Goal: Information Seeking & Learning: Learn about a topic

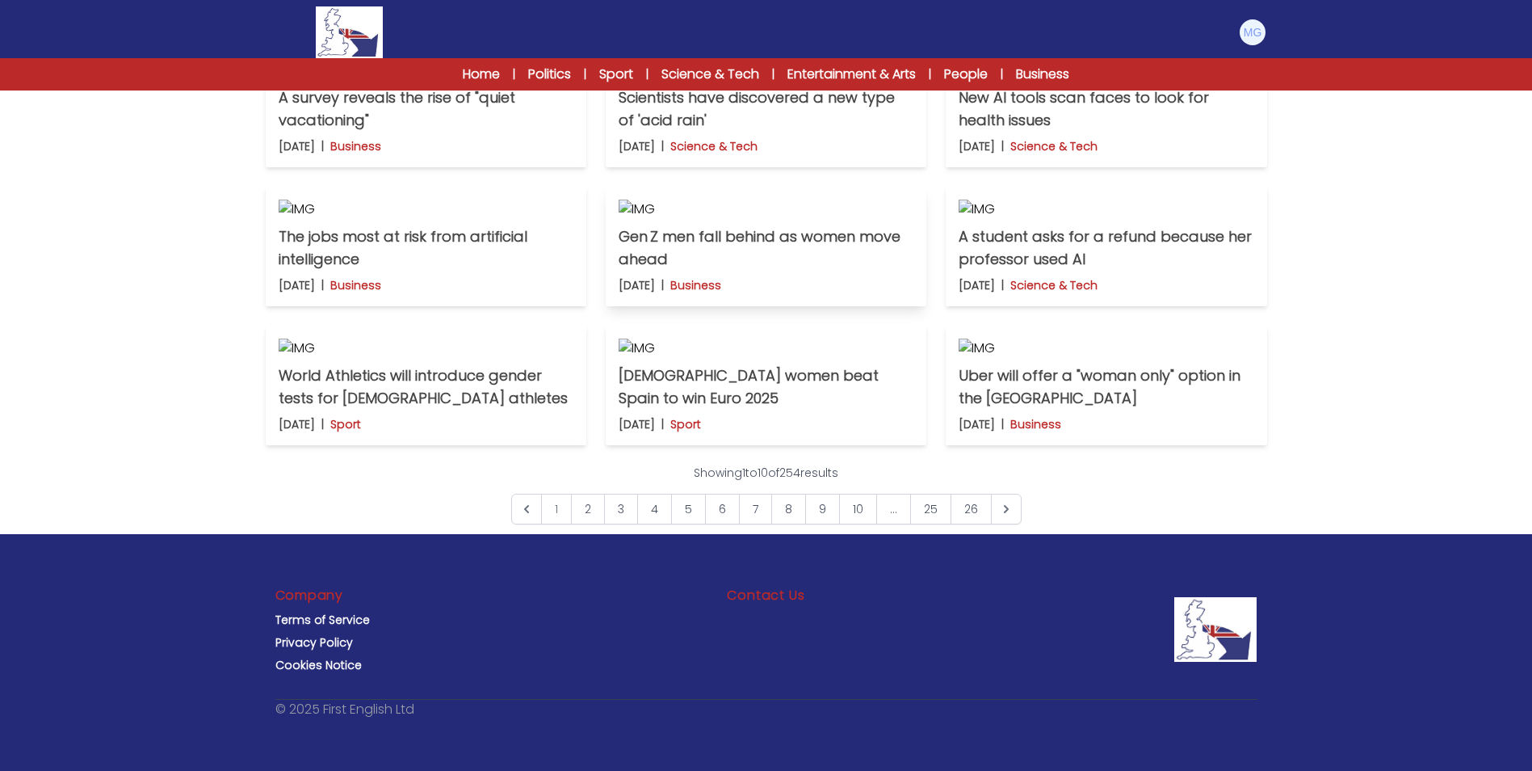
scroll to position [727, 0]
click at [491, 219] on img at bounding box center [426, 209] width 295 height 19
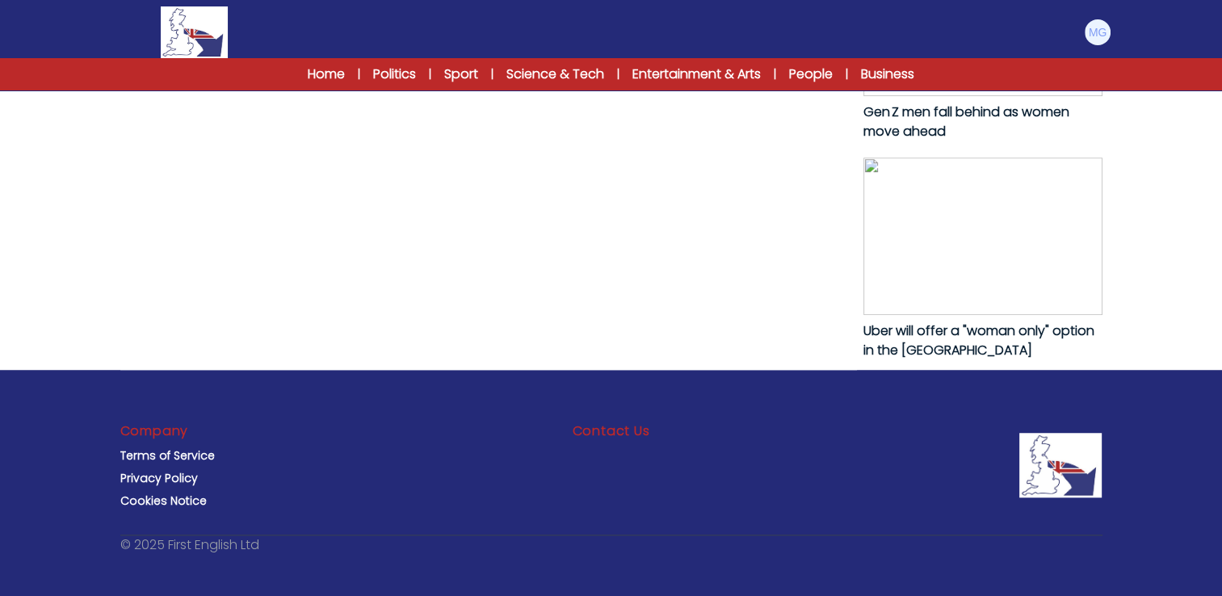
scroll to position [1131, 0]
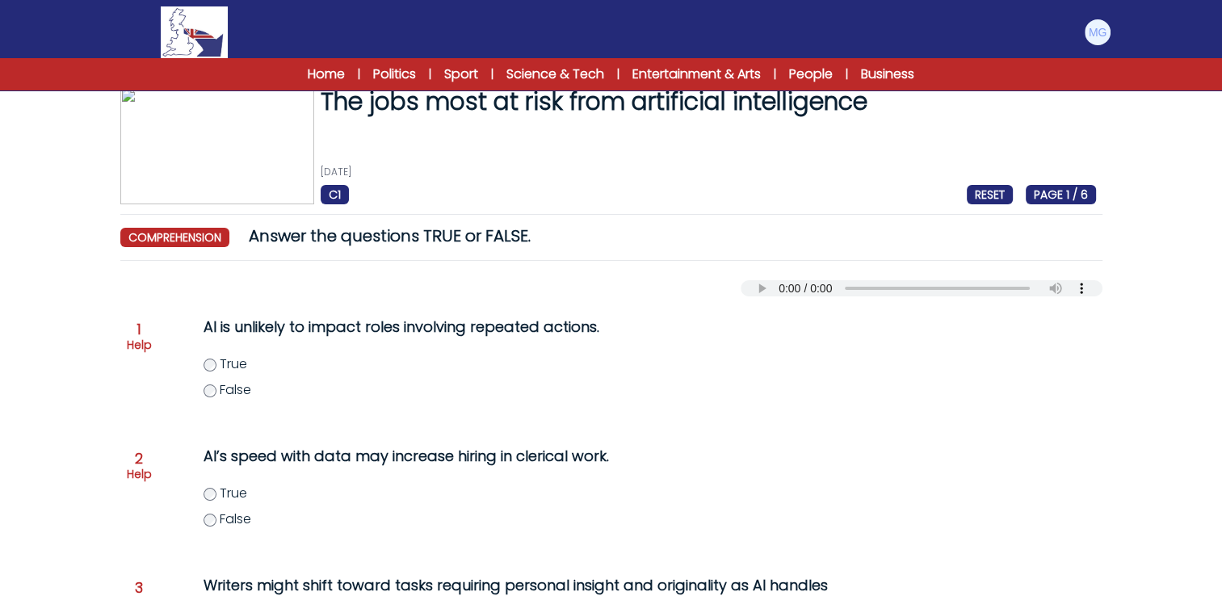
scroll to position [26, 0]
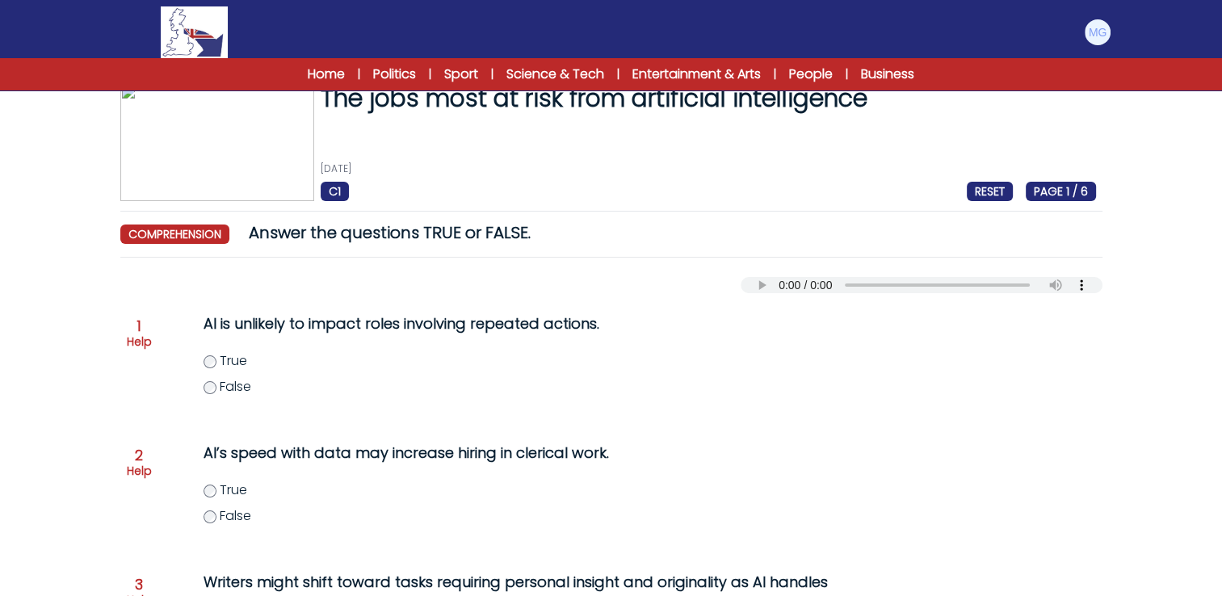
click at [107, 367] on div "The jobs most at risk from artificial intelligence 8th August 2025 C1 RESET PAG…" at bounding box center [612, 588] width 1034 height 1009
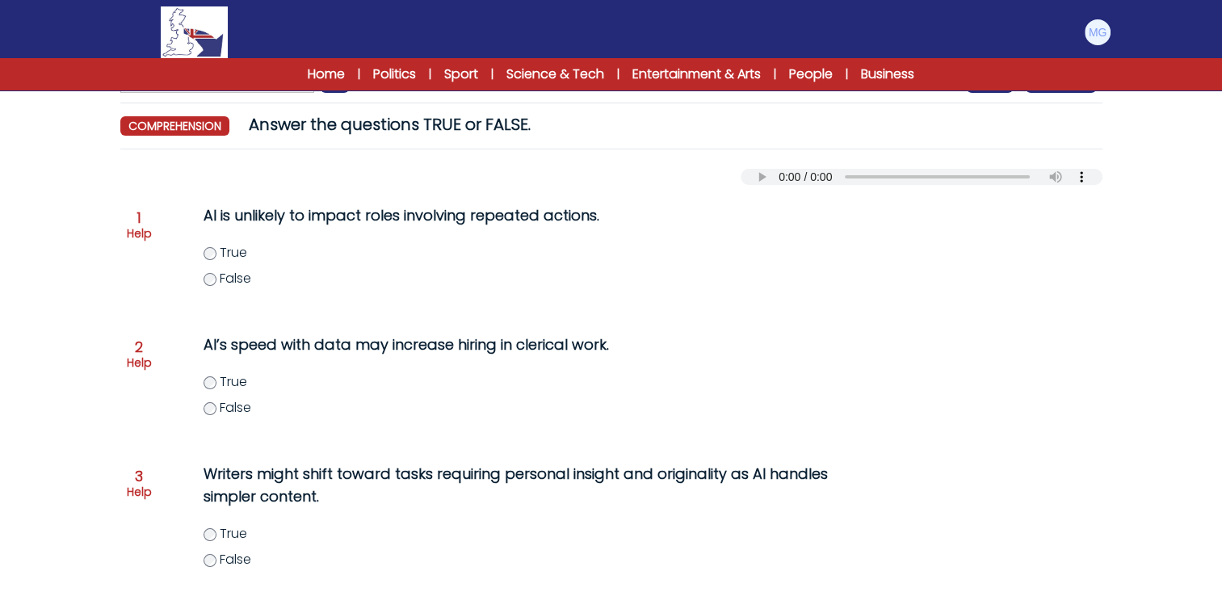
scroll to position [107, 0]
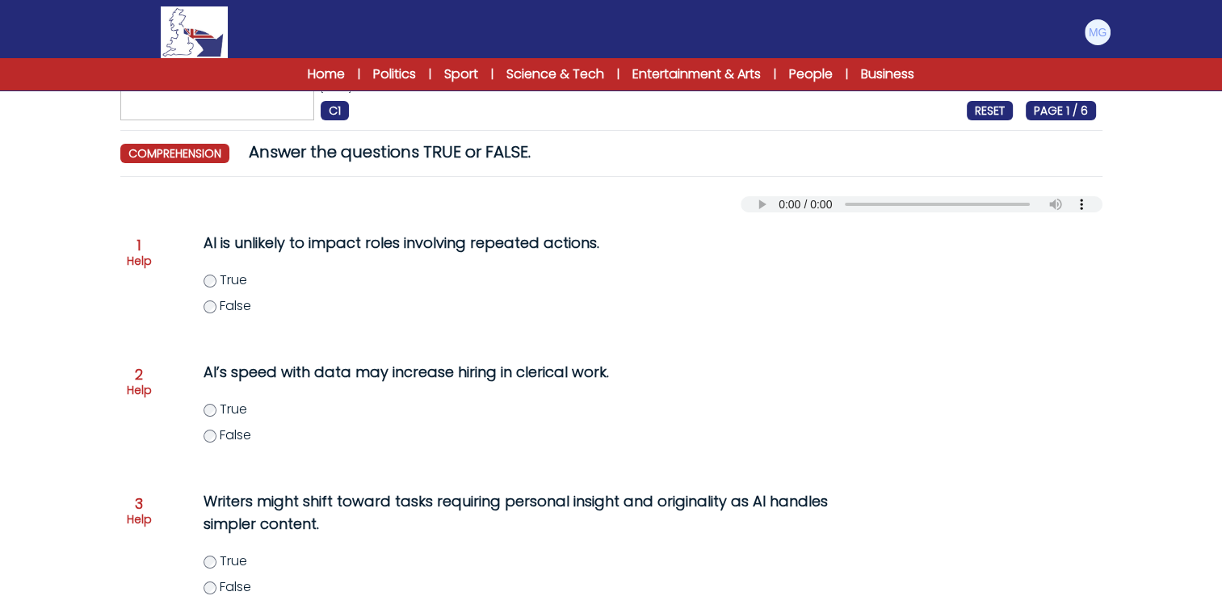
click at [797, 361] on p "AI’s speed with data may increase hiring in clerical work." at bounding box center [530, 372] width 653 height 23
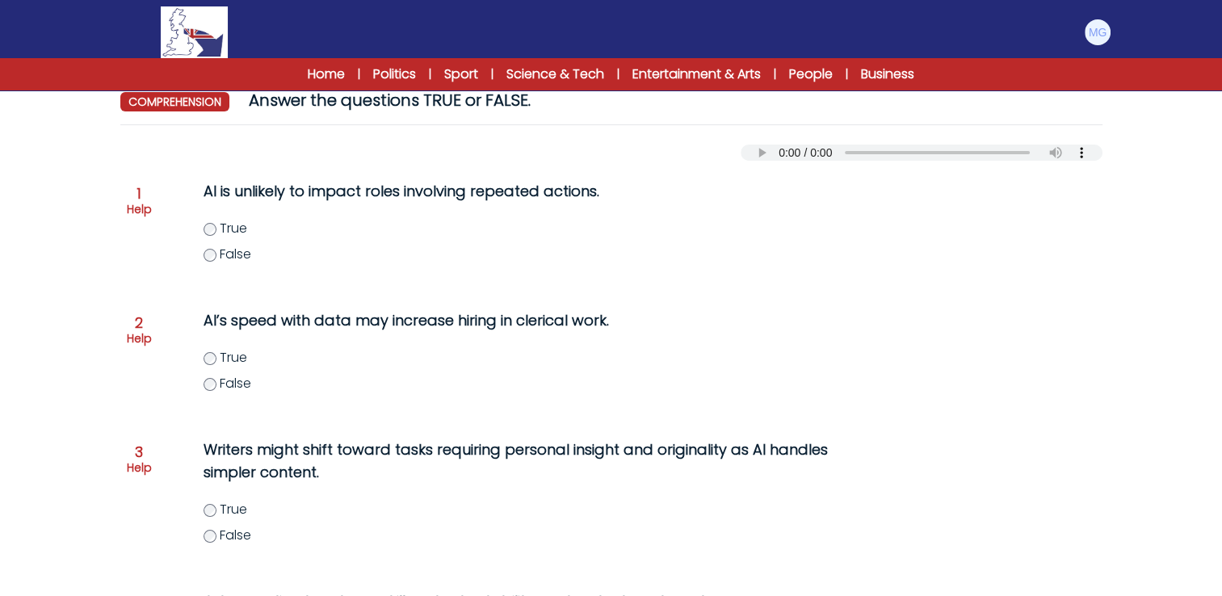
scroll to position [187, 0]
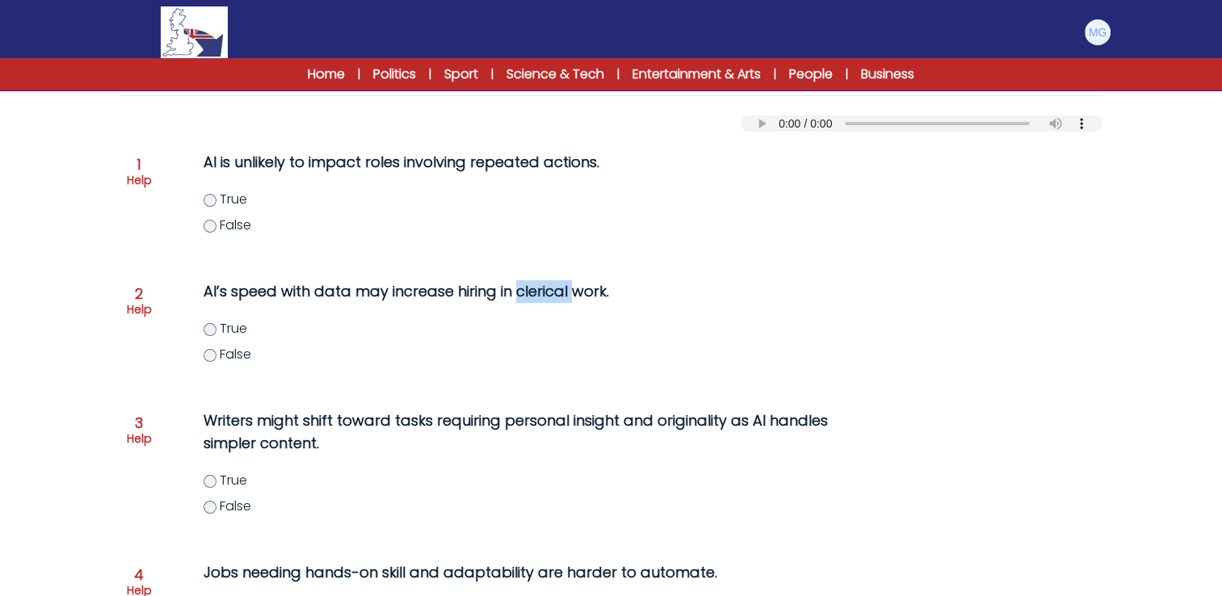
drag, startPoint x: 514, startPoint y: 292, endPoint x: 569, endPoint y: 293, distance: 55.7
click at [569, 293] on p "AI’s speed with data may increase hiring in clerical work." at bounding box center [530, 291] width 653 height 23
click at [833, 328] on label "True" at bounding box center [547, 328] width 686 height 19
click at [552, 288] on p "AI’s speed with data may increase hiring in clerical work." at bounding box center [530, 291] width 653 height 23
drag, startPoint x: 515, startPoint y: 292, endPoint x: 569, endPoint y: 292, distance: 54.1
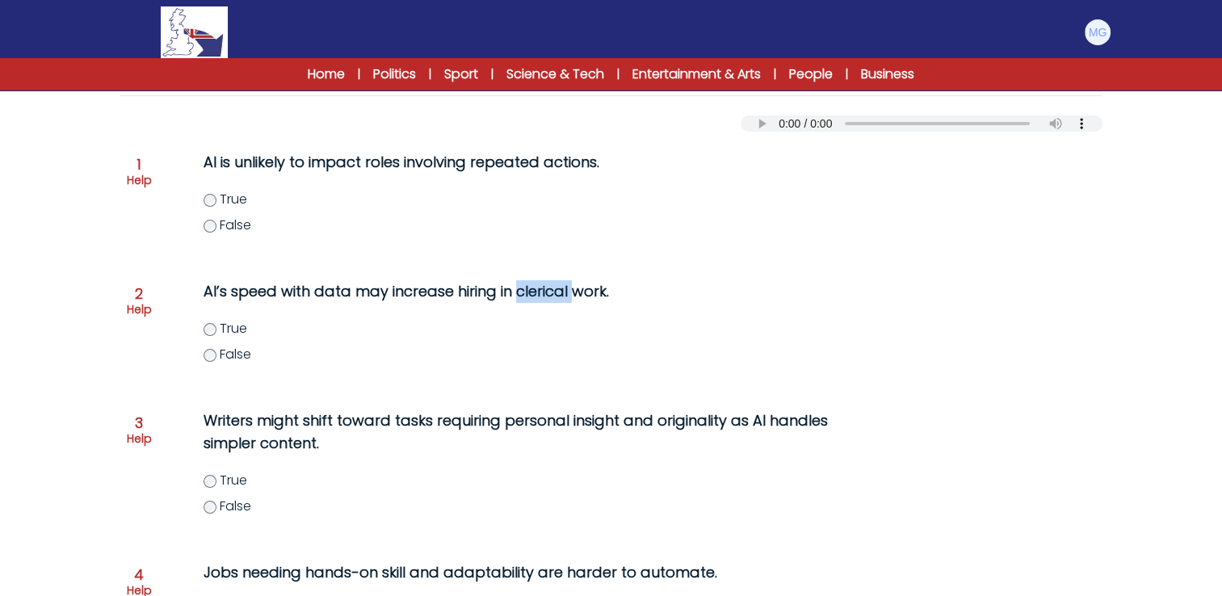
click at [569, 292] on p "AI’s speed with data may increase hiring in clerical work." at bounding box center [530, 291] width 653 height 23
click at [1098, 393] on div "Question 1 Help AI is unlikely to impact roles involving repeated actions. True…" at bounding box center [611, 486] width 982 height 708
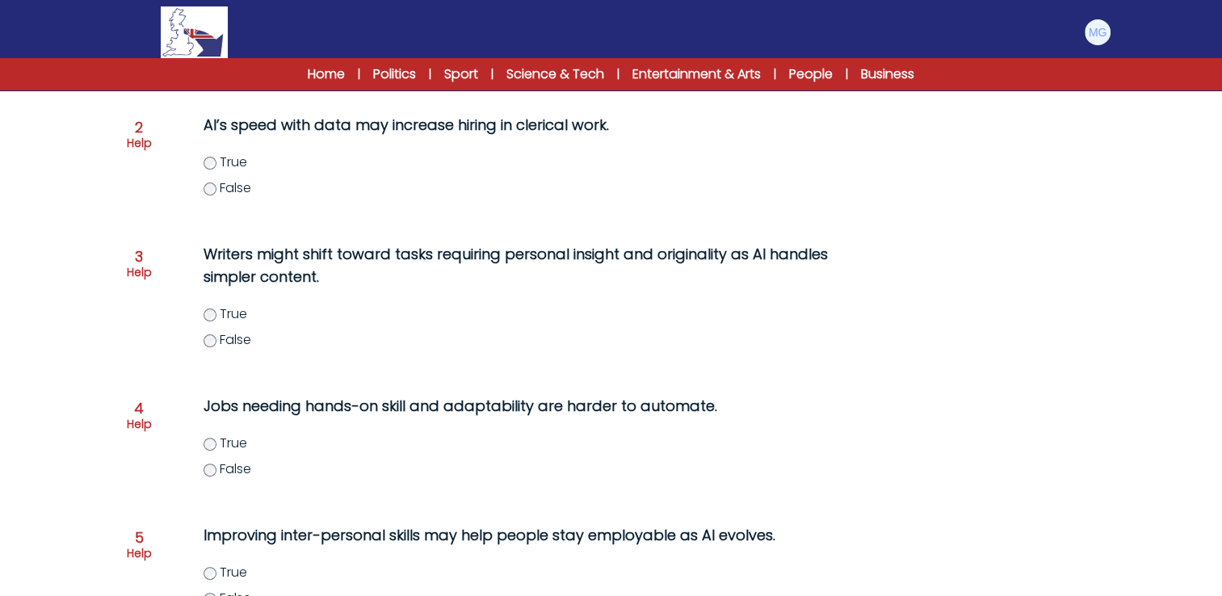
scroll to position [360, 0]
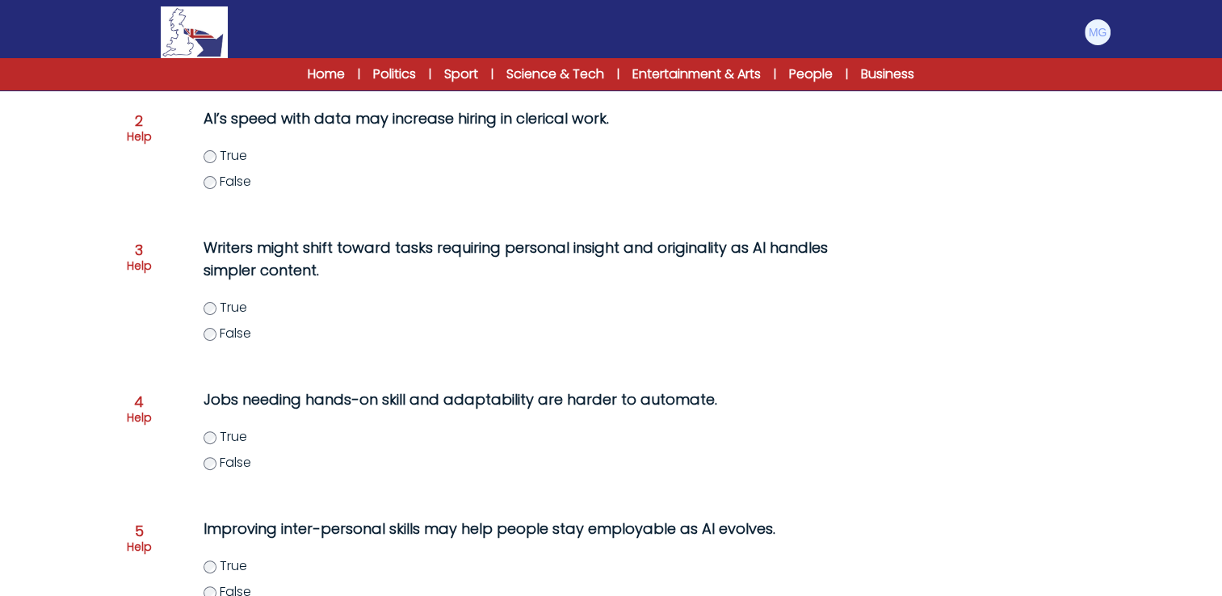
click at [103, 305] on div "The jobs most at risk from artificial intelligence 8th August 2025 C1 RESET PAG…" at bounding box center [612, 254] width 1034 height 1009
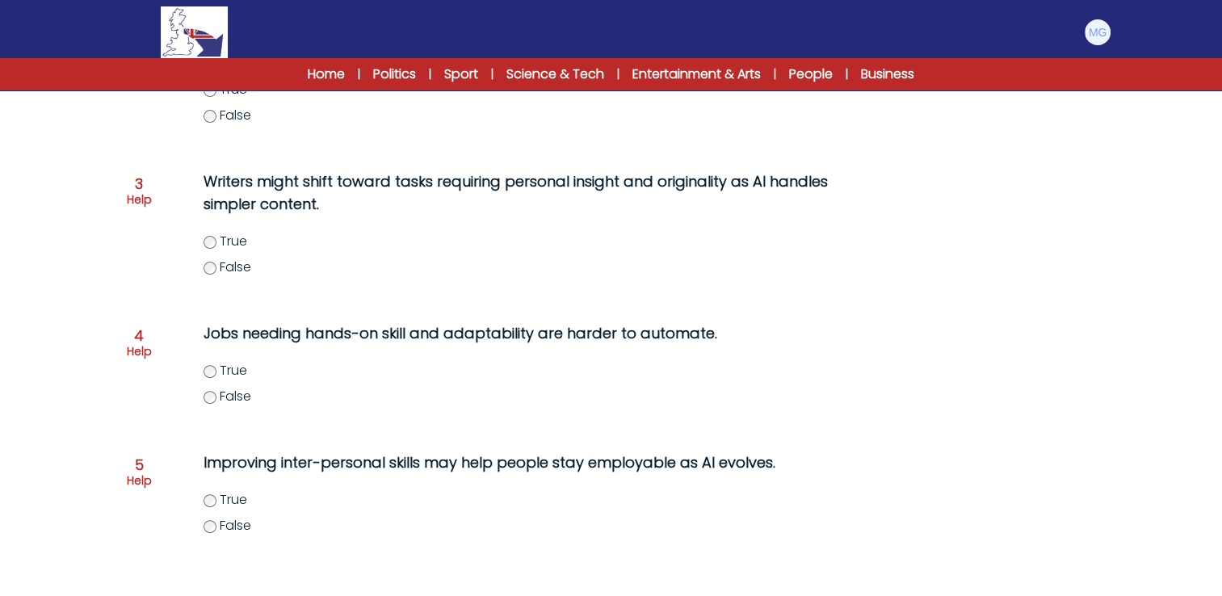
scroll to position [522, 0]
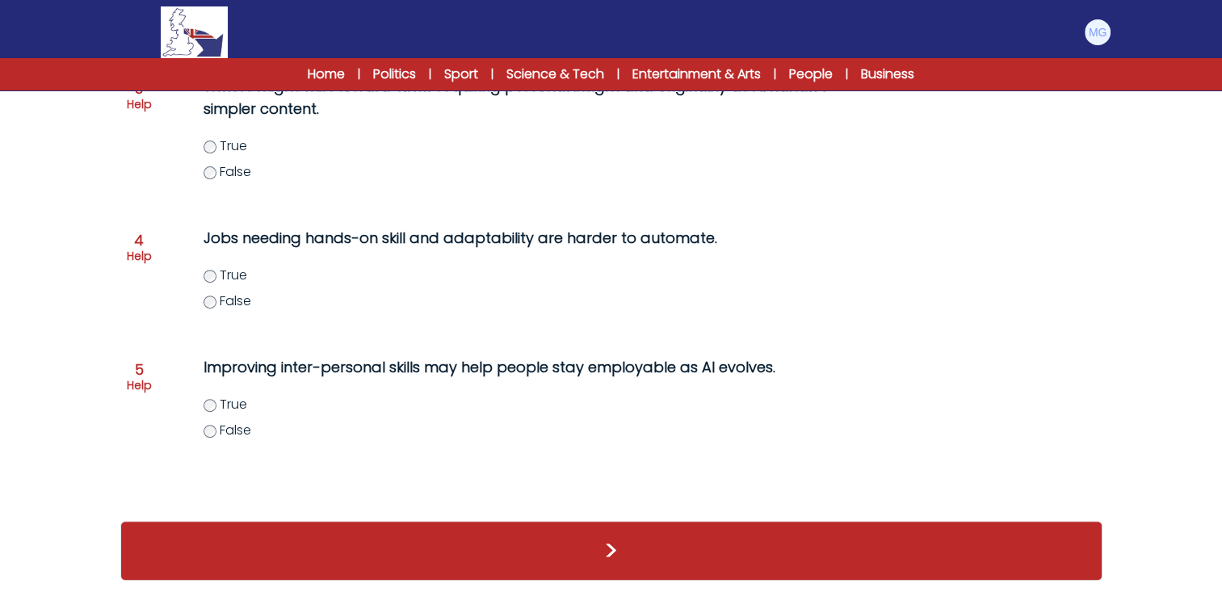
click at [121, 282] on div "Question 1 Help AI is unlikely to impact roles involving repeated actions. True…" at bounding box center [611, 151] width 982 height 708
drag, startPoint x: 306, startPoint y: 238, endPoint x: 403, endPoint y: 243, distance: 97.0
click at [403, 243] on p "Jobs needing hands-on skill and adaptability are harder to automate." at bounding box center [530, 238] width 653 height 23
click at [32, 241] on form "The jobs most at risk from artificial intelligence 8th August 2025 C1 RESET PAG…" at bounding box center [611, 70] width 1222 height 1054
click at [79, 409] on form "The jobs most at risk from artificial intelligence 8th August 2025 C1 RESET PAG…" at bounding box center [611, 70] width 1222 height 1054
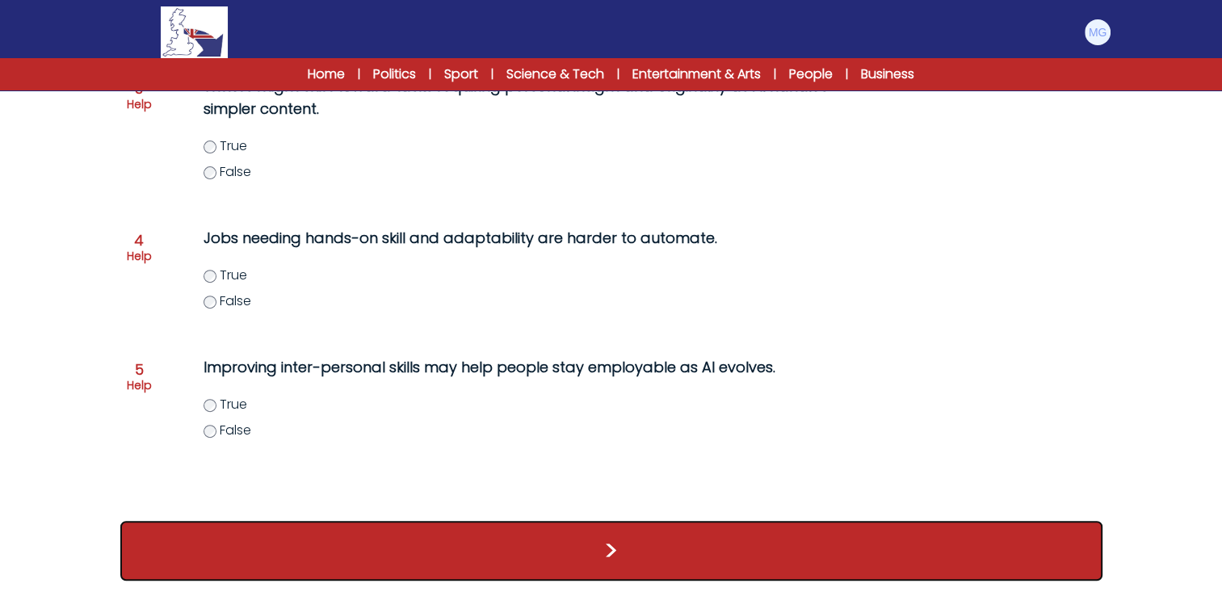
click at [563, 567] on button ">" at bounding box center [611, 551] width 982 height 60
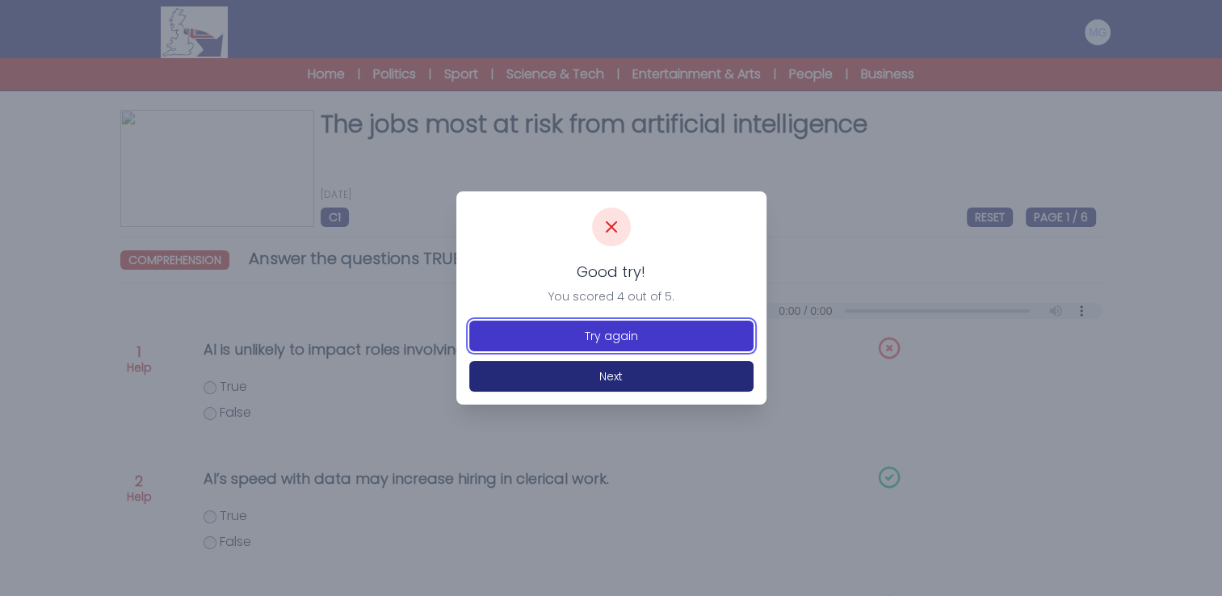
click at [589, 338] on button "Try again" at bounding box center [611, 336] width 284 height 31
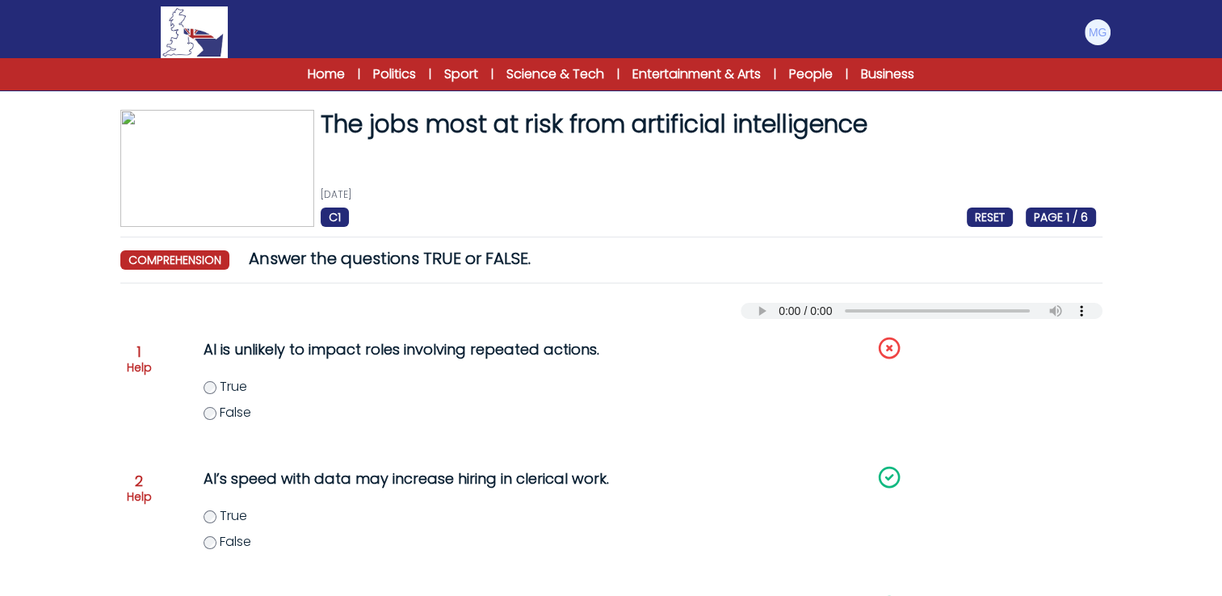
click at [60, 273] on form "The jobs most at risk from artificial intelligence [DATE] C1 RESET PAGE 1 / 6 T…" at bounding box center [611, 592] width 1222 height 1054
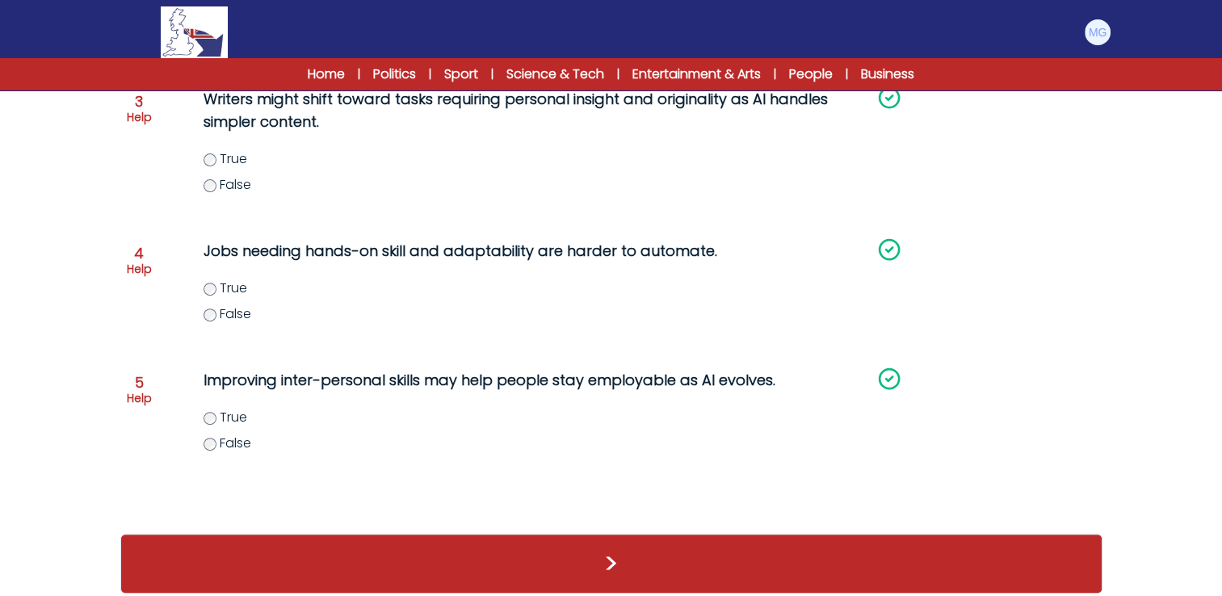
scroll to position [522, 0]
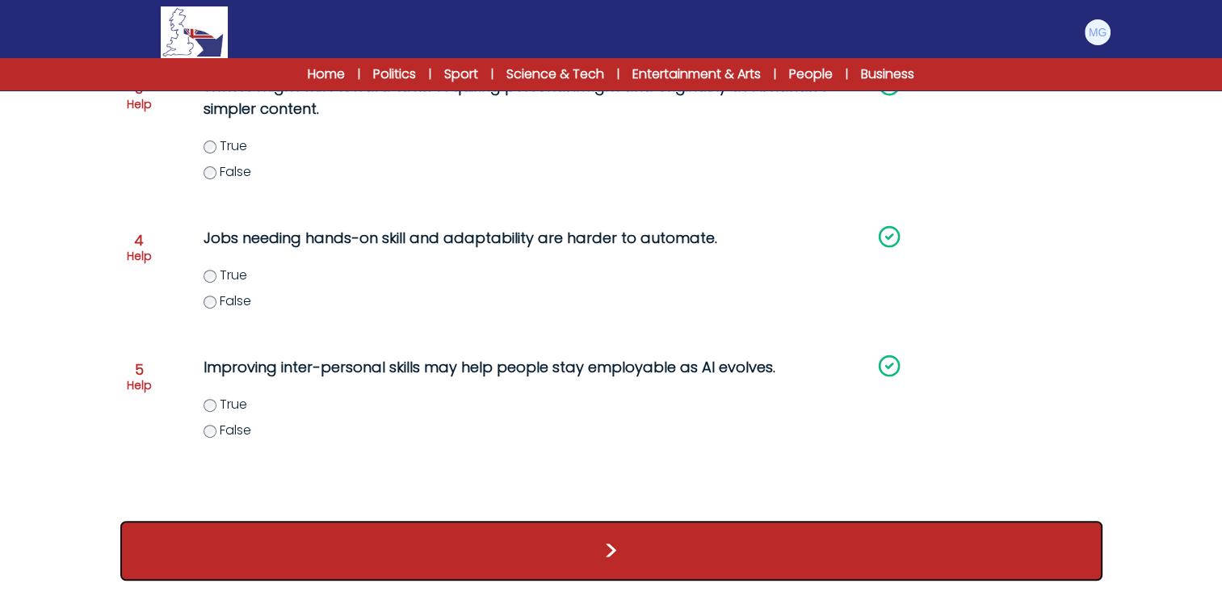
click at [572, 540] on button ">" at bounding box center [611, 551] width 982 height 60
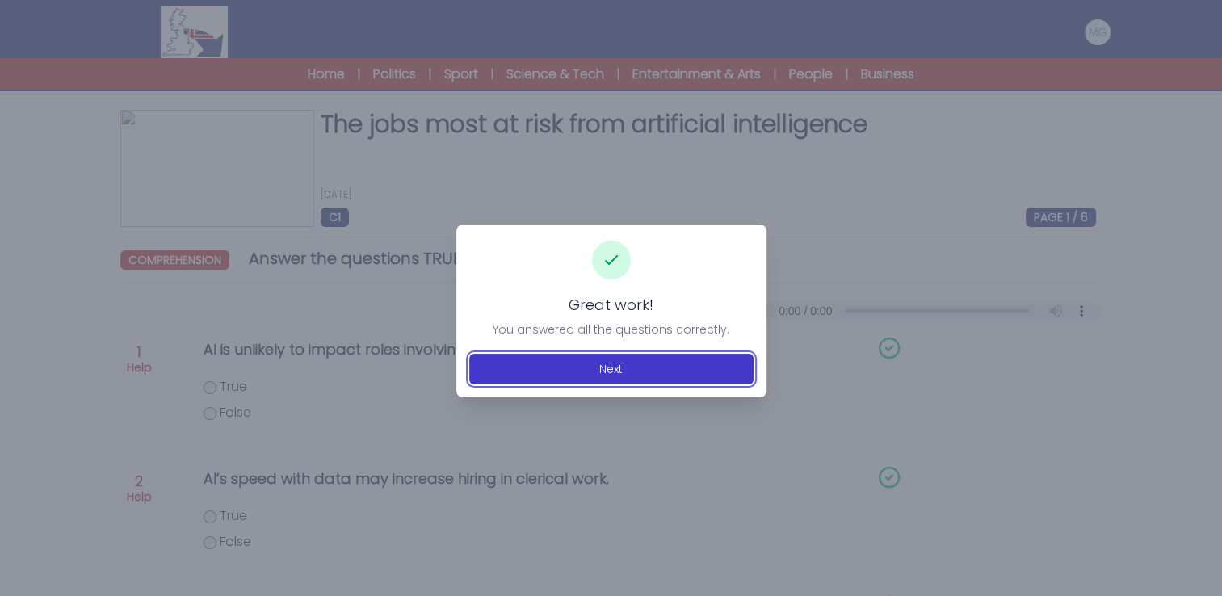
click at [551, 364] on button "Next" at bounding box center [611, 369] width 284 height 31
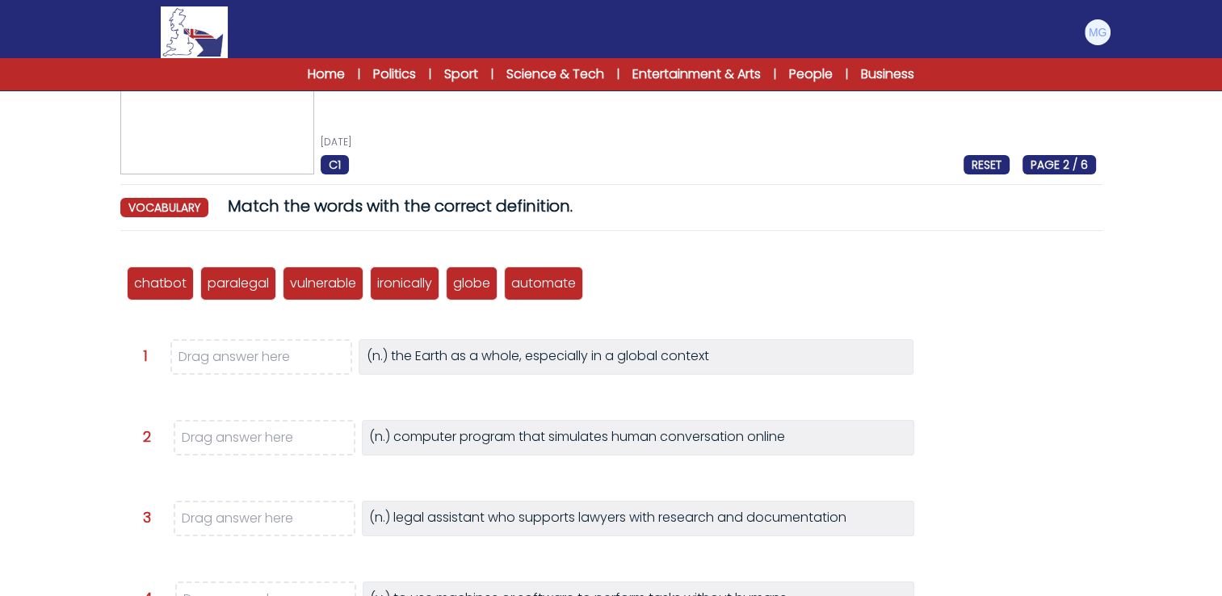
scroll to position [81, 0]
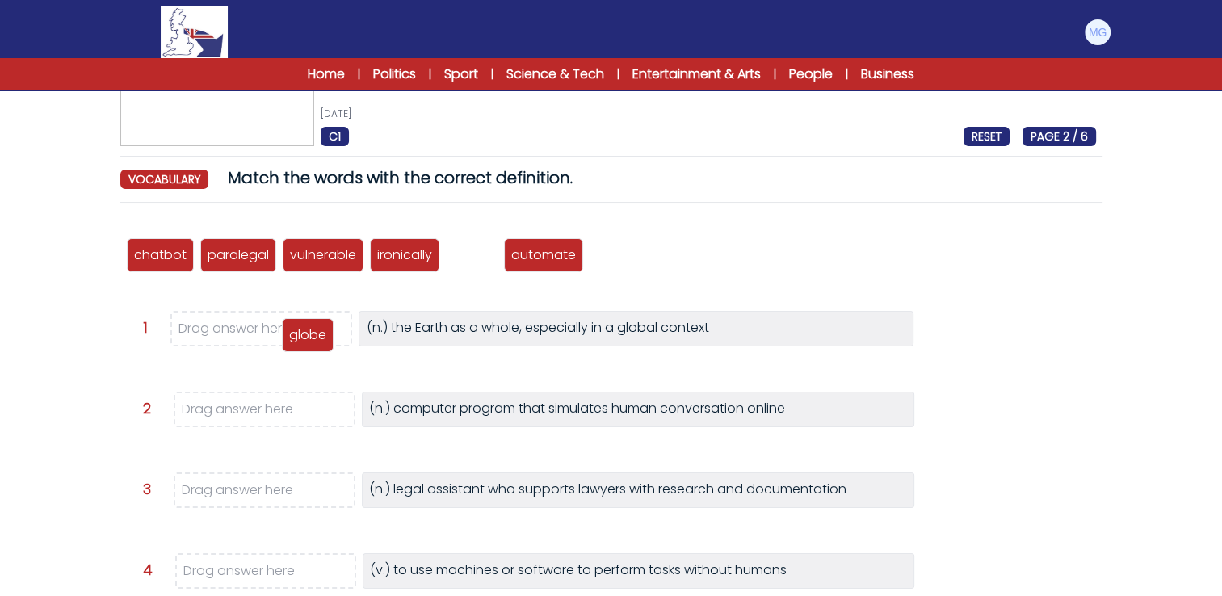
drag, startPoint x: 478, startPoint y: 258, endPoint x: 303, endPoint y: 338, distance: 192.7
click at [305, 339] on p "globe" at bounding box center [307, 335] width 37 height 19
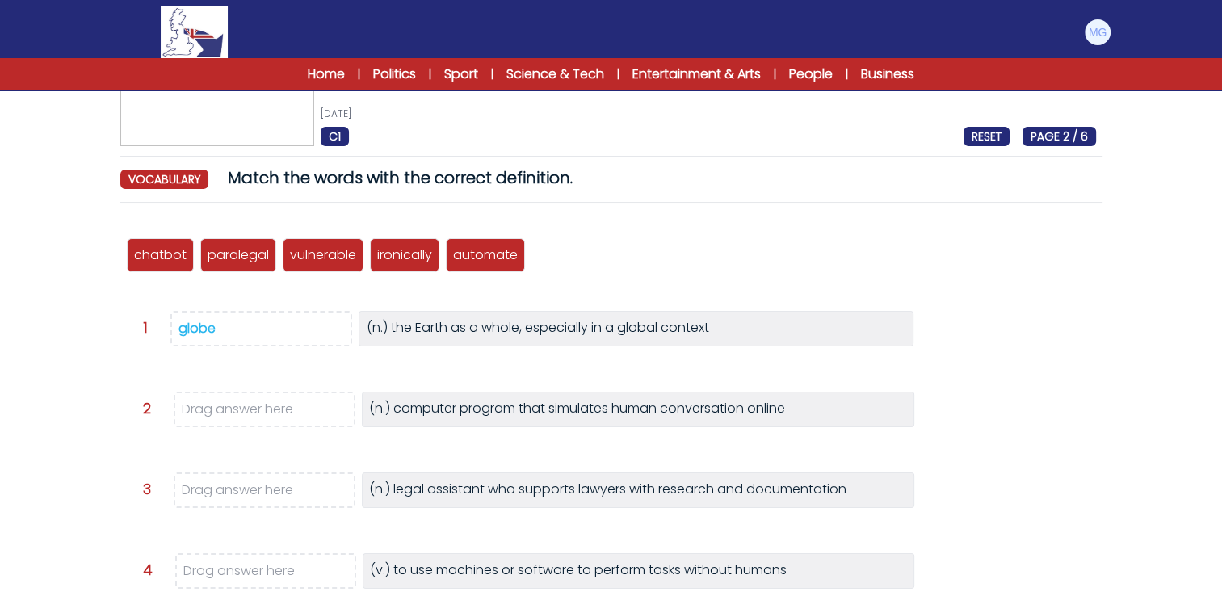
click at [78, 310] on form "The jobs most at risk from artificial intelligence [DATE] C1 RESET PAGE 2 / 6 T…" at bounding box center [611, 449] width 1222 height 930
drag, startPoint x: 174, startPoint y: 278, endPoint x: 247, endPoint y: 413, distance: 153.2
click at [246, 401] on p "chatbot" at bounding box center [268, 390] width 53 height 19
click at [117, 376] on div "The jobs most at risk from artificial intelligence [DATE] C1 RESET PAGE 2 / 6 T…" at bounding box center [612, 471] width 1034 height 884
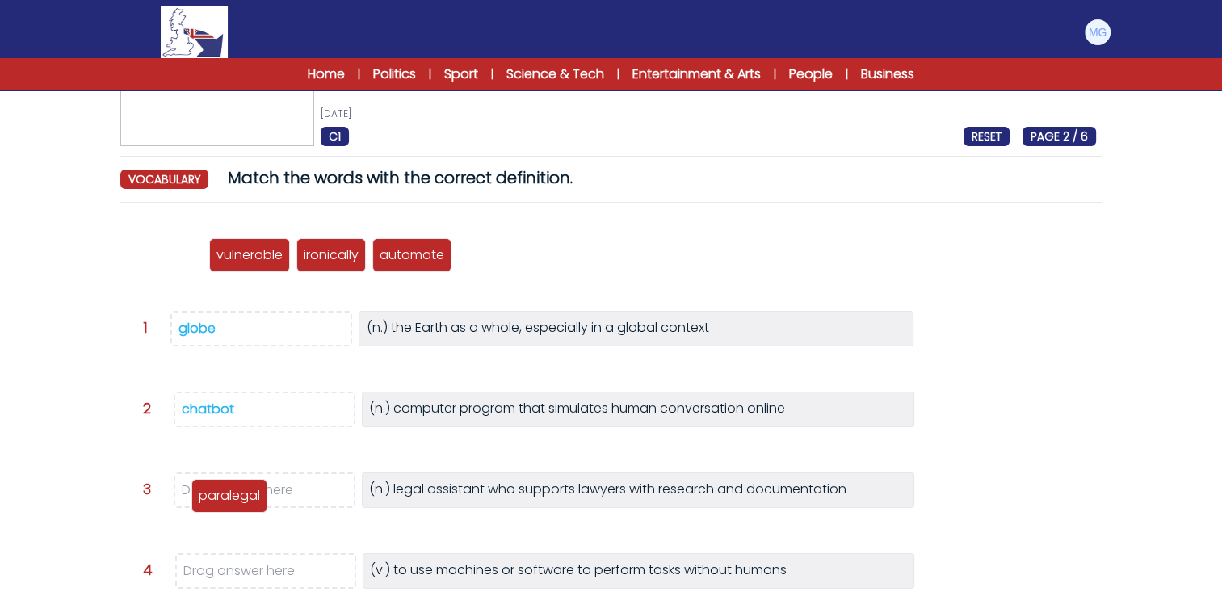
drag, startPoint x: 163, startPoint y: 252, endPoint x: 230, endPoint y: 489, distance: 246.7
click at [230, 489] on p "paralegal" at bounding box center [229, 495] width 61 height 19
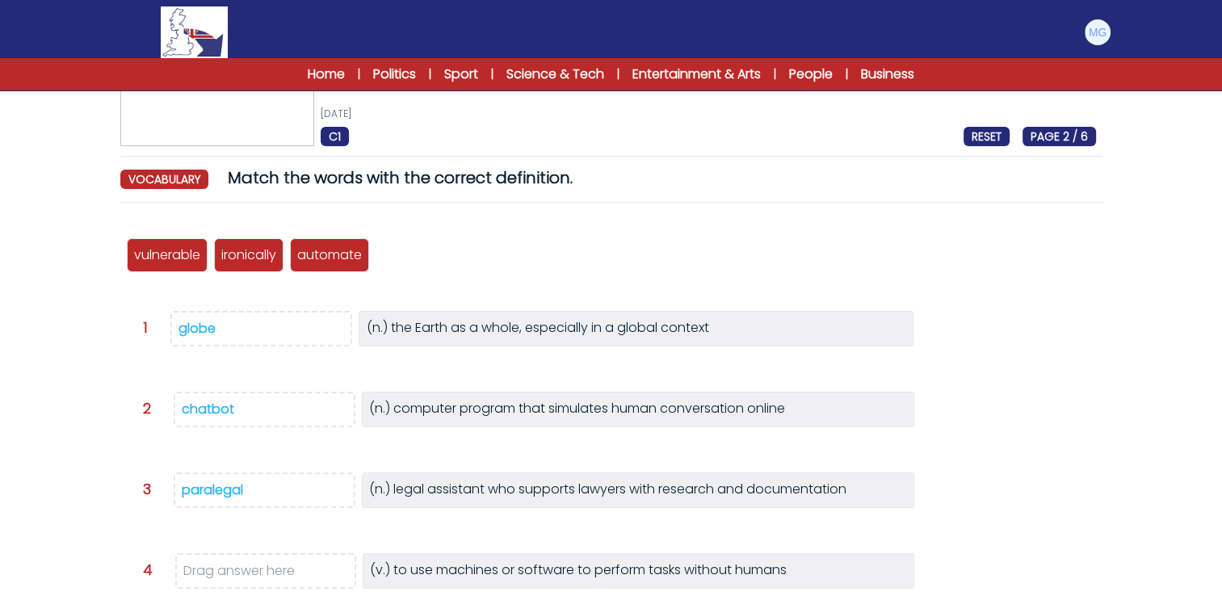
click at [90, 380] on form "The jobs most at risk from artificial intelligence 8th August 2025 C1 RESET PAG…" at bounding box center [611, 449] width 1222 height 930
drag, startPoint x: 336, startPoint y: 258, endPoint x: 283, endPoint y: 577, distance: 323.5
click at [283, 558] on p "automate" at bounding box center [272, 548] width 65 height 19
click at [45, 435] on form "The jobs most at risk from artificial intelligence 8th August 2025 C1 RESET PAG…" at bounding box center [611, 449] width 1222 height 930
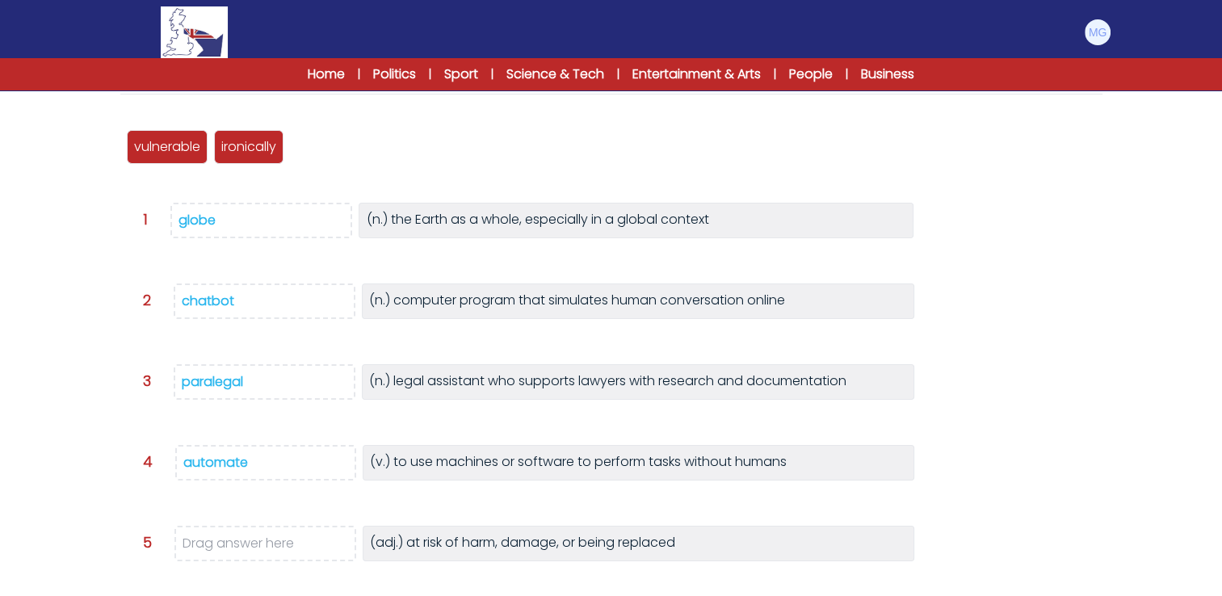
scroll to position [162, 0]
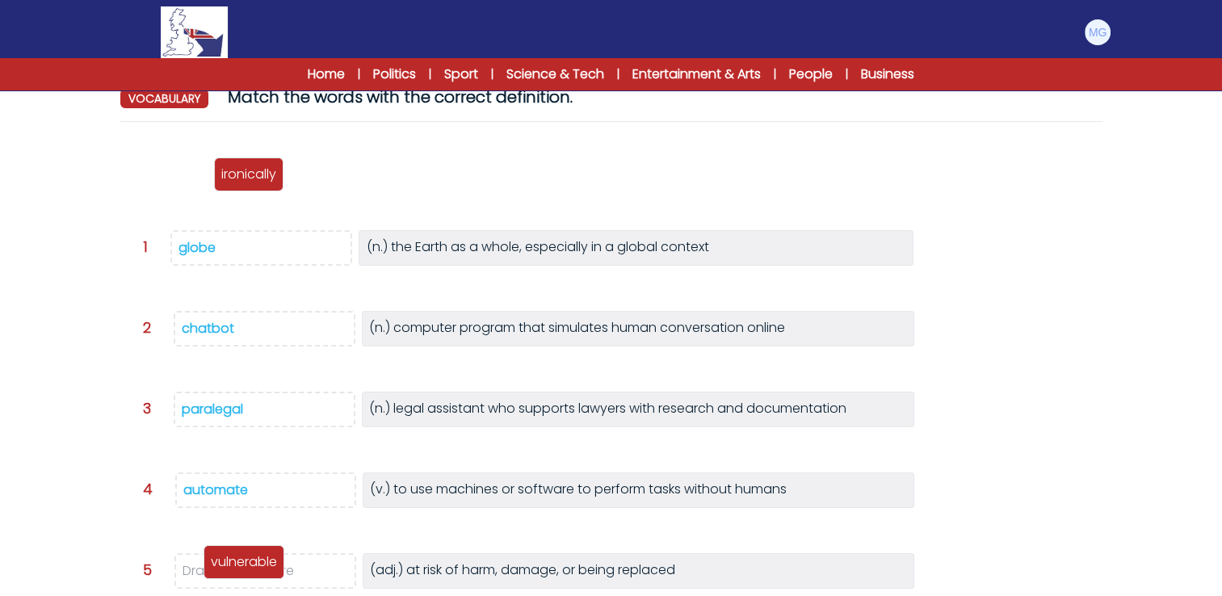
drag, startPoint x: 166, startPoint y: 174, endPoint x: 250, endPoint y: 563, distance: 397.7
click at [250, 563] on p "vulnerable" at bounding box center [244, 561] width 66 height 19
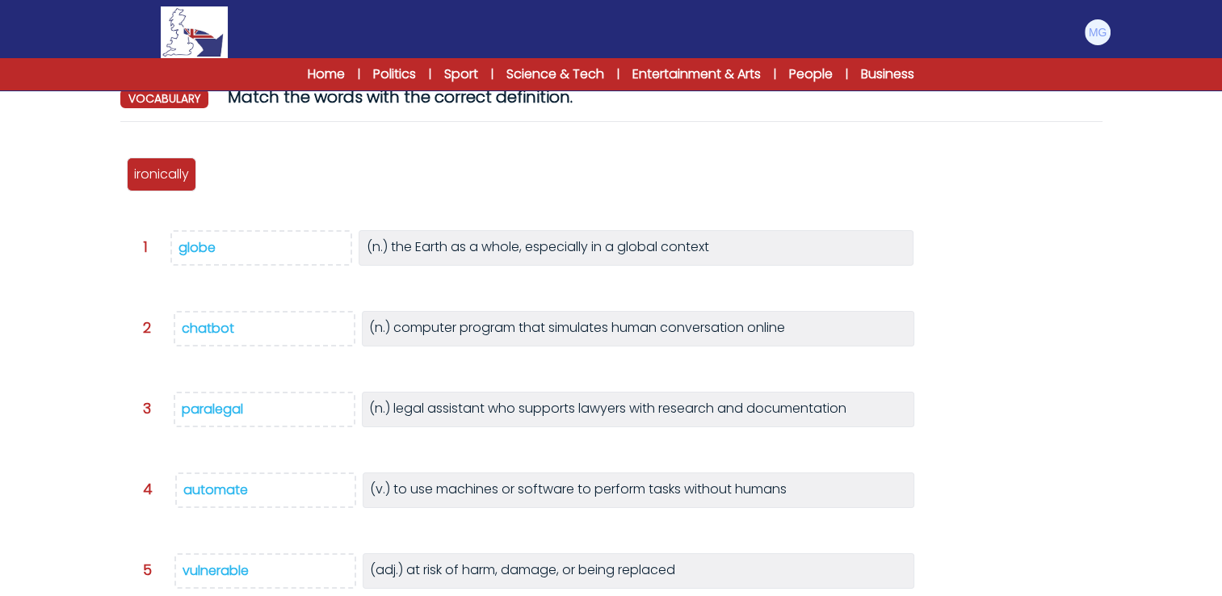
scroll to position [242, 0]
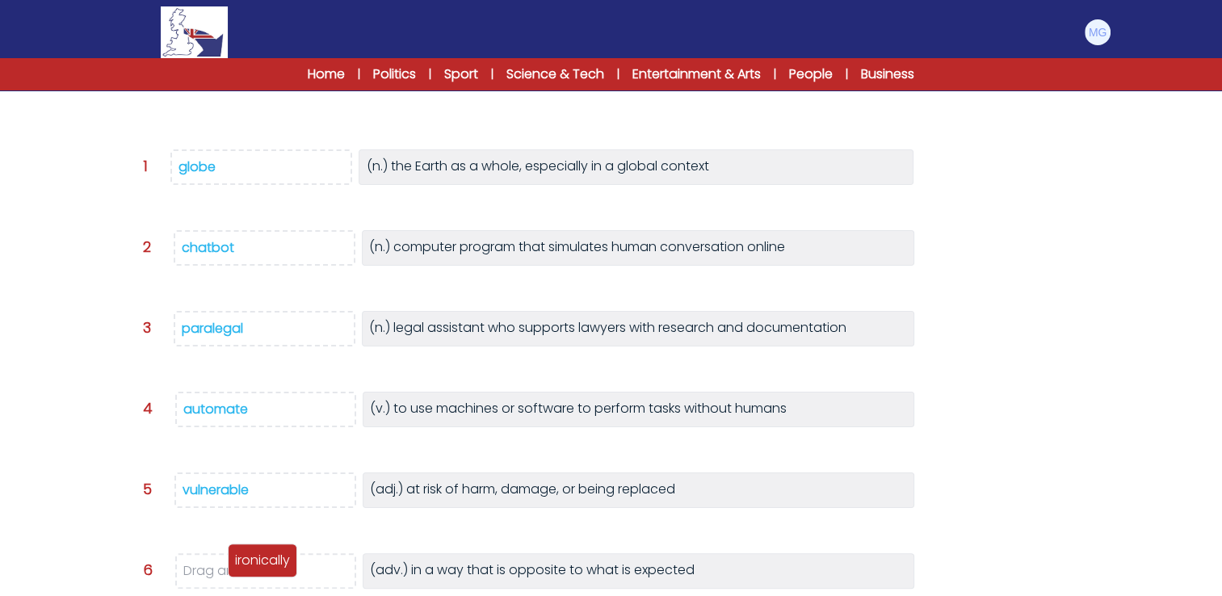
drag, startPoint x: 144, startPoint y: 100, endPoint x: 246, endPoint y: 569, distance: 479.6
click at [246, 569] on p "ironically" at bounding box center [262, 560] width 55 height 19
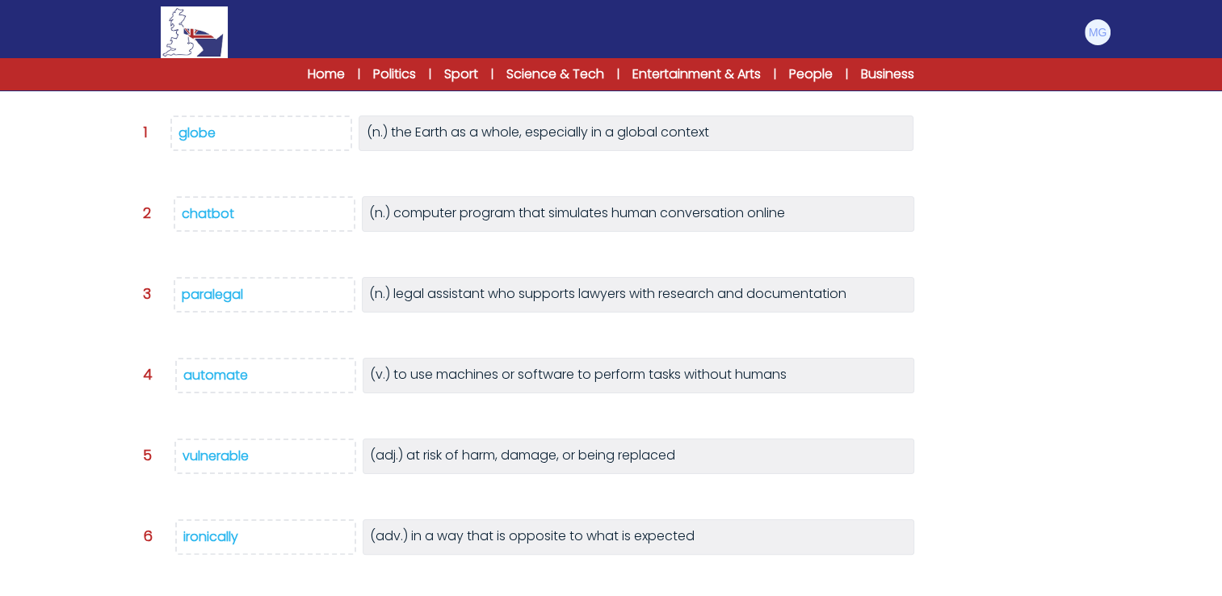
click at [97, 418] on div "The jobs most at risk from artificial intelligence 8th August 2025 C1 RESET PAG…" at bounding box center [612, 293] width 1034 height 851
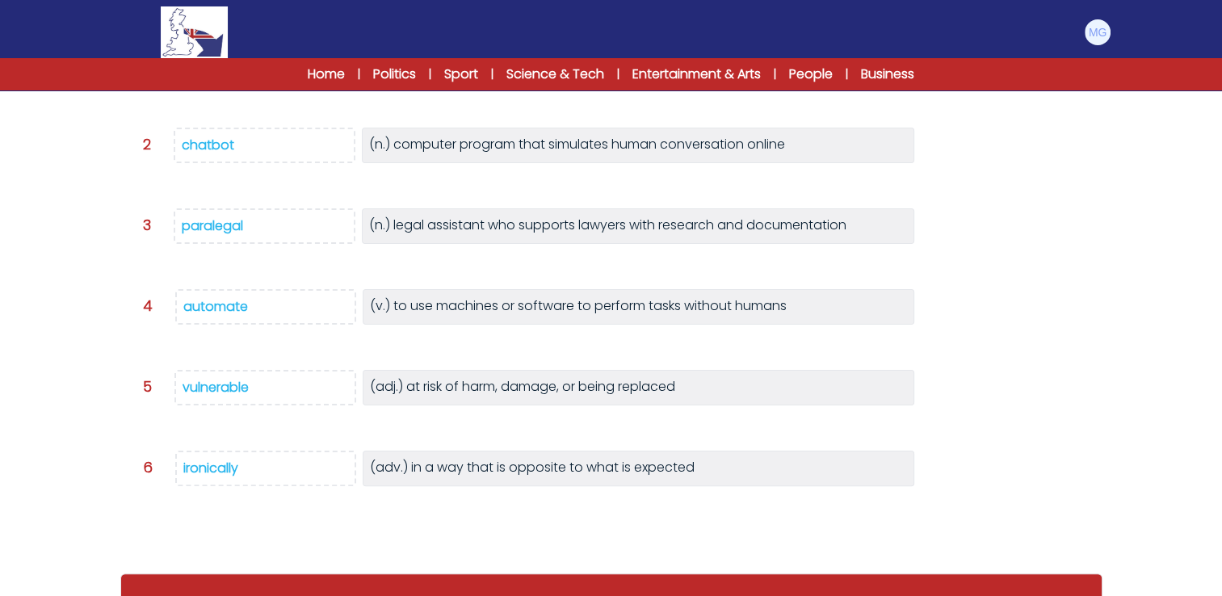
scroll to position [372, 0]
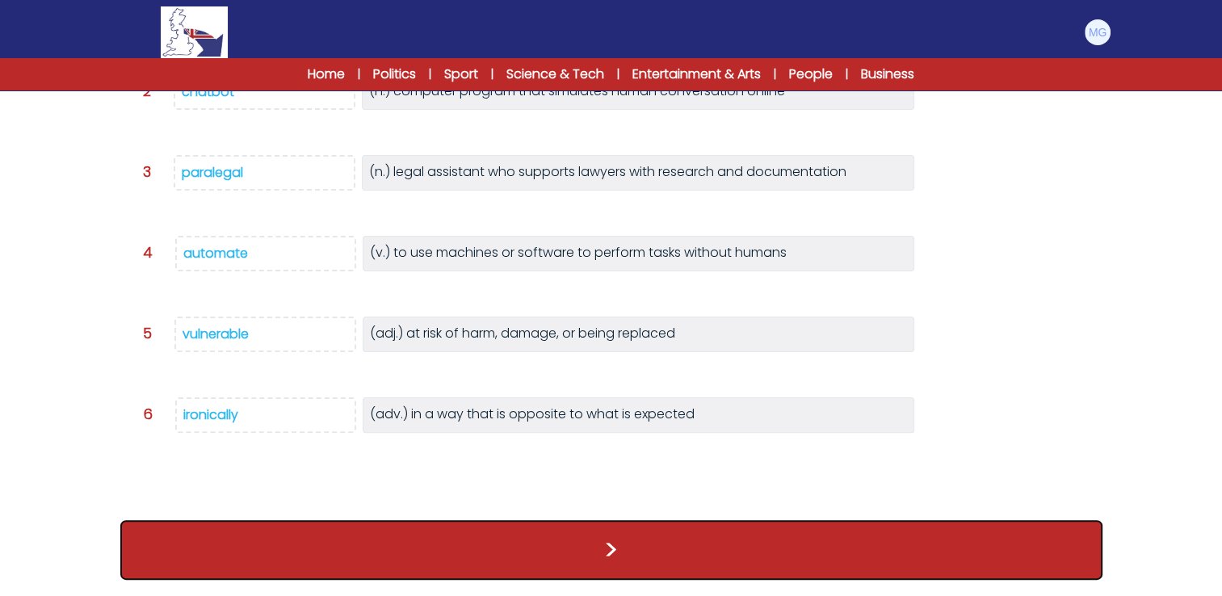
click at [588, 557] on button ">" at bounding box center [611, 550] width 982 height 60
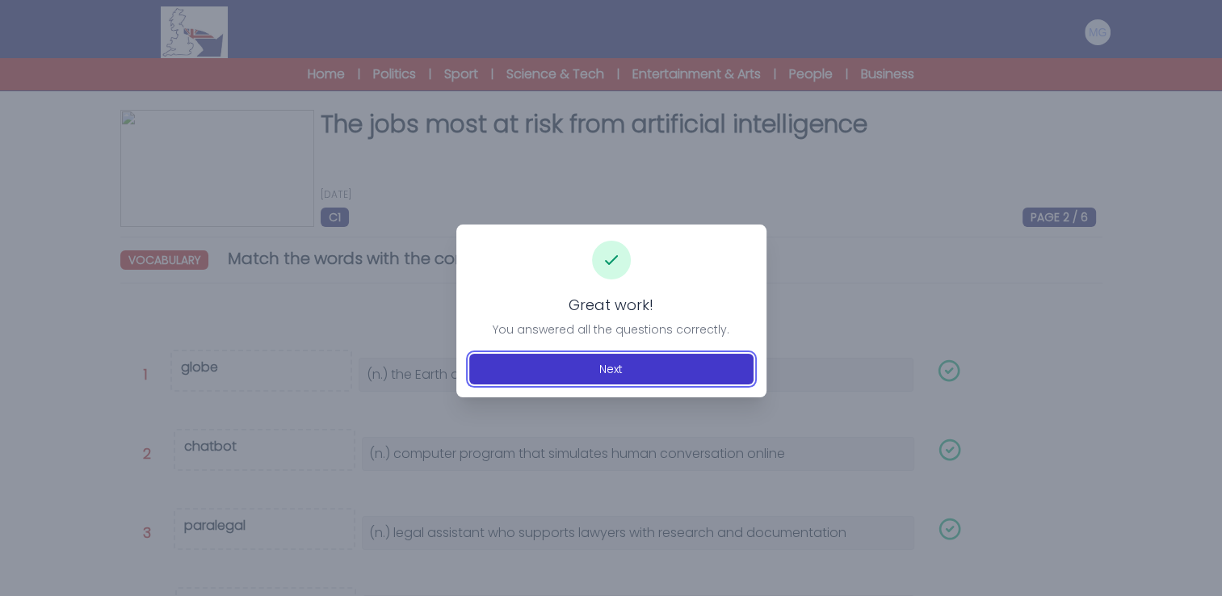
click at [603, 373] on button "Next" at bounding box center [611, 369] width 284 height 31
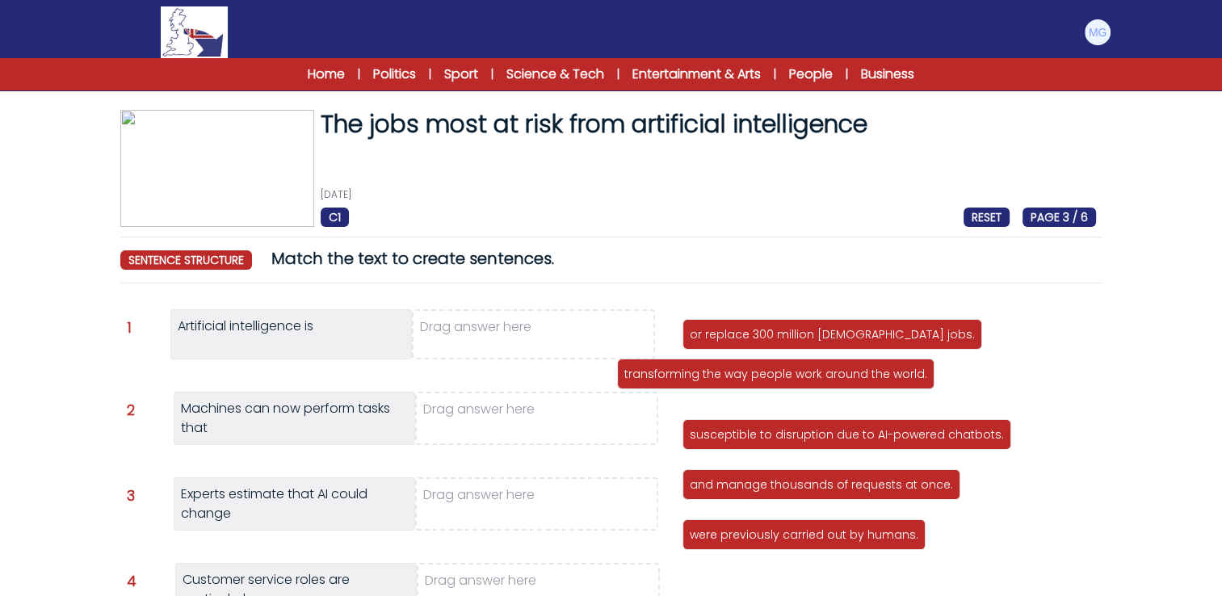
drag, startPoint x: 808, startPoint y: 384, endPoint x: 553, endPoint y: 315, distance: 263.5
click at [624, 366] on p "transforming the way people work around the world." at bounding box center [775, 374] width 303 height 16
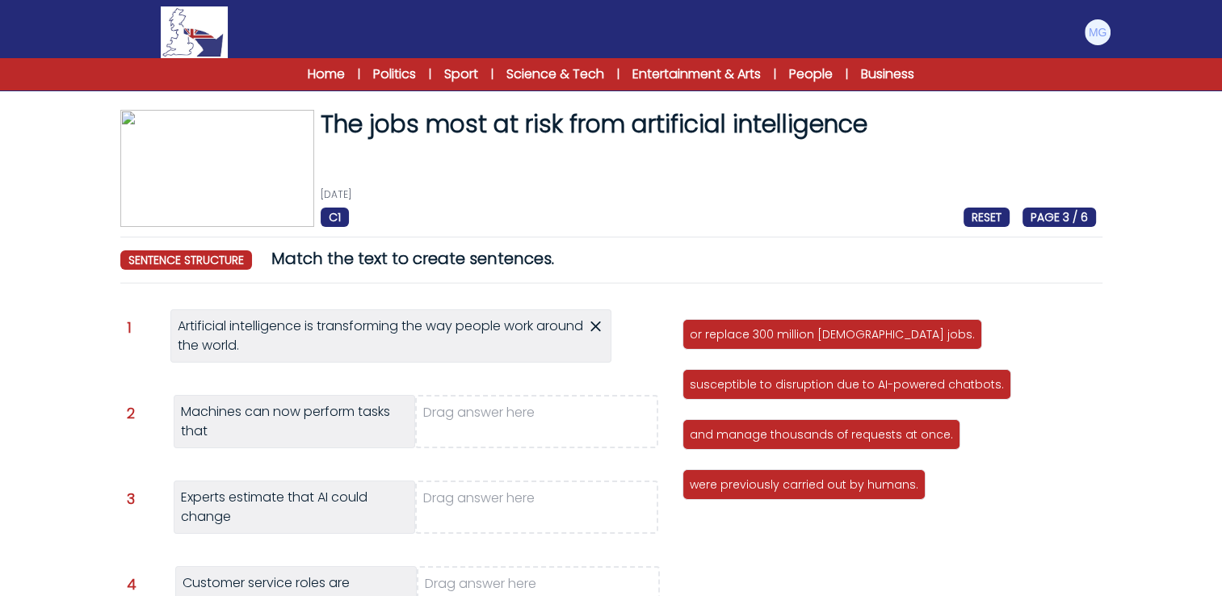
scroll to position [81, 0]
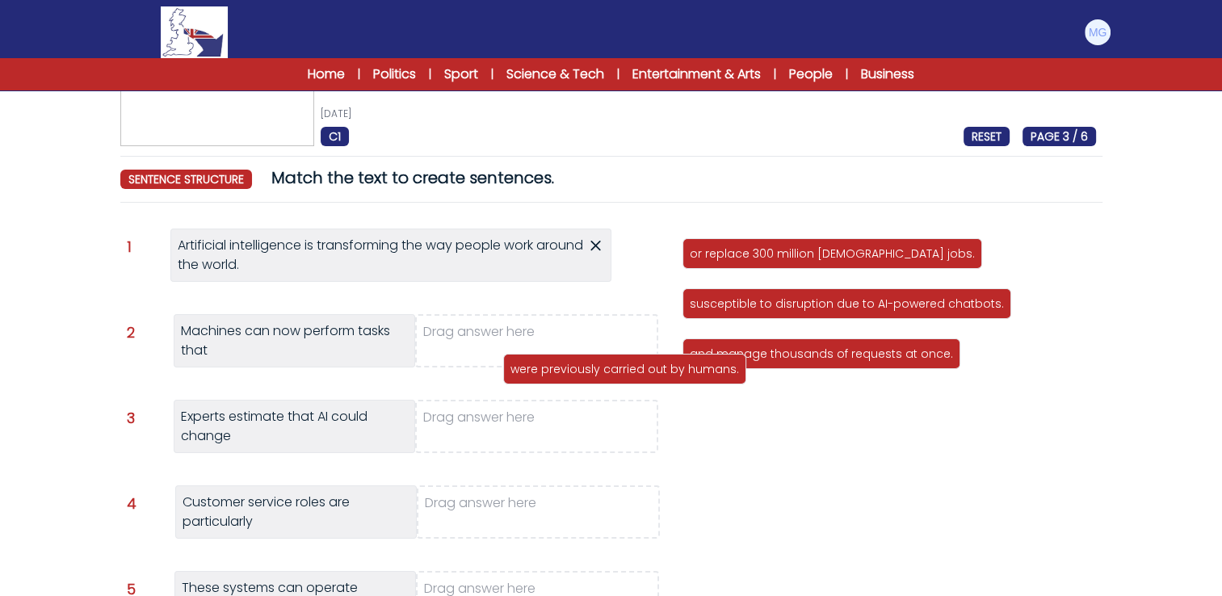
drag, startPoint x: 768, startPoint y: 409, endPoint x: 527, endPoint y: 342, distance: 250.6
click at [527, 354] on div "were previously carried out by humans." at bounding box center [624, 369] width 243 height 31
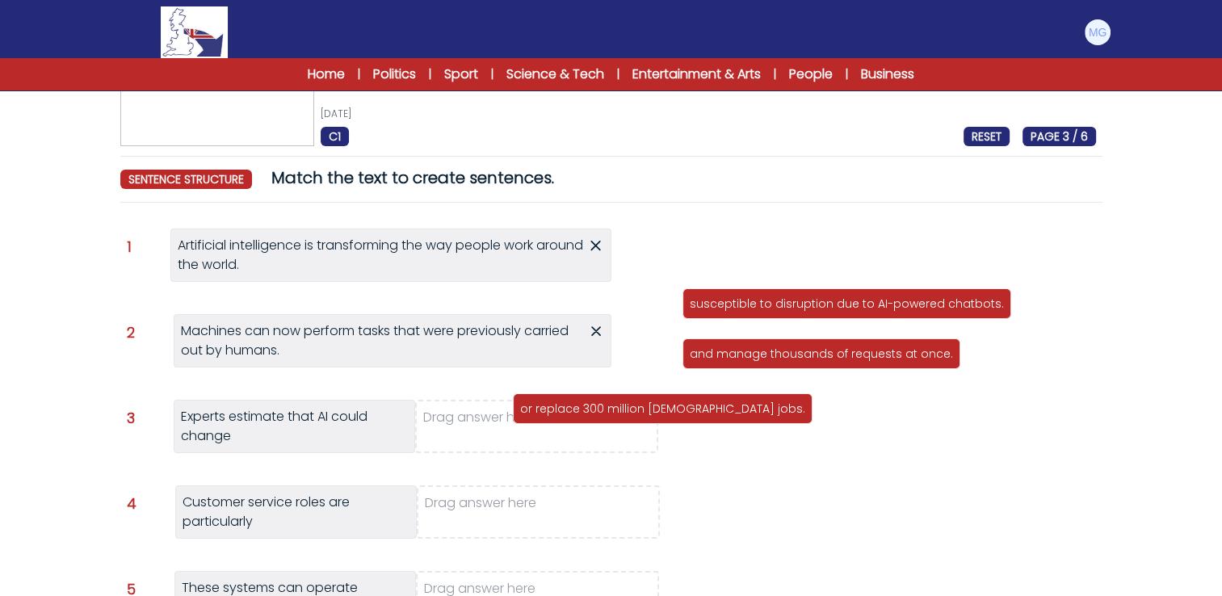
drag, startPoint x: 753, startPoint y: 254, endPoint x: 566, endPoint y: 425, distance: 253.2
click at [566, 417] on p "or replace 300 million full-time jobs." at bounding box center [662, 409] width 285 height 16
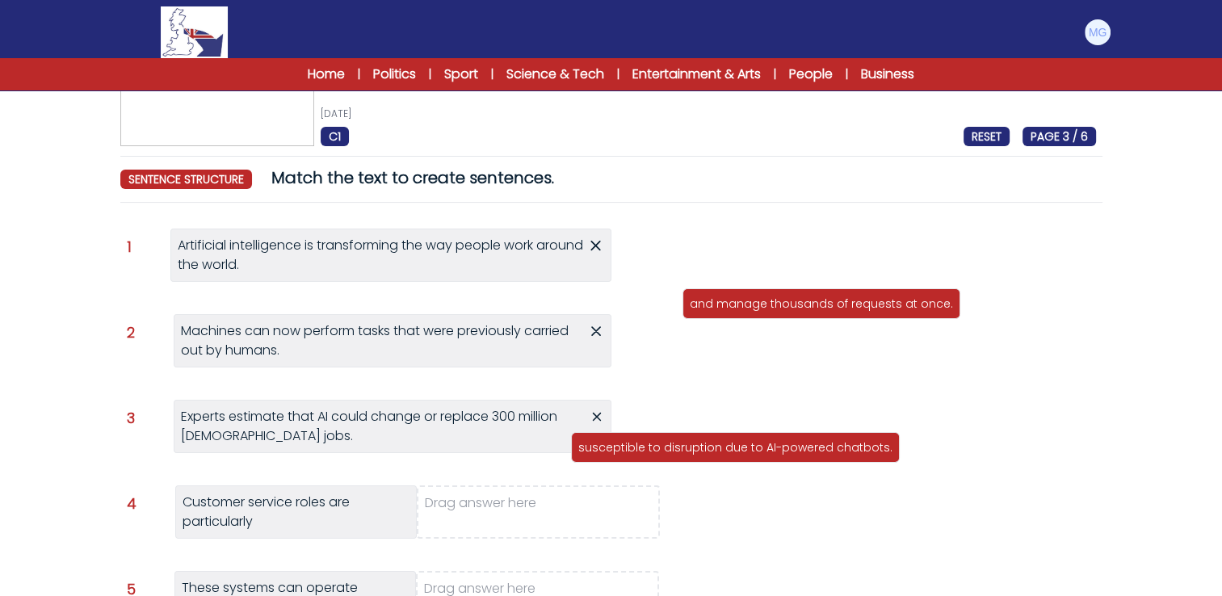
drag, startPoint x: 746, startPoint y: 260, endPoint x: 586, endPoint y: 509, distance: 295.3
click at [590, 456] on p "susceptible to disruption due to AI-powered chatbots." at bounding box center [735, 447] width 314 height 16
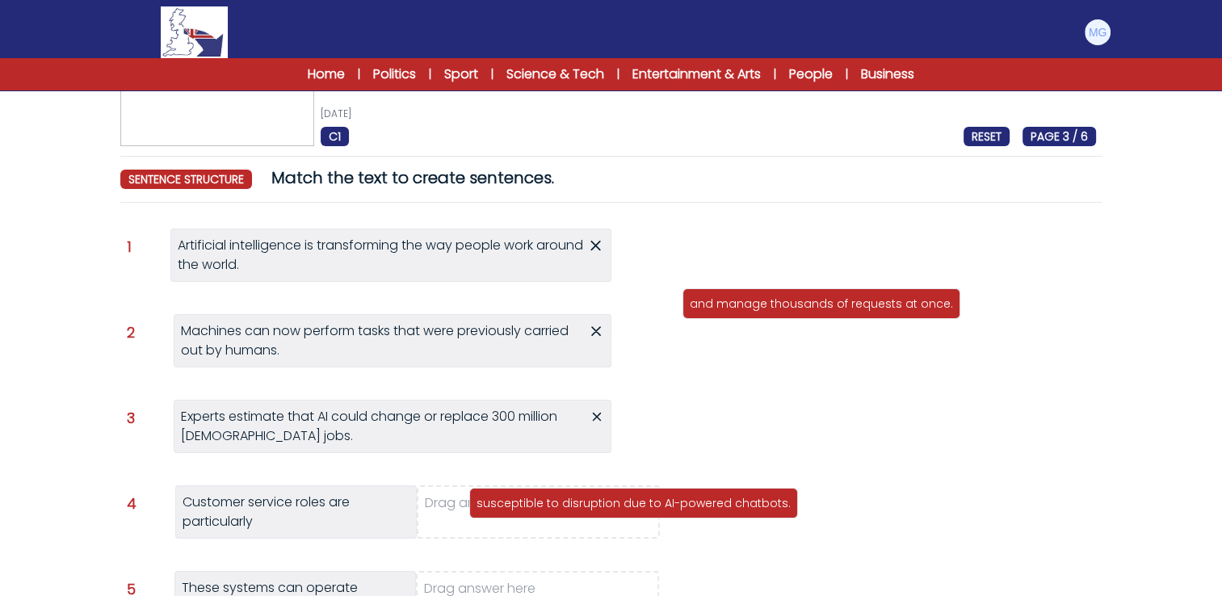
drag, startPoint x: 743, startPoint y: 252, endPoint x: 522, endPoint y: 502, distance: 334.2
click at [522, 502] on p "susceptible to disruption due to AI-powered chatbots." at bounding box center [634, 503] width 314 height 16
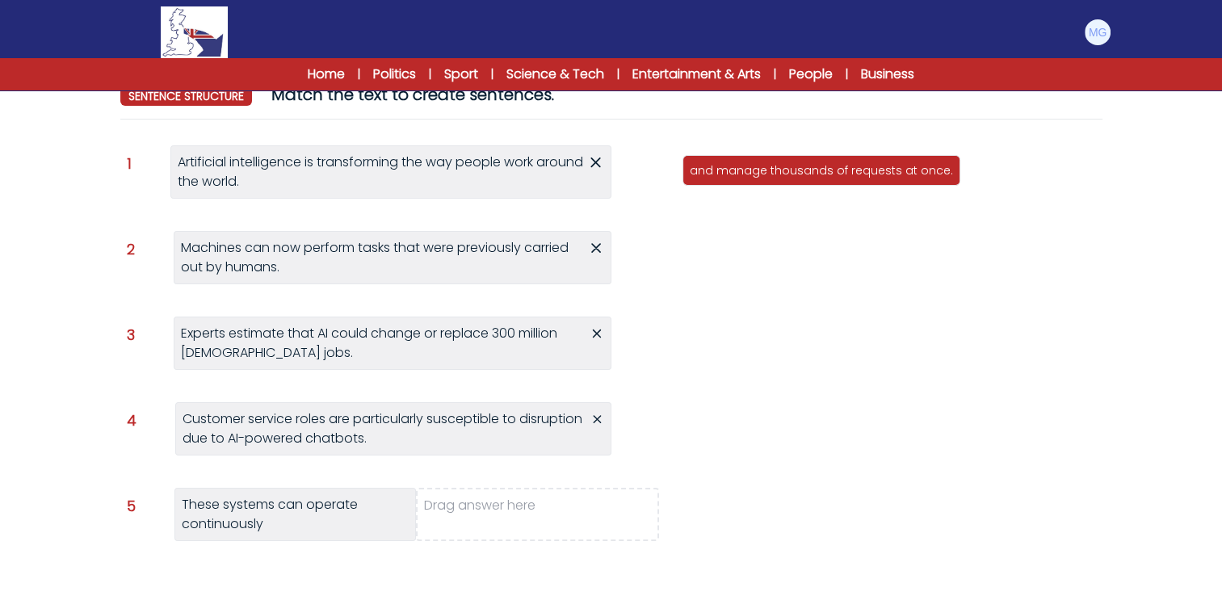
scroll to position [242, 0]
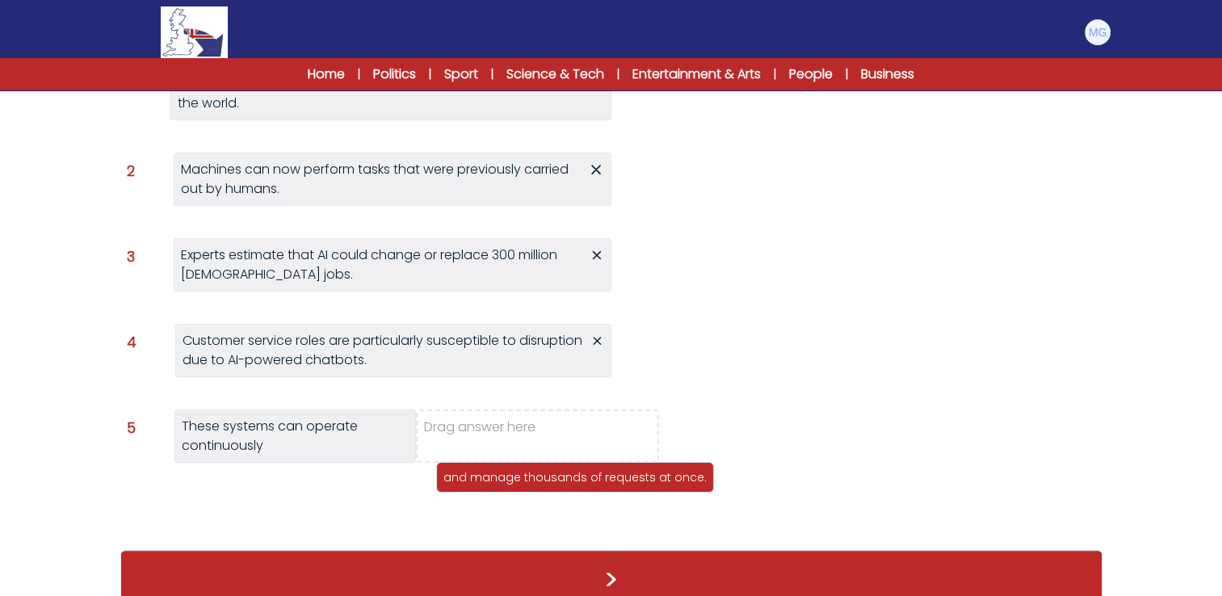
drag, startPoint x: 725, startPoint y: 103, endPoint x: 481, endPoint y: 462, distance: 433.7
click at [481, 462] on div "and manage thousands of requests at once." at bounding box center [575, 477] width 278 height 31
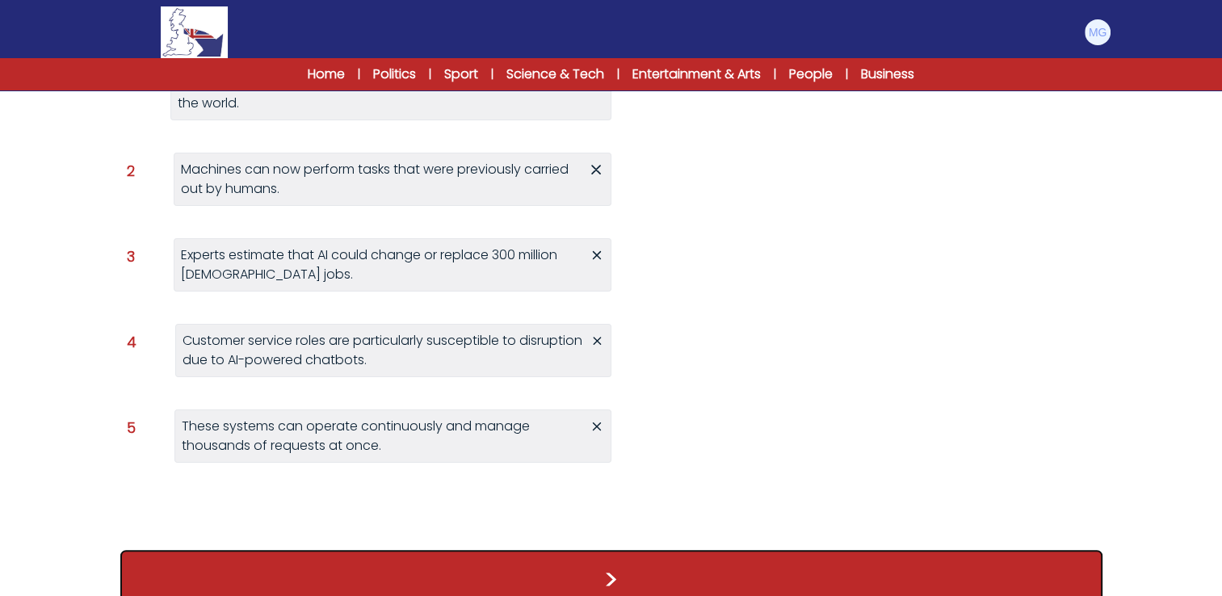
click at [733, 558] on button ">" at bounding box center [611, 580] width 982 height 60
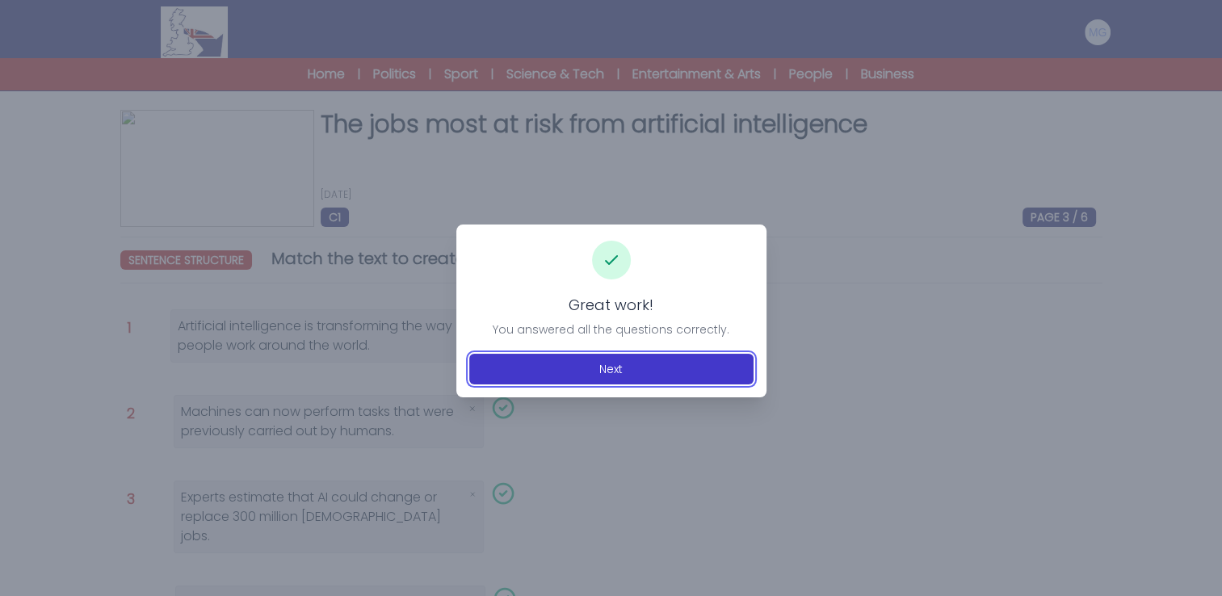
click at [643, 369] on button "Next" at bounding box center [611, 369] width 284 height 31
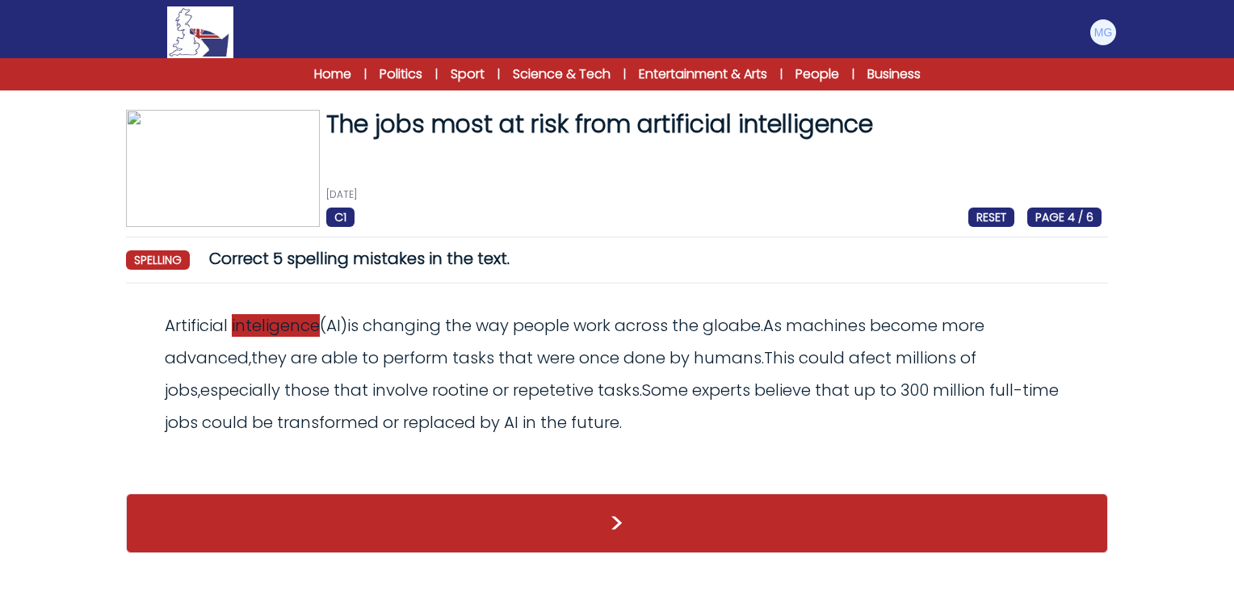
click at [284, 330] on span "inteligence" at bounding box center [276, 325] width 88 height 23
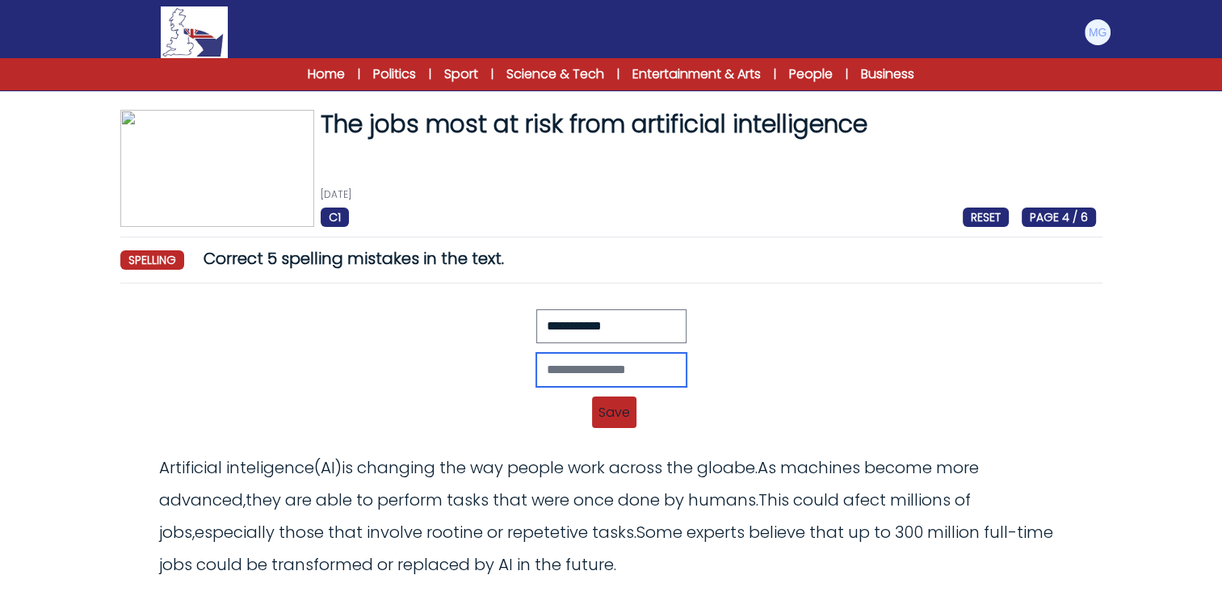
click at [635, 369] on input "text" at bounding box center [611, 370] width 150 height 34
type input "**********"
click at [607, 410] on span "Save" at bounding box center [614, 413] width 44 height 32
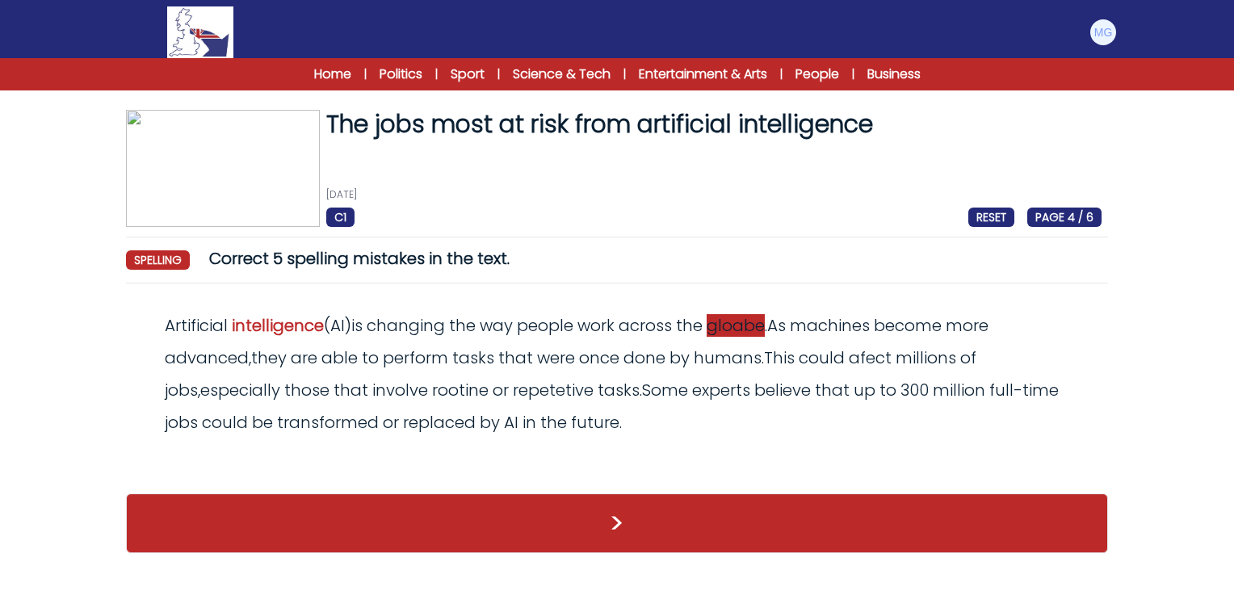
click at [739, 326] on span "gloabe" at bounding box center [736, 325] width 58 height 23
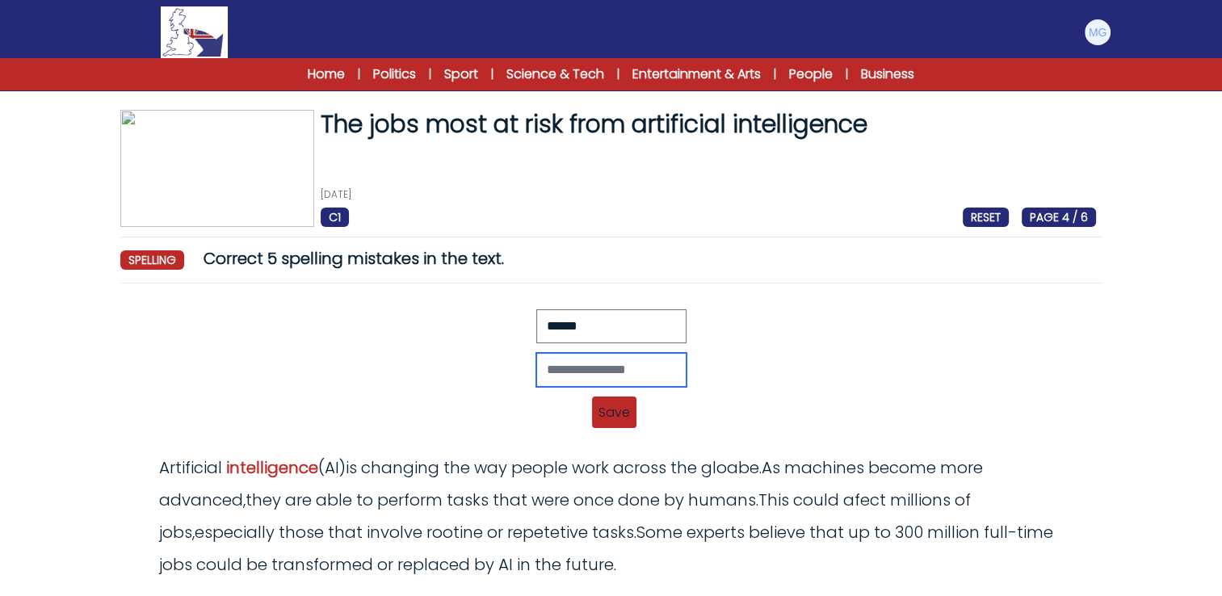
click at [603, 357] on input "text" at bounding box center [611, 370] width 150 height 34
type input "*****"
drag, startPoint x: 611, startPoint y: 418, endPoint x: 611, endPoint y: 398, distance: 20.2
click at [611, 418] on span "Save" at bounding box center [614, 413] width 44 height 32
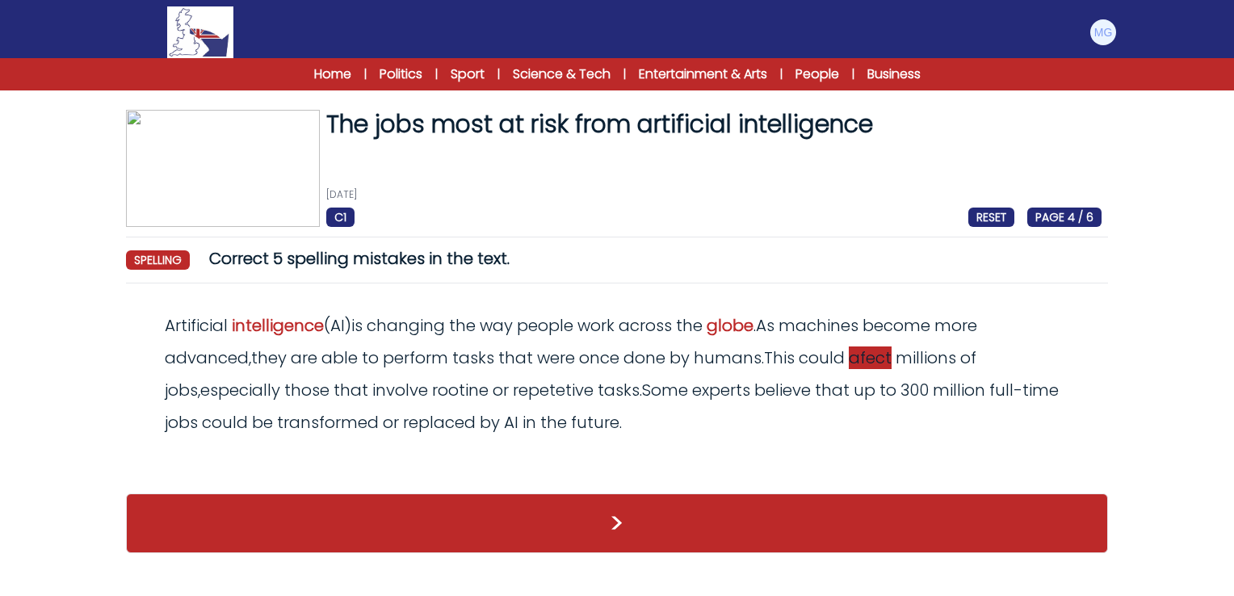
click at [875, 363] on span "afect" at bounding box center [870, 358] width 43 height 23
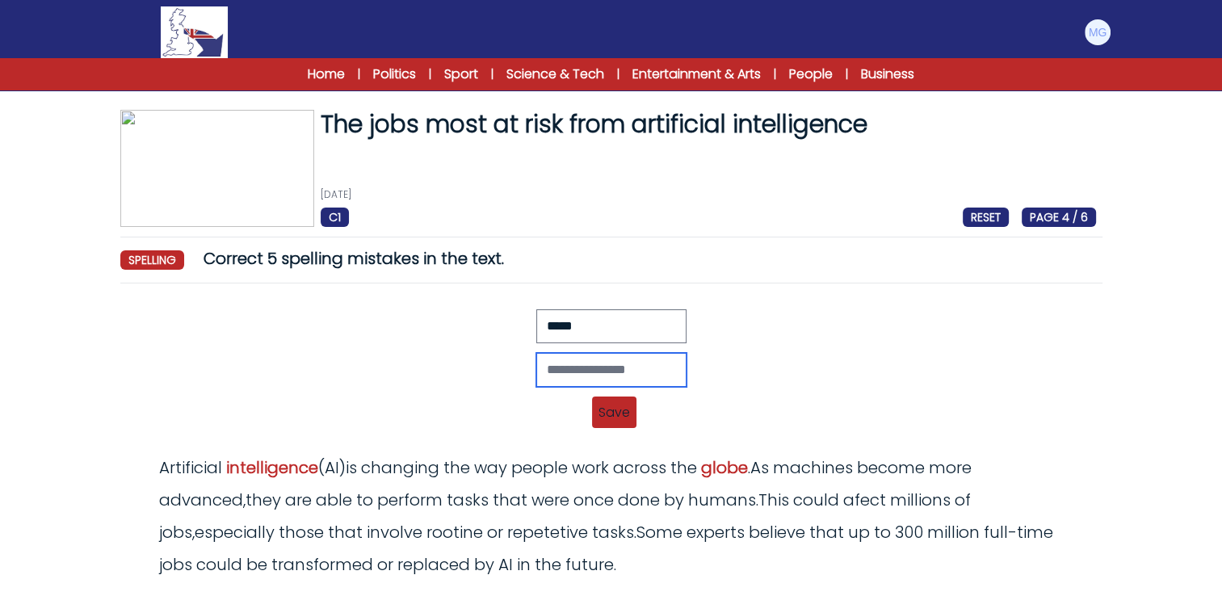
click at [565, 370] on input "text" at bounding box center [611, 370] width 150 height 34
type input "******"
click at [619, 418] on span "Save" at bounding box center [614, 413] width 44 height 32
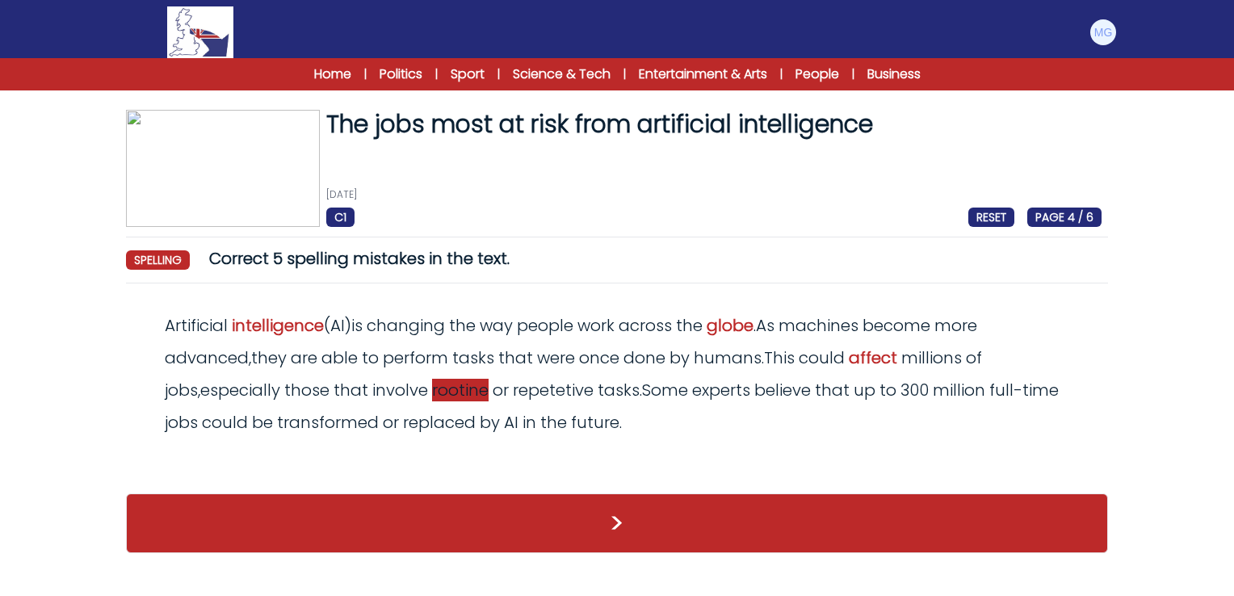
click at [432, 386] on span "rootine" at bounding box center [460, 390] width 57 height 23
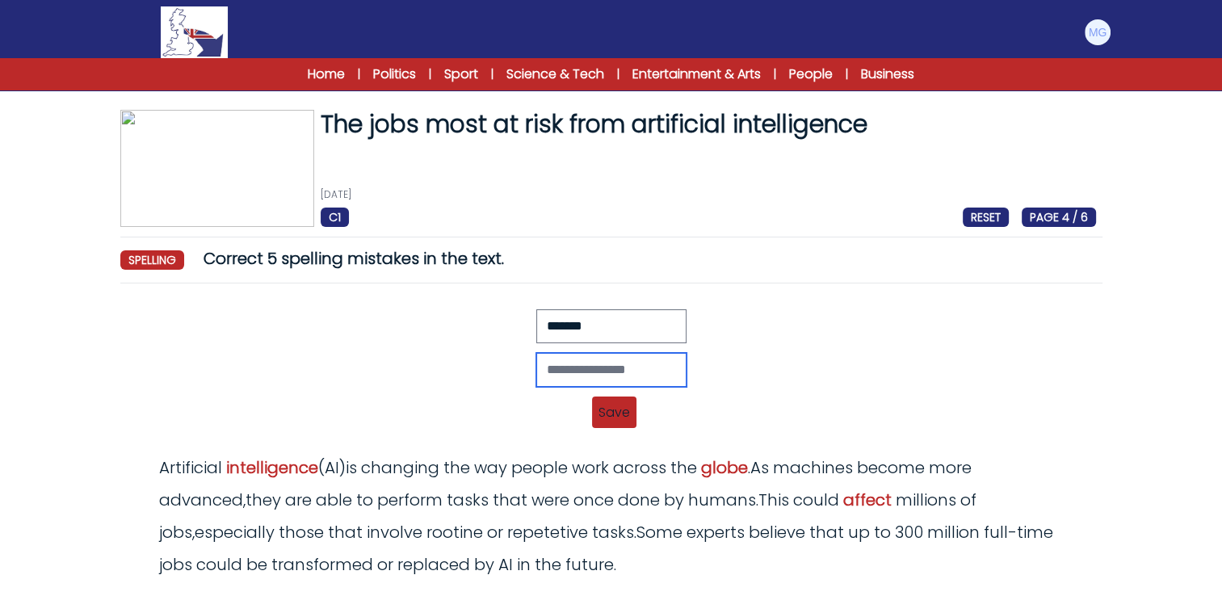
click at [610, 369] on input "text" at bounding box center [611, 370] width 150 height 34
type input "*******"
click at [603, 403] on span "Save" at bounding box center [614, 413] width 44 height 32
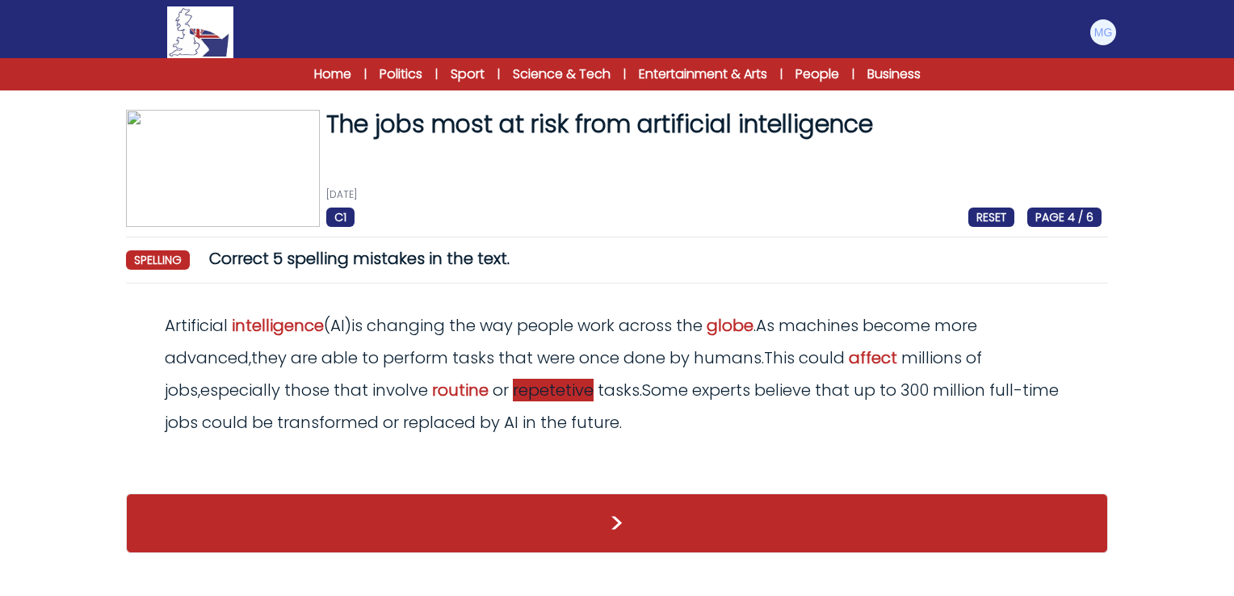
click at [513, 391] on span "repetetive" at bounding box center [553, 390] width 81 height 23
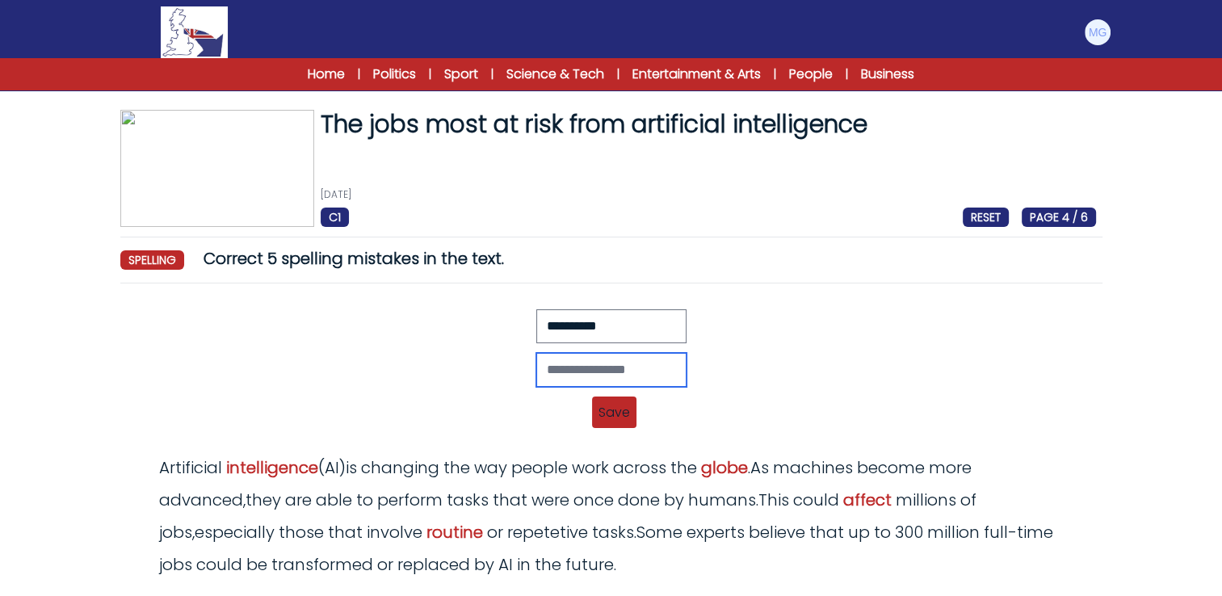
click at [545, 376] on input "text" at bounding box center [611, 370] width 150 height 34
click at [561, 370] on input "**********" at bounding box center [611, 370] width 150 height 34
click at [588, 373] on input "**********" at bounding box center [611, 370] width 150 height 34
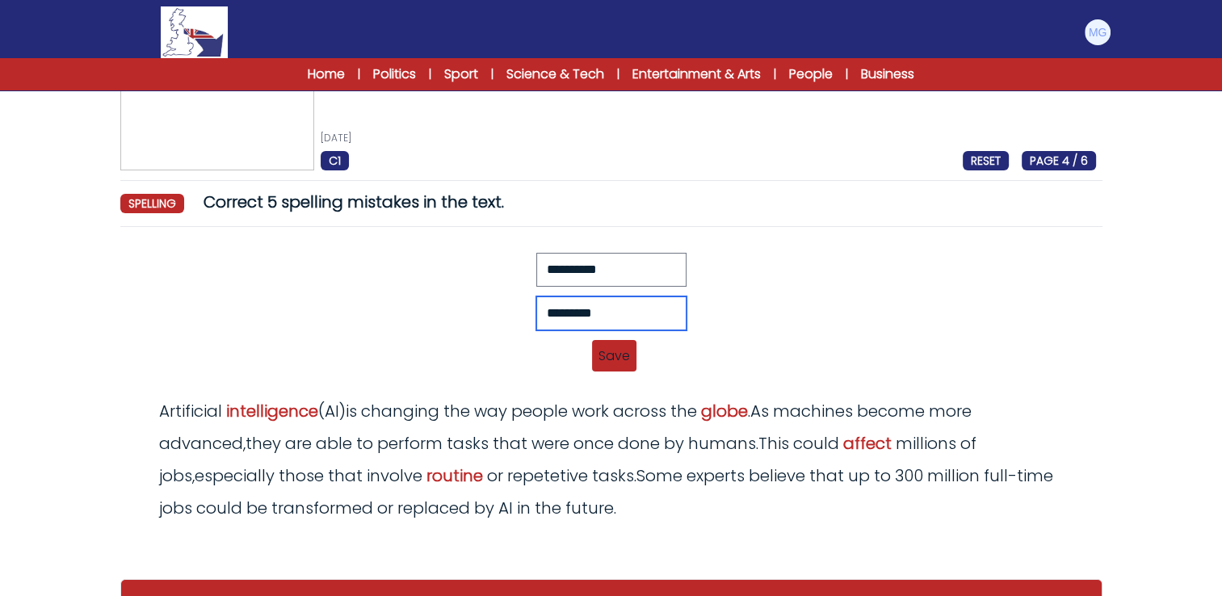
scroll to position [64, 0]
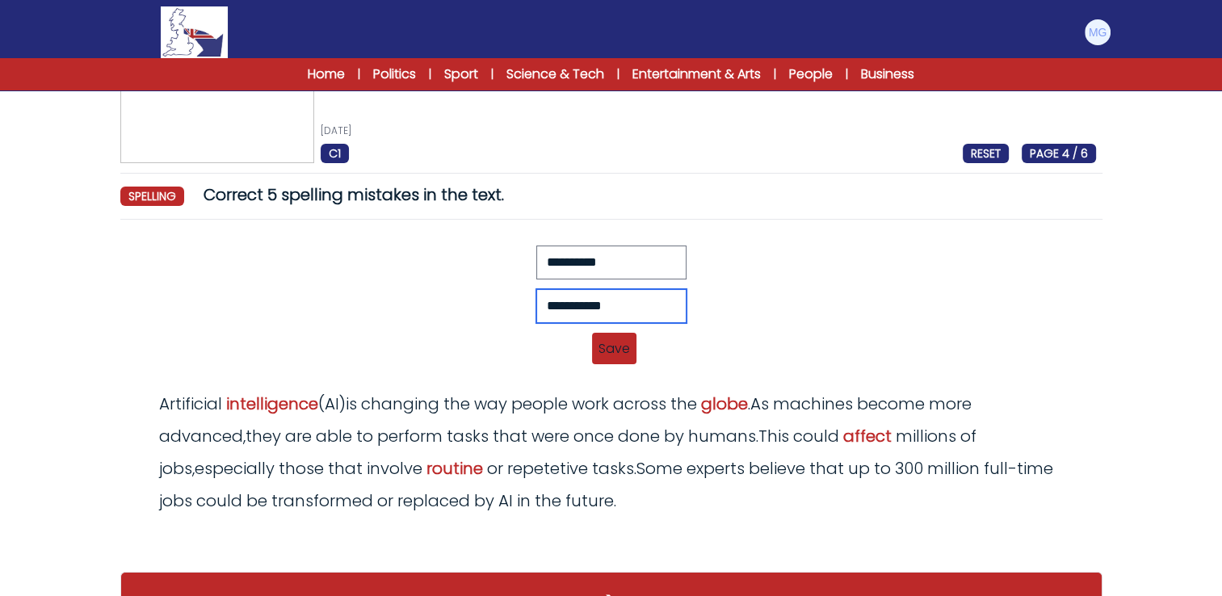
type input "**********"
click at [626, 342] on span "Save" at bounding box center [614, 349] width 44 height 32
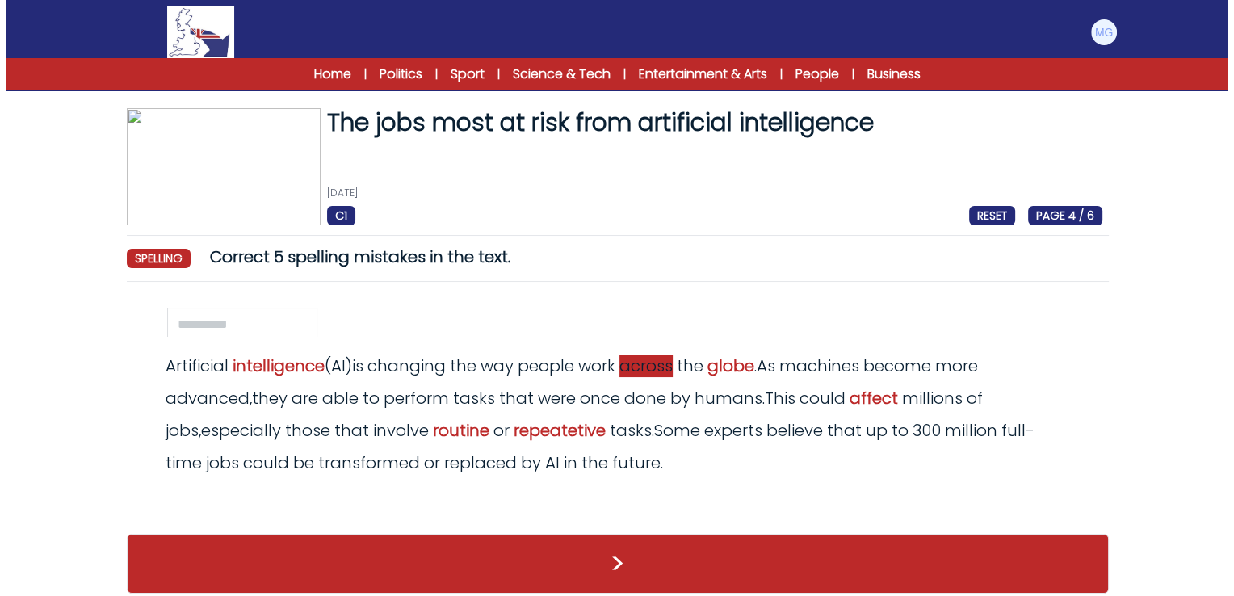
scroll to position [0, 0]
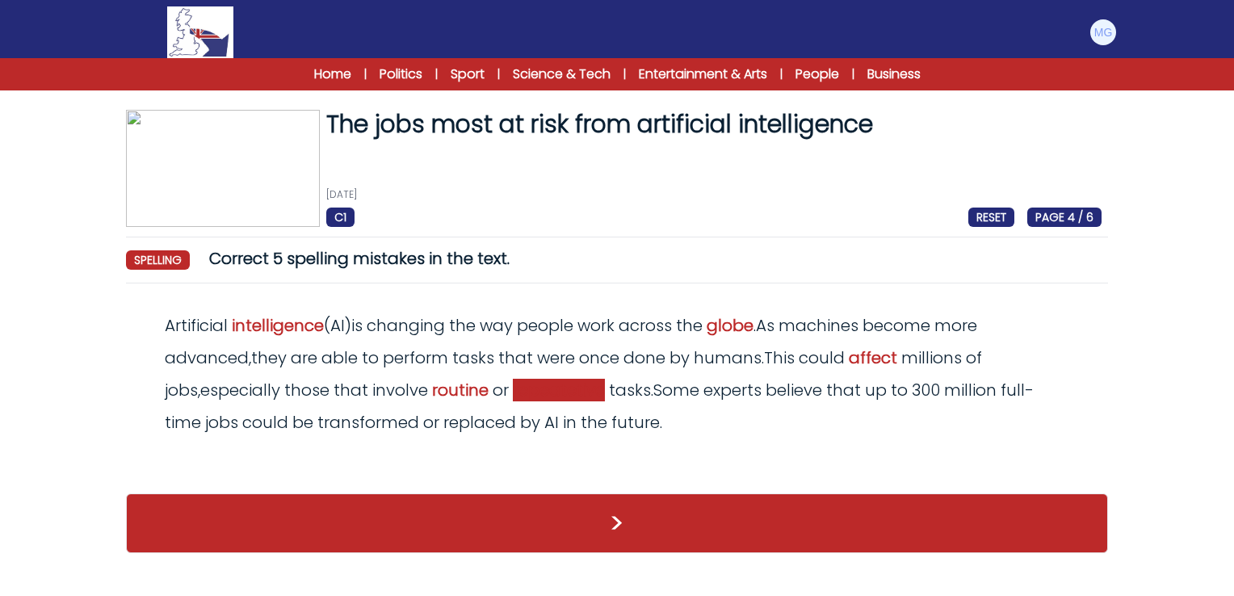
click at [553, 397] on span "repeatetive" at bounding box center [559, 390] width 92 height 23
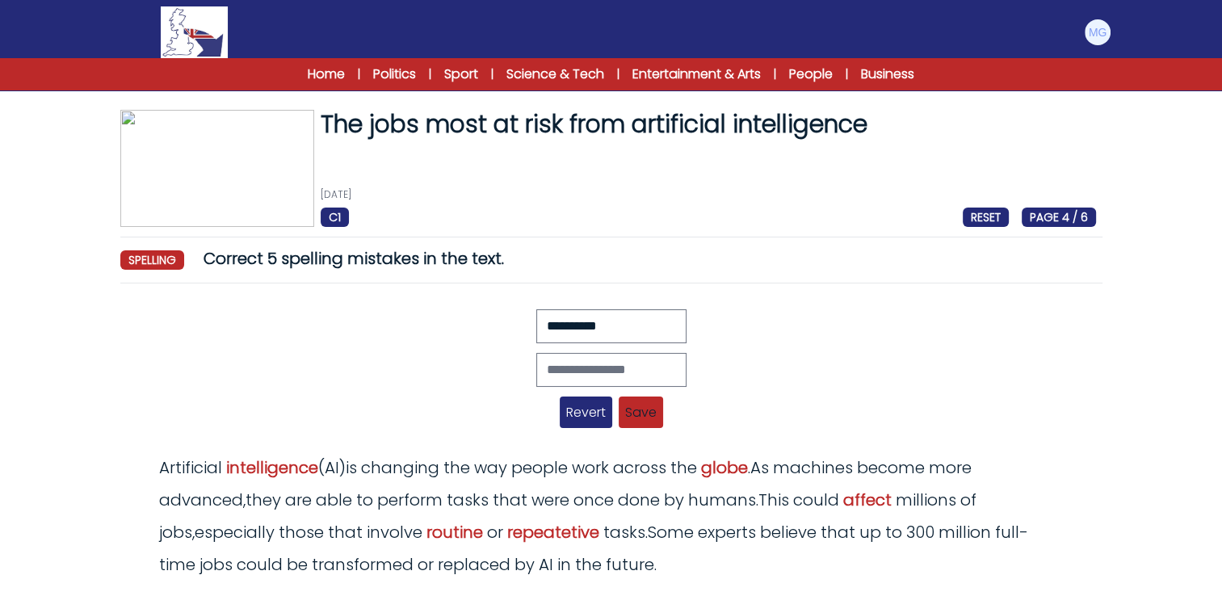
click at [598, 402] on span "Revert" at bounding box center [586, 413] width 53 height 32
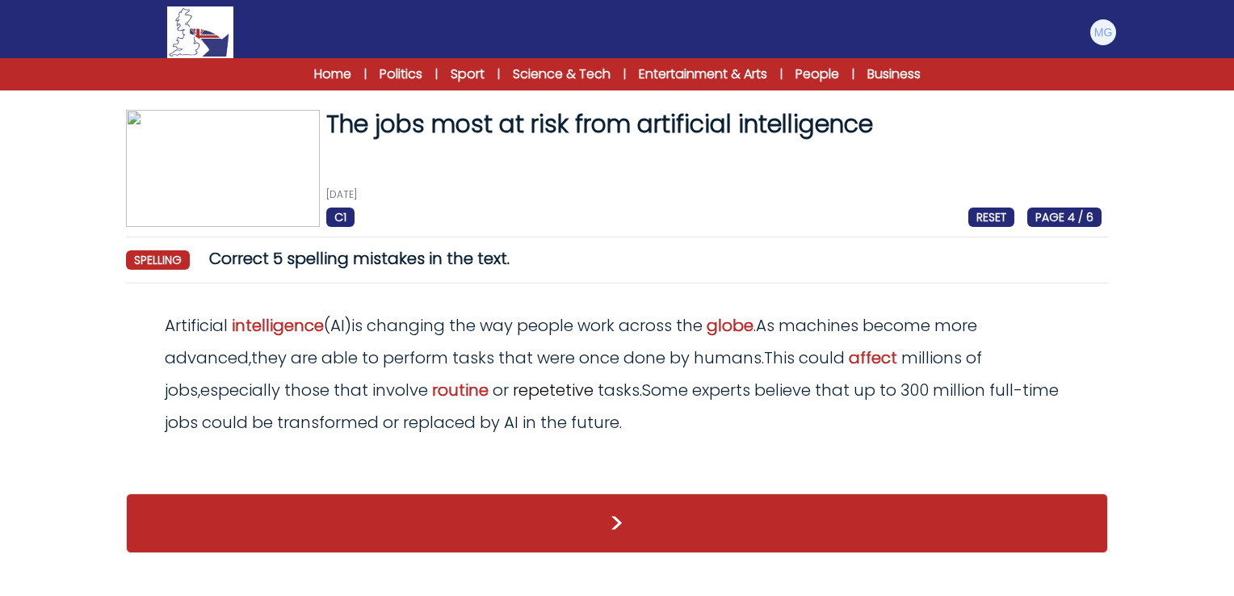
click at [524, 389] on span "repetetive" at bounding box center [553, 390] width 81 height 23
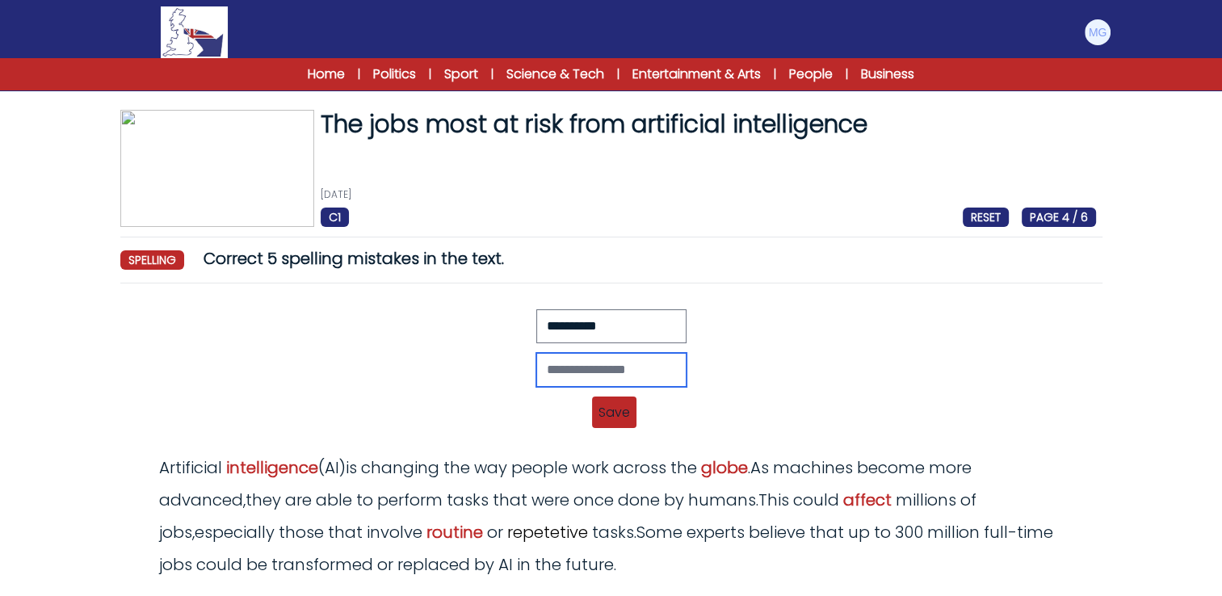
click at [583, 376] on input "text" at bounding box center [611, 370] width 150 height 34
type input "**********"
click at [613, 398] on span "Save" at bounding box center [614, 413] width 44 height 32
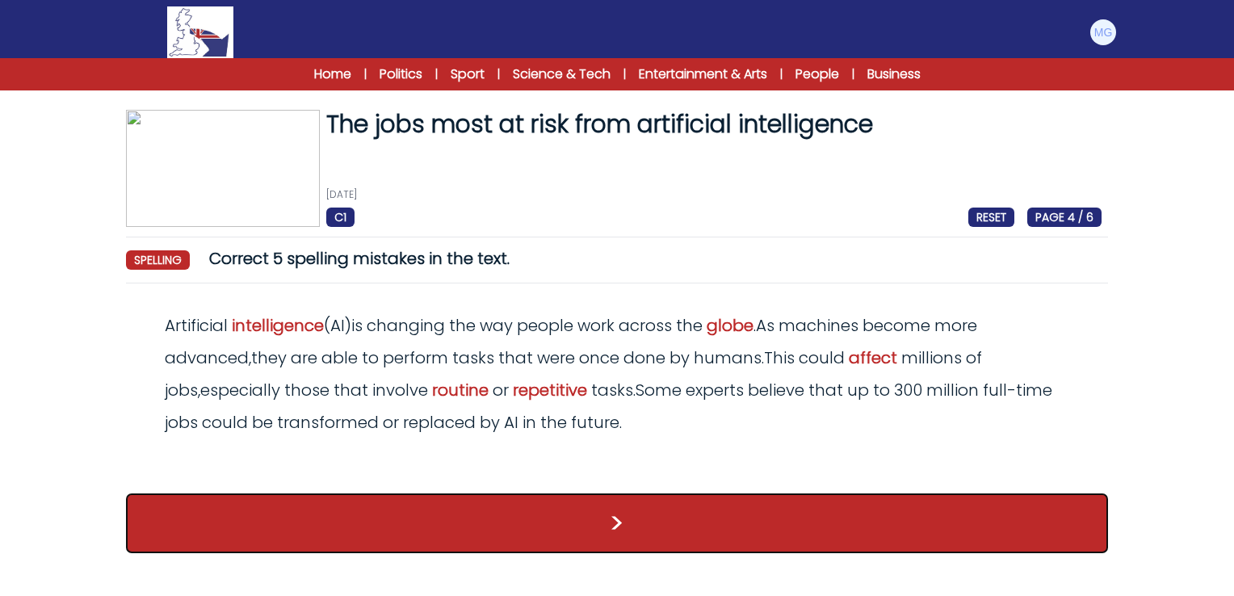
click at [663, 518] on button ">" at bounding box center [617, 524] width 982 height 60
click at [641, 526] on button ">" at bounding box center [617, 524] width 982 height 60
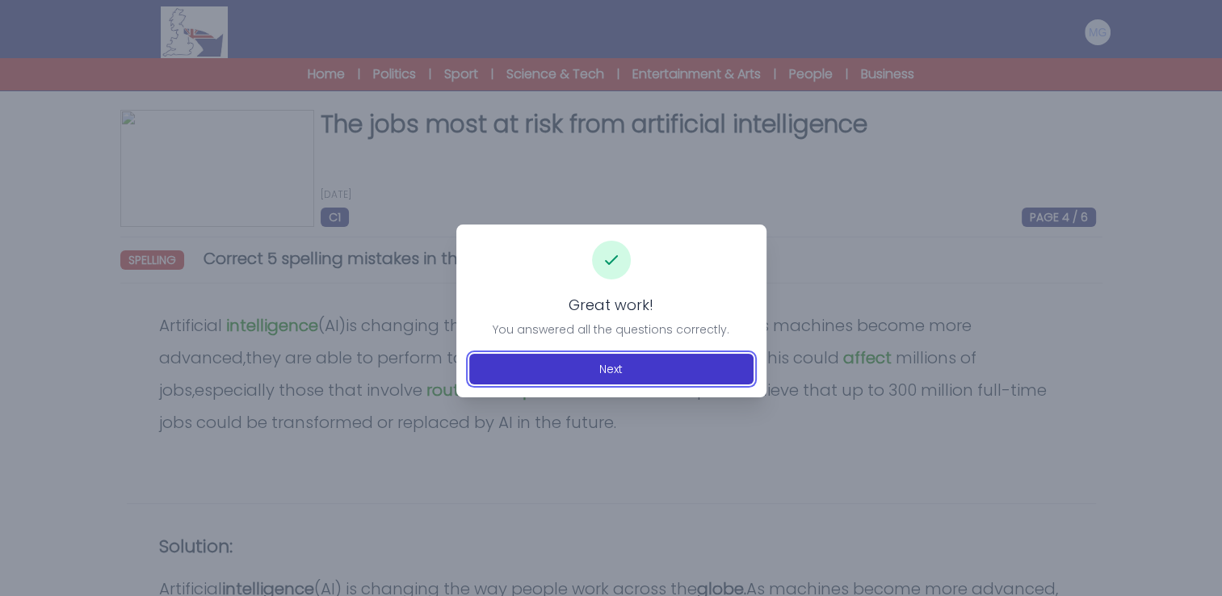
click at [695, 378] on button "Next" at bounding box center [611, 369] width 284 height 31
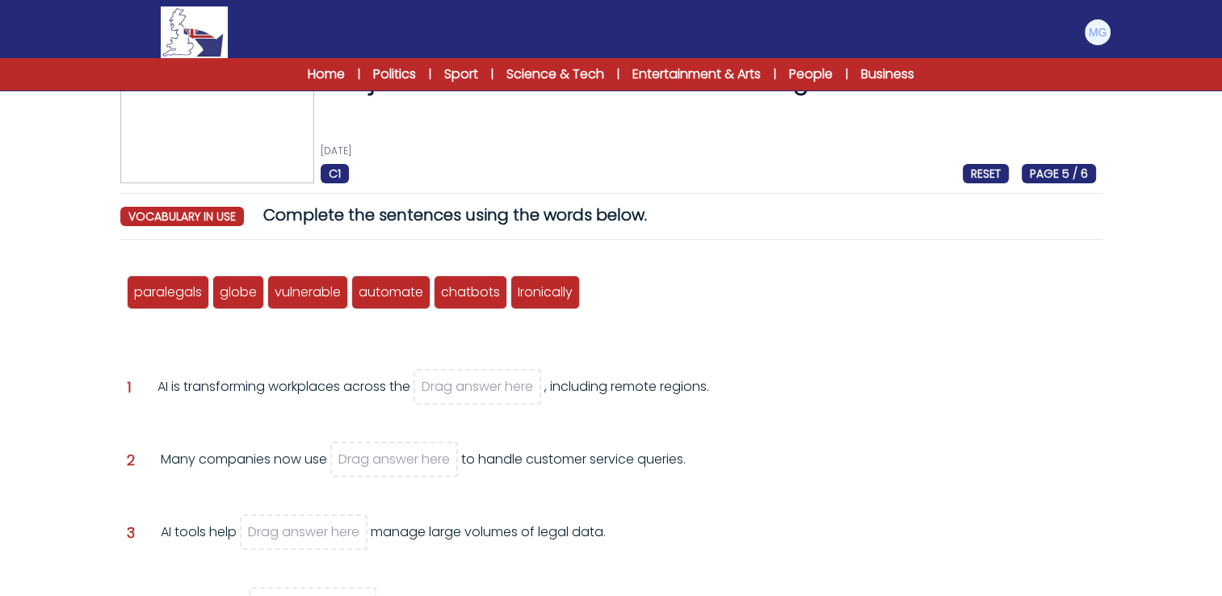
scroll to position [81, 0]
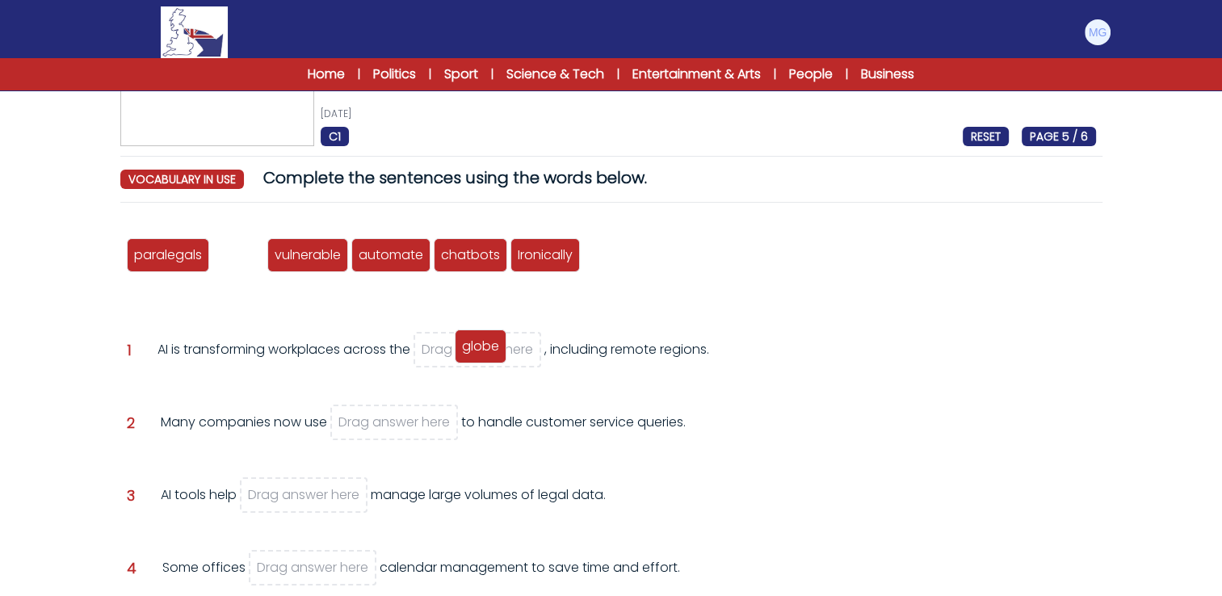
drag, startPoint x: 227, startPoint y: 254, endPoint x: 468, endPoint y: 345, distance: 258.2
click at [468, 345] on span "globe" at bounding box center [480, 346] width 37 height 19
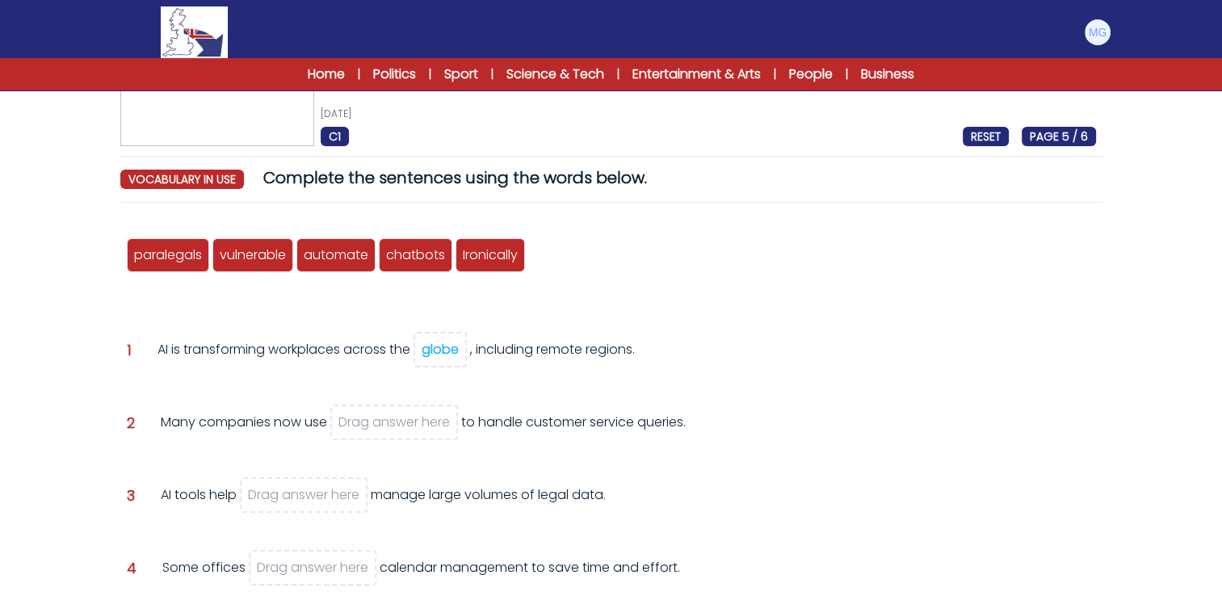
click at [736, 328] on div "paralegals globe vulnerable automate chatbots Ironically Question 1 globe" at bounding box center [611, 509] width 982 height 586
drag, startPoint x: 417, startPoint y: 250, endPoint x: 397, endPoint y: 413, distance: 163.5
click at [397, 416] on span "chatbots" at bounding box center [397, 425] width 59 height 19
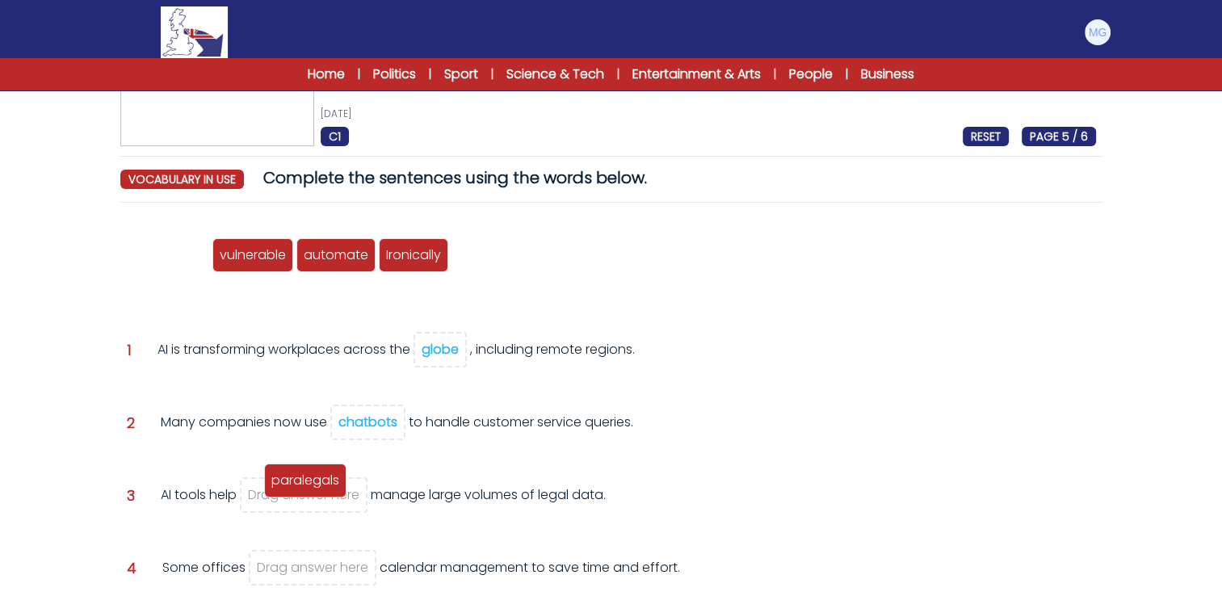
drag, startPoint x: 182, startPoint y: 264, endPoint x: 319, endPoint y: 489, distance: 263.2
click at [319, 489] on div "paralegals" at bounding box center [305, 481] width 82 height 34
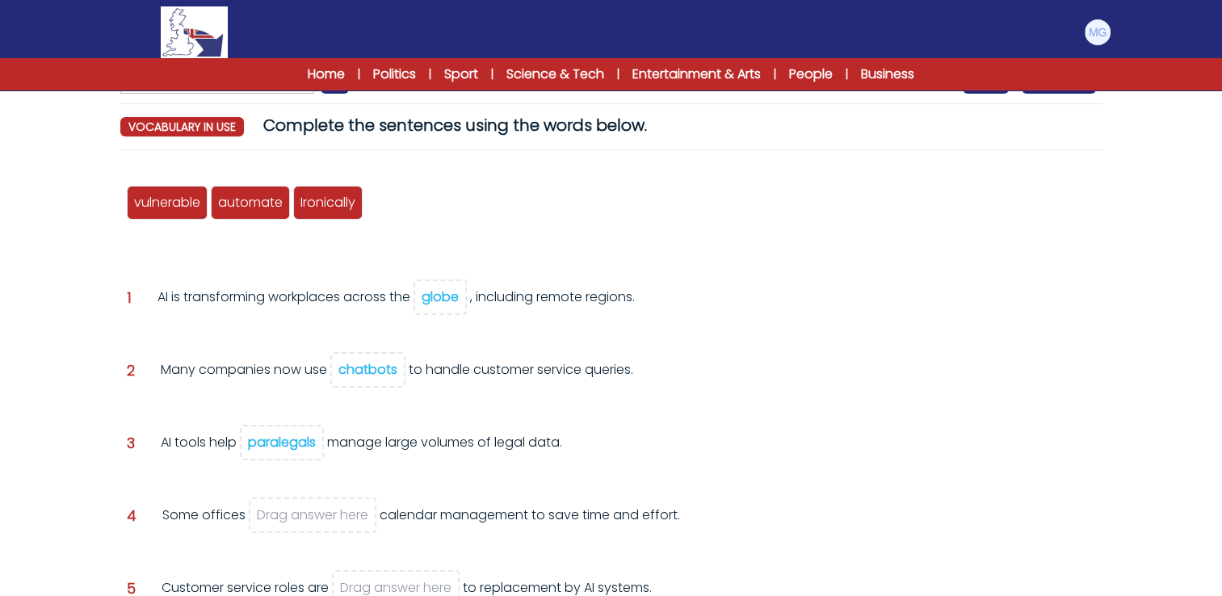
scroll to position [162, 0]
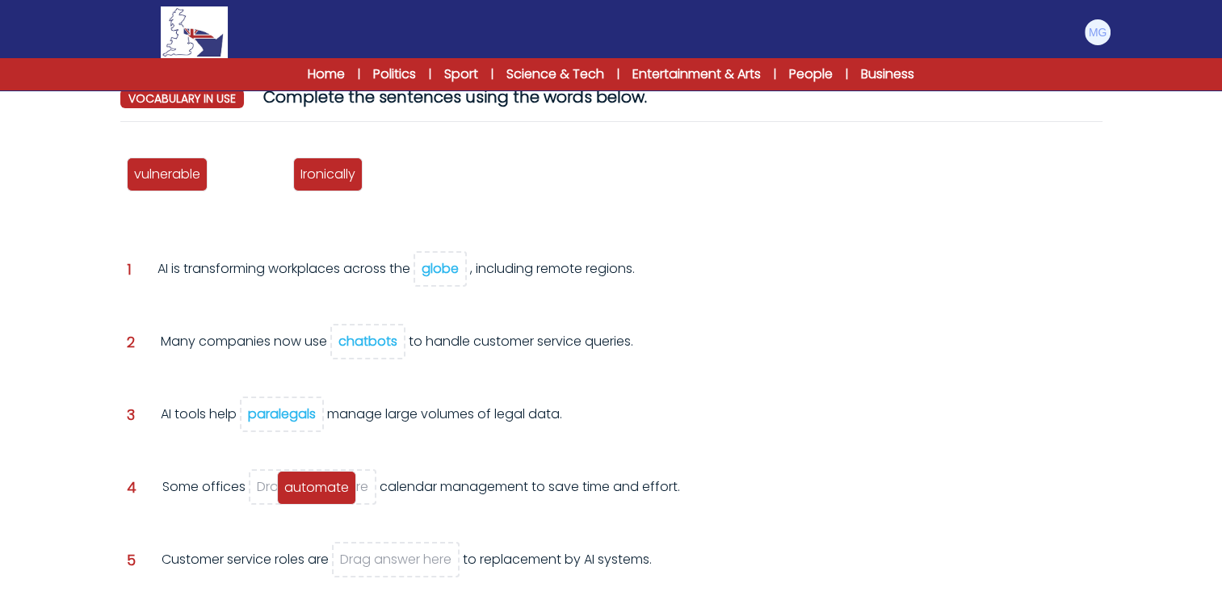
drag, startPoint x: 259, startPoint y: 176, endPoint x: 326, endPoint y: 489, distance: 320.3
click at [326, 489] on span "automate" at bounding box center [316, 487] width 65 height 19
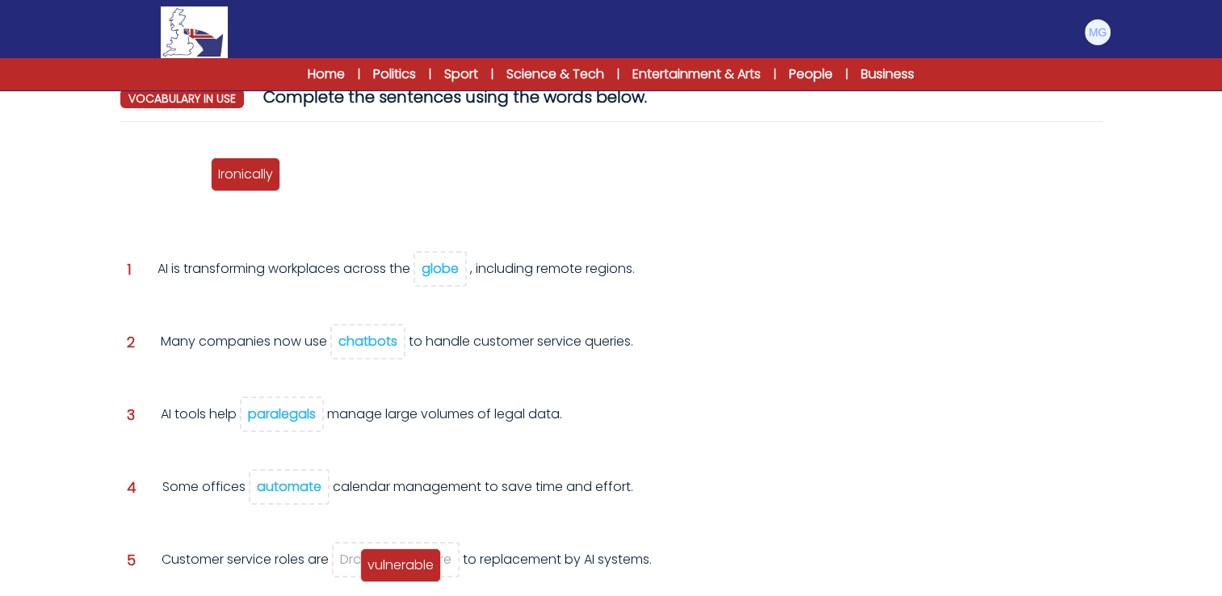
drag, startPoint x: 165, startPoint y: 176, endPoint x: 398, endPoint y: 567, distance: 455.3
click at [398, 567] on span "vulnerable" at bounding box center [401, 565] width 66 height 19
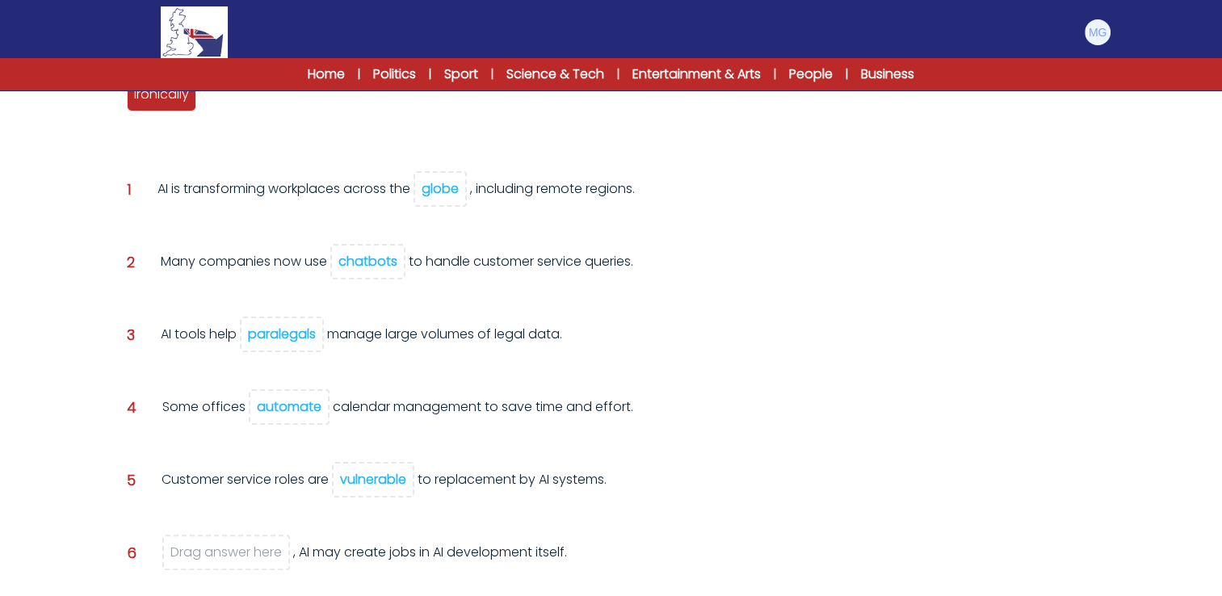
scroll to position [242, 0]
drag, startPoint x: 158, startPoint y: 99, endPoint x: 216, endPoint y: 553, distance: 458.3
click at [216, 553] on span "Ironically" at bounding box center [218, 546] width 55 height 19
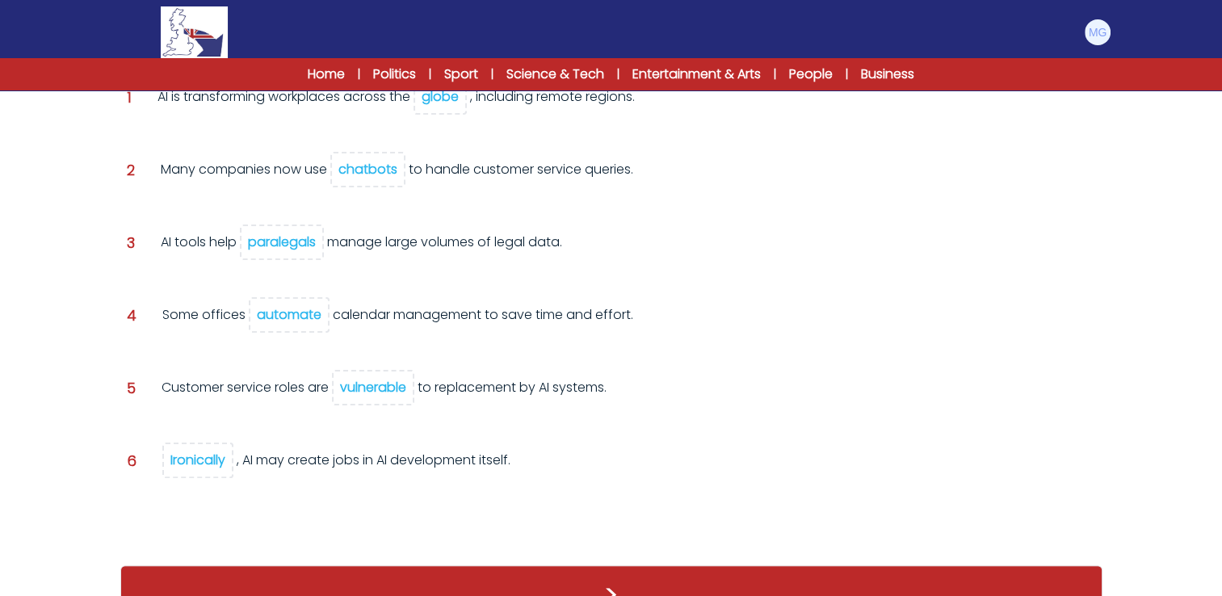
scroll to position [340, 0]
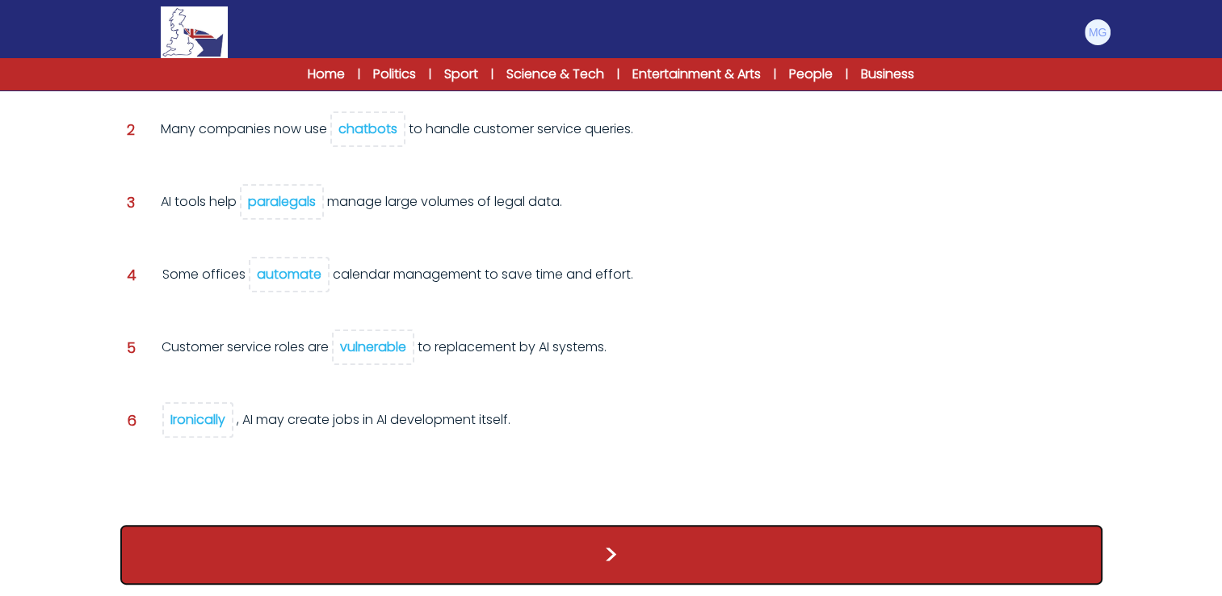
click at [813, 564] on button ">" at bounding box center [611, 555] width 982 height 60
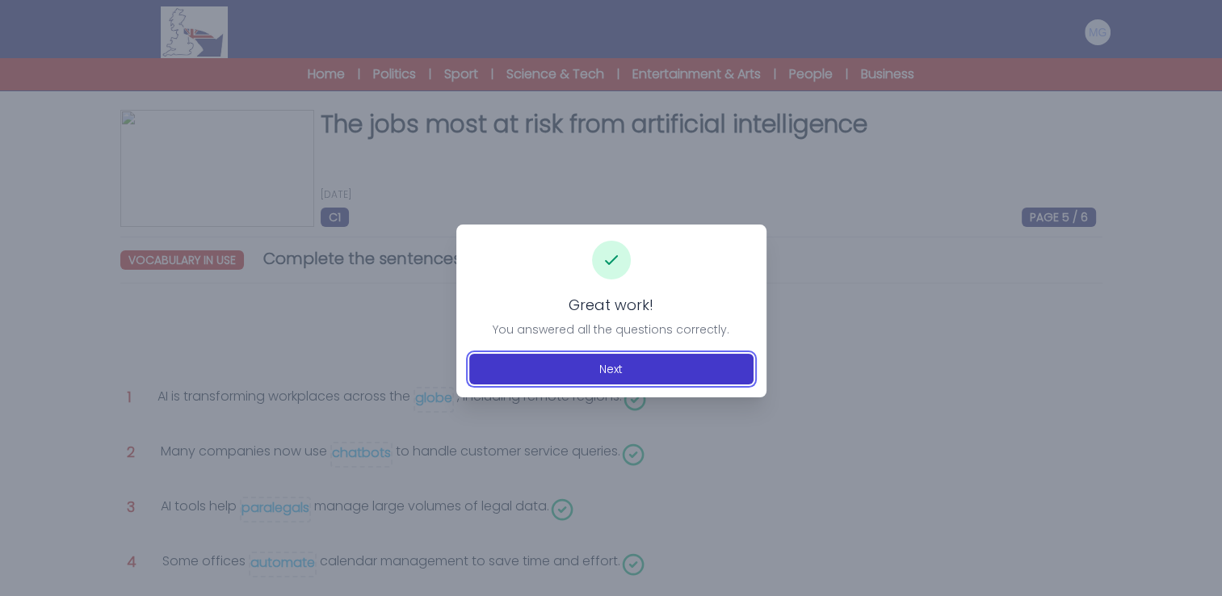
click at [671, 360] on button "Next" at bounding box center [611, 369] width 284 height 31
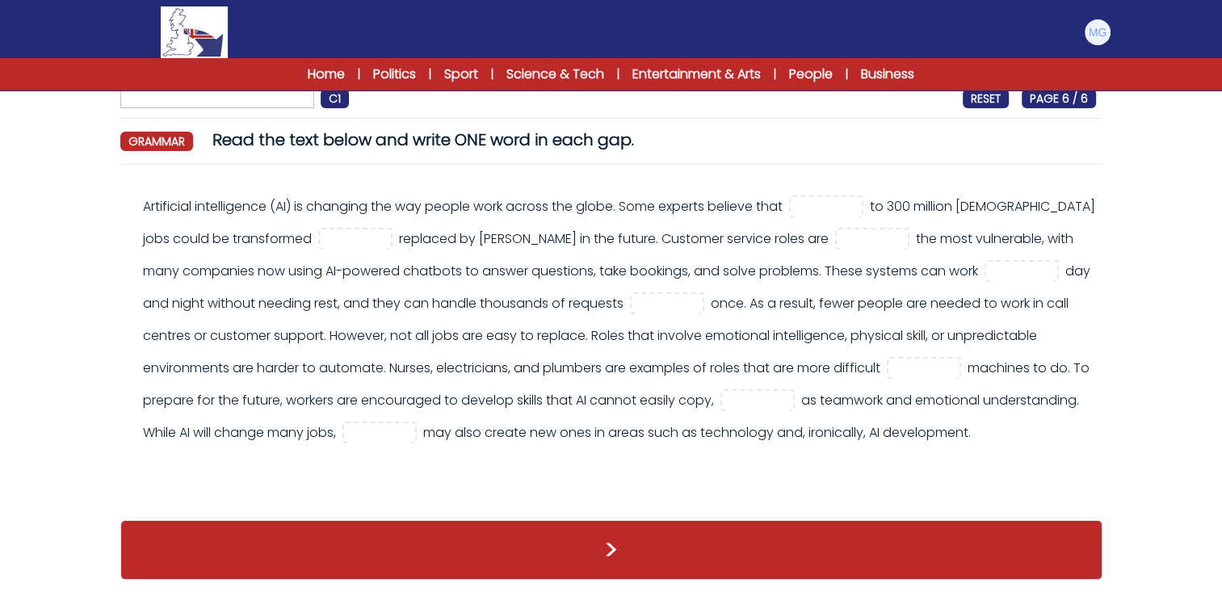
scroll to position [69, 0]
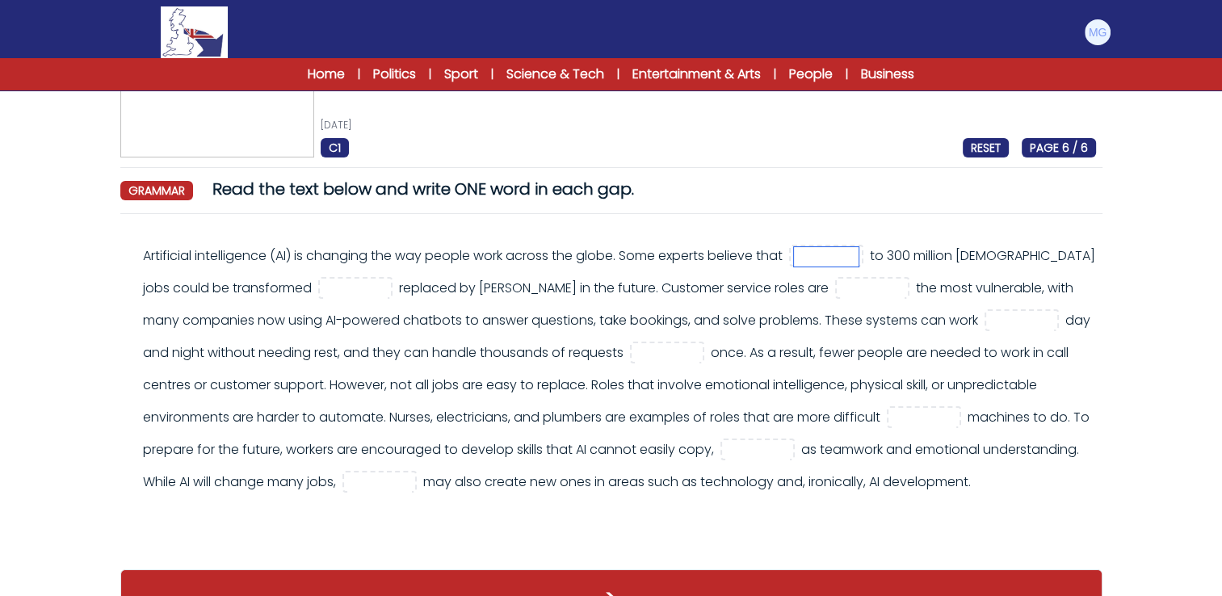
click at [831, 254] on input "text" at bounding box center [826, 256] width 65 height 19
type input "**"
click at [771, 173] on div "The jobs most at risk from artificial intelligence [DATE] C1 RESET PAGE 6 / 6 T…" at bounding box center [612, 342] width 1034 height 605
click at [342, 286] on input "text" at bounding box center [355, 288] width 65 height 19
click at [514, 300] on div "Artificial intelligence (AI) is changing the way people work across the globe. …" at bounding box center [619, 369] width 953 height 258
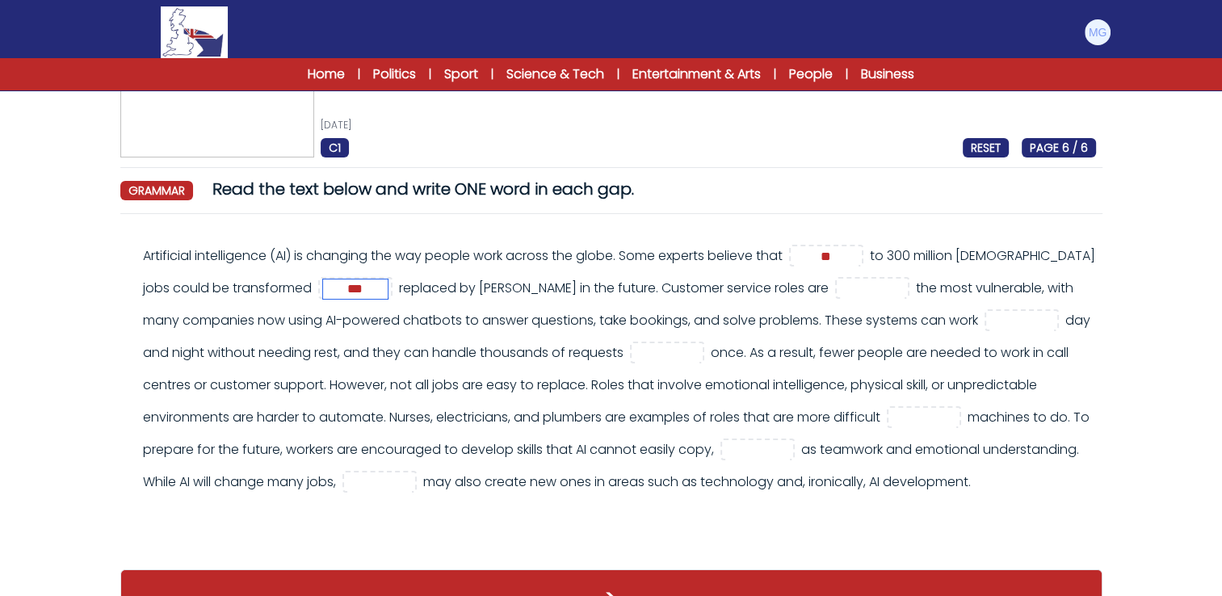
click at [361, 296] on input "**" at bounding box center [355, 288] width 65 height 19
type input "**"
click at [562, 329] on div "Artificial intelligence (AI) is changing the way people work across the globe. …" at bounding box center [619, 369] width 953 height 258
click at [840, 288] on input "text" at bounding box center [872, 288] width 65 height 19
click at [989, 318] on input "text" at bounding box center [1021, 321] width 65 height 19
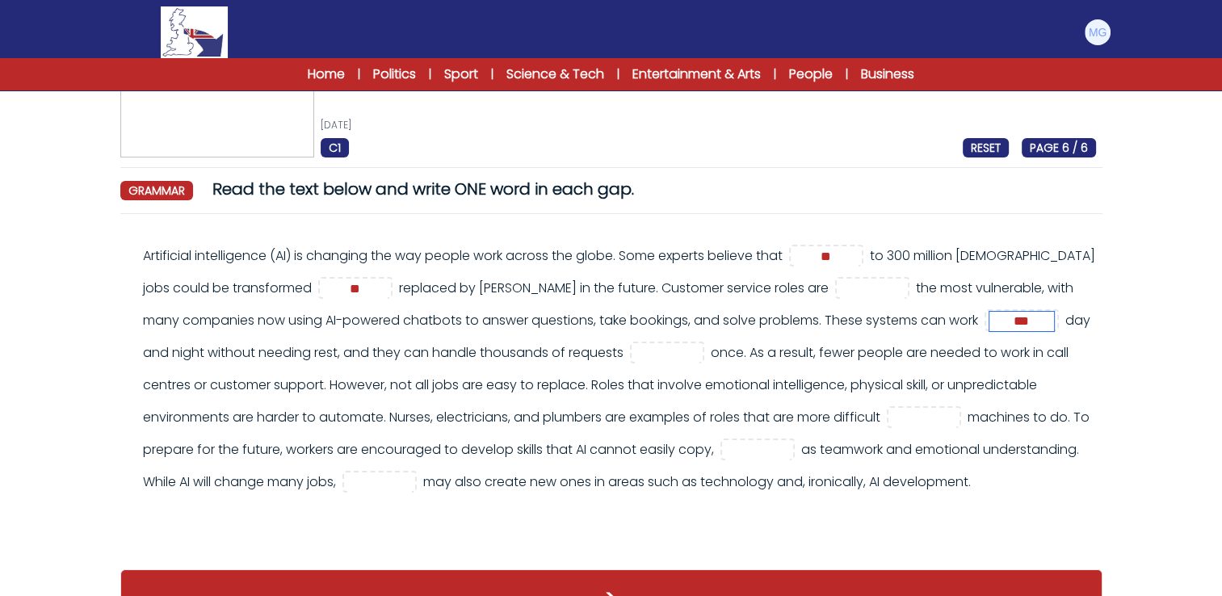
type input "***"
click at [655, 351] on input "text" at bounding box center [667, 353] width 65 height 19
type input "**"
click at [677, 431] on div "Artificial intelligence (AI) is changing the way people work across the globe. …" at bounding box center [619, 369] width 953 height 258
click at [926, 425] on input "text" at bounding box center [924, 418] width 65 height 19
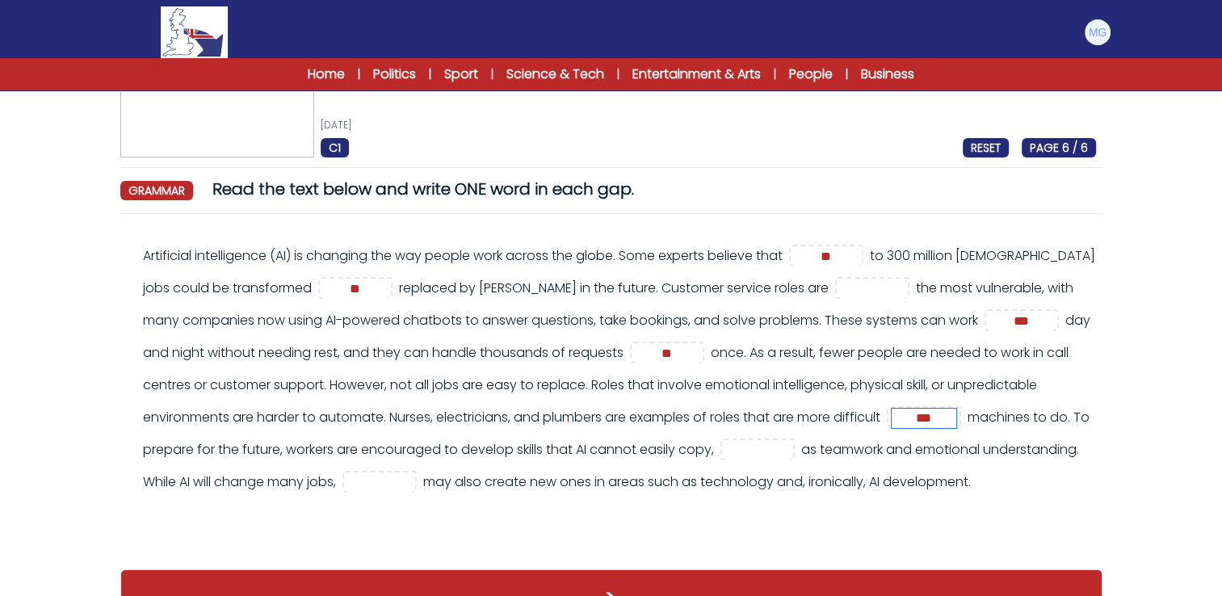
type input "***"
click at [467, 405] on div "Artificial intelligence (AI) is changing the way people work across the globe. …" at bounding box center [619, 369] width 953 height 258
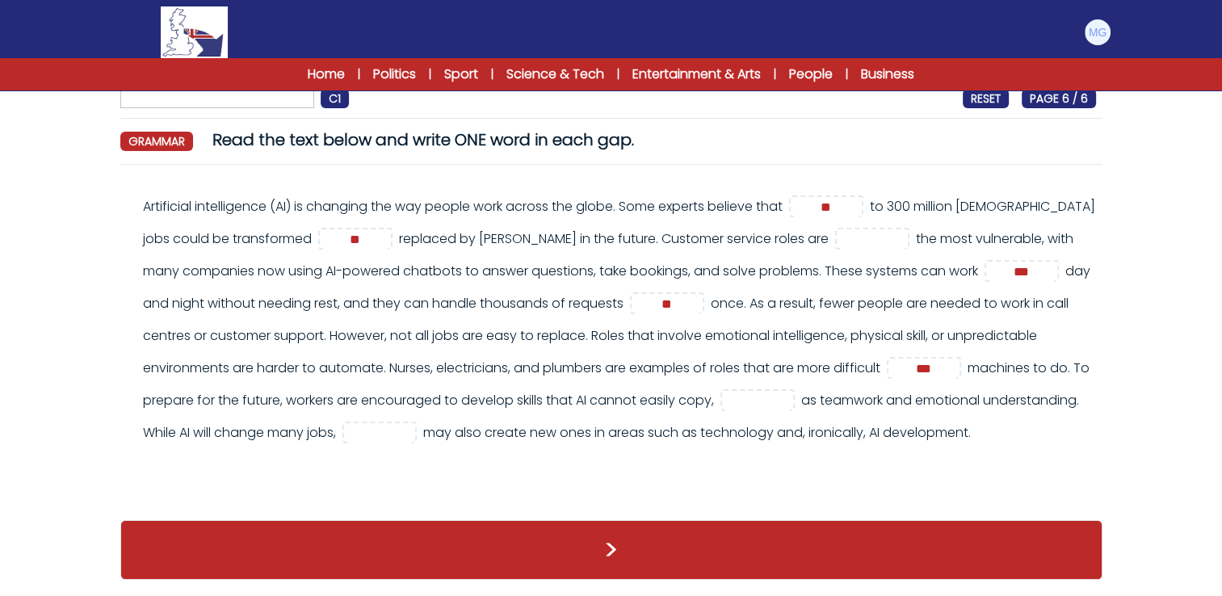
scroll to position [149, 0]
click at [790, 392] on input "text" at bounding box center [757, 401] width 65 height 19
type input "****"
click at [591, 456] on div "Artificial intelligence (AI) is changing the way people work across the globe. …" at bounding box center [611, 328] width 969 height 275
click at [412, 424] on input "text" at bounding box center [379, 433] width 65 height 19
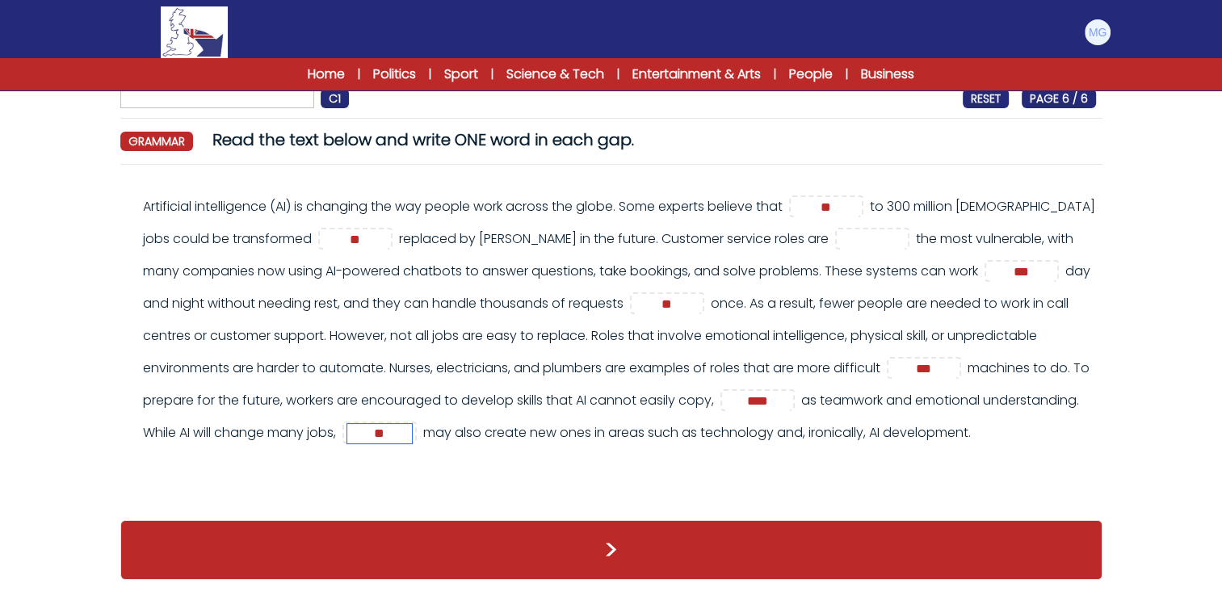
type input "**"
click at [544, 449] on div "Artificial intelligence (AI) is changing the way people work across the globe. …" at bounding box center [619, 320] width 953 height 258
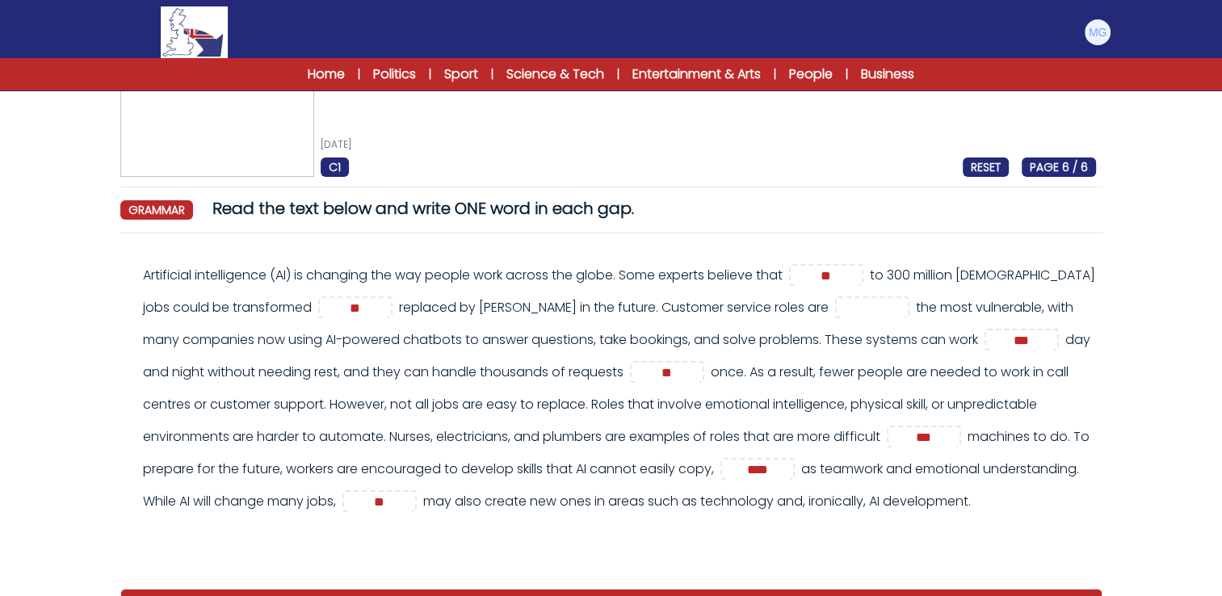
scroll to position [52, 0]
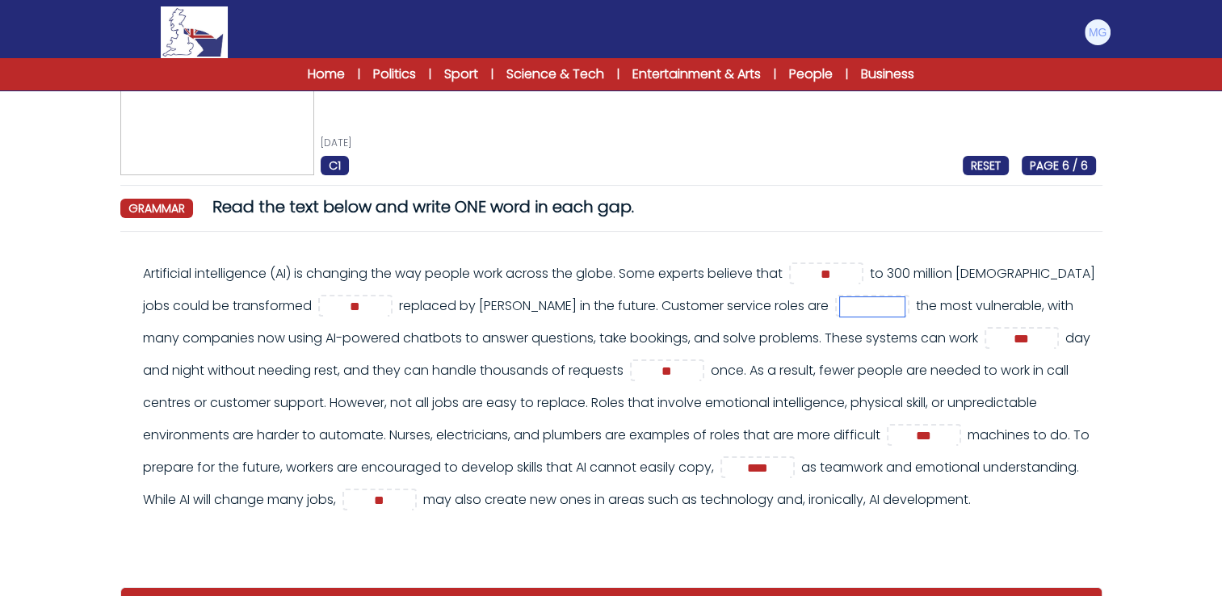
click at [840, 308] on input "text" at bounding box center [872, 306] width 65 height 19
type input "******"
click at [113, 368] on div "The jobs most at risk from artificial intelligence 8th August 2025 C1 RESET PAG…" at bounding box center [612, 360] width 1034 height 605
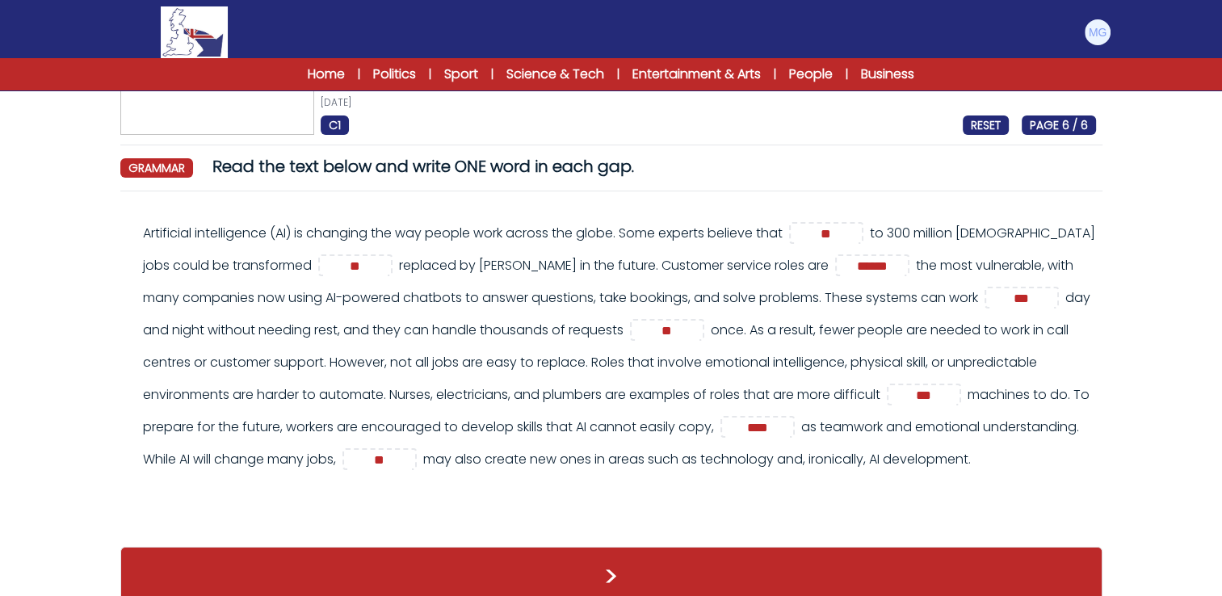
scroll to position [150, 0]
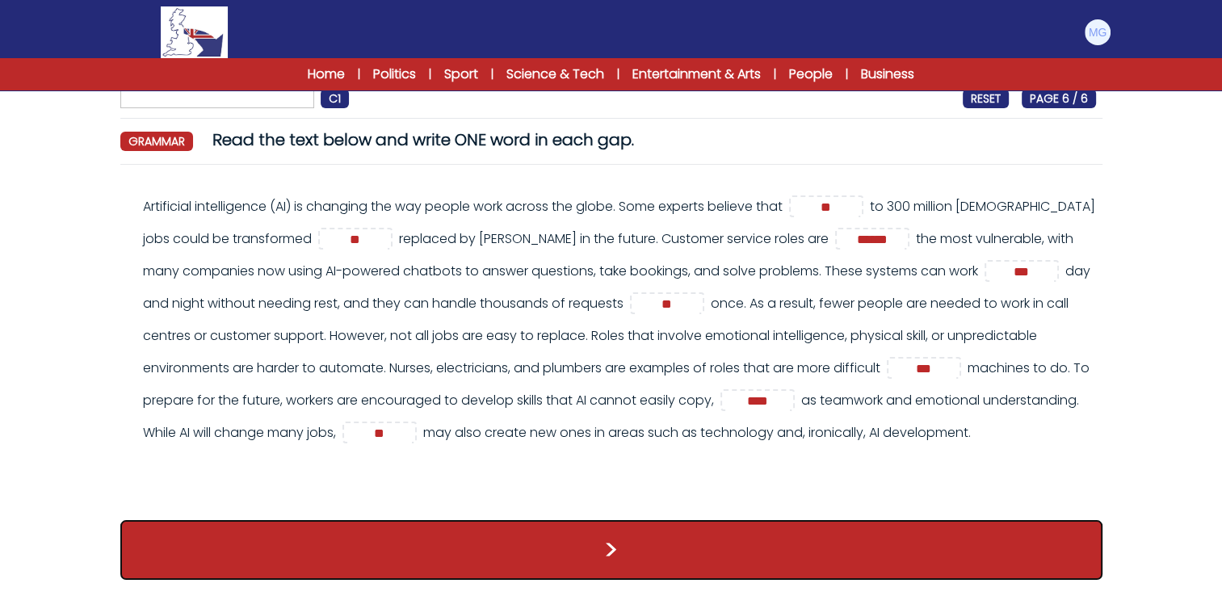
click at [594, 533] on button ">" at bounding box center [611, 550] width 982 height 60
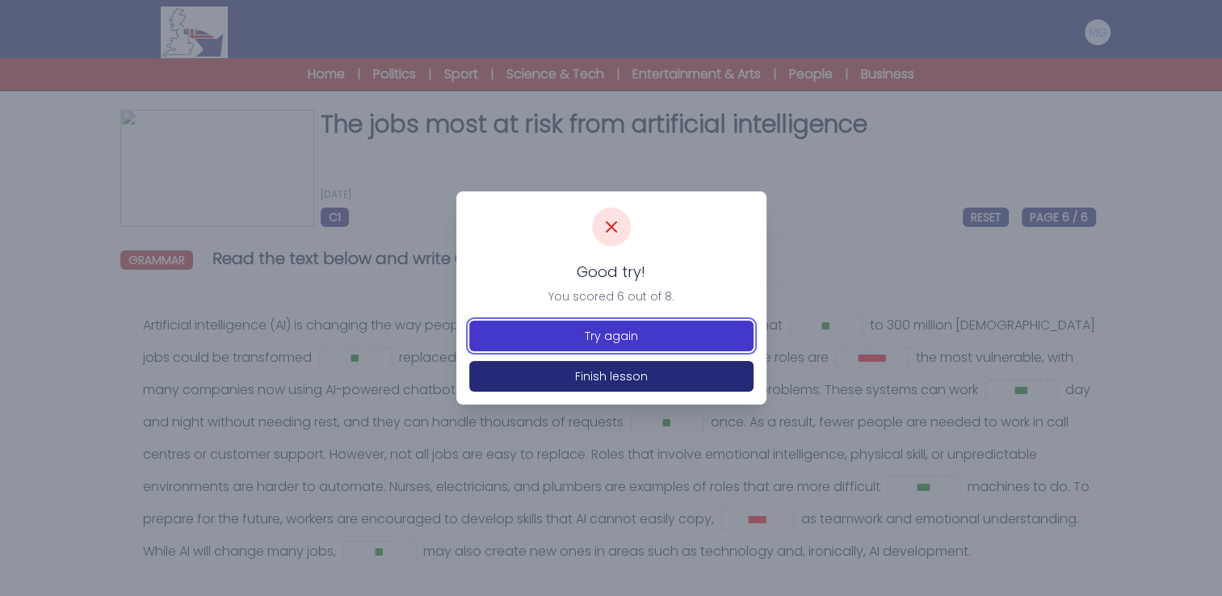
click at [666, 330] on button "Try again" at bounding box center [611, 336] width 284 height 31
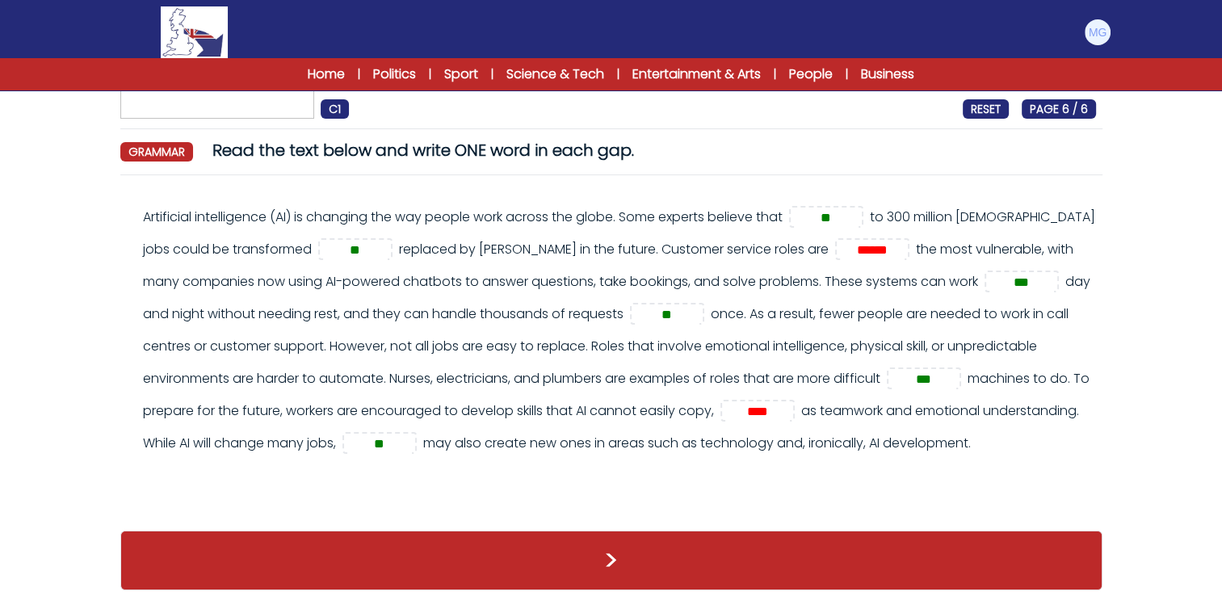
scroll to position [69, 0]
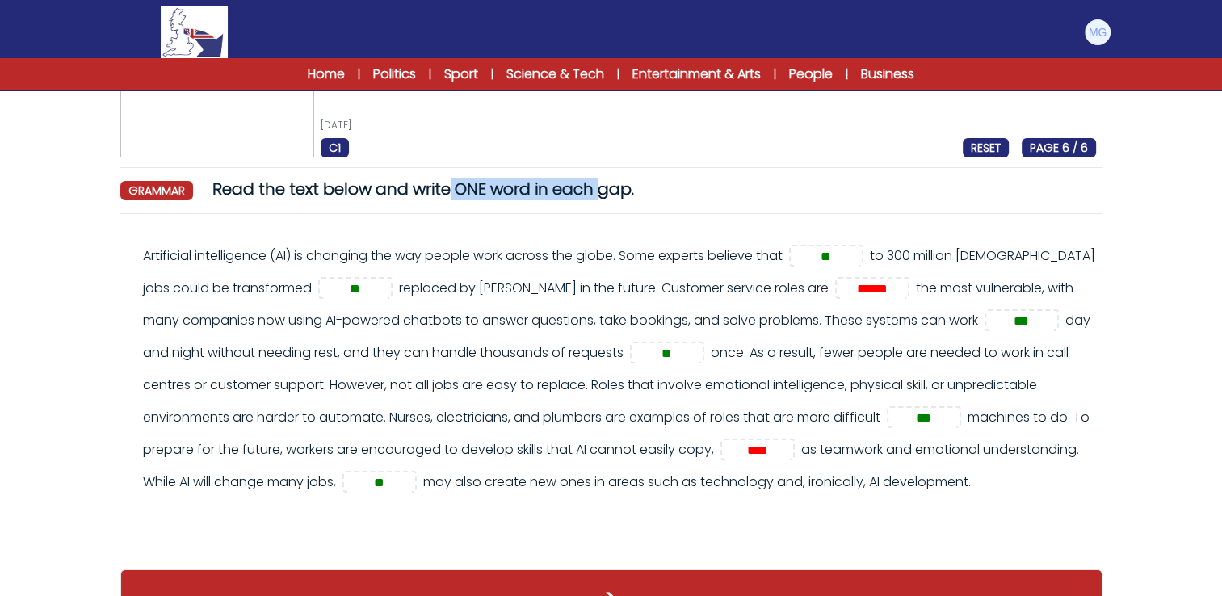
drag, startPoint x: 471, startPoint y: 189, endPoint x: 611, endPoint y: 191, distance: 139.7
click at [611, 191] on span "Read the text below and write ONE word in each gap." at bounding box center [423, 189] width 422 height 23
drag, startPoint x: 611, startPoint y: 191, endPoint x: 621, endPoint y: 286, distance: 95.9
click at [621, 286] on div "Artificial intelligence (AI) is changing the way people work across the globe. …" at bounding box center [619, 369] width 953 height 258
drag, startPoint x: 621, startPoint y: 286, endPoint x: 725, endPoint y: 194, distance: 139.1
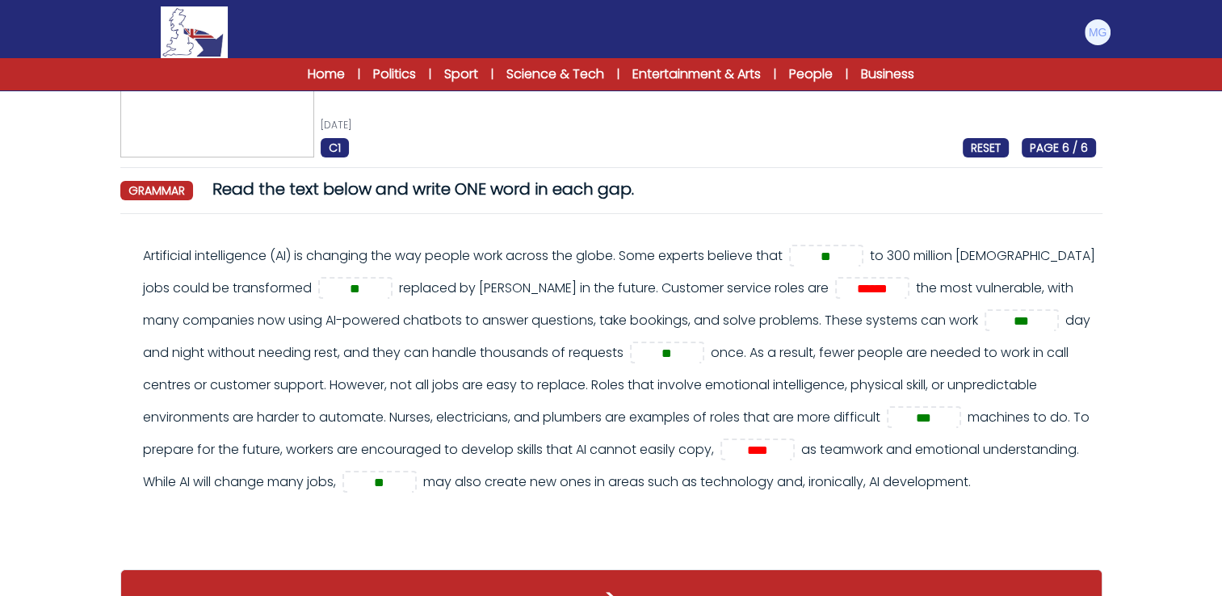
click at [725, 194] on div "grammar Read the text below and write ONE word in each gap." at bounding box center [611, 189] width 982 height 23
click at [853, 291] on span "******" at bounding box center [874, 288] width 68 height 19
click at [840, 292] on input "******" at bounding box center [872, 288] width 65 height 19
type input "*"
type input "**"
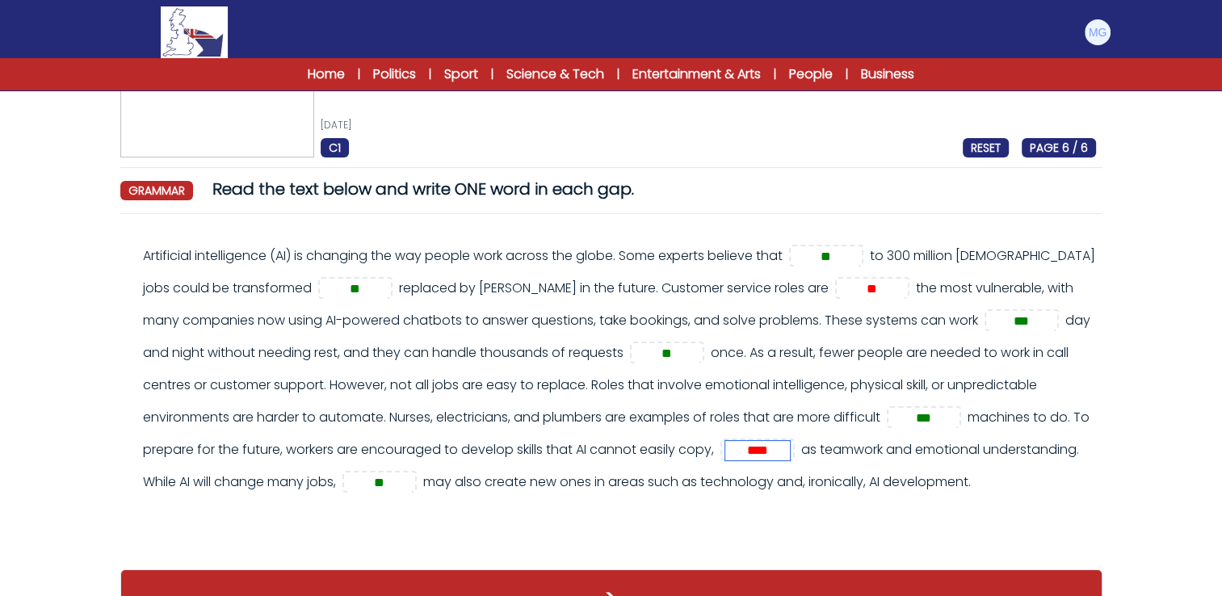
click at [790, 452] on input "****" at bounding box center [757, 450] width 65 height 19
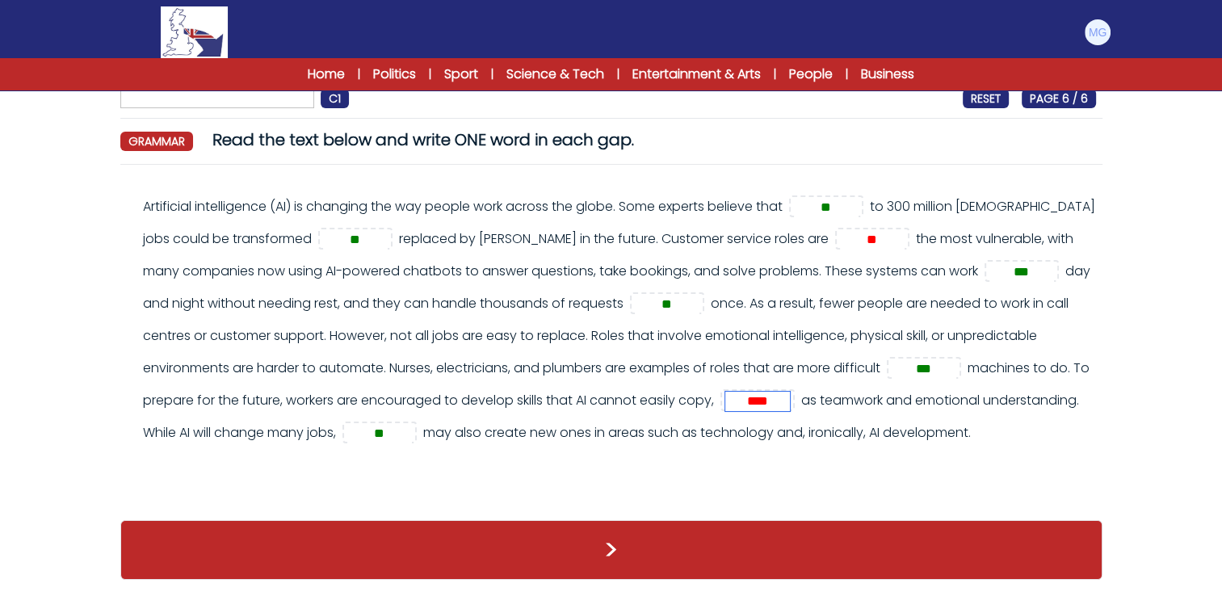
scroll to position [150, 0]
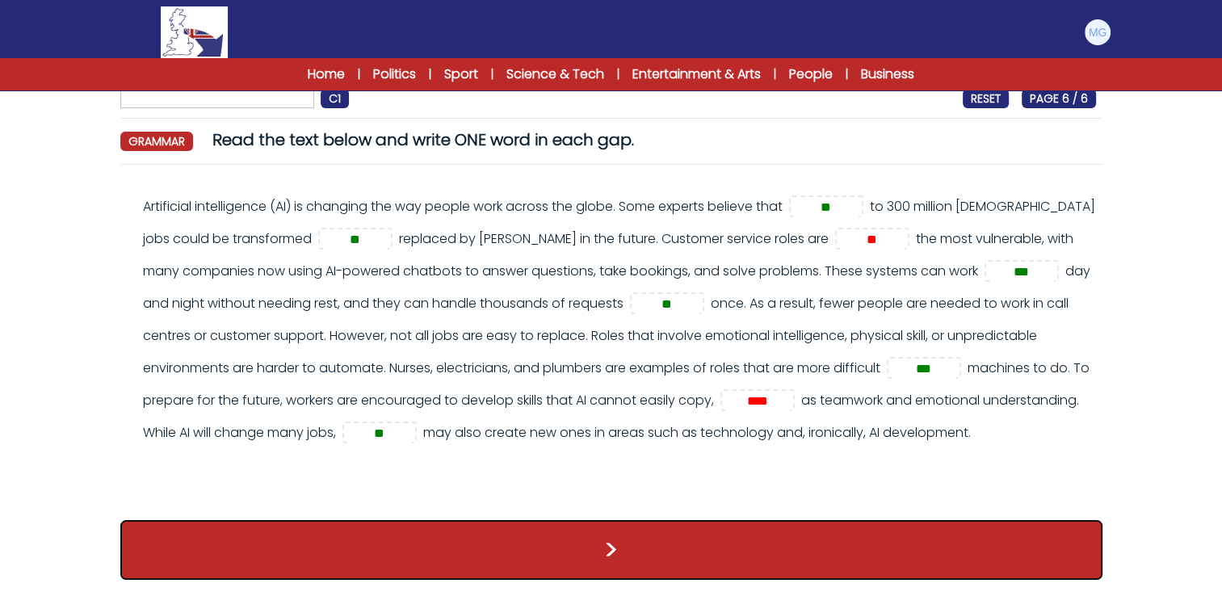
click at [649, 545] on button ">" at bounding box center [611, 550] width 982 height 60
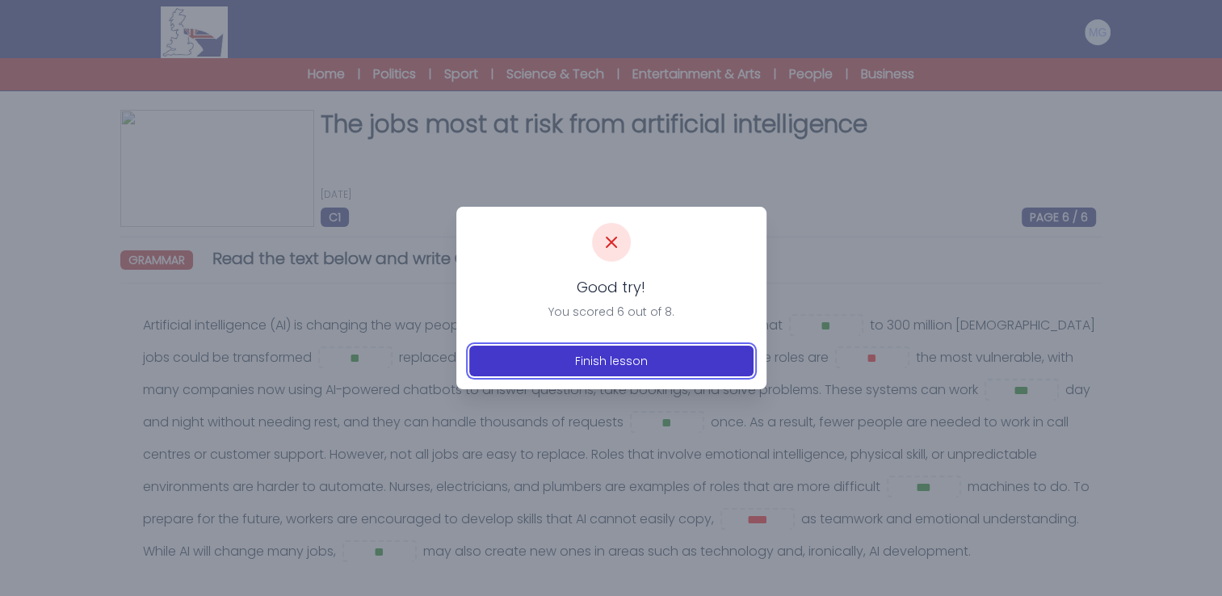
click at [669, 351] on button "Finish lesson" at bounding box center [611, 361] width 284 height 31
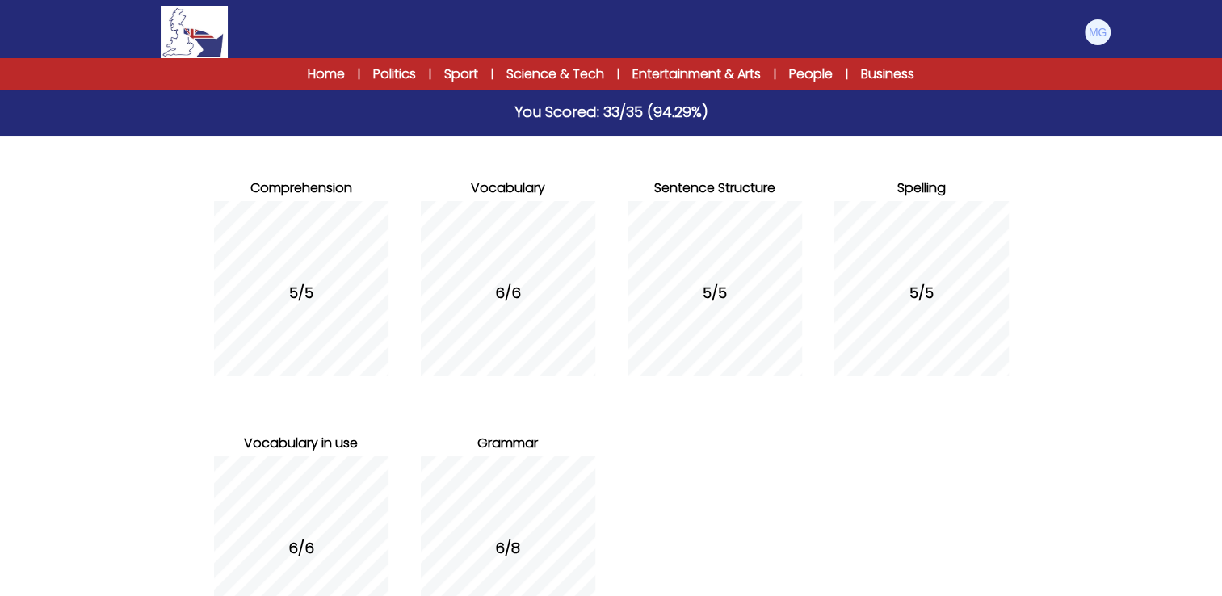
scroll to position [267, 0]
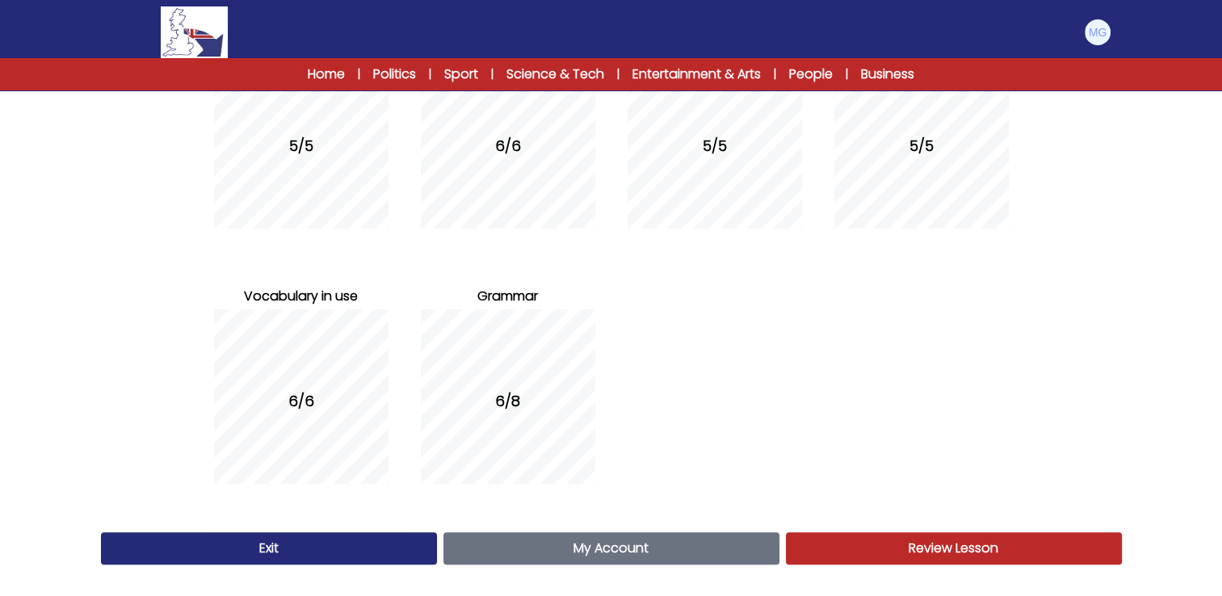
click at [940, 550] on span "Review Lesson" at bounding box center [954, 548] width 90 height 19
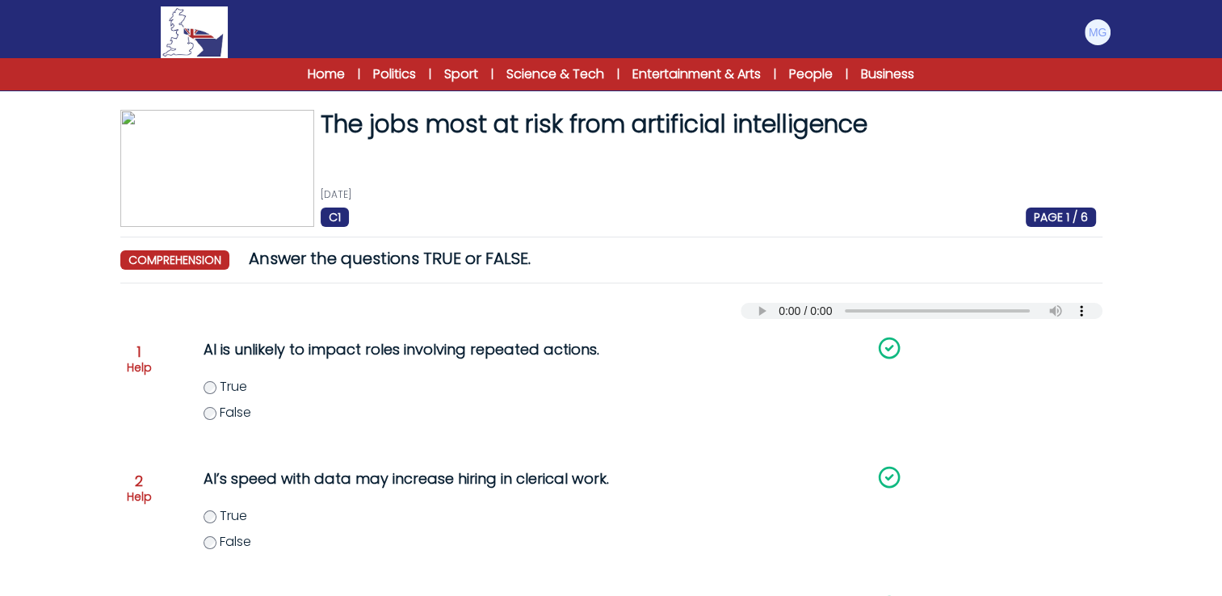
click at [1056, 213] on span "PAGE 1 / 6" at bounding box center [1061, 217] width 70 height 19
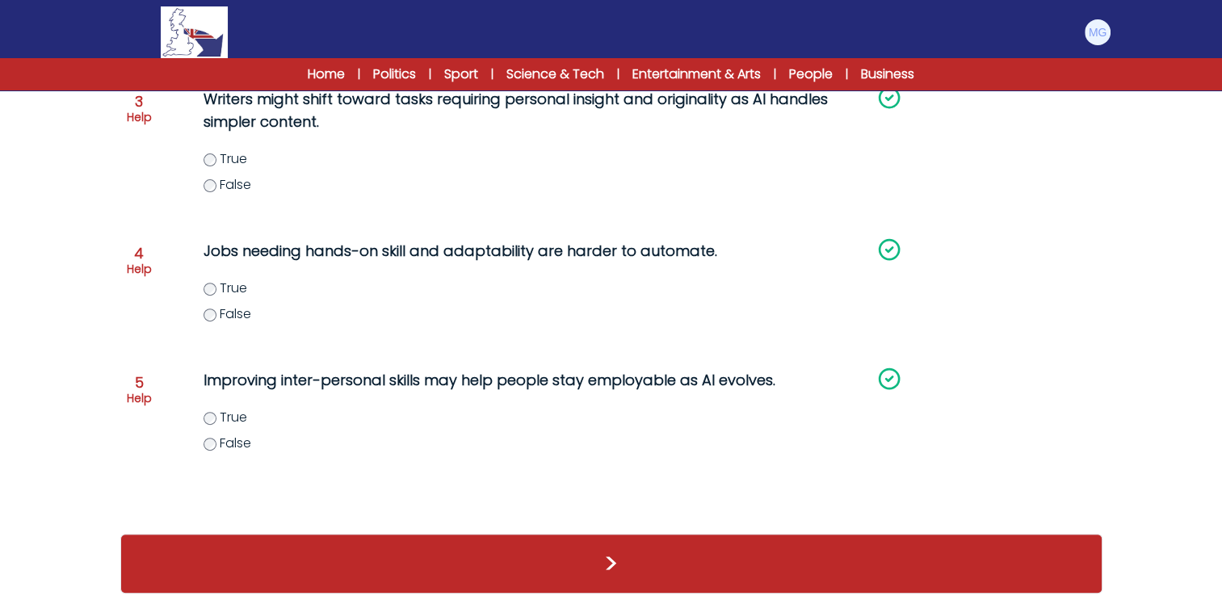
scroll to position [522, 0]
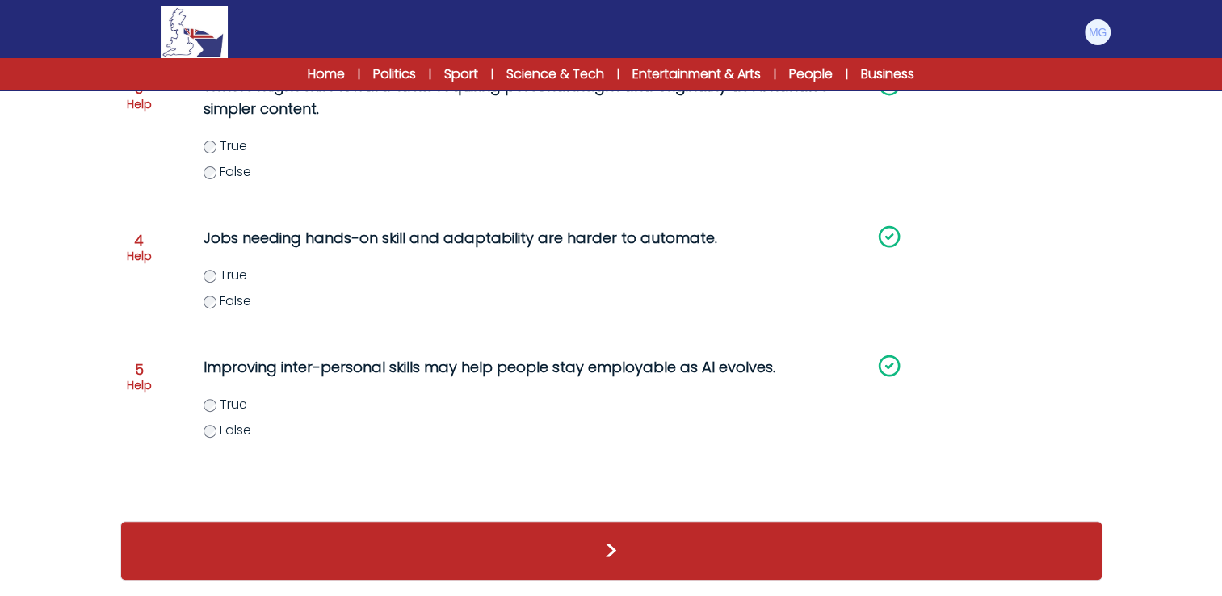
click at [701, 536] on div ">" at bounding box center [611, 551] width 982 height 60
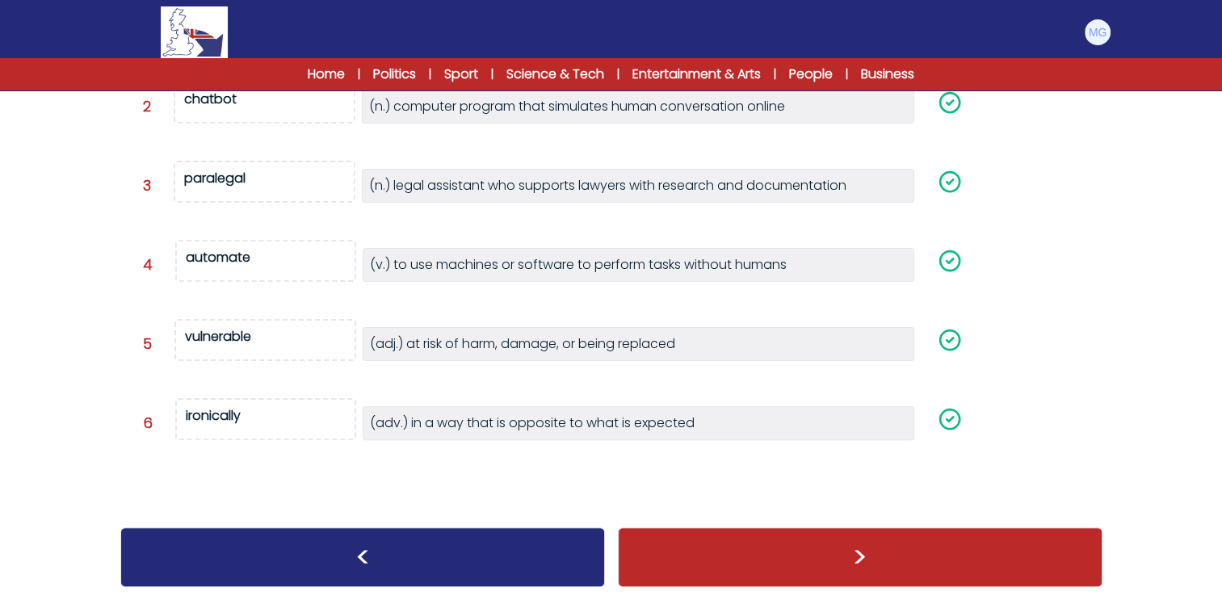
scroll to position [364, 0]
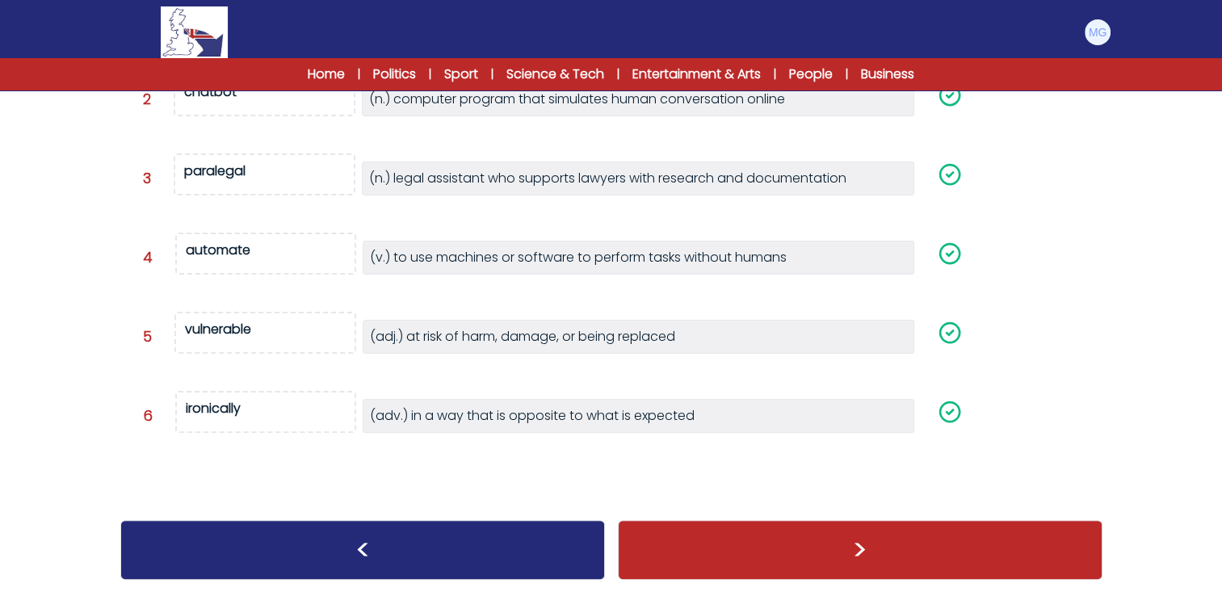
click at [716, 539] on div ">" at bounding box center [860, 550] width 485 height 60
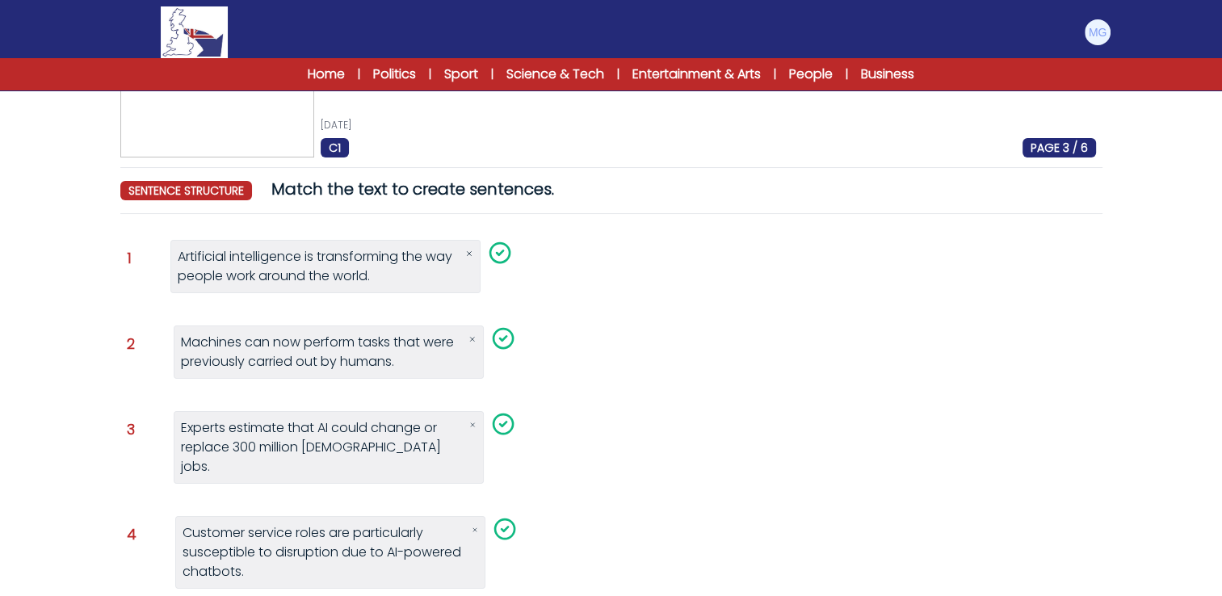
scroll to position [289, 0]
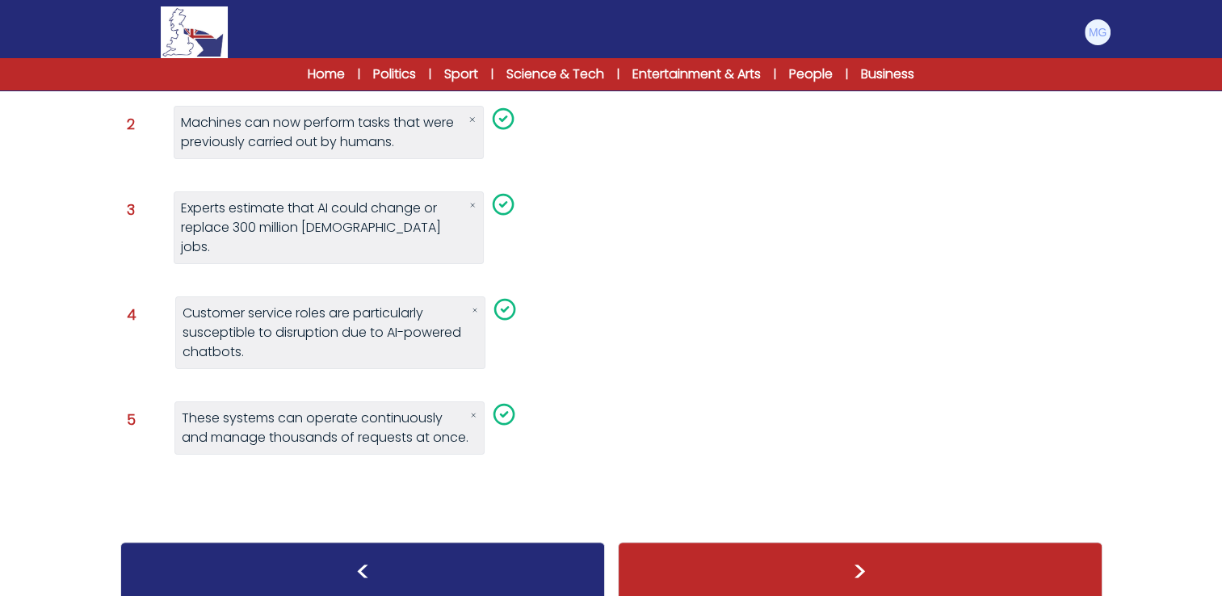
click at [832, 565] on div ">" at bounding box center [860, 572] width 485 height 60
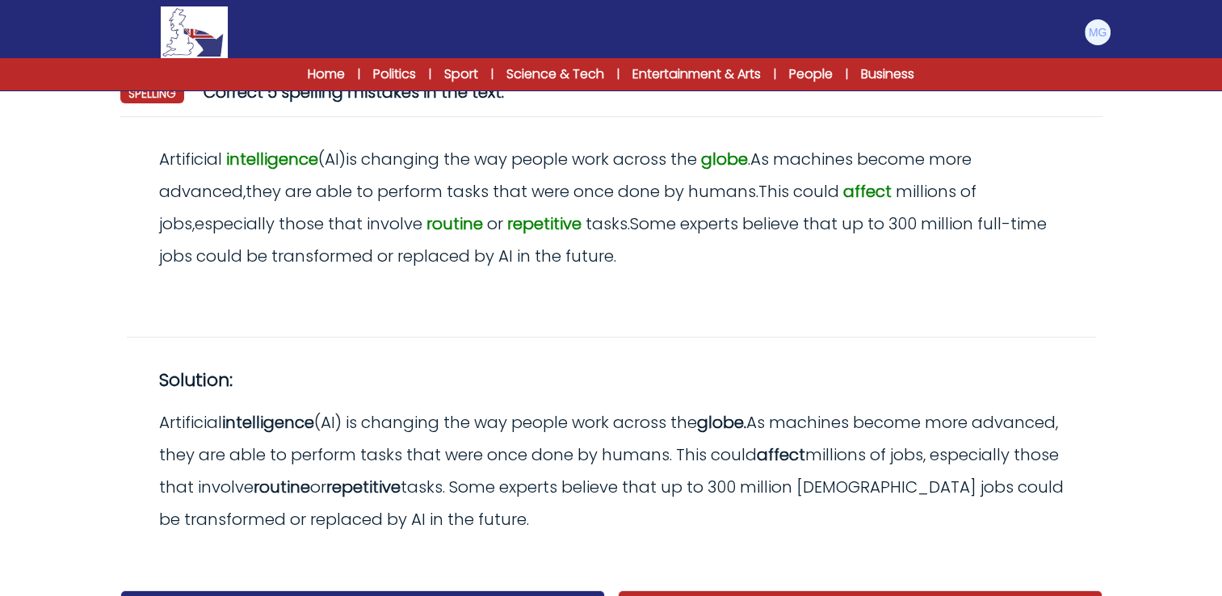
scroll to position [236, 0]
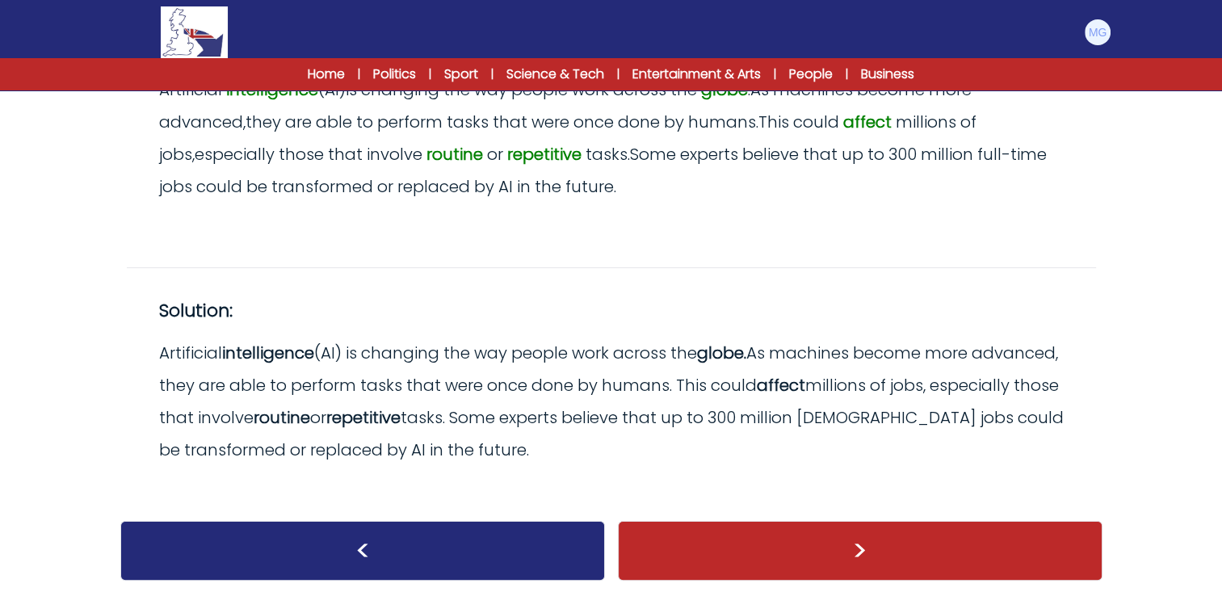
click at [826, 546] on div ">" at bounding box center [860, 551] width 485 height 60
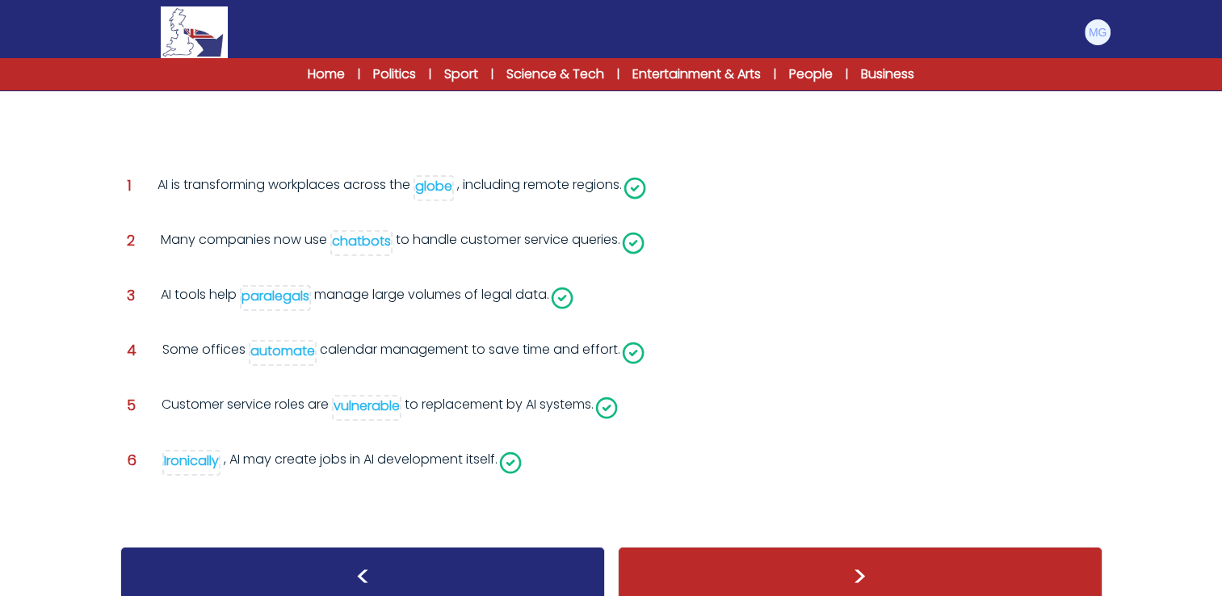
scroll to position [237, 0]
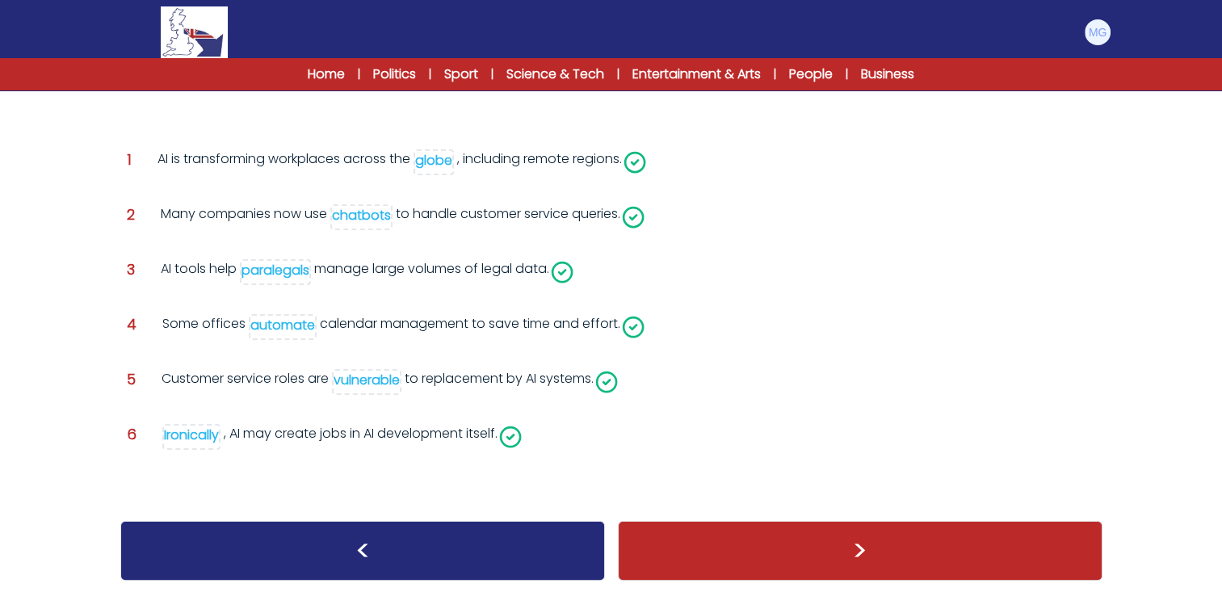
click at [859, 563] on div ">" at bounding box center [860, 551] width 485 height 60
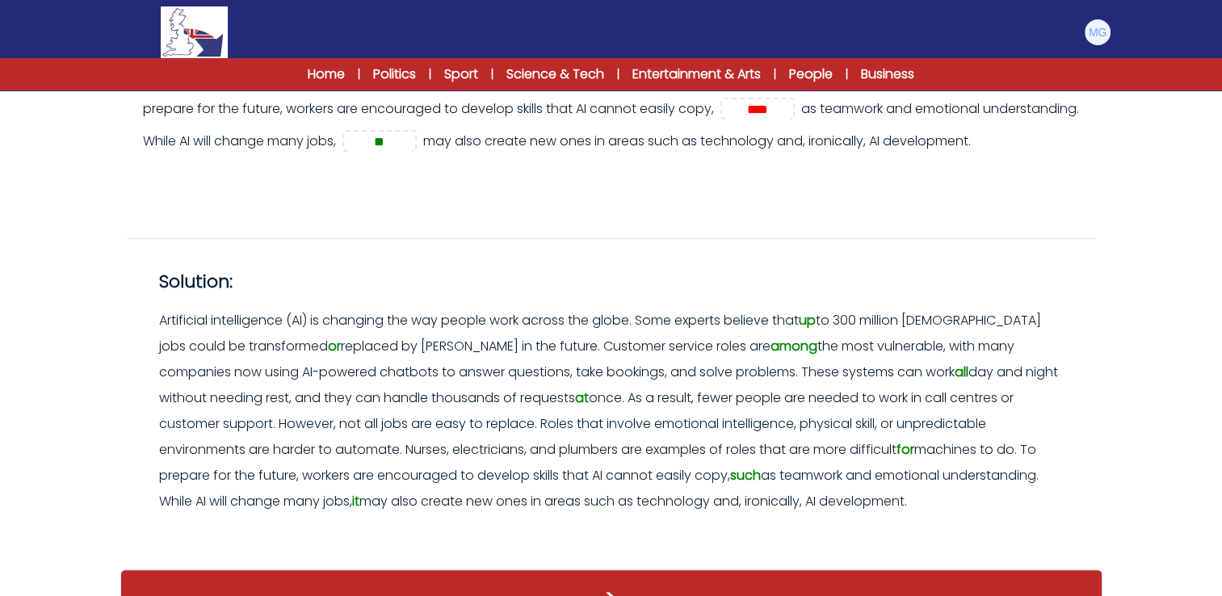
scroll to position [491, 0]
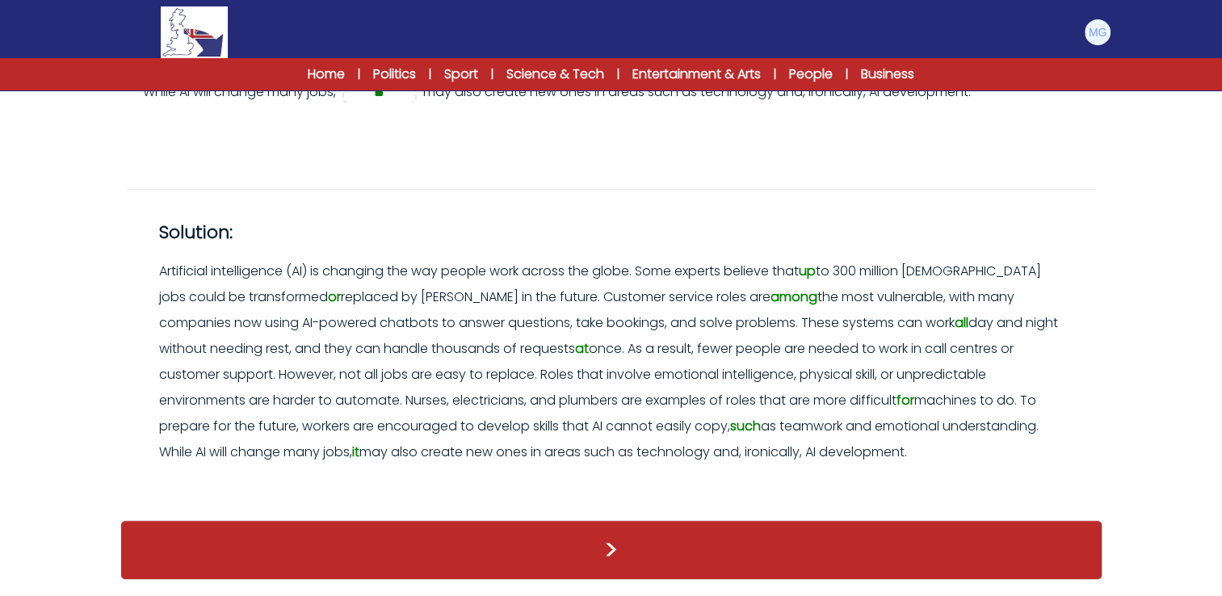
click at [703, 539] on div ">" at bounding box center [611, 550] width 982 height 60
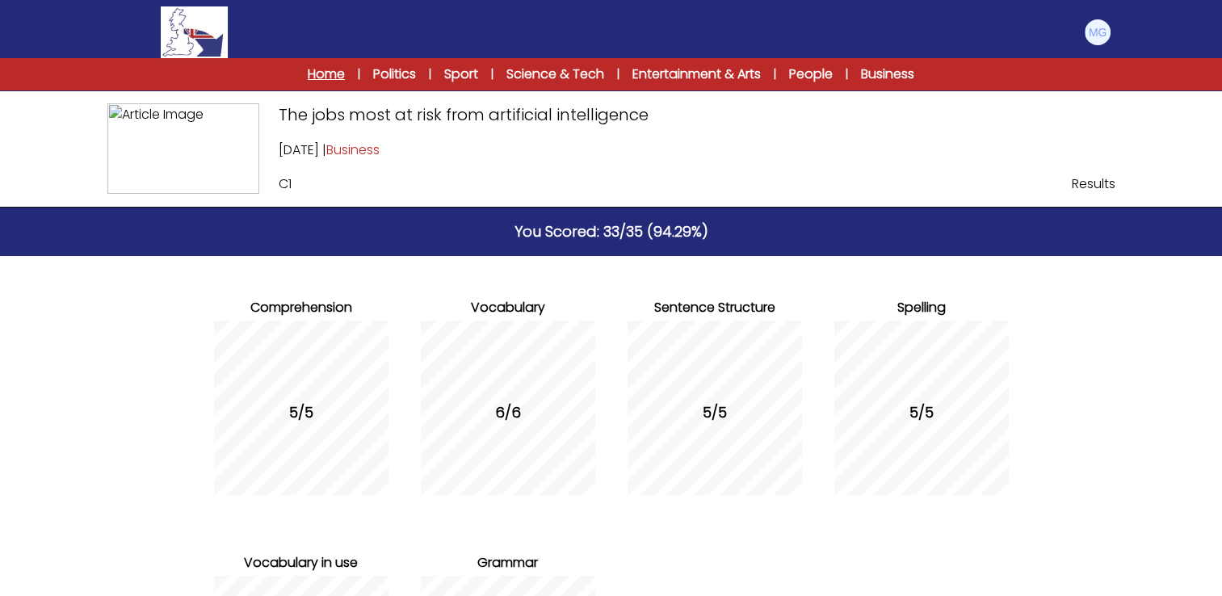
click at [321, 73] on link "Home" at bounding box center [326, 74] width 37 height 19
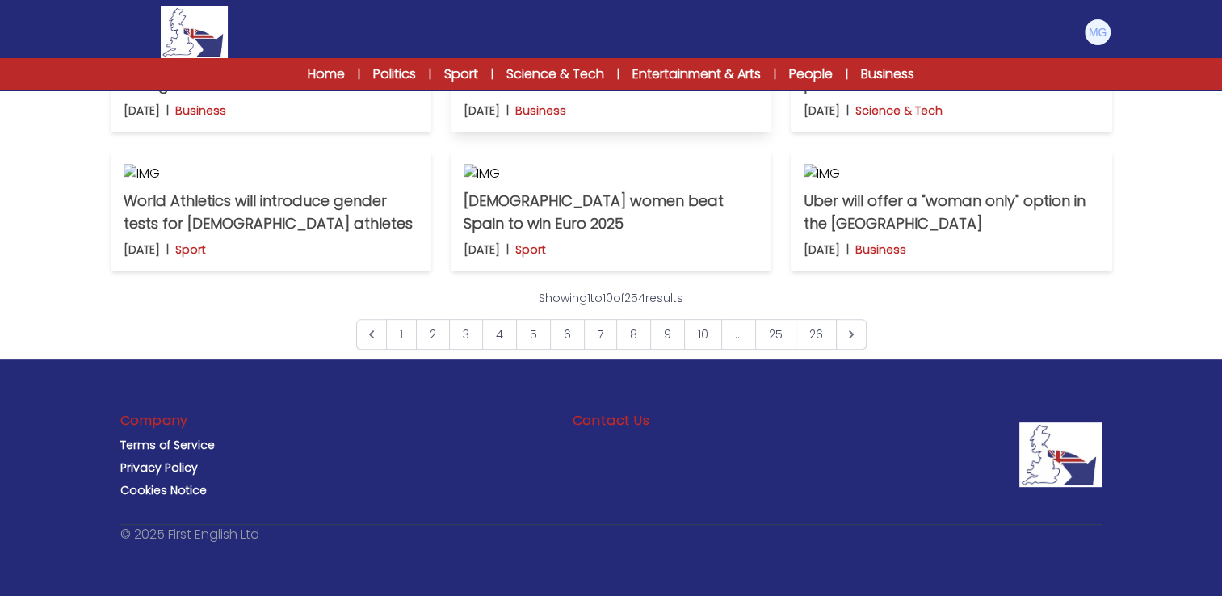
scroll to position [888, 0]
click at [914, 96] on p "A student asks for a refund because her professor used AI" at bounding box center [951, 73] width 295 height 45
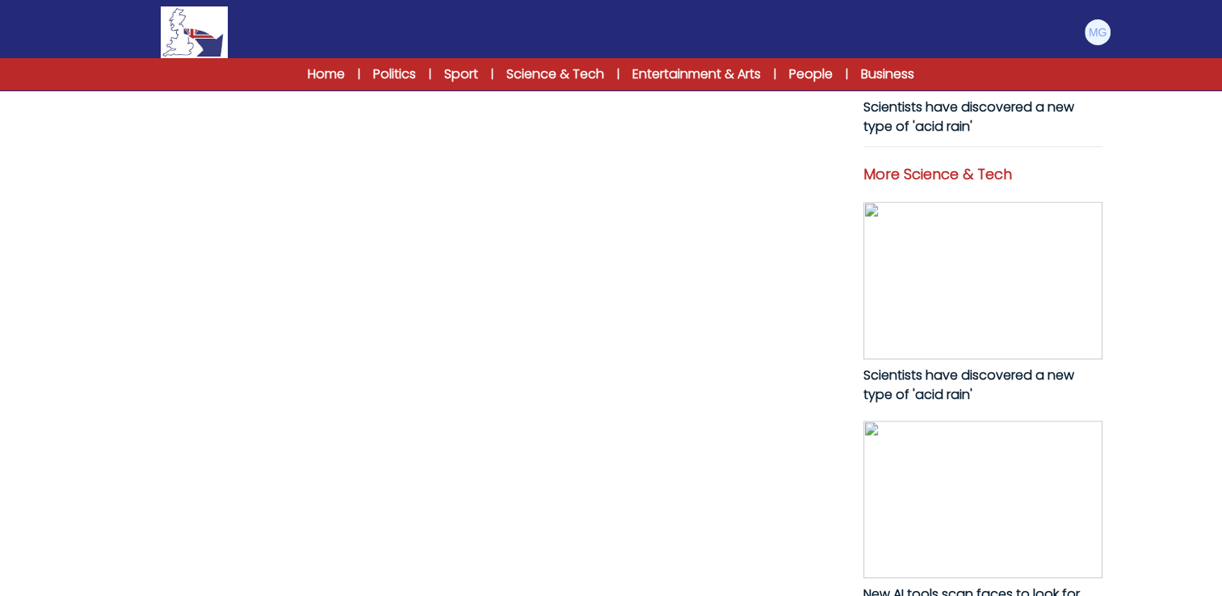
scroll to position [1050, 0]
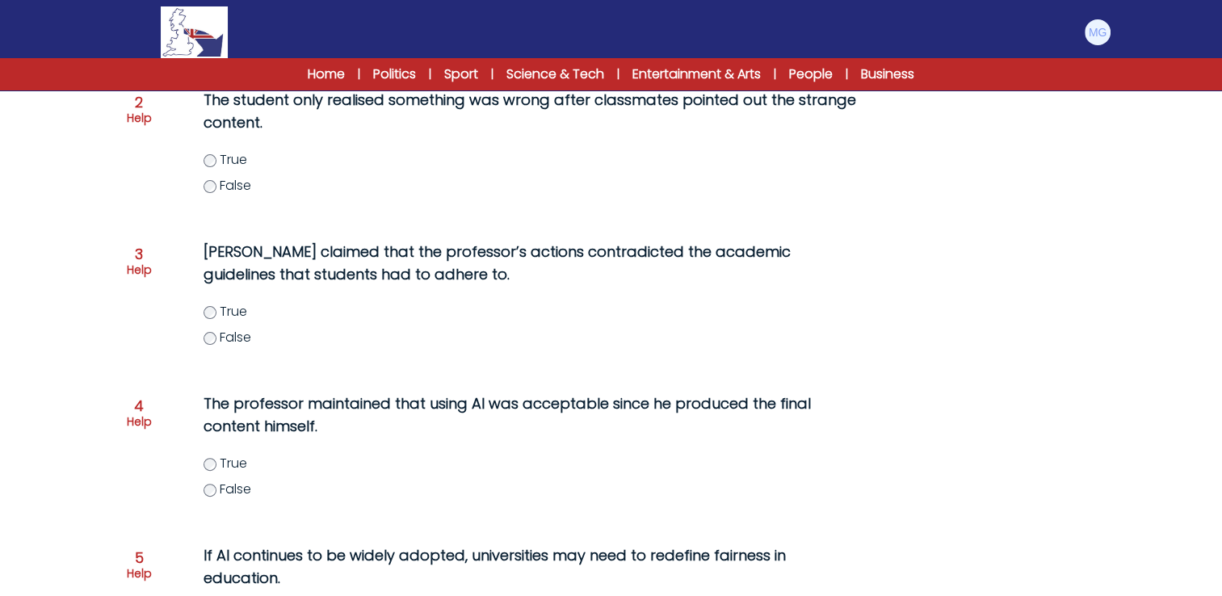
scroll to position [404, 0]
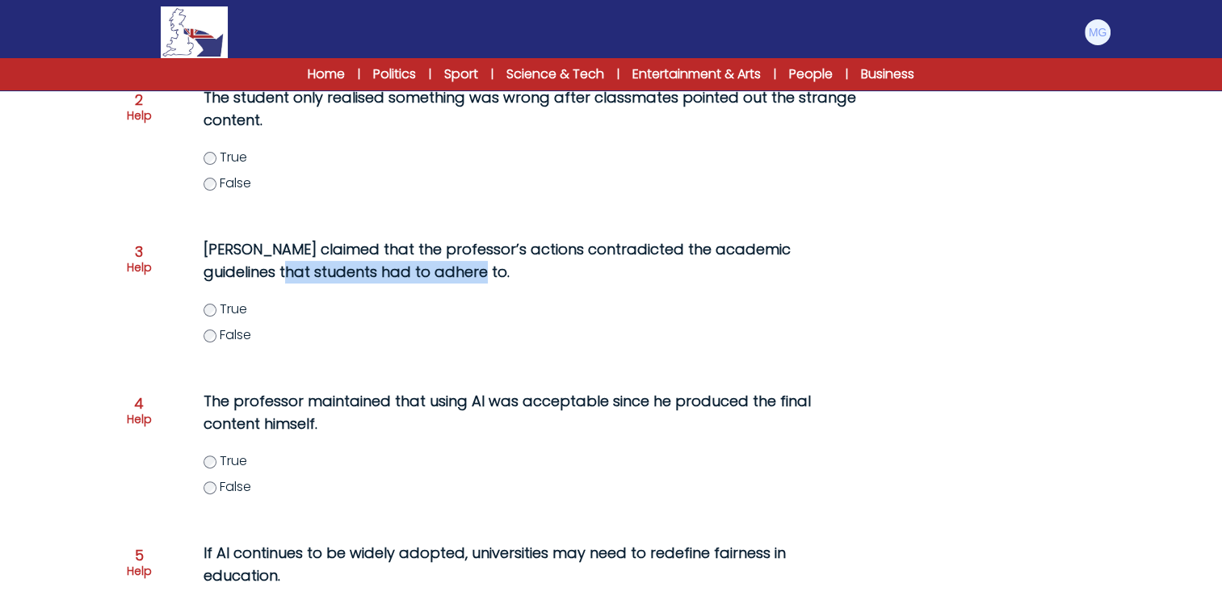
drag, startPoint x: 204, startPoint y: 276, endPoint x: 420, endPoint y: 273, distance: 215.7
click at [420, 273] on p "[PERSON_NAME] claimed that the professor’s actions contradicted the academic gu…" at bounding box center [530, 260] width 653 height 45
click at [86, 300] on form "A student asks for a refund because her professor used AI [DATE] C1 RESET PAGE …" at bounding box center [611, 233] width 1222 height 1145
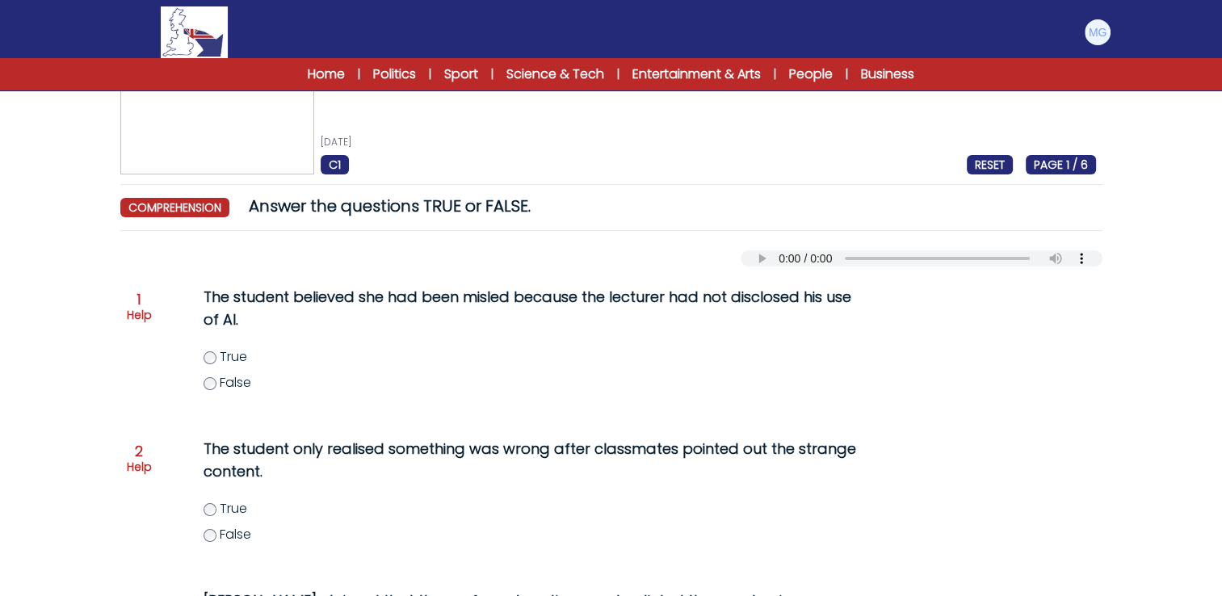
scroll to position [0, 0]
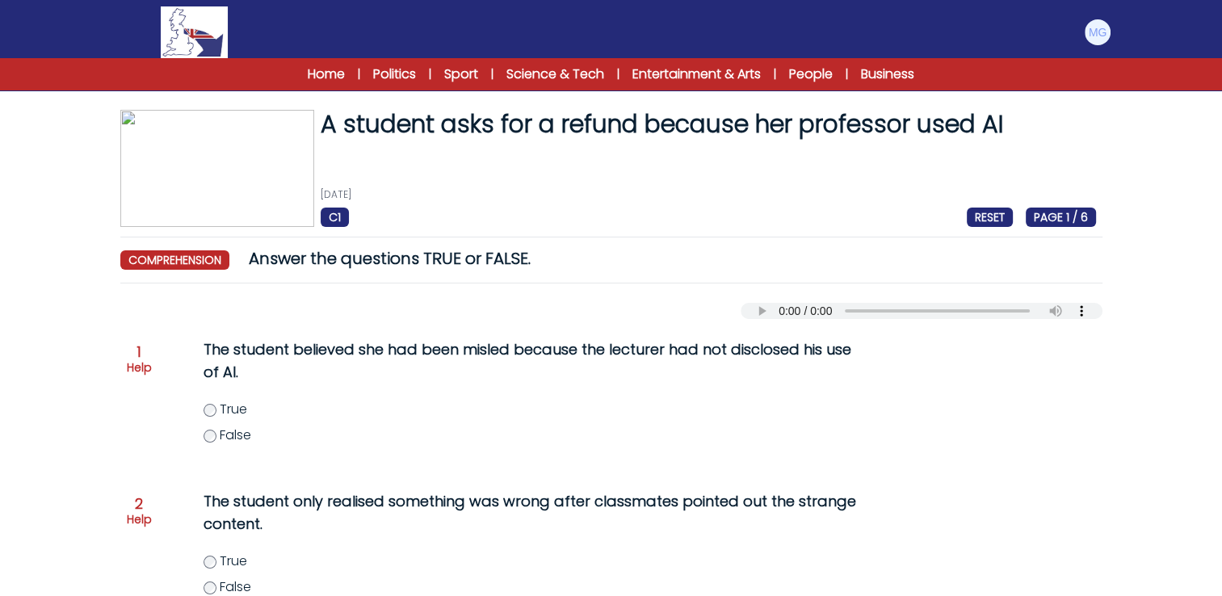
click at [485, 300] on div "Your browser does not support the audio element." at bounding box center [611, 307] width 982 height 23
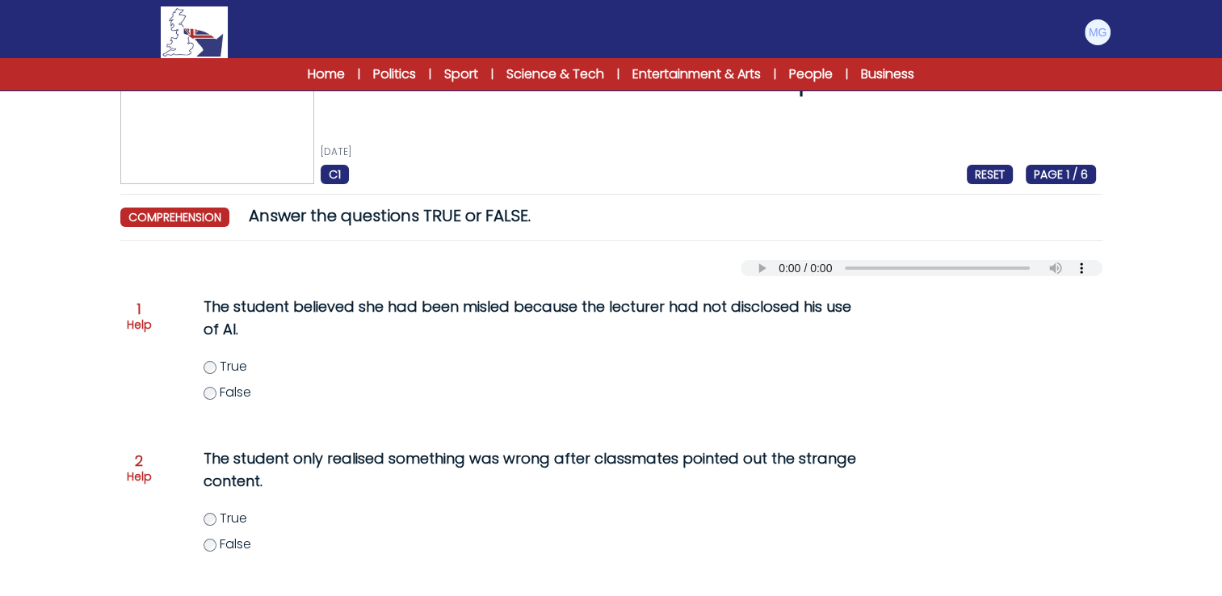
scroll to position [81, 0]
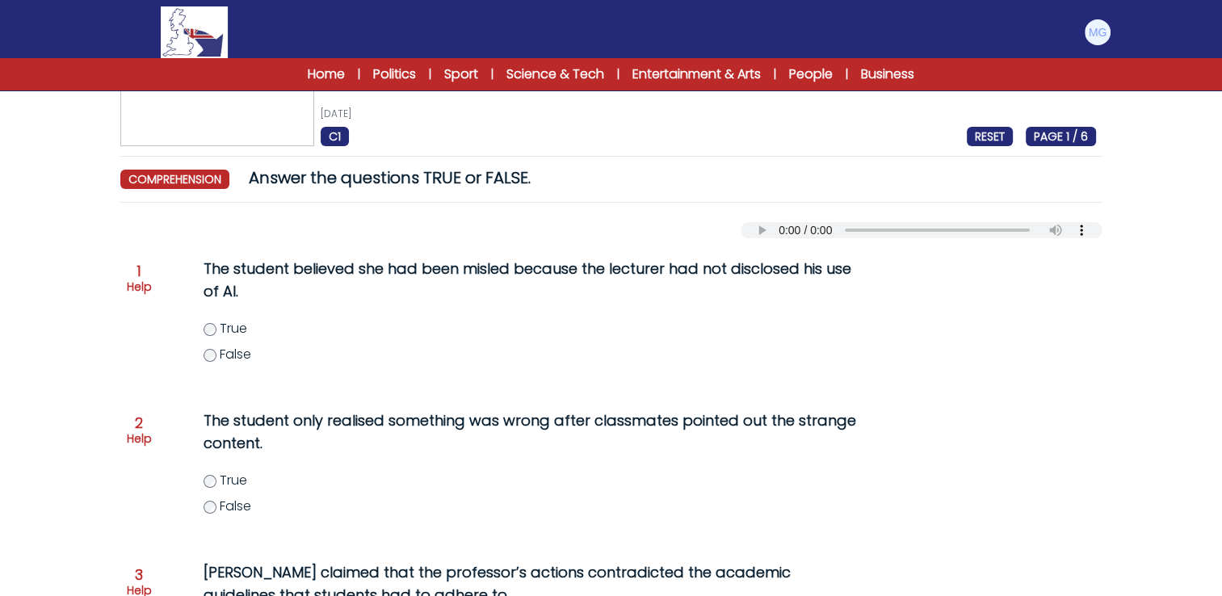
click at [72, 452] on form "A student asks for a refund because her professor used AI 3rd August 2025 C1 RE…" at bounding box center [611, 556] width 1222 height 1145
click at [57, 336] on form "A student asks for a refund because her professor used AI 3rd August 2025 C1 RE…" at bounding box center [611, 556] width 1222 height 1145
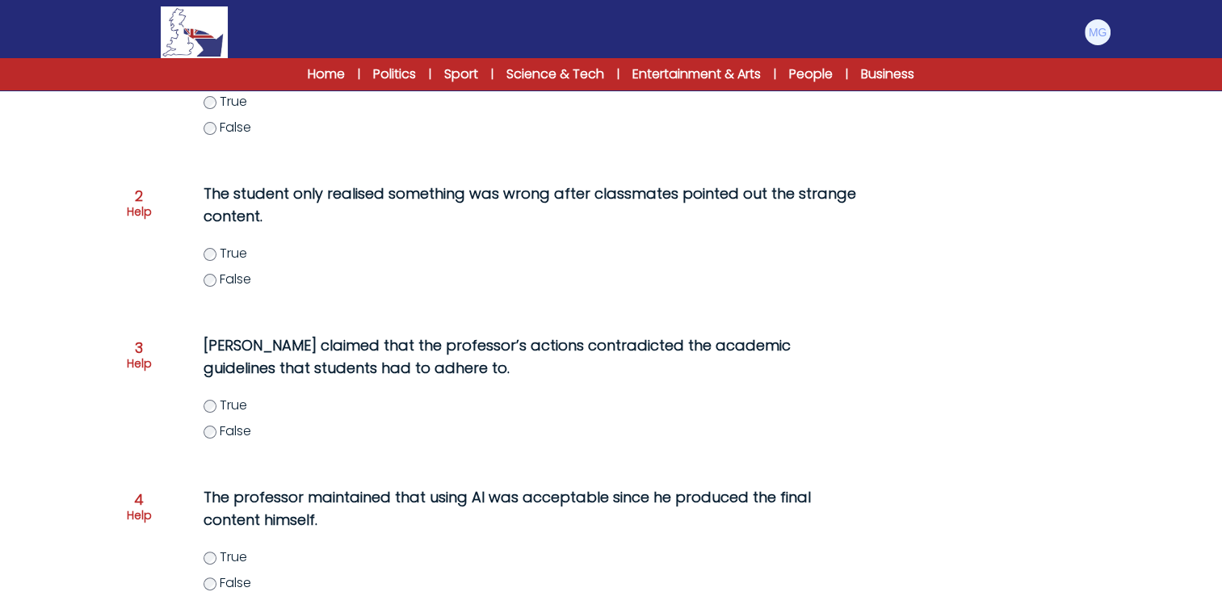
scroll to position [404, 0]
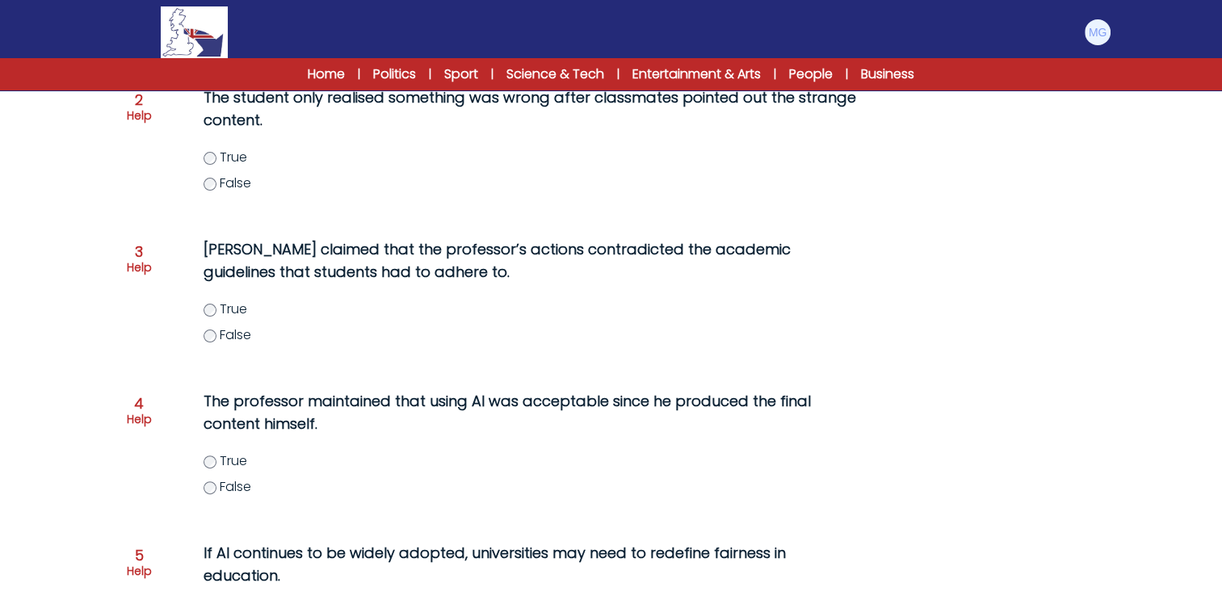
click at [200, 309] on div "Stapleton claimed that the professor’s actions contradicted the academic guidel…" at bounding box center [514, 301] width 686 height 139
click at [87, 311] on form "A student asks for a refund because her professor used AI 3rd August 2025 C1 RE…" at bounding box center [611, 233] width 1222 height 1145
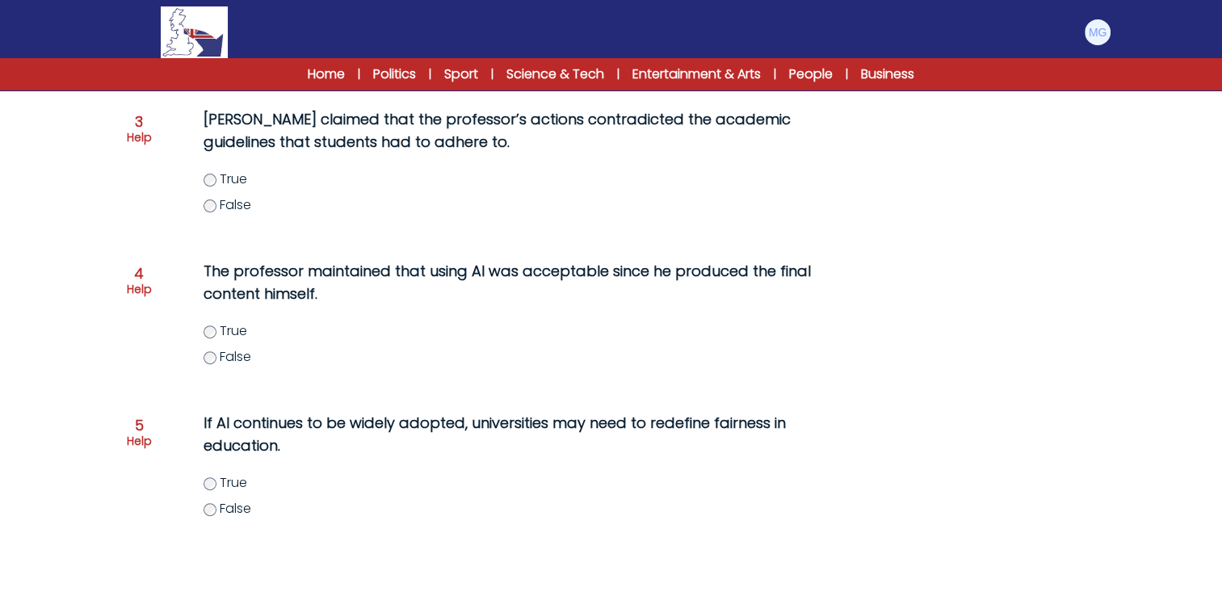
scroll to position [532, 0]
click at [100, 415] on div "A student asks for a refund because her professor used AI 3rd August 2025 C1 RE…" at bounding box center [612, 127] width 1034 height 1099
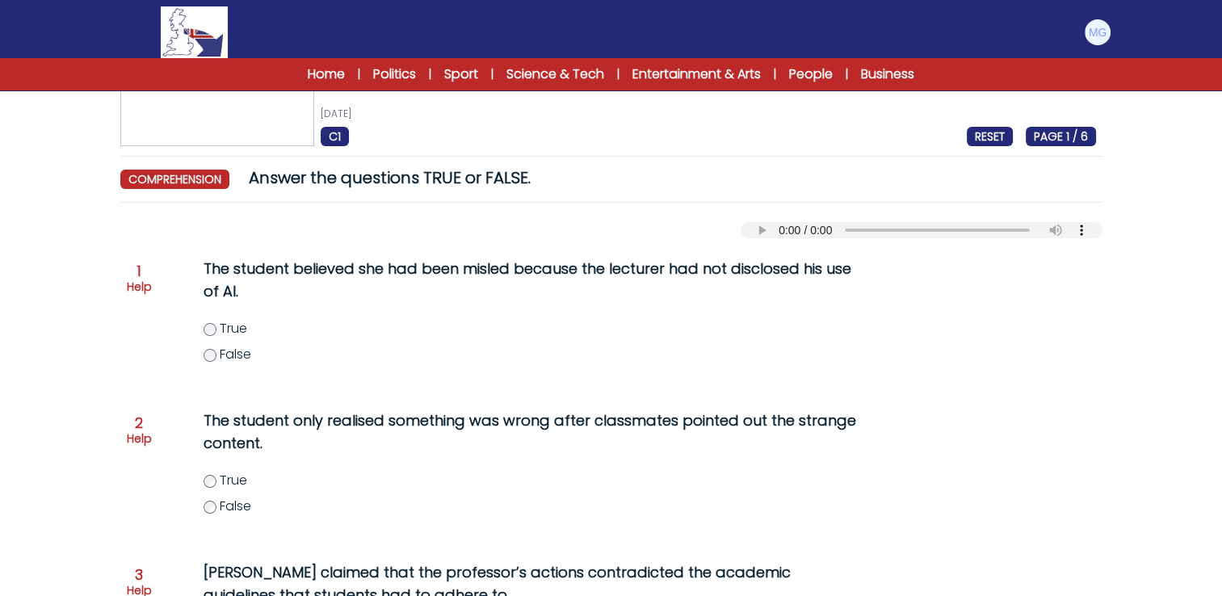
scroll to position [162, 0]
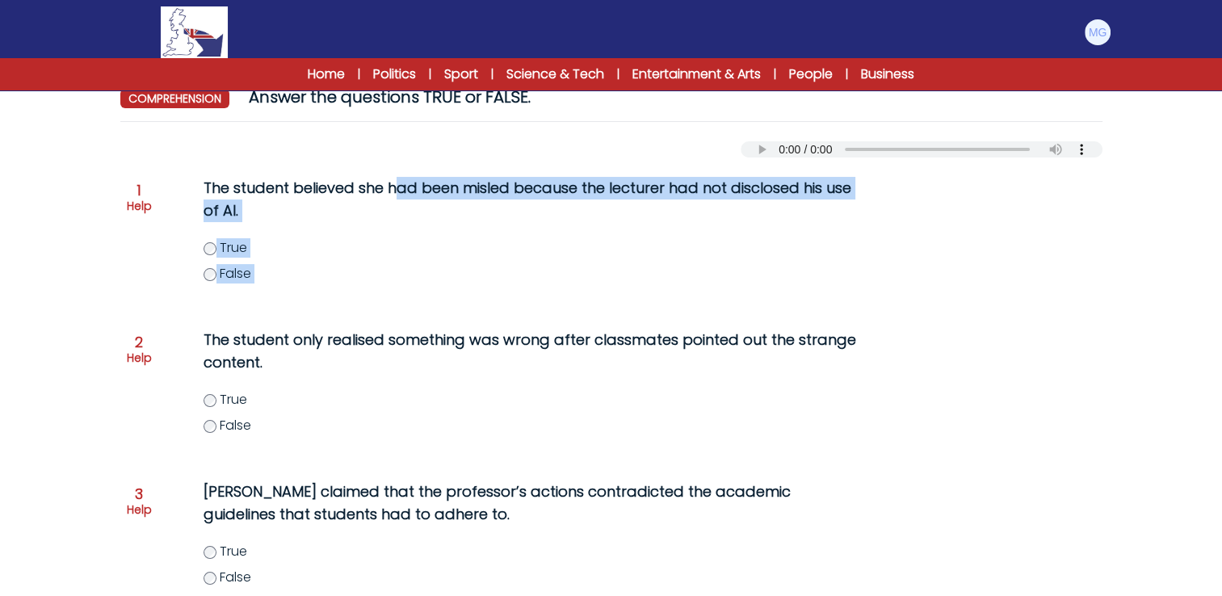
drag, startPoint x: 393, startPoint y: 183, endPoint x: 867, endPoint y: 183, distance: 473.3
click at [867, 183] on div "Question 1 Help The student believed she had been misled because the lecturer h…" at bounding box center [611, 239] width 969 height 139
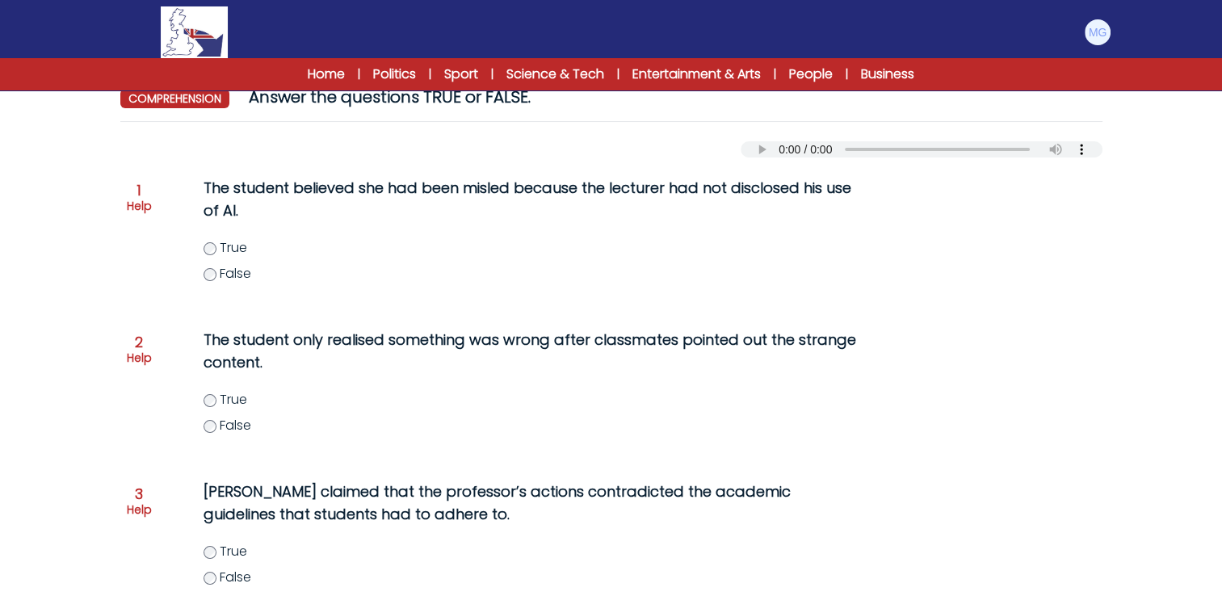
click at [86, 185] on form "A student asks for a refund because her professor used AI 3rd August 2025 C1 RE…" at bounding box center [611, 475] width 1222 height 1145
click at [39, 274] on form "A student asks for a refund because her professor used AI 3rd August 2025 C1 RE…" at bounding box center [611, 475] width 1222 height 1145
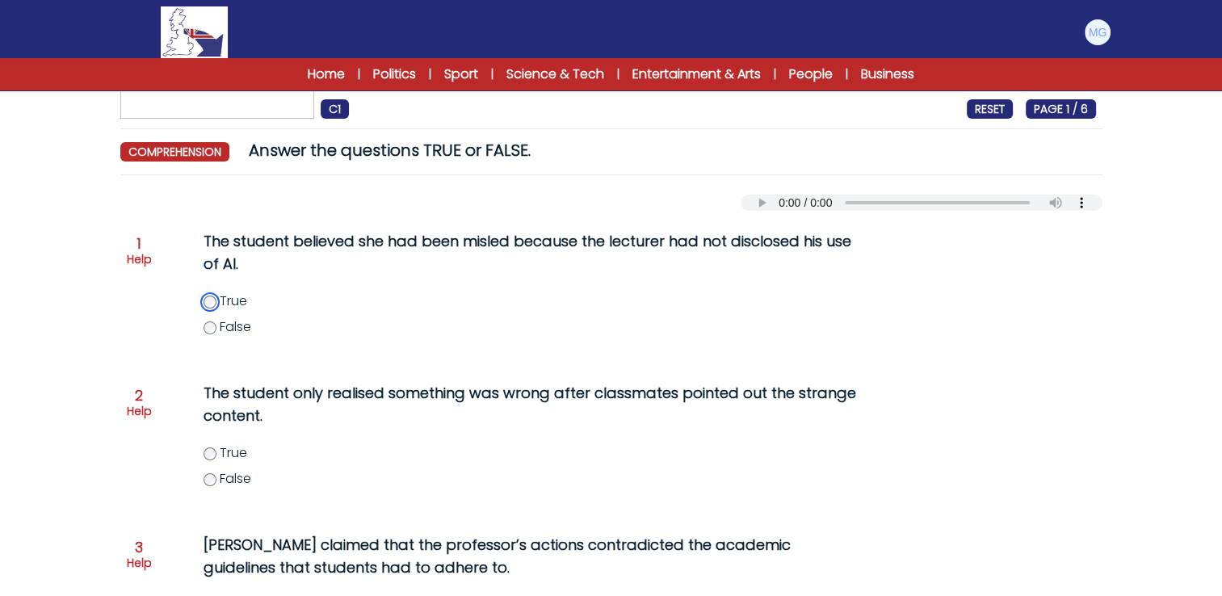
scroll to position [242, 0]
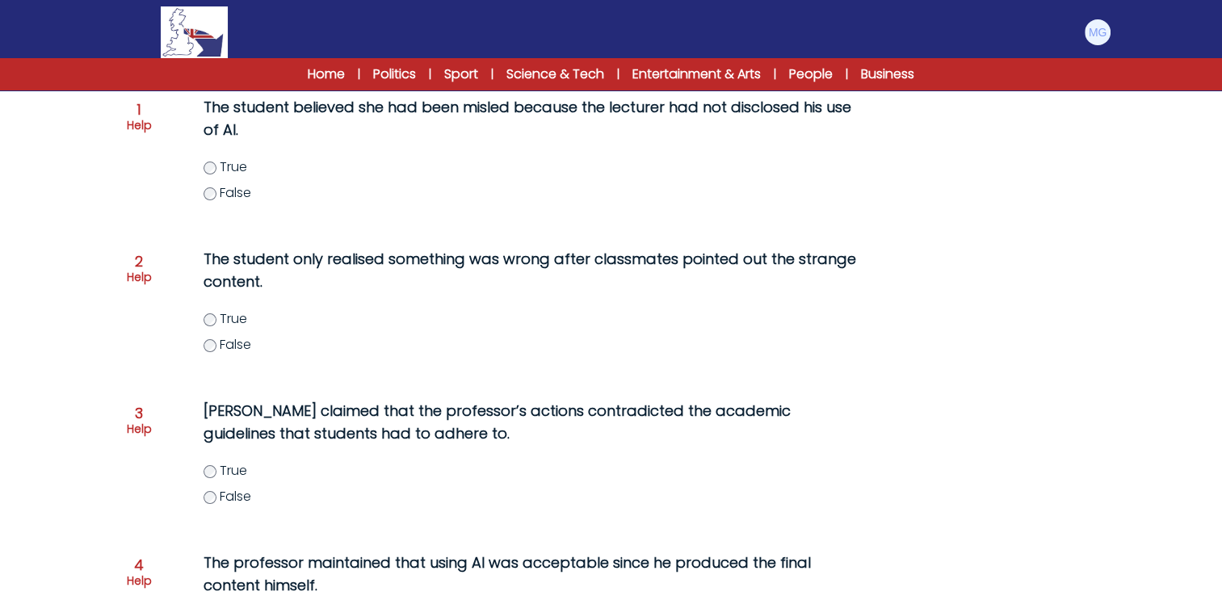
click at [68, 302] on form "A student asks for a refund because her professor used AI 3rd August 2025 C1 RE…" at bounding box center [611, 394] width 1222 height 1145
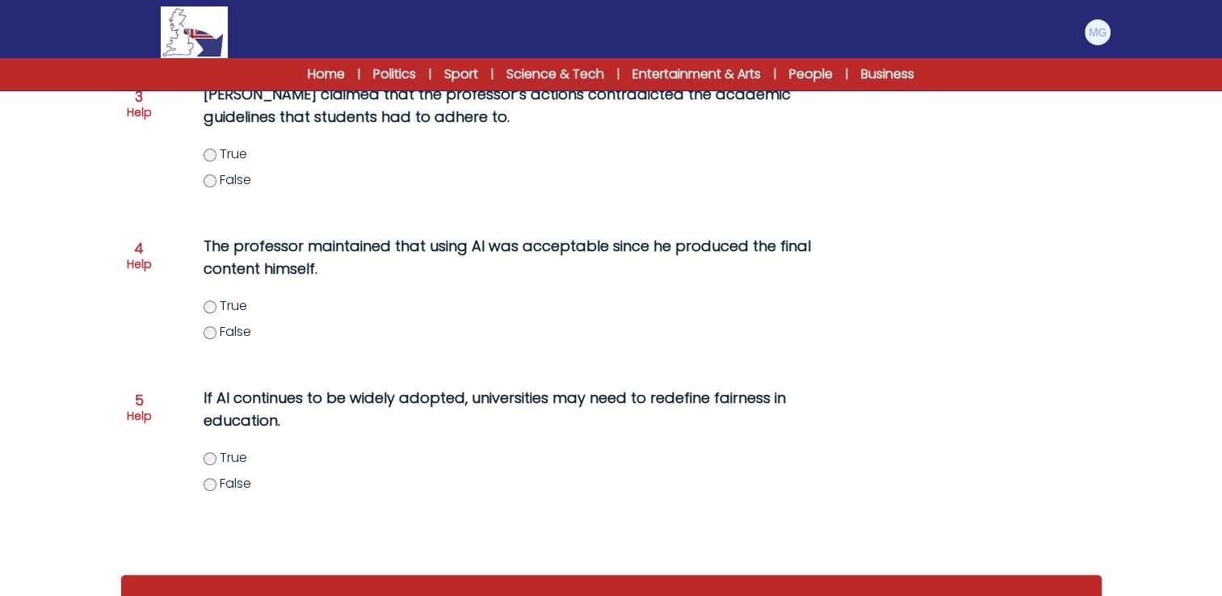
scroll to position [531, 0]
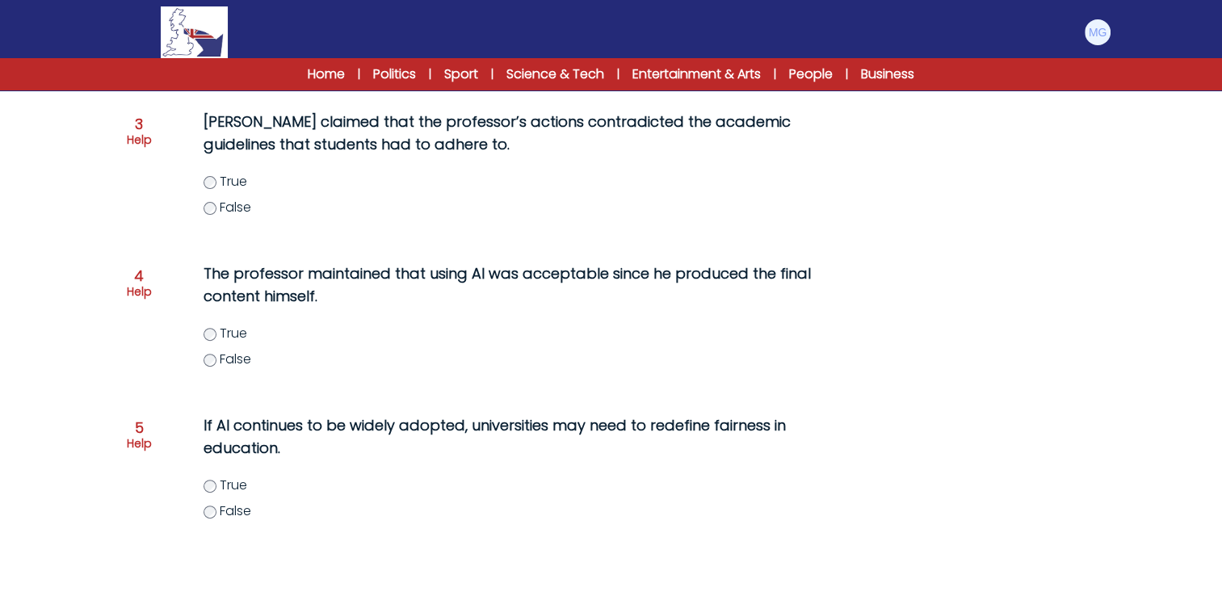
click at [216, 359] on label "False" at bounding box center [547, 359] width 686 height 19
click at [152, 328] on div "Question 4 Help The professor maintained that using AI was acceptable since he …" at bounding box center [611, 325] width 969 height 139
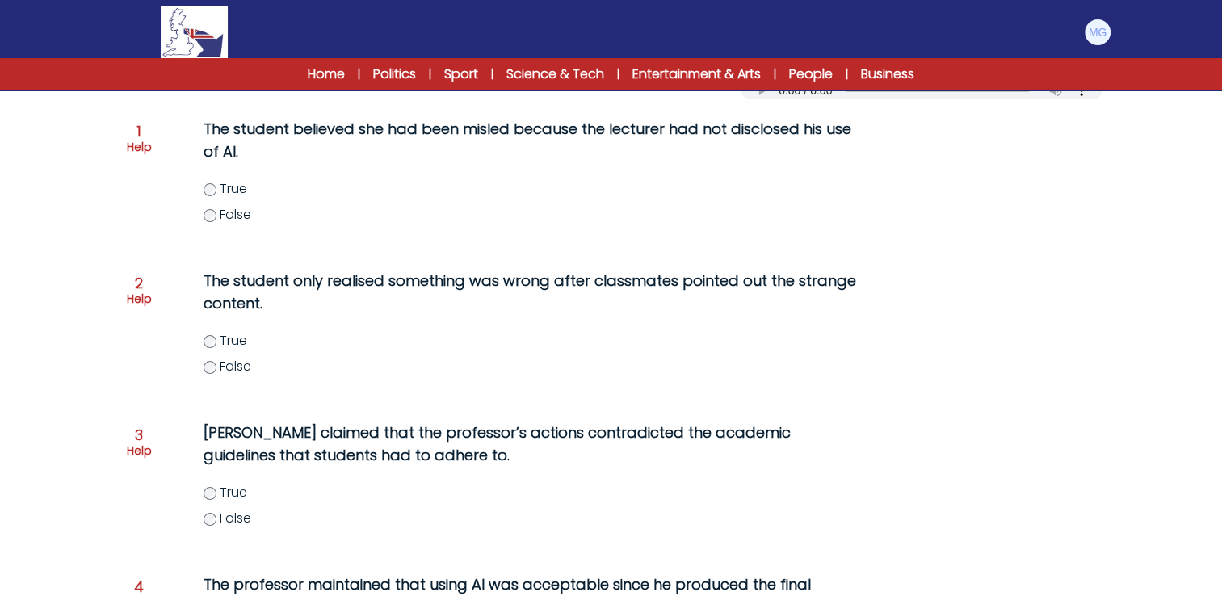
scroll to position [162, 0]
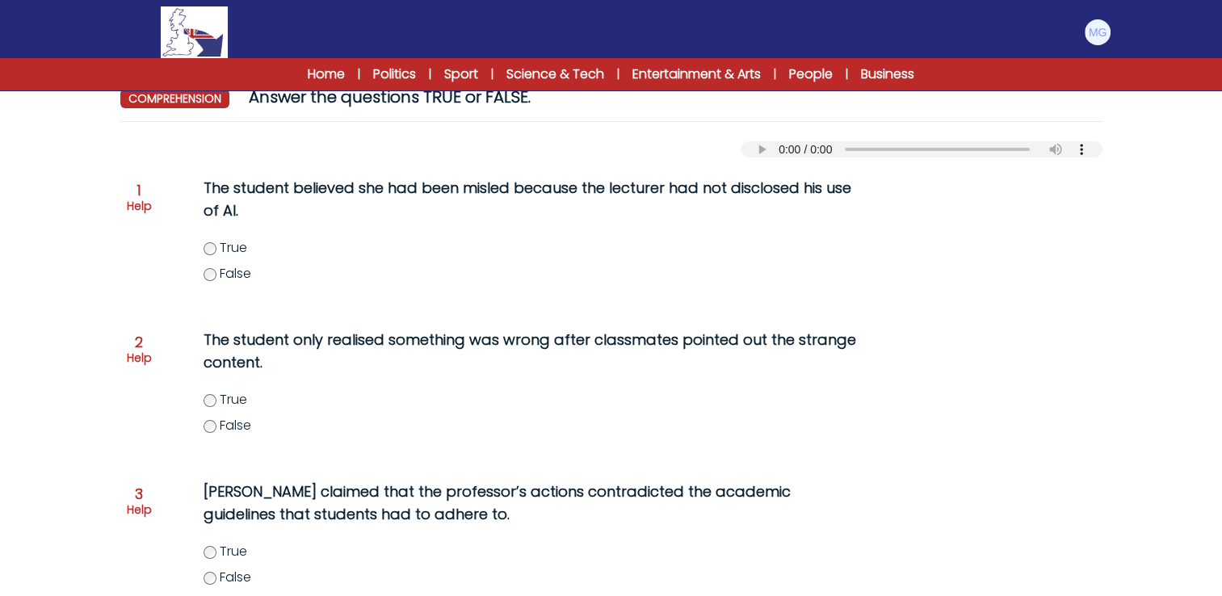
click at [137, 208] on p "Help" at bounding box center [139, 206] width 25 height 16
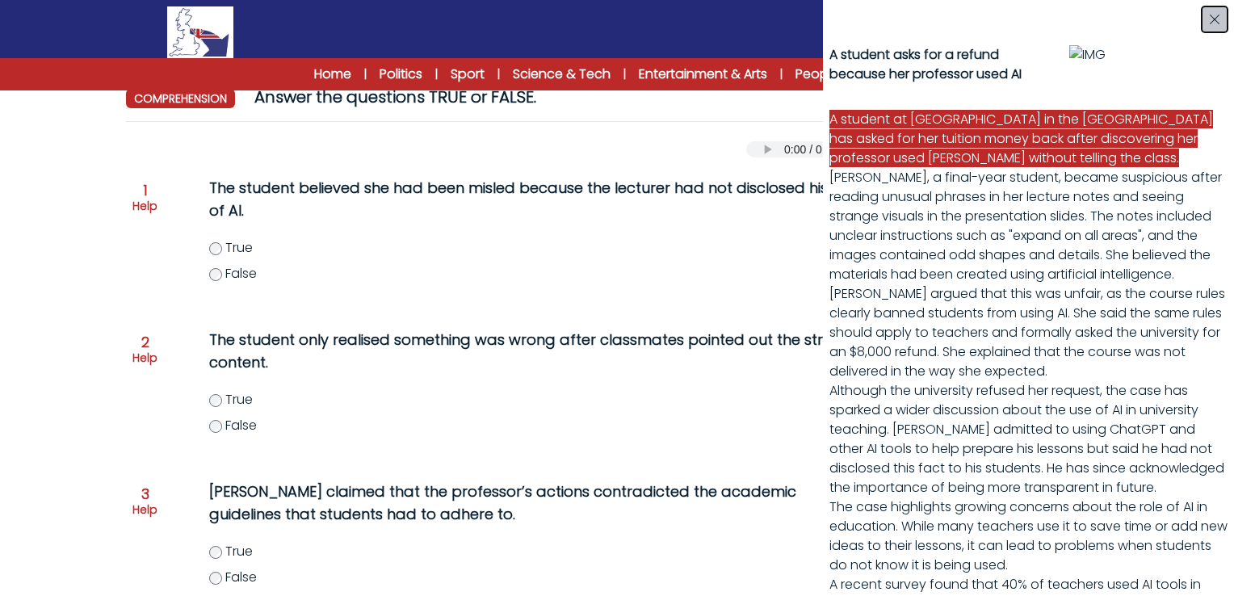
click at [1218, 20] on icon "button" at bounding box center [1214, 19] width 13 height 13
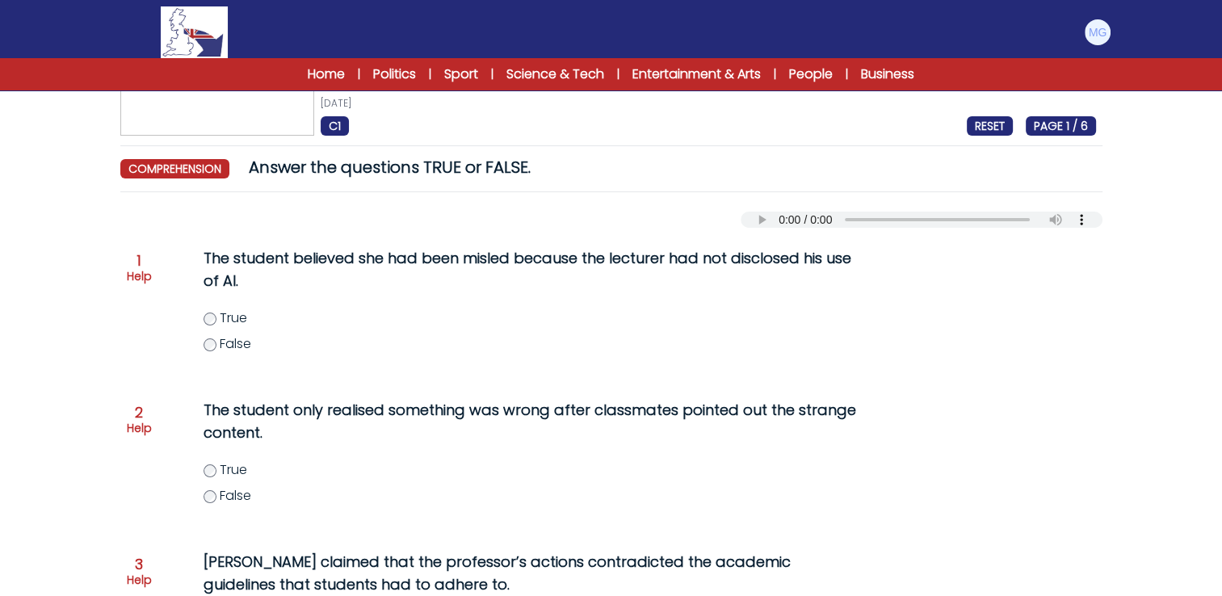
scroll to position [0, 0]
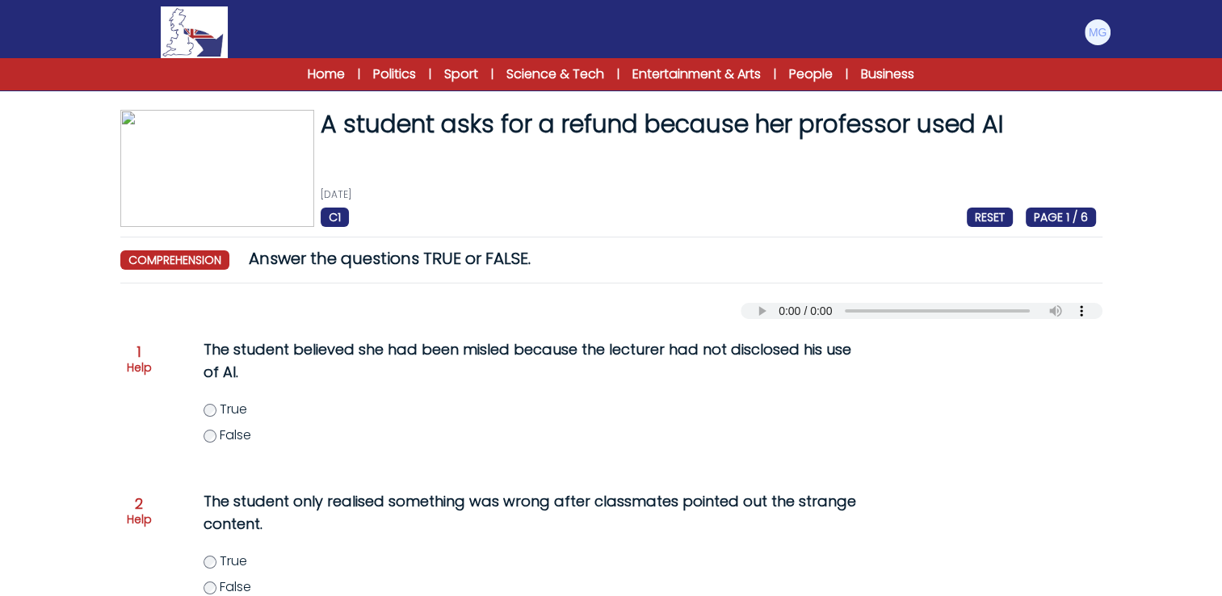
click at [143, 362] on p "Help" at bounding box center [139, 367] width 25 height 16
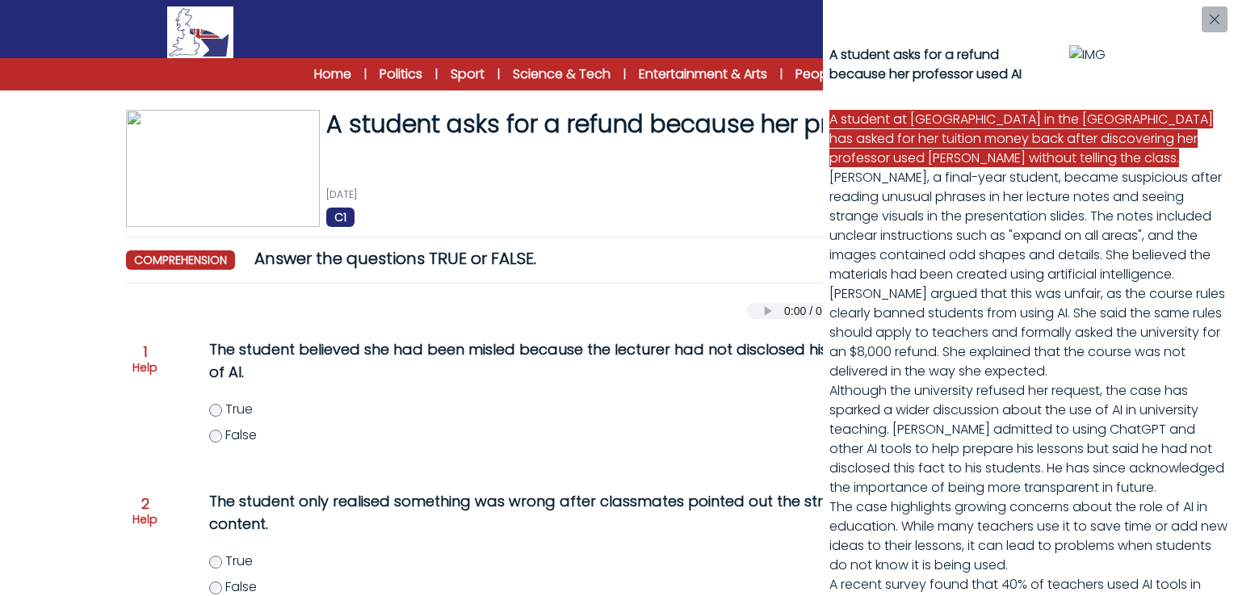
click at [91, 324] on div "A student asks for a refund because her professor used AI A student at Northeas…" at bounding box center [617, 298] width 1234 height 596
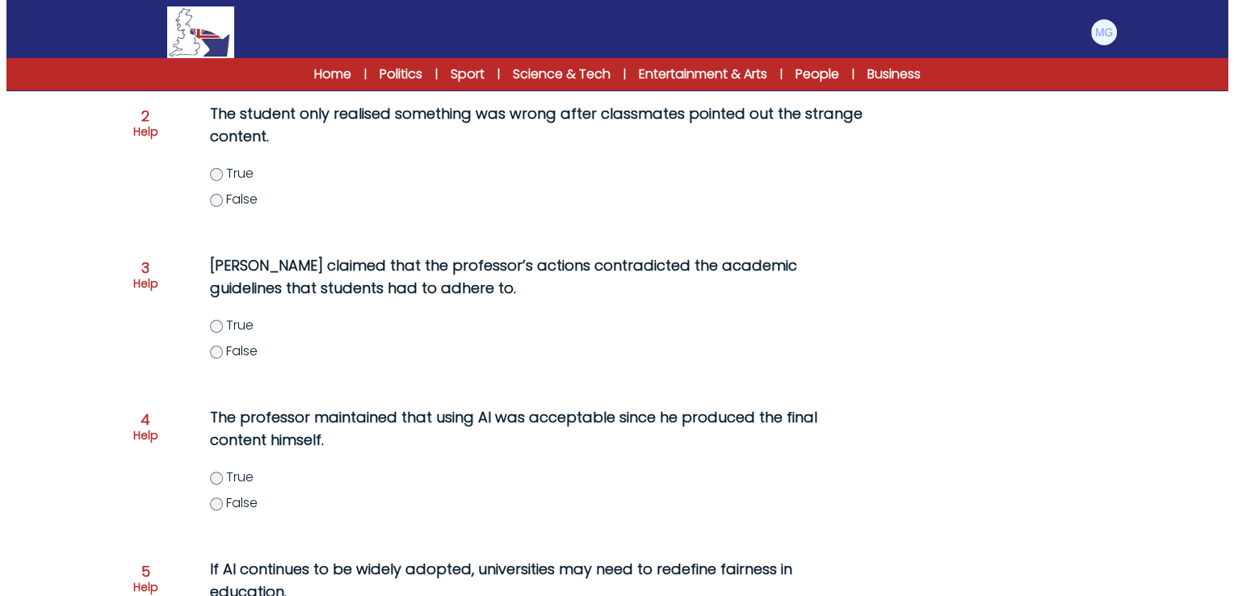
scroll to position [485, 0]
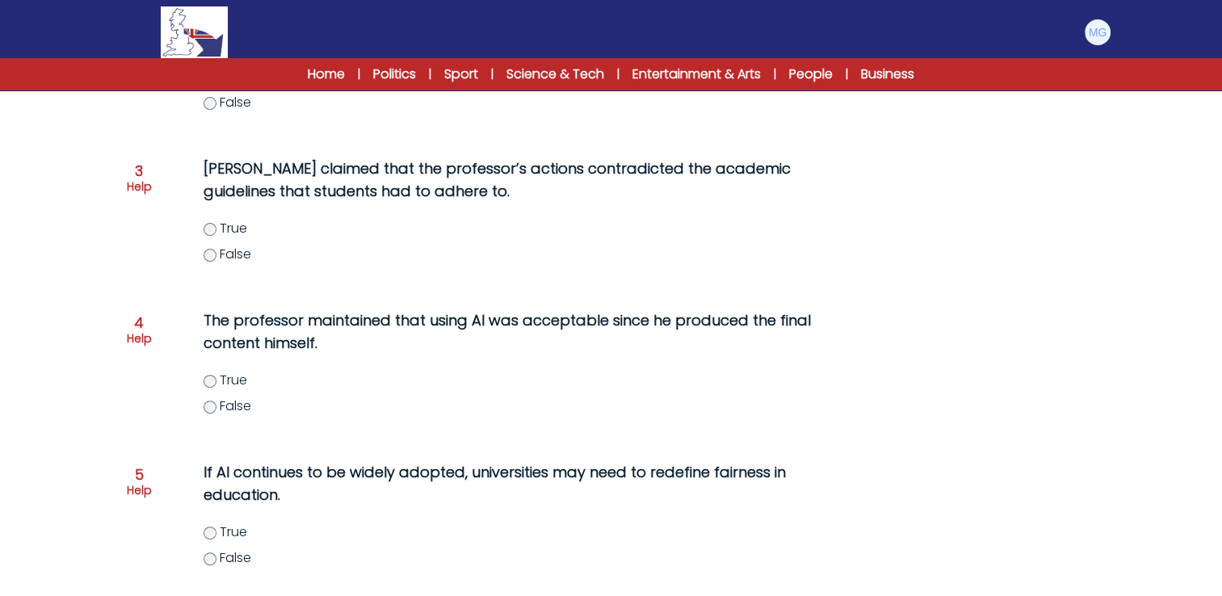
click at [139, 335] on p "Help" at bounding box center [139, 338] width 25 height 16
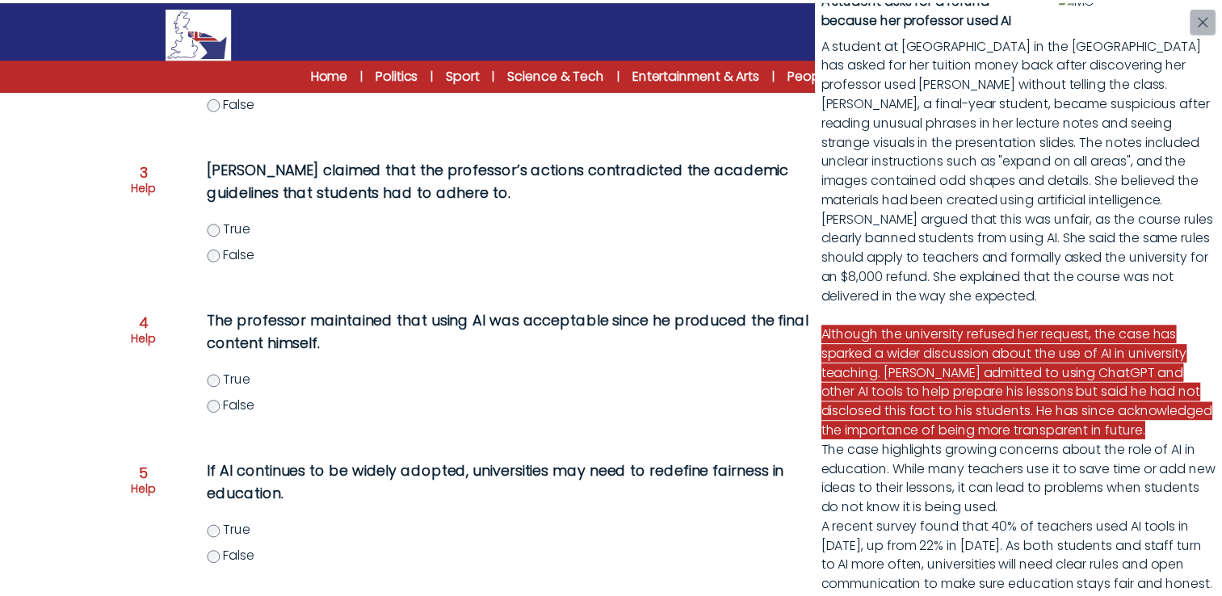
scroll to position [162, 0]
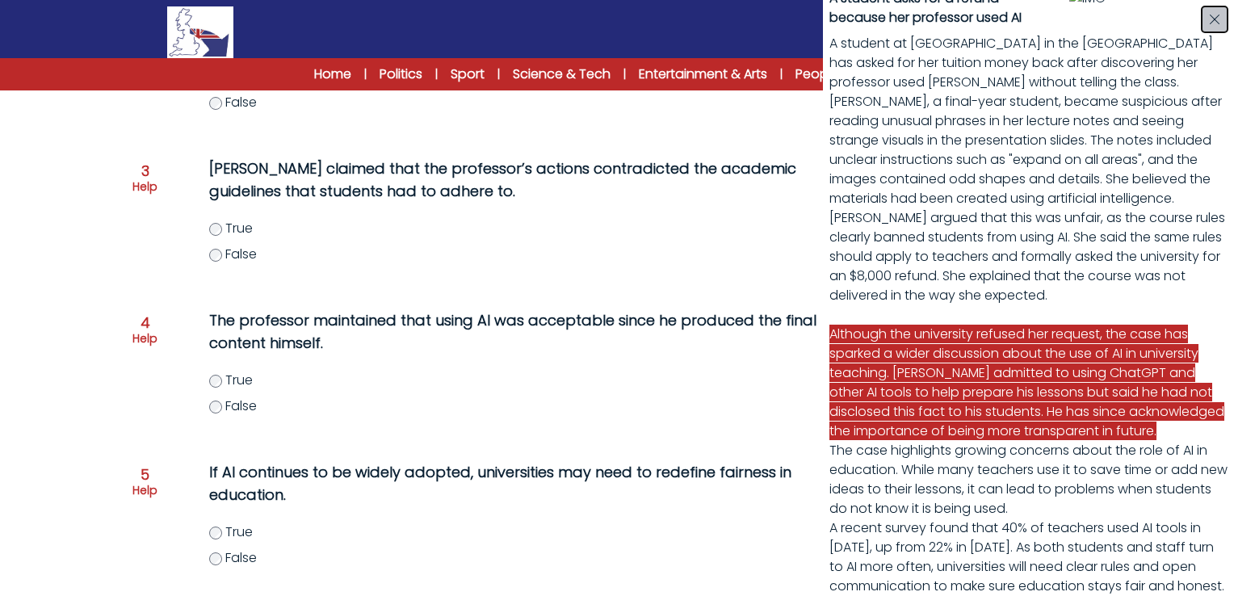
click at [1215, 18] on icon "button" at bounding box center [1215, 20] width 10 height 10
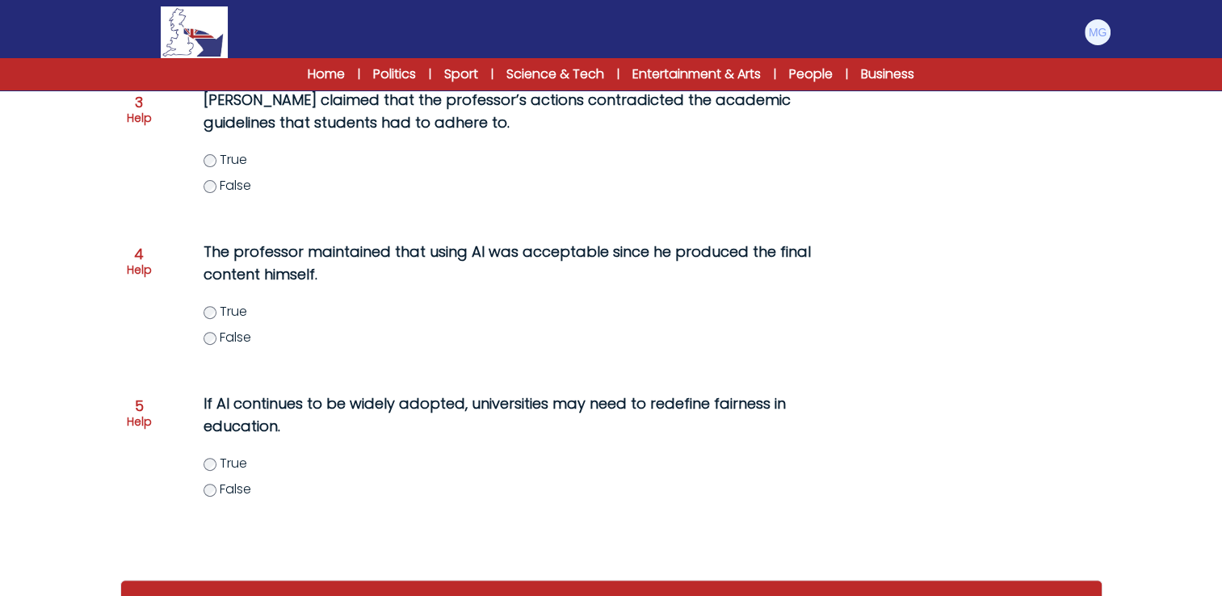
scroll to position [612, 0]
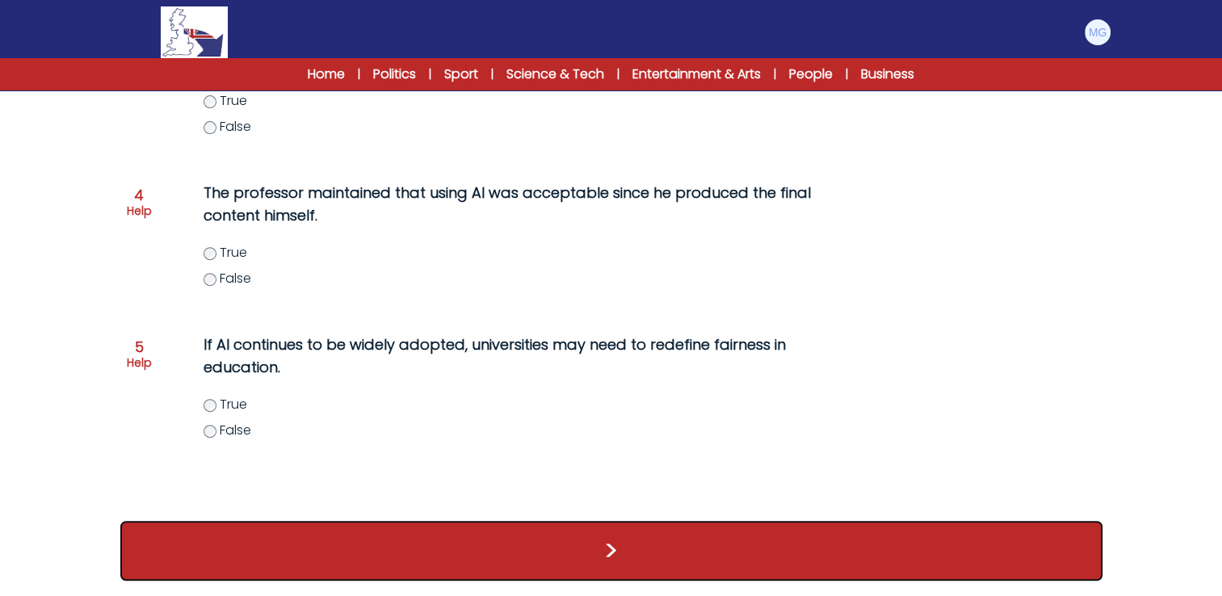
click at [641, 541] on button ">" at bounding box center [611, 551] width 982 height 60
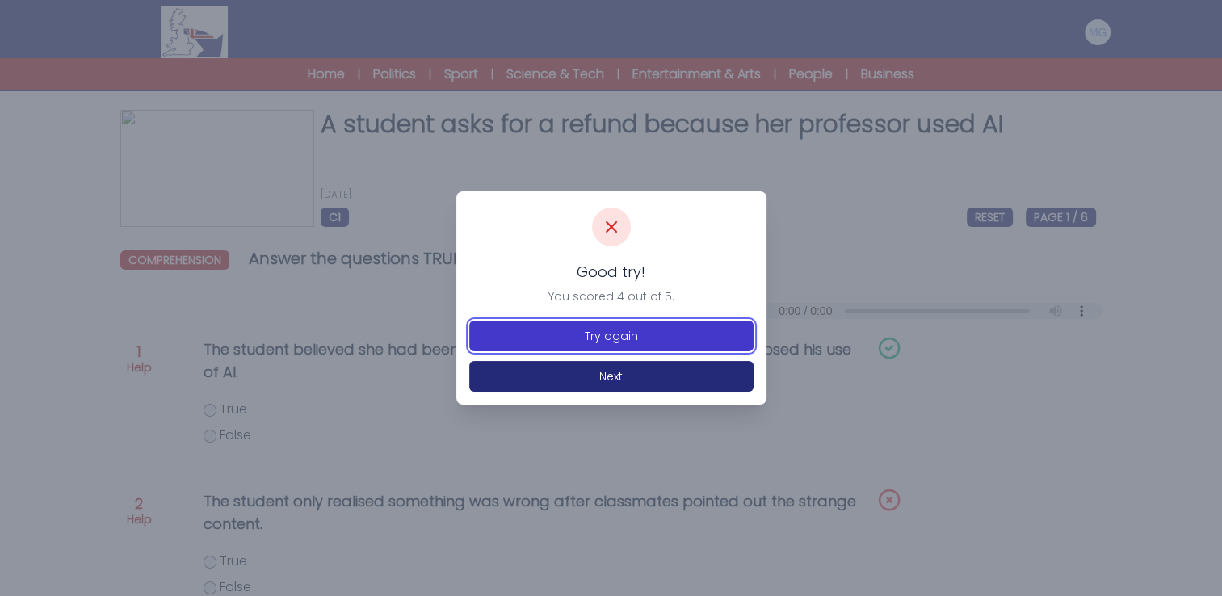
click at [596, 334] on button "Try again" at bounding box center [611, 336] width 284 height 31
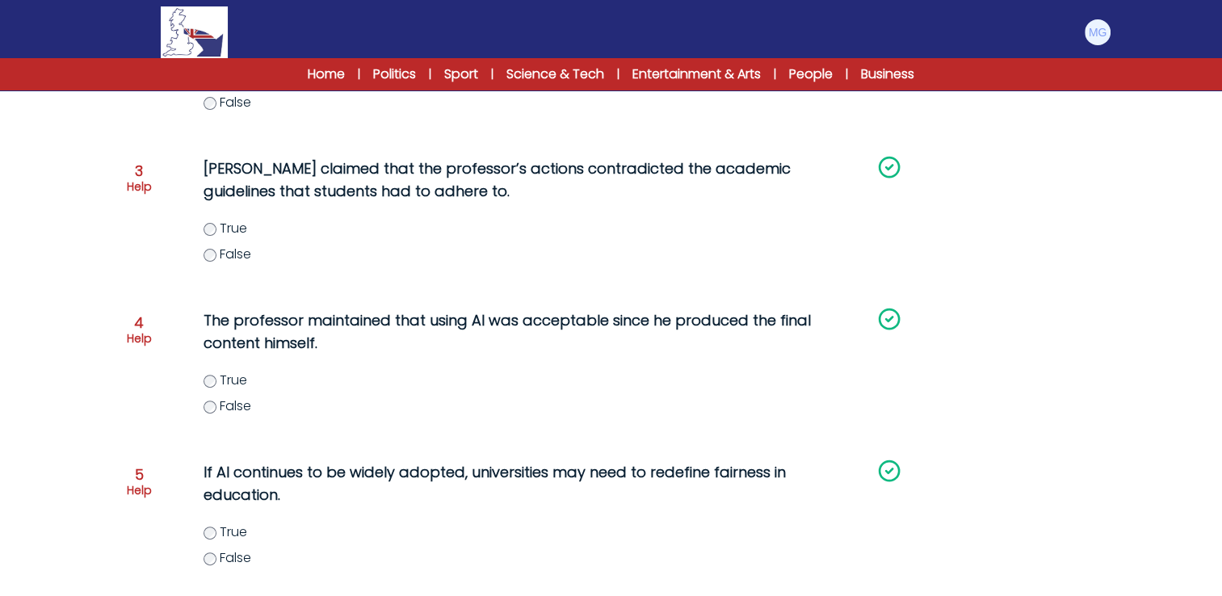
scroll to position [81, 0]
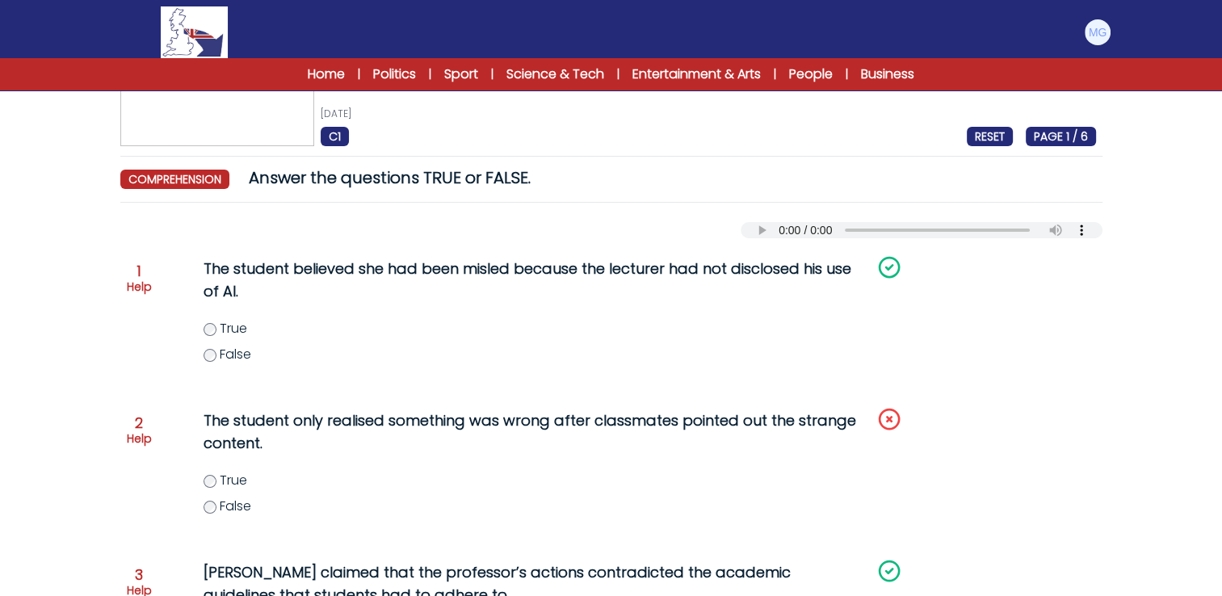
click at [146, 440] on p "Help" at bounding box center [139, 439] width 25 height 16
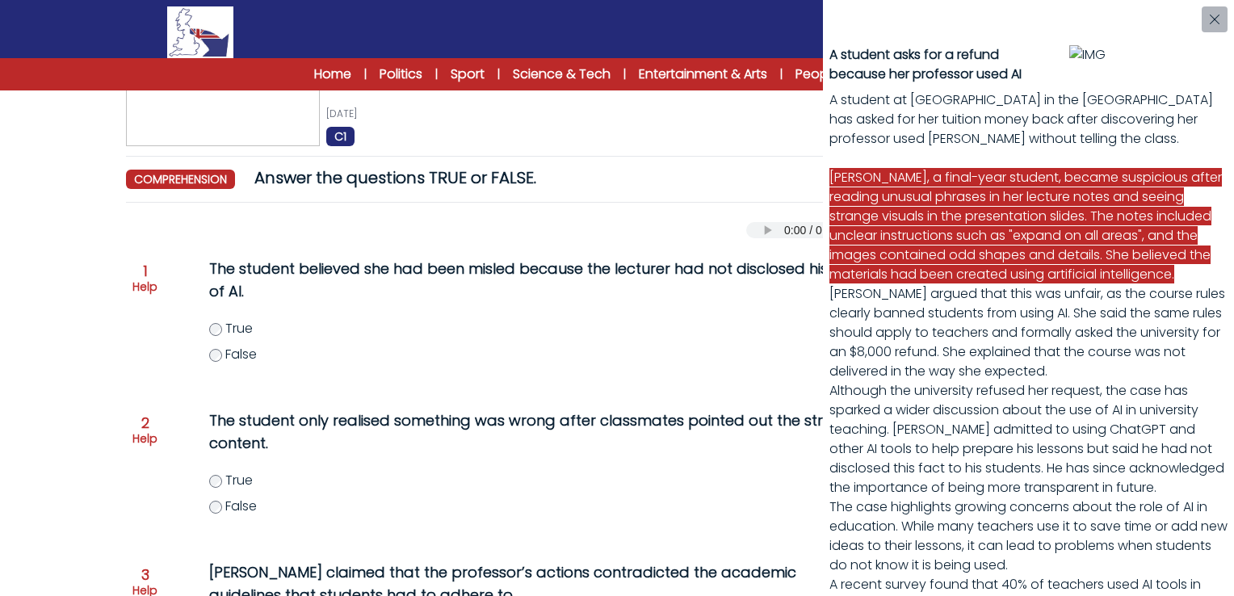
click at [786, 351] on div "A student asks for a refund because her professor used AI A student at Northeas…" at bounding box center [617, 298] width 1234 height 596
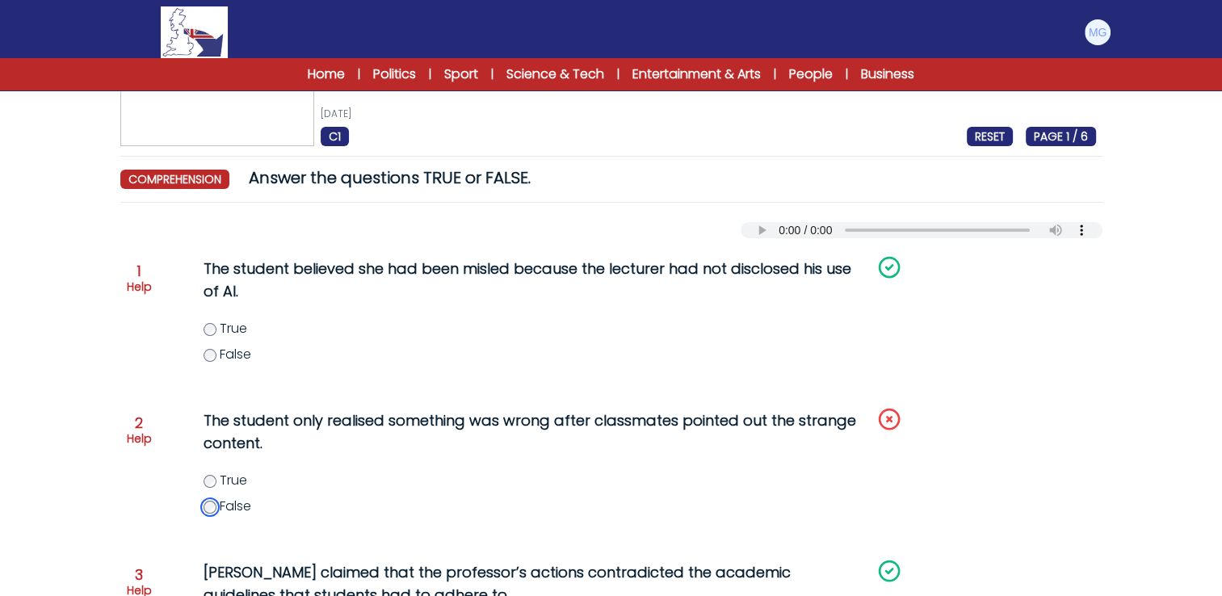
click at [213, 502] on label "False" at bounding box center [547, 506] width 686 height 19
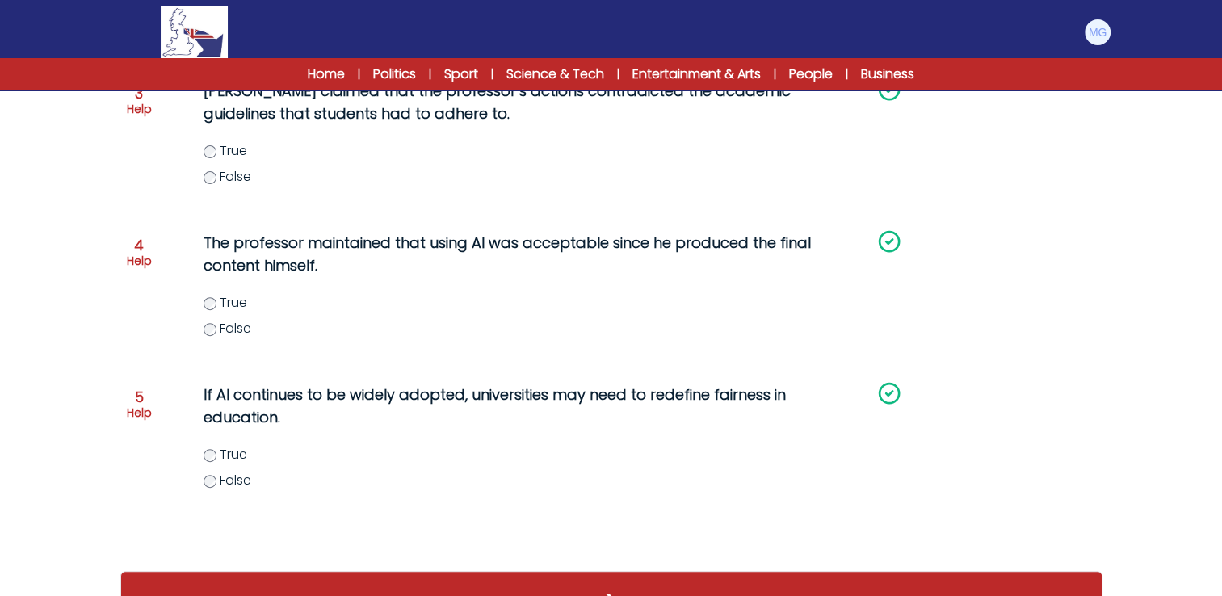
scroll to position [612, 0]
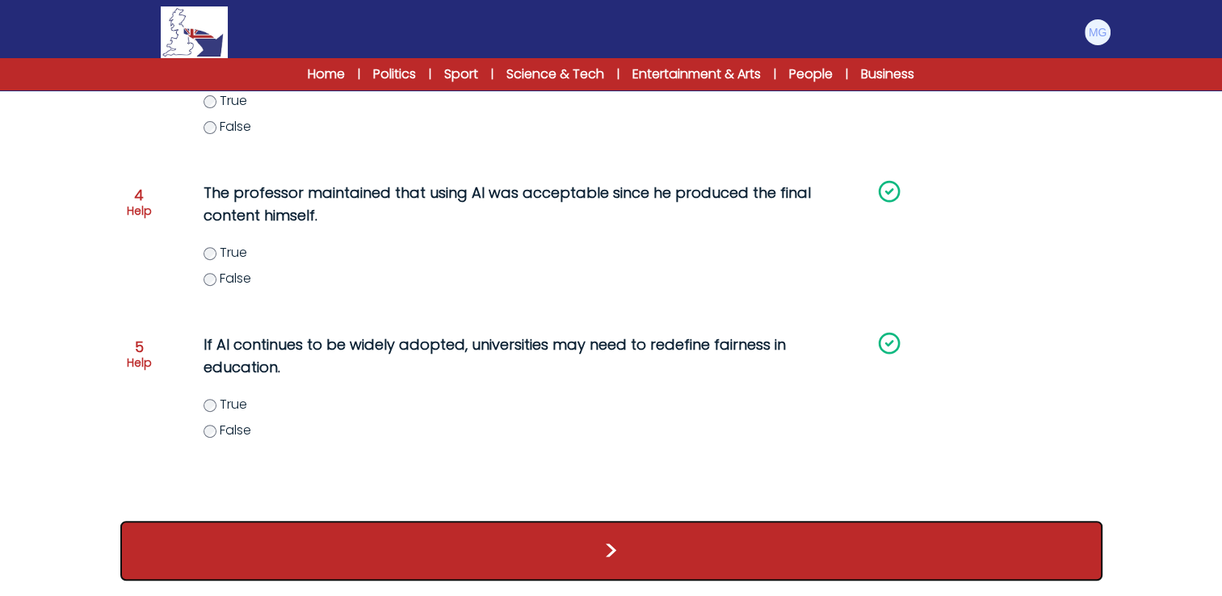
click at [708, 560] on button ">" at bounding box center [611, 551] width 982 height 60
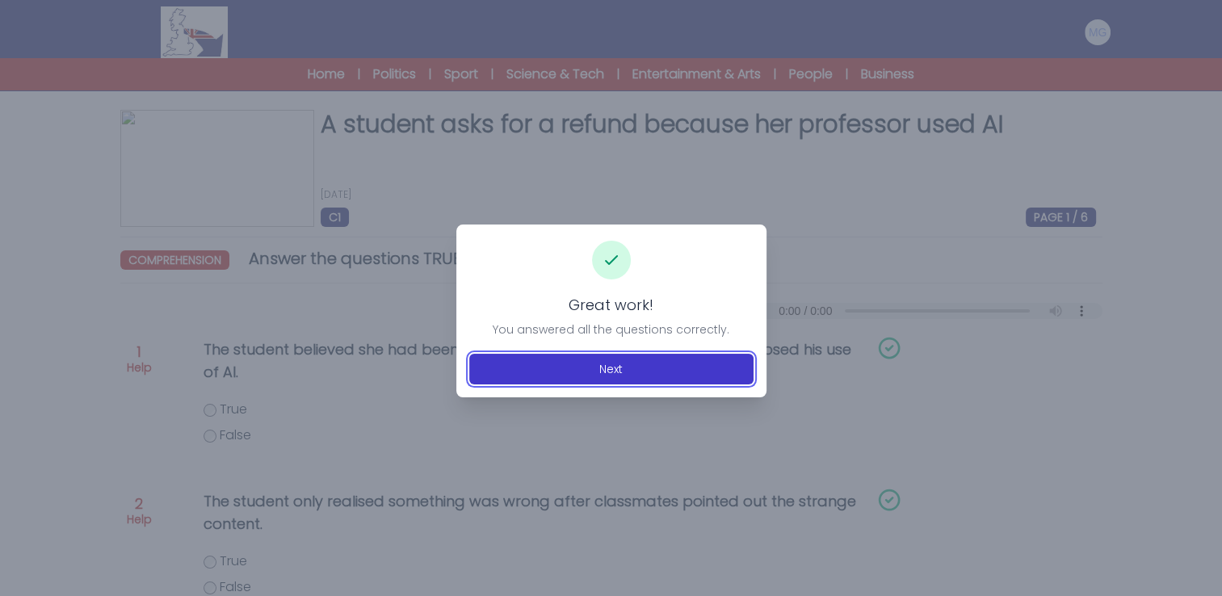
click at [651, 360] on button "Next" at bounding box center [611, 369] width 284 height 31
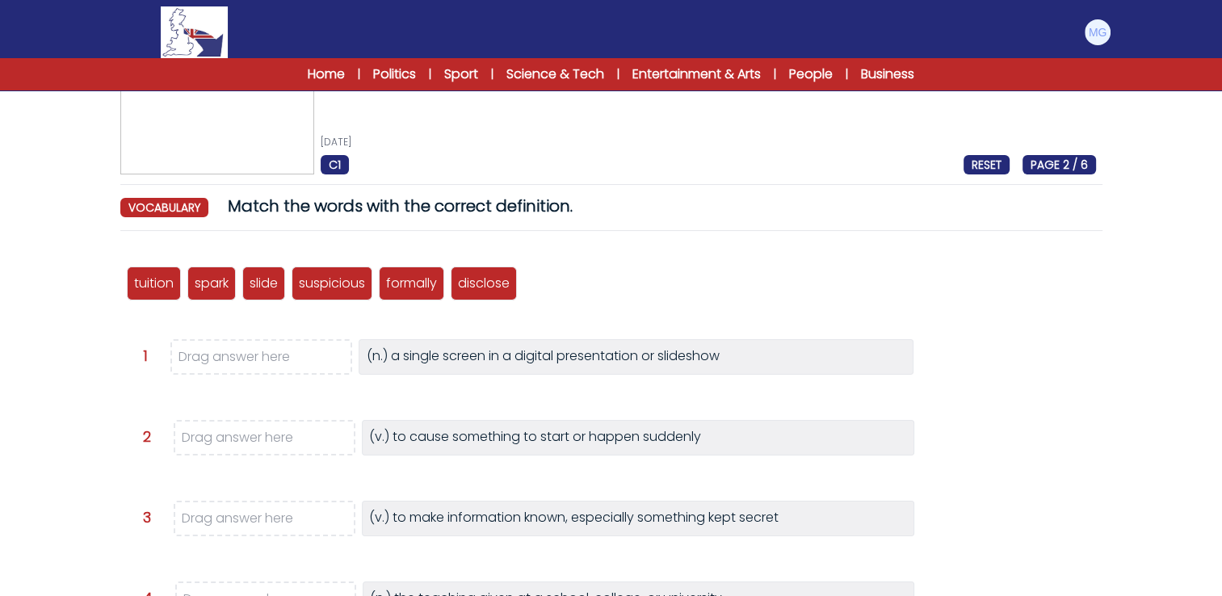
scroll to position [81, 0]
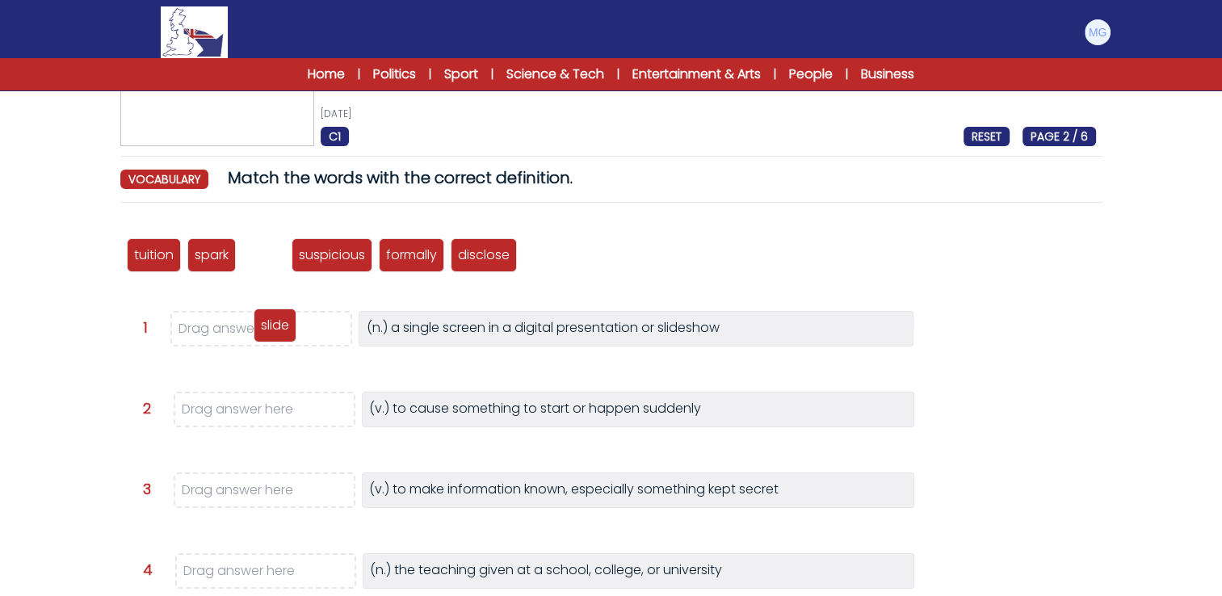
drag, startPoint x: 269, startPoint y: 256, endPoint x: 280, endPoint y: 326, distance: 71.2
click at [280, 326] on p "slide" at bounding box center [275, 325] width 28 height 19
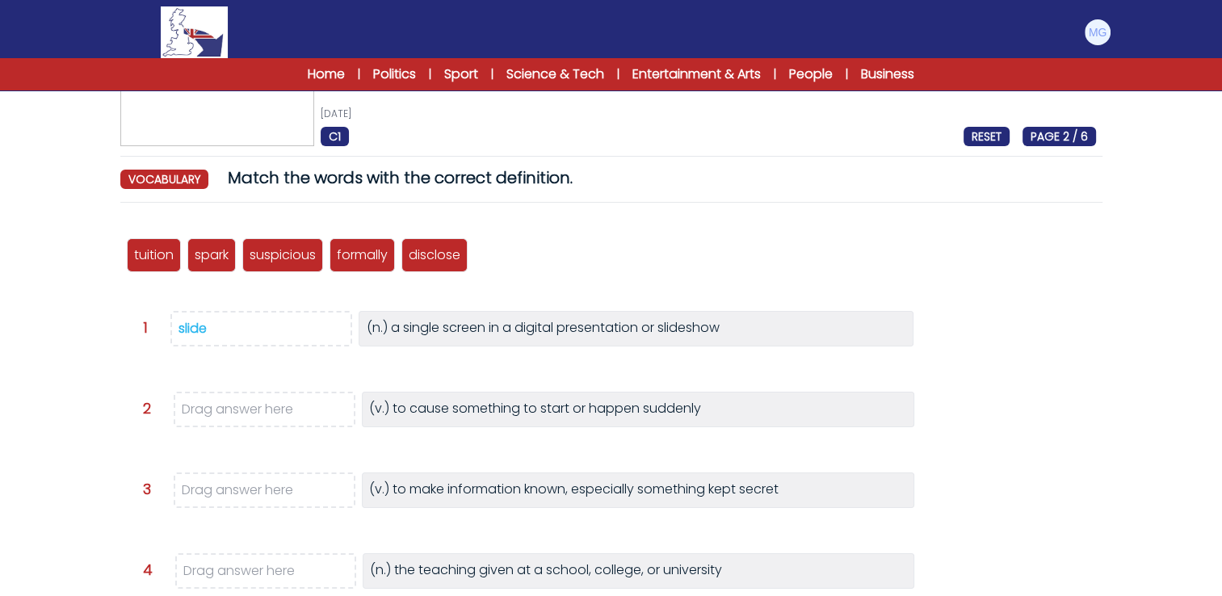
click at [54, 328] on form "A student asks for a refund because her professor used AI [DATE] C1 RESET PAGE …" at bounding box center [611, 449] width 1222 height 930
drag, startPoint x: 455, startPoint y: 258, endPoint x: 290, endPoint y: 481, distance: 276.6
click at [290, 454] on p "disclose" at bounding box center [306, 444] width 52 height 19
click at [39, 363] on form "A student asks for a refund because her professor used AI [DATE] C1 RESET PAGE …" at bounding box center [611, 449] width 1222 height 930
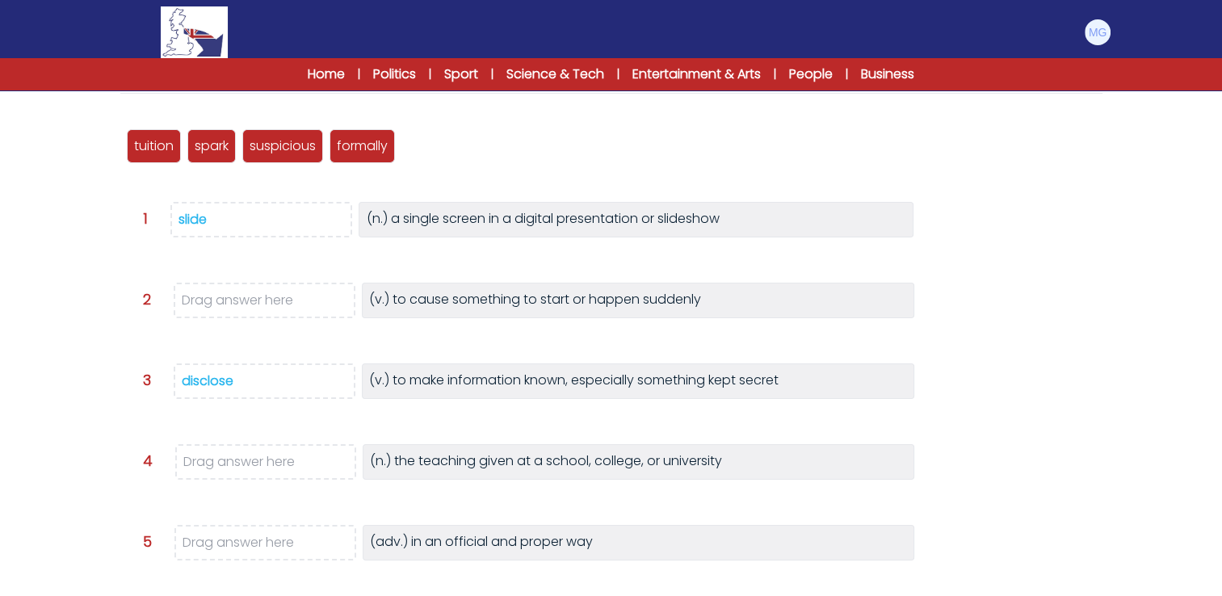
scroll to position [162, 0]
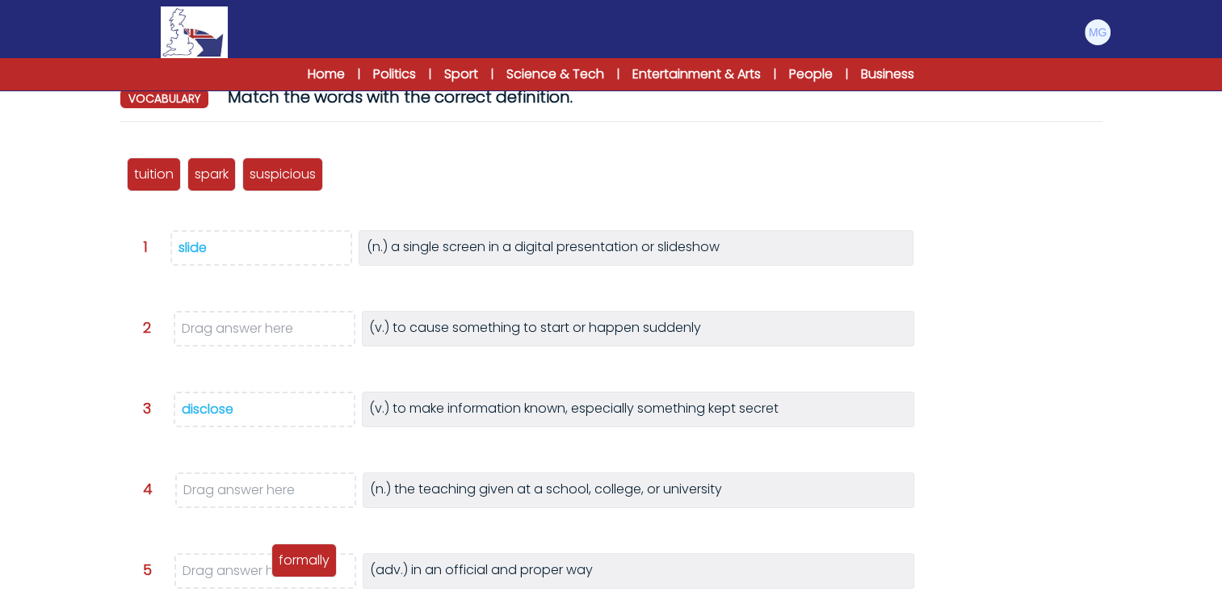
drag, startPoint x: 328, startPoint y: 255, endPoint x: 302, endPoint y: 576, distance: 321.7
click at [302, 570] on p "formally" at bounding box center [304, 560] width 51 height 19
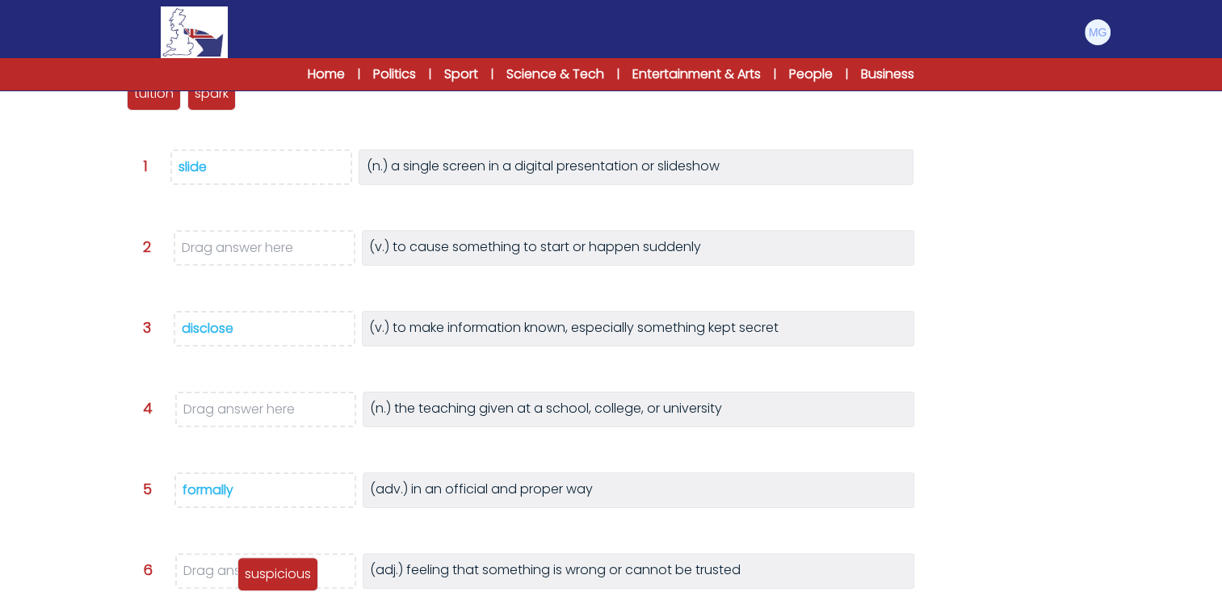
drag, startPoint x: 302, startPoint y: 106, endPoint x: 297, endPoint y: 586, distance: 480.6
click at [297, 586] on div "suspicious" at bounding box center [277, 574] width 81 height 34
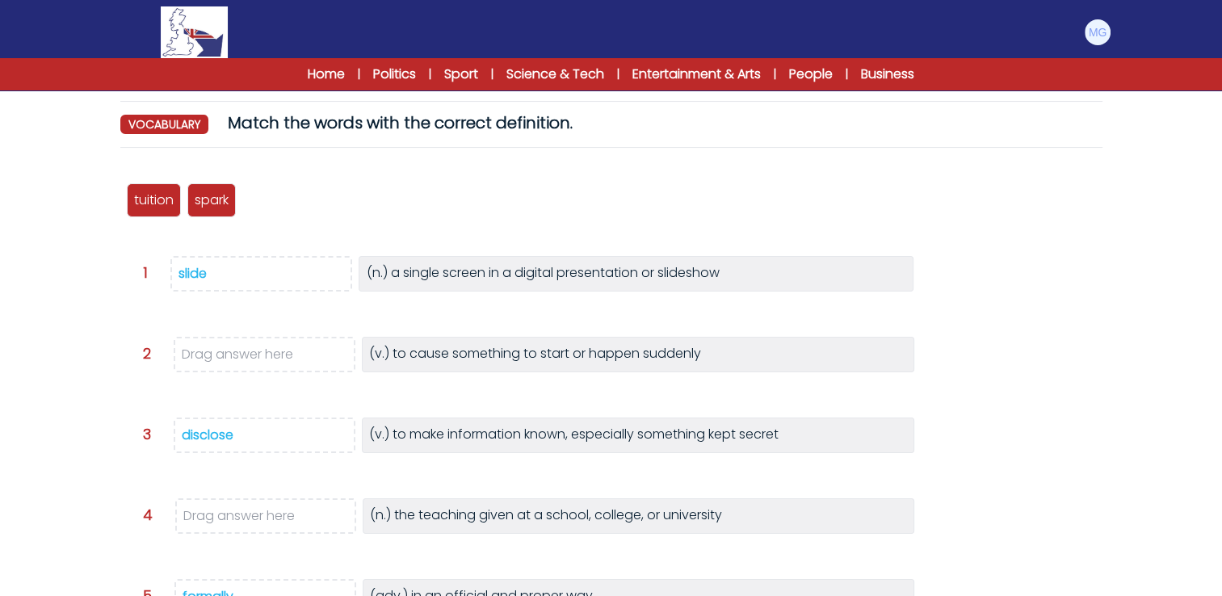
scroll to position [162, 0]
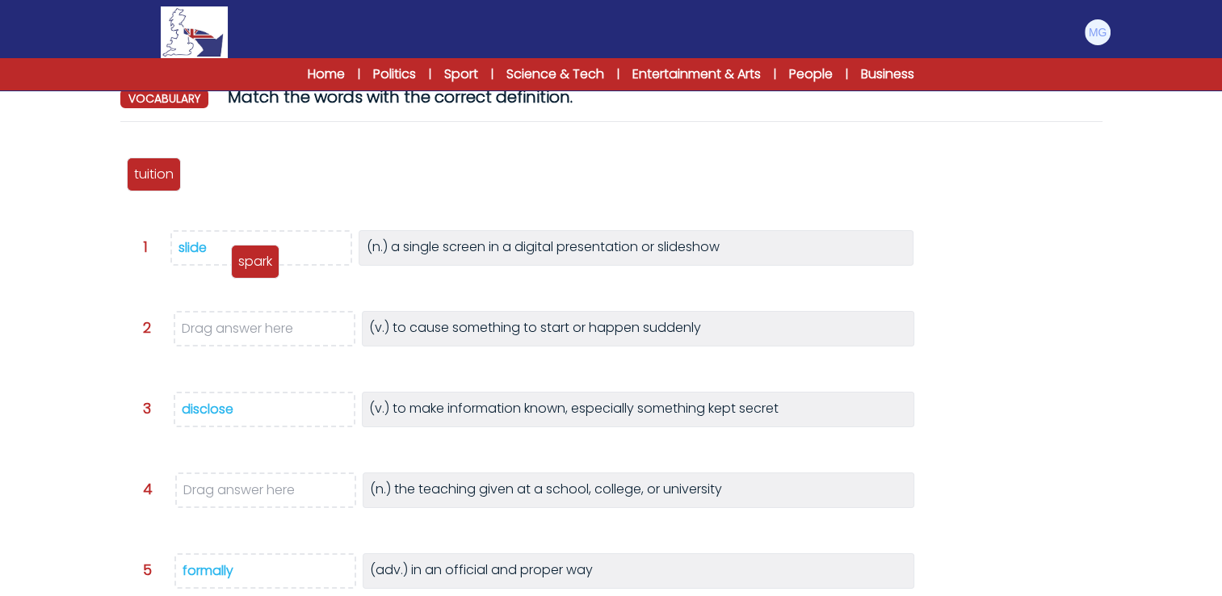
drag, startPoint x: 210, startPoint y: 170, endPoint x: 275, endPoint y: 323, distance: 166.8
click at [272, 271] on p "spark" at bounding box center [255, 261] width 34 height 19
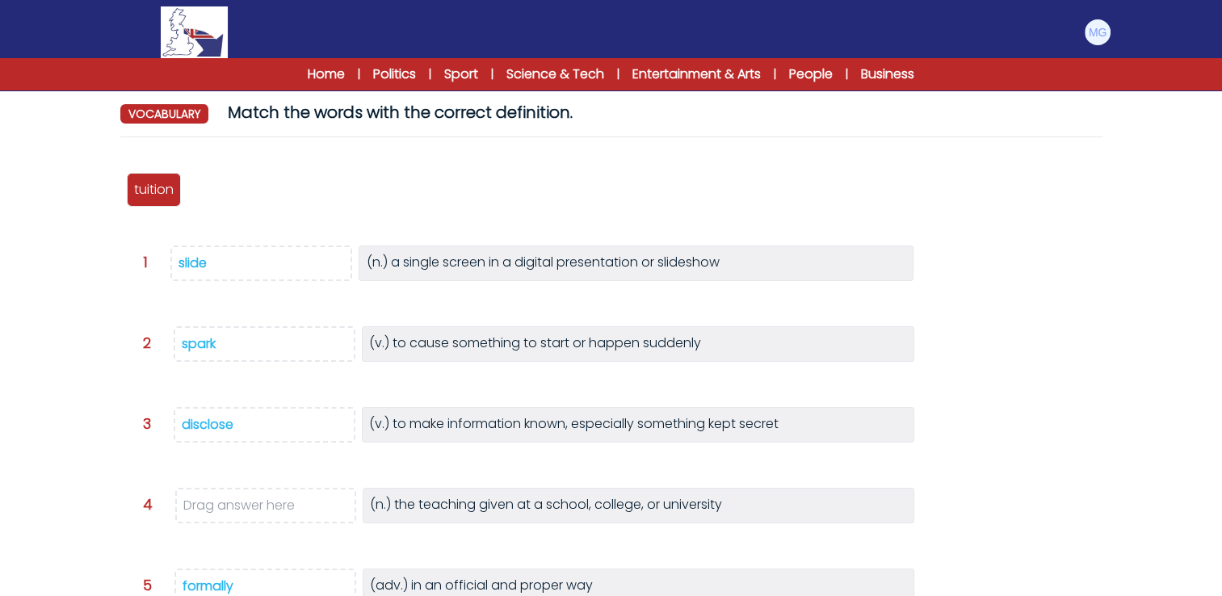
scroll to position [242, 0]
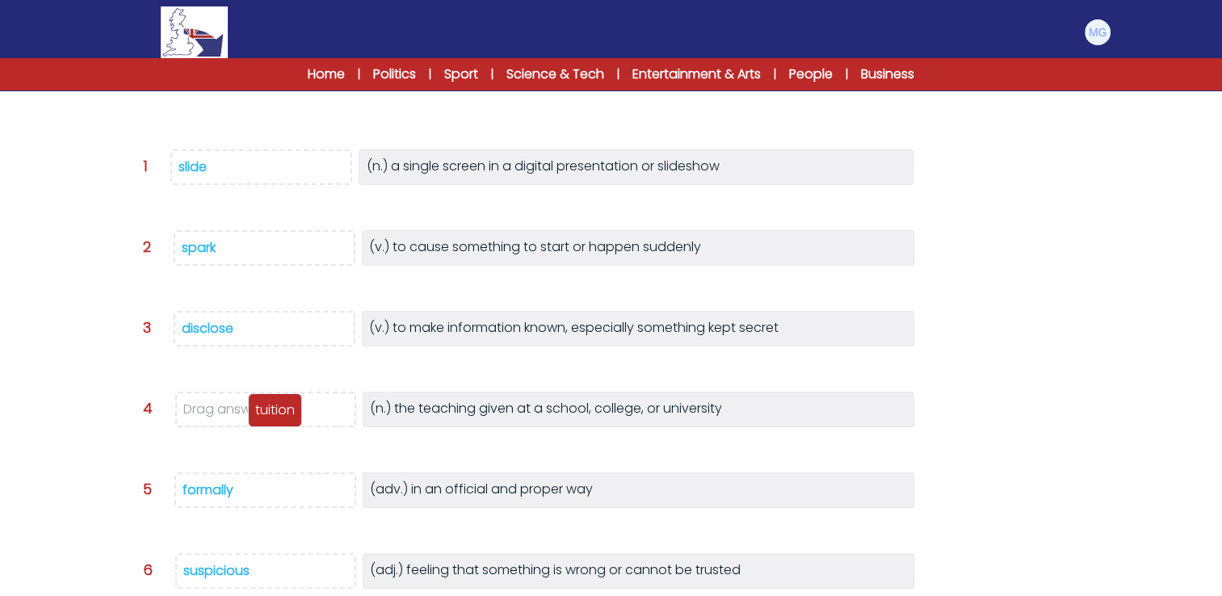
drag, startPoint x: 155, startPoint y: 102, endPoint x: 278, endPoint y: 424, distance: 344.9
click at [278, 420] on p "tuition" at bounding box center [275, 410] width 40 height 19
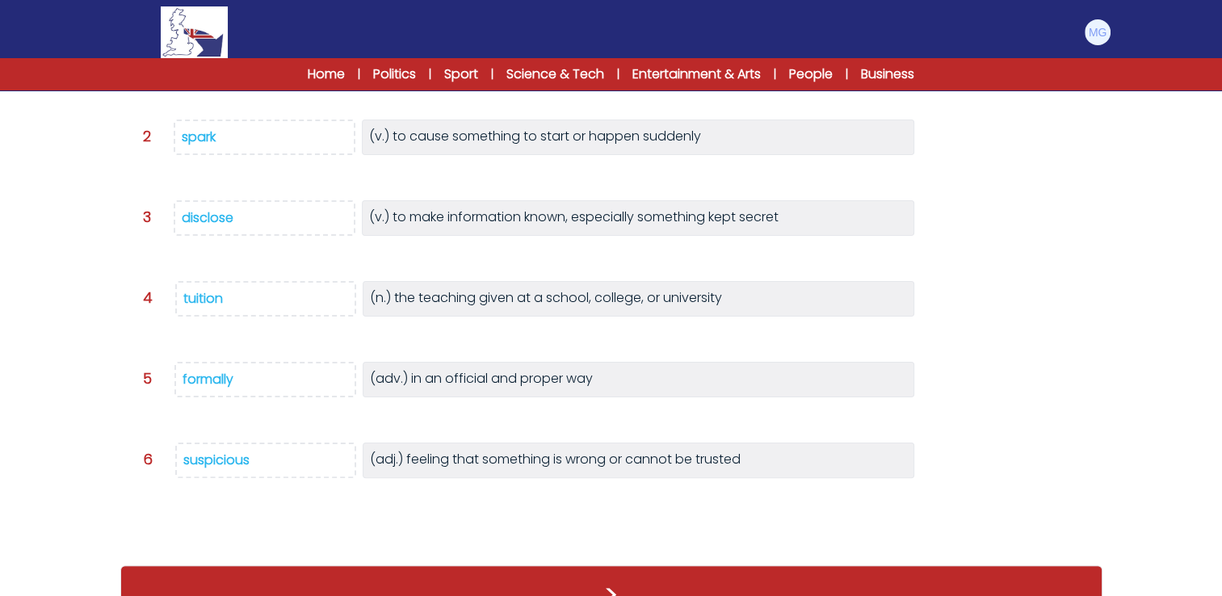
scroll to position [372, 0]
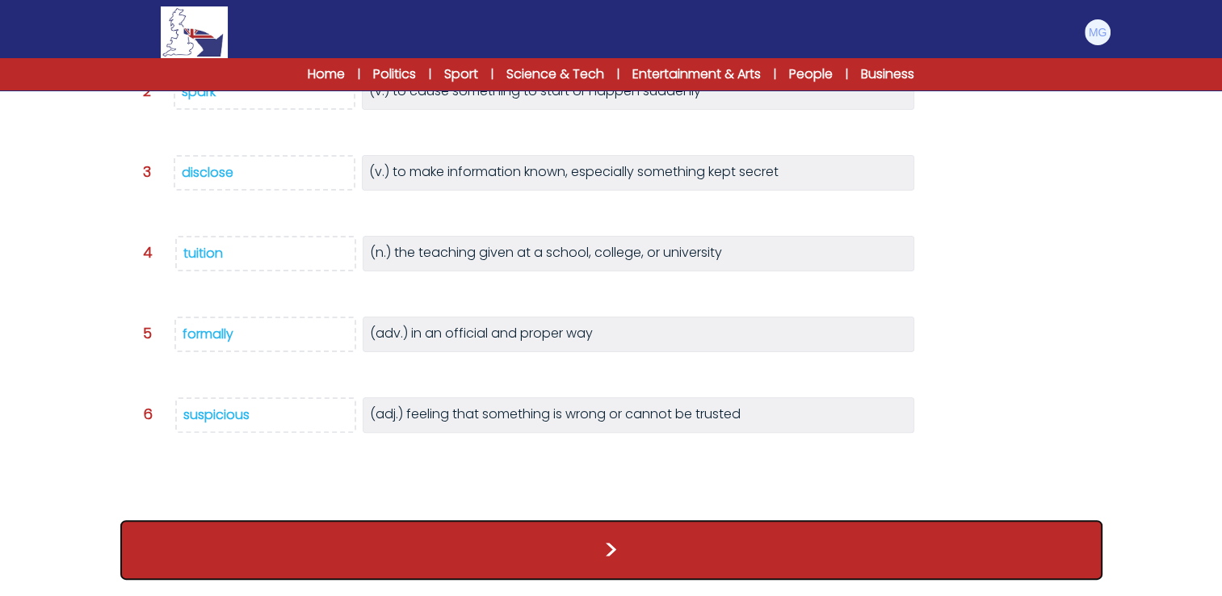
click at [673, 548] on button ">" at bounding box center [611, 550] width 982 height 60
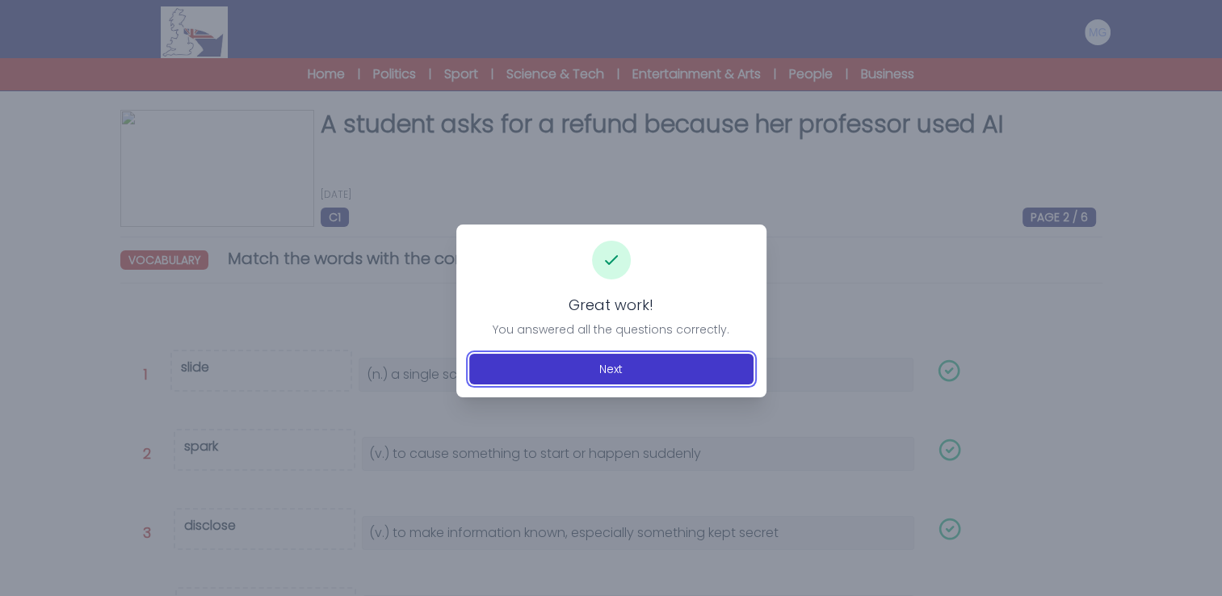
click at [633, 370] on button "Next" at bounding box center [611, 369] width 284 height 31
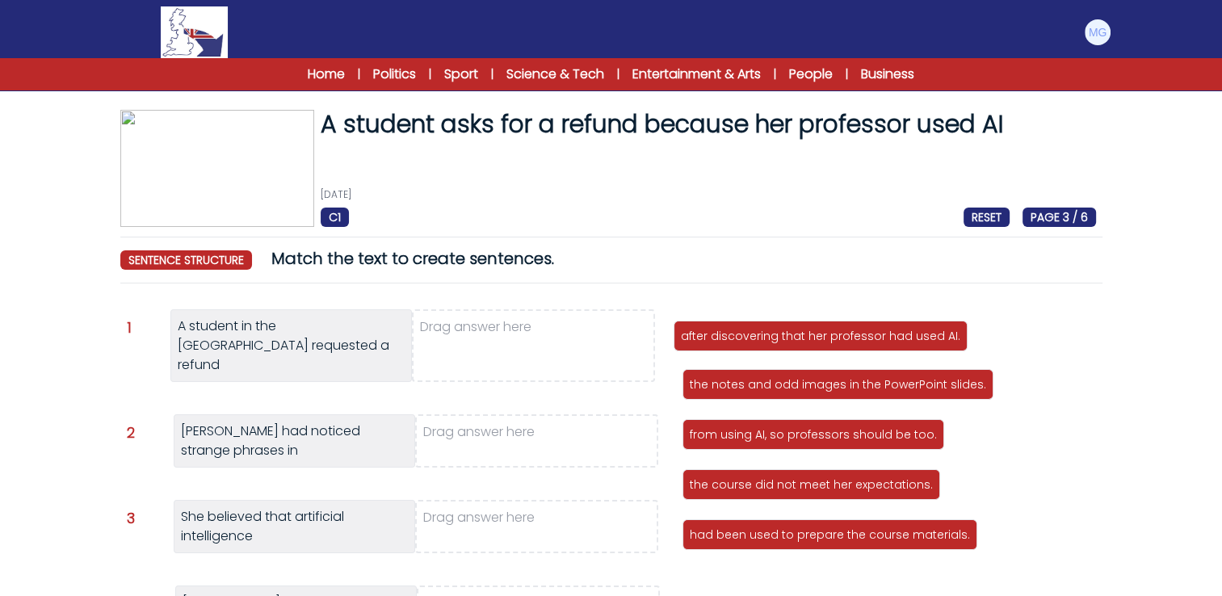
drag, startPoint x: 804, startPoint y: 334, endPoint x: 549, endPoint y: 320, distance: 254.8
click at [681, 328] on p "after discovering that her professor had used AI." at bounding box center [820, 336] width 279 height 16
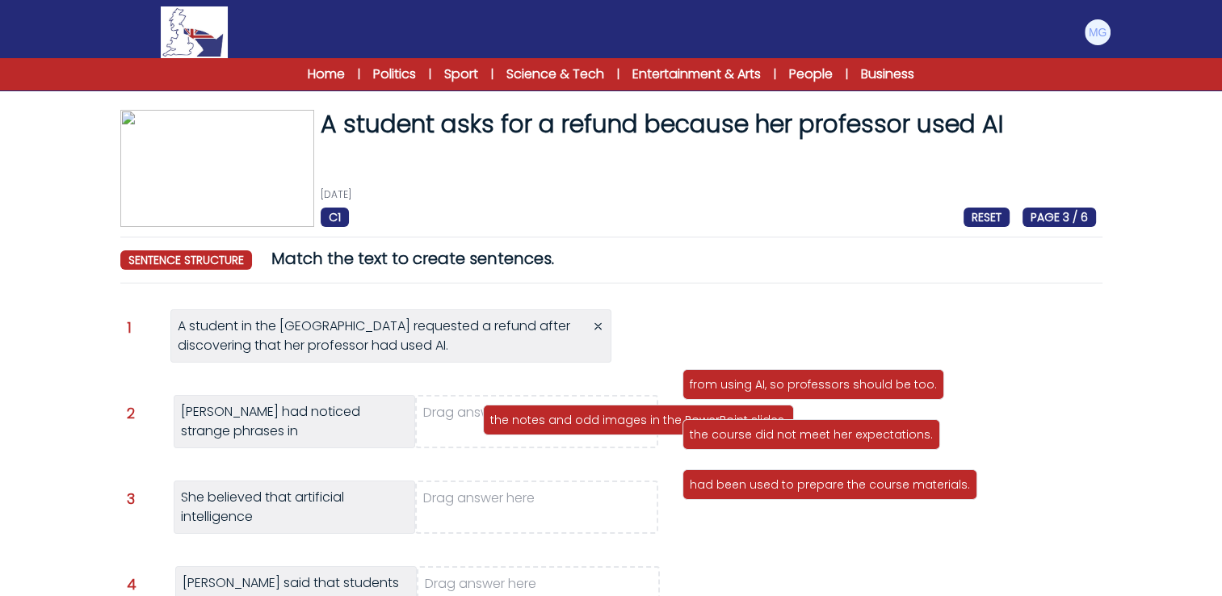
drag, startPoint x: 759, startPoint y: 347, endPoint x: 559, endPoint y: 422, distance: 213.9
click at [559, 422] on p "the notes and odd images in the PowerPoint slides." at bounding box center [638, 420] width 296 height 16
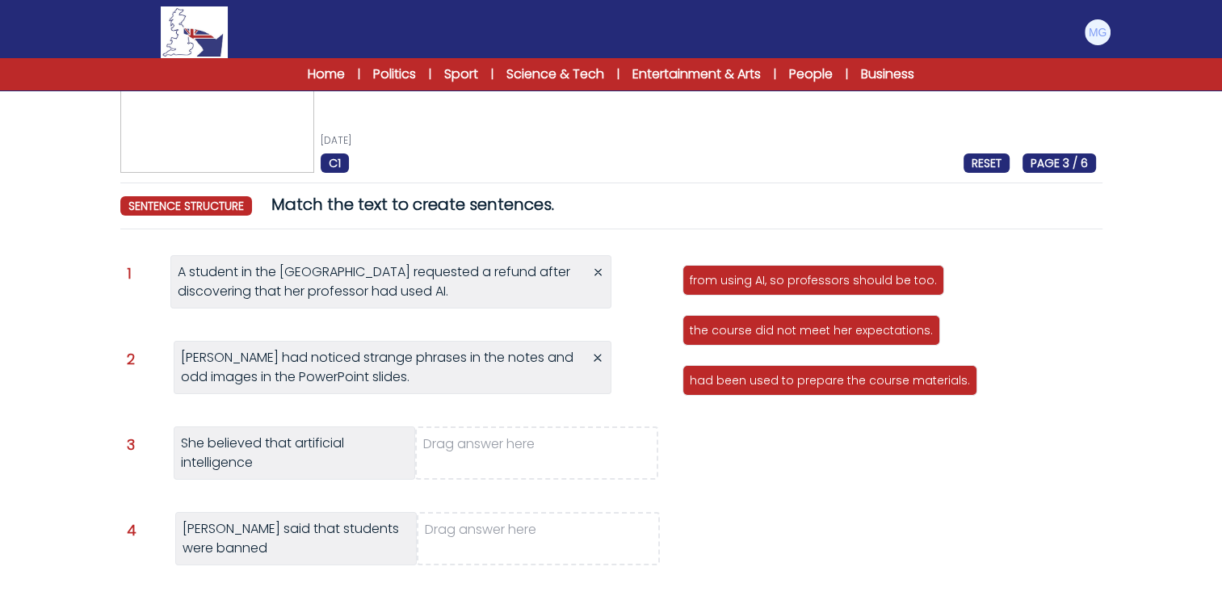
scroll to position [81, 0]
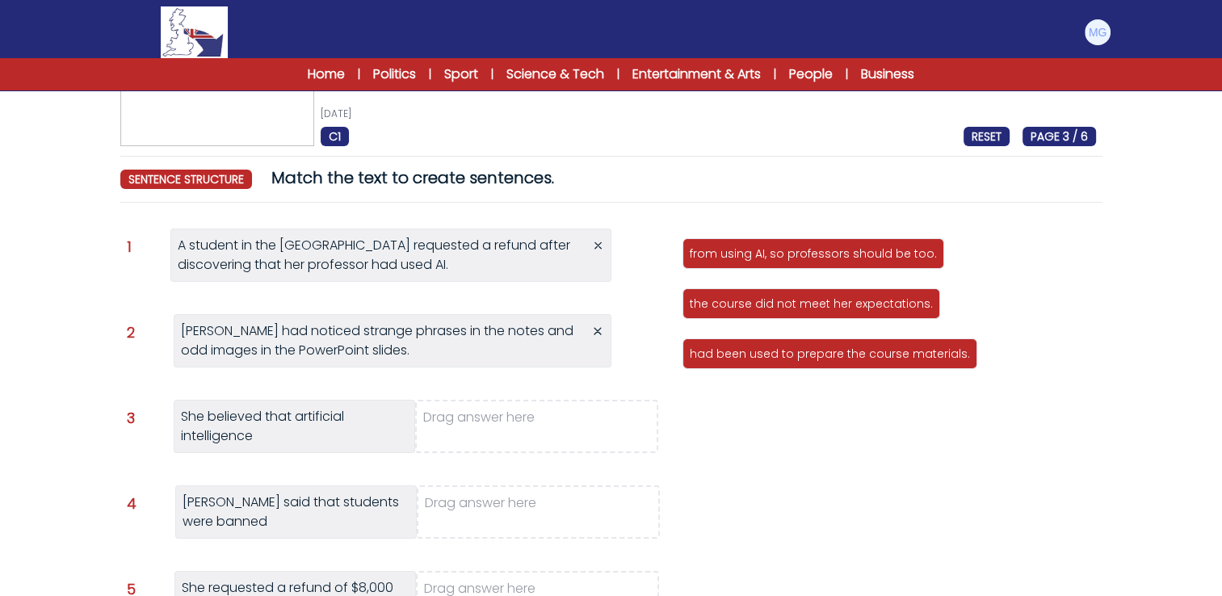
drag, startPoint x: 727, startPoint y: 354, endPoint x: 537, endPoint y: 414, distance: 199.2
click at [690, 362] on p "had been used to prepare the course materials." at bounding box center [830, 354] width 280 height 16
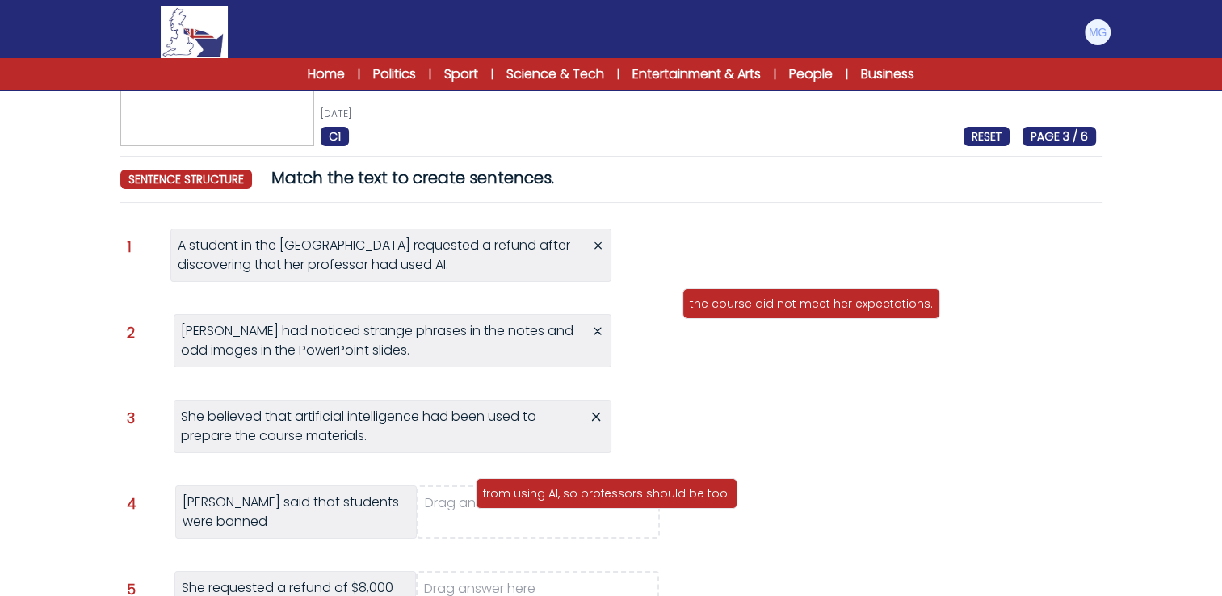
drag, startPoint x: 725, startPoint y: 252, endPoint x: 512, endPoint y: 501, distance: 327.7
click at [512, 501] on p "from using AI, so professors should be too." at bounding box center [606, 493] width 247 height 16
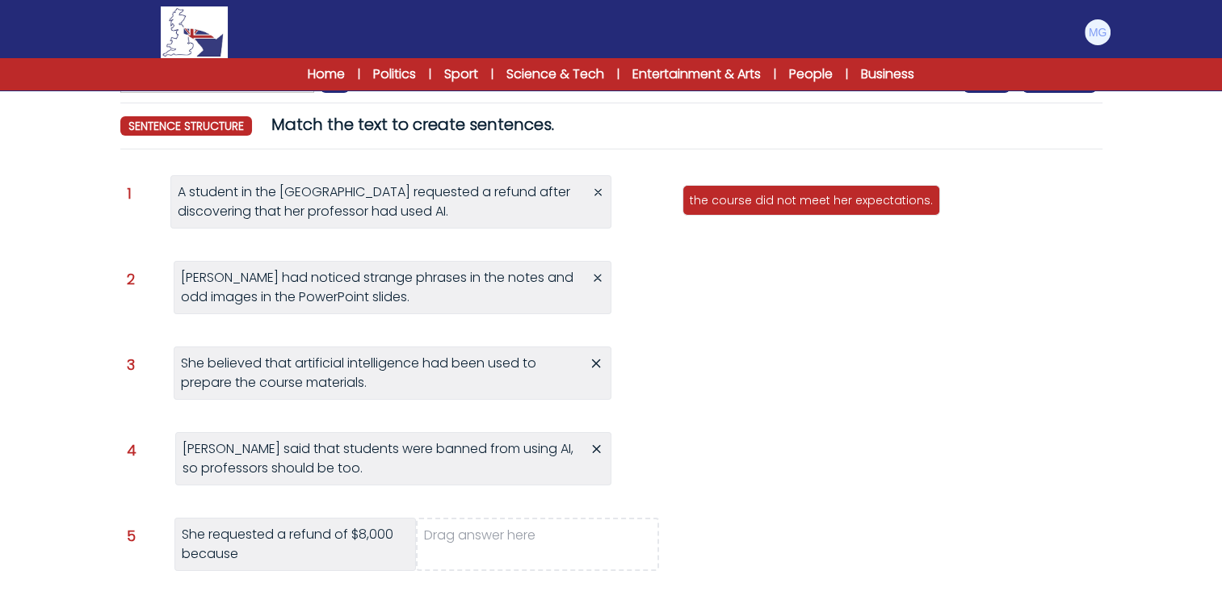
scroll to position [162, 0]
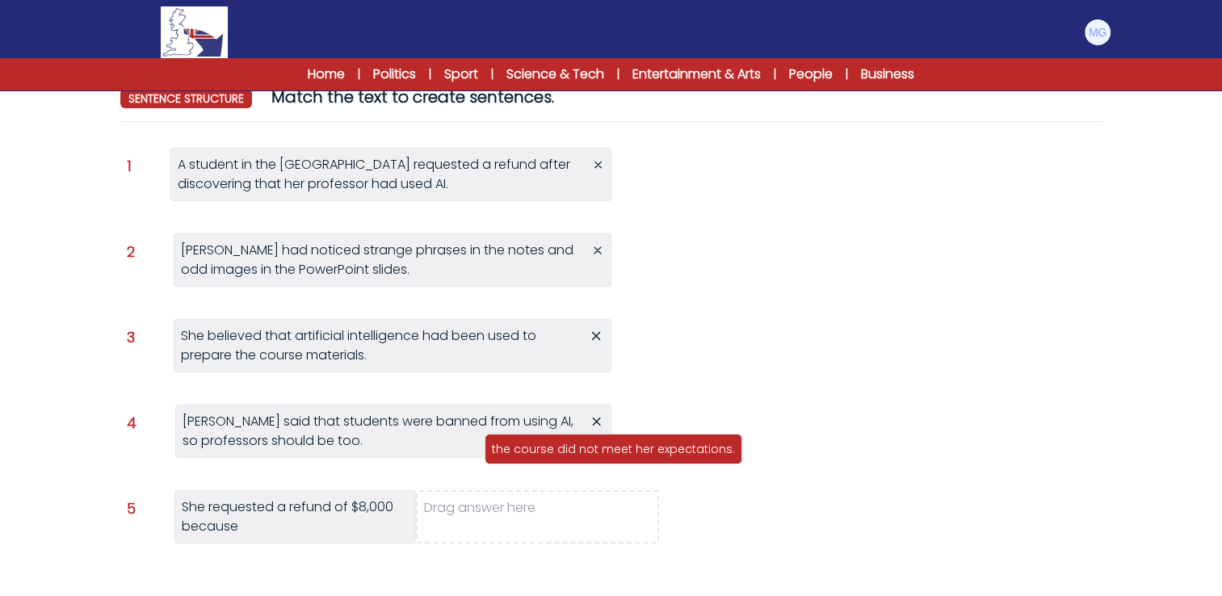
drag, startPoint x: 742, startPoint y: 199, endPoint x: 474, endPoint y: 561, distance: 450.4
click at [485, 464] on div "the course did not meet her expectations." at bounding box center [614, 449] width 258 height 31
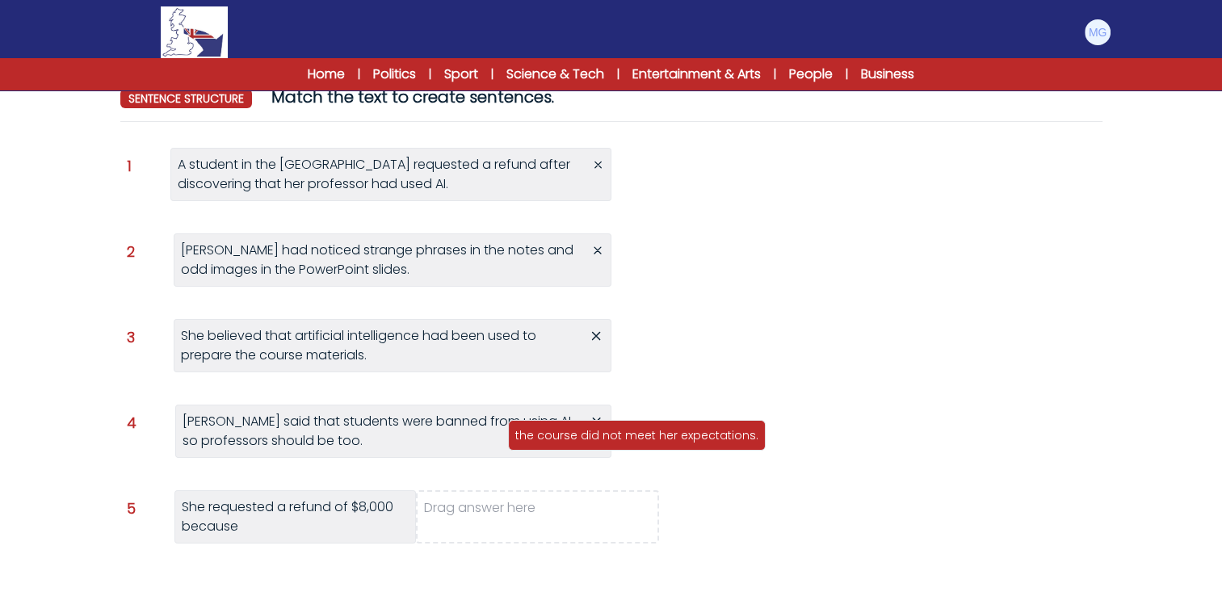
drag, startPoint x: 744, startPoint y: 179, endPoint x: 502, endPoint y: 513, distance: 411.8
click at [515, 443] on p "the course did not meet her expectations." at bounding box center [636, 435] width 243 height 16
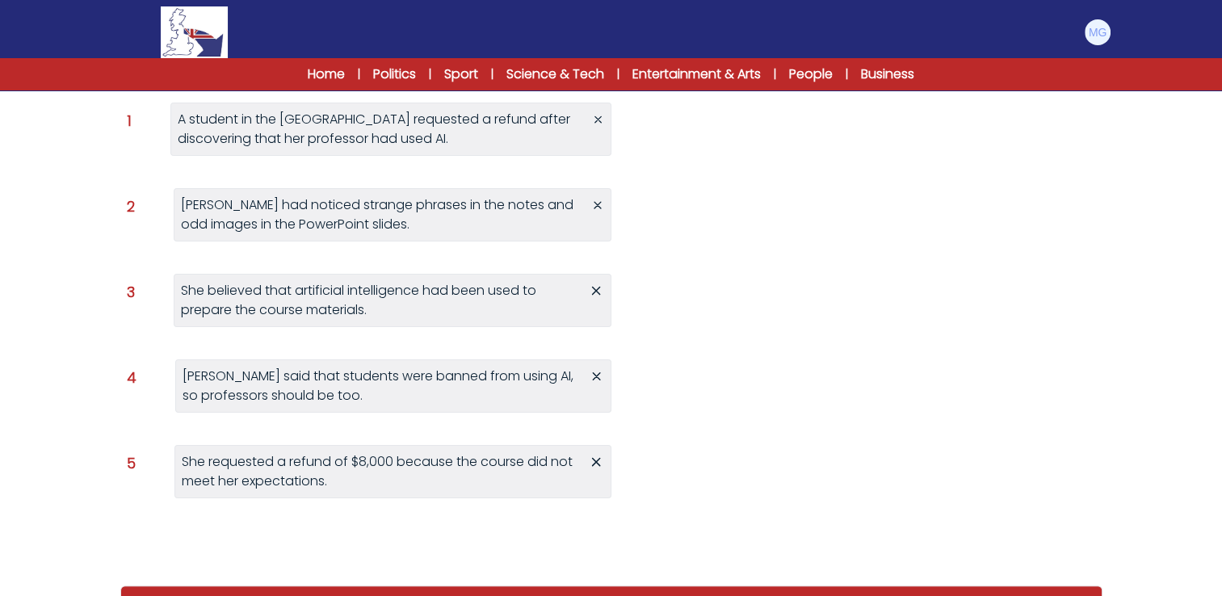
scroll to position [270, 0]
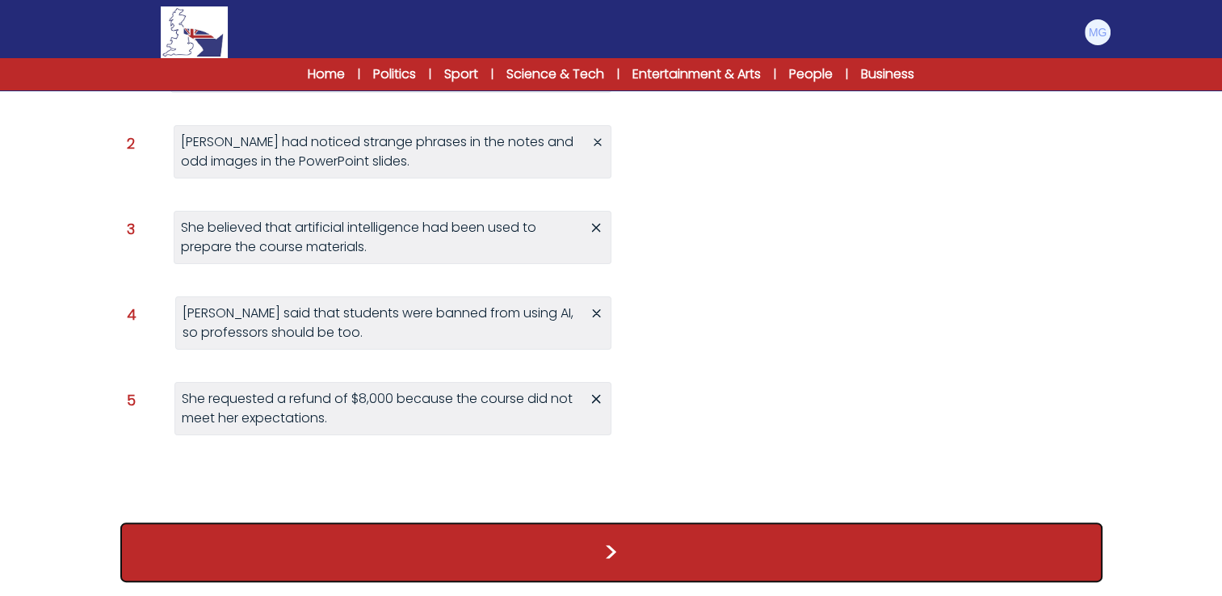
click at [637, 535] on button ">" at bounding box center [611, 553] width 982 height 60
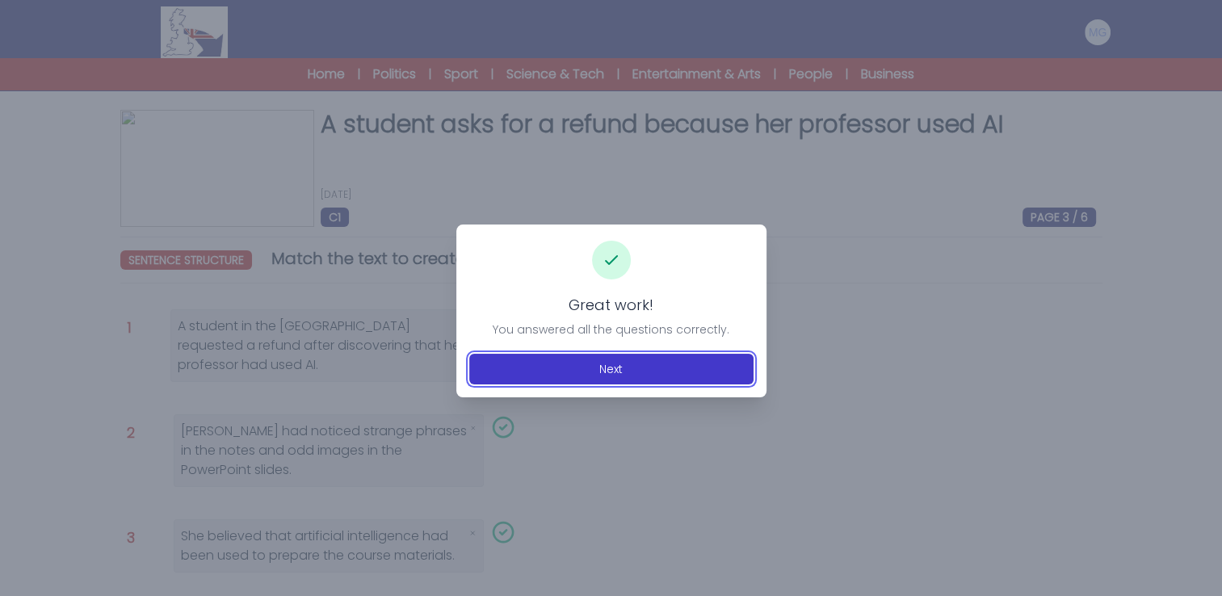
click at [611, 370] on button "Next" at bounding box center [611, 369] width 284 height 31
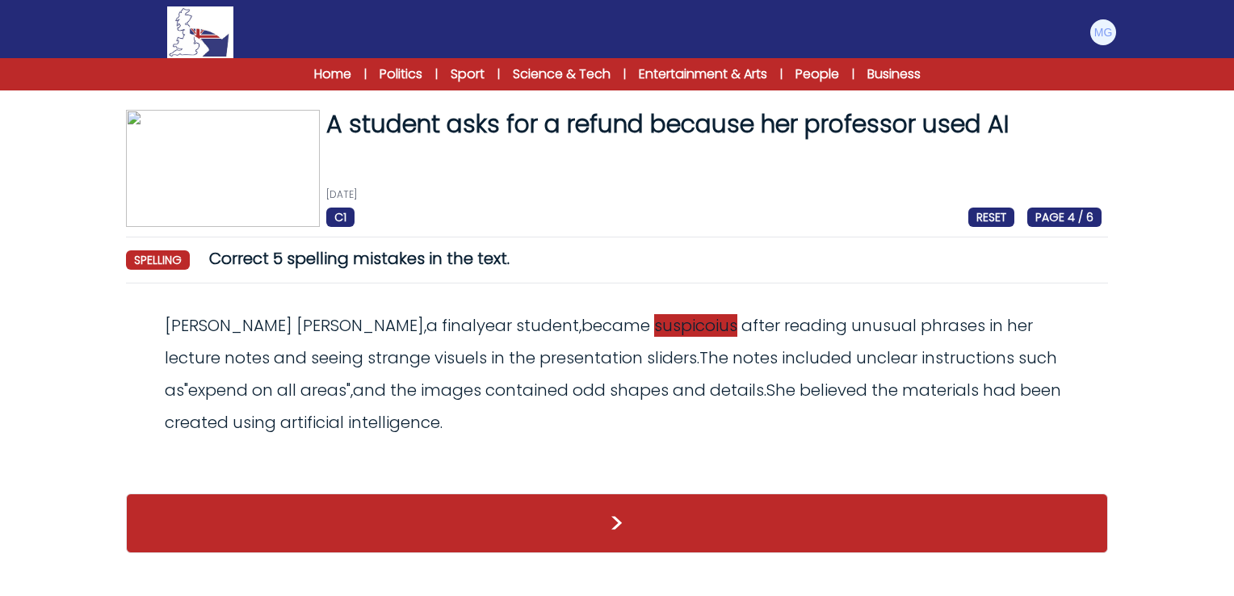
click at [654, 329] on span "suspicoius" at bounding box center [695, 325] width 83 height 23
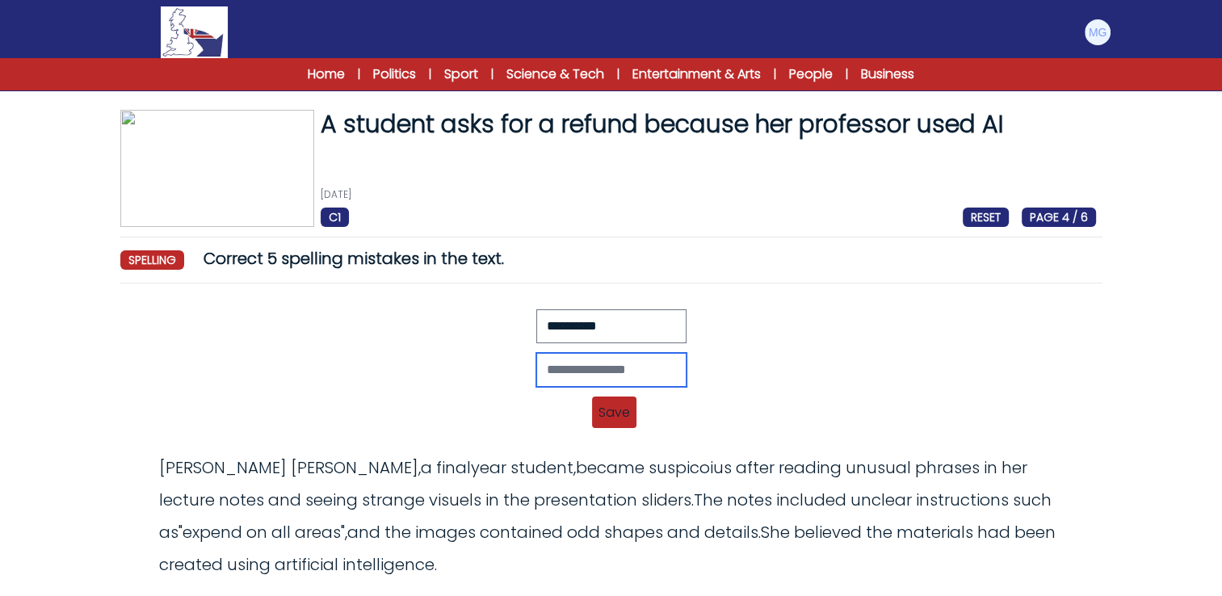
click at [586, 355] on input "text" at bounding box center [611, 370] width 150 height 34
type input "**********"
click at [601, 409] on span "Save" at bounding box center [614, 413] width 44 height 32
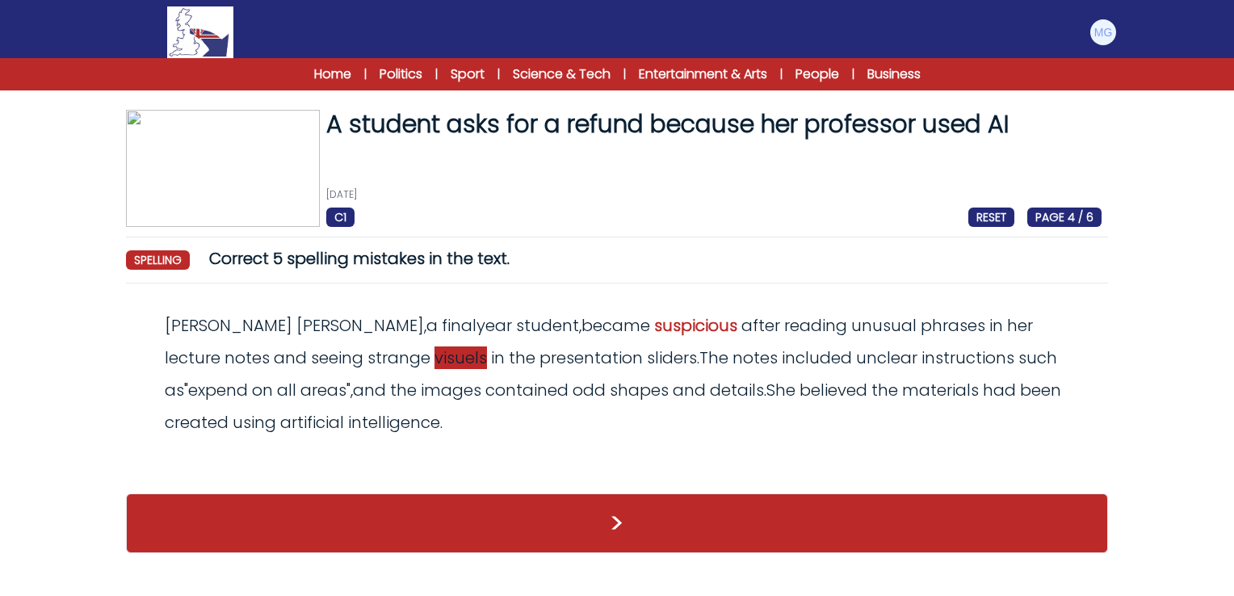
click at [435, 364] on span "visuels" at bounding box center [461, 358] width 53 height 23
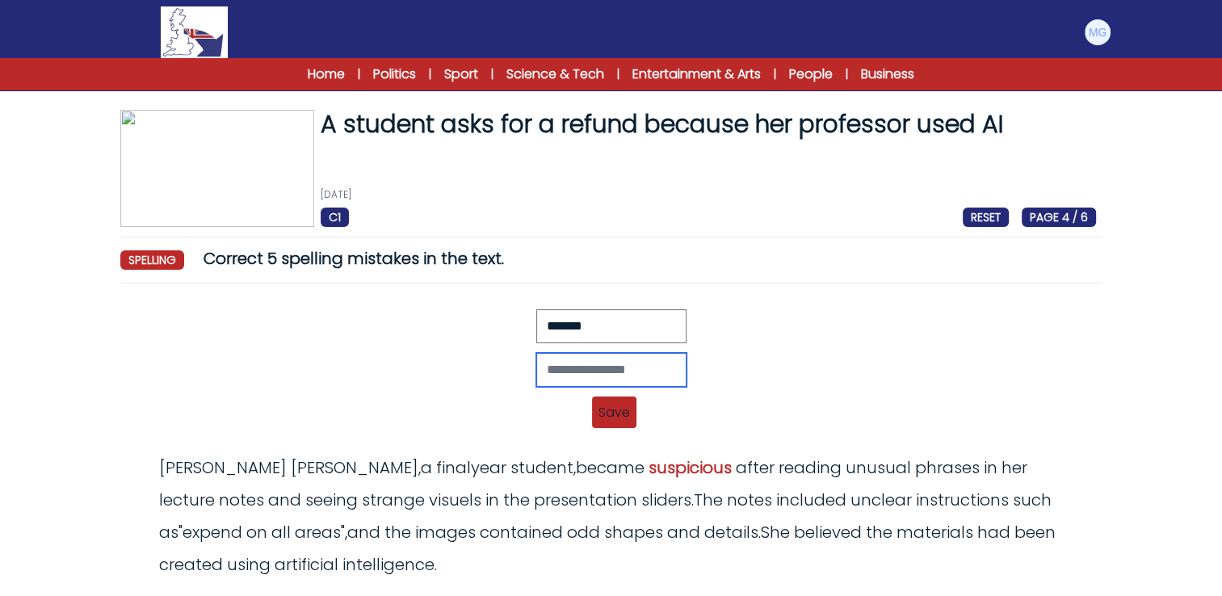
click at [562, 380] on input "text" at bounding box center [611, 370] width 150 height 34
type input "*******"
click at [609, 401] on span "Save" at bounding box center [614, 413] width 44 height 32
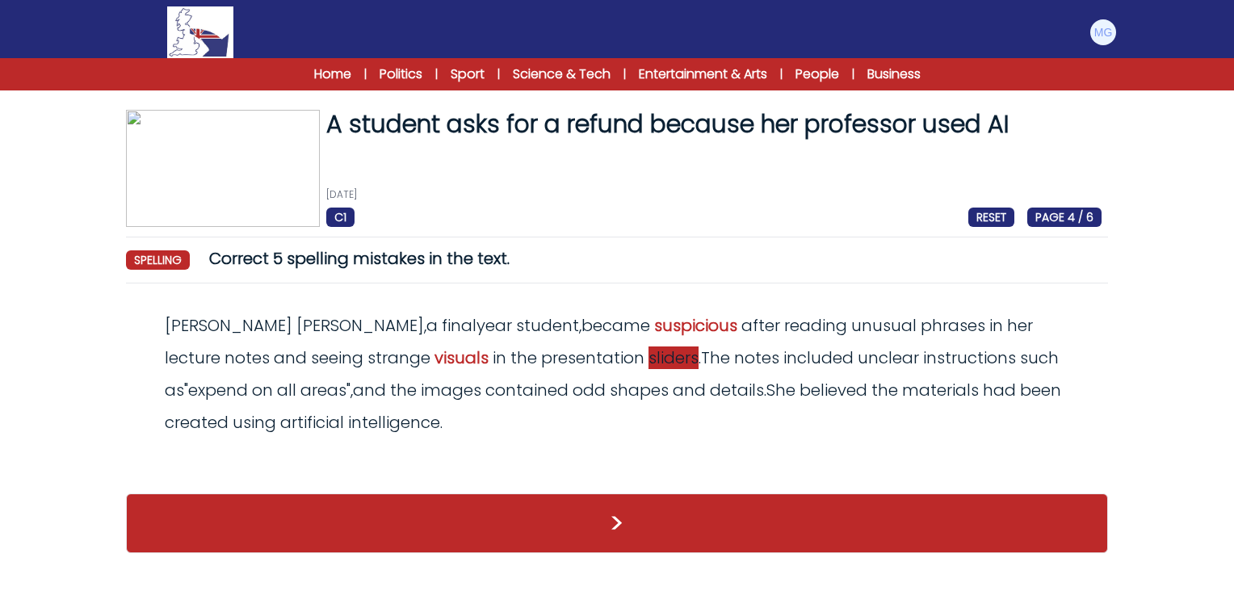
click at [649, 367] on span "sliders" at bounding box center [674, 358] width 50 height 23
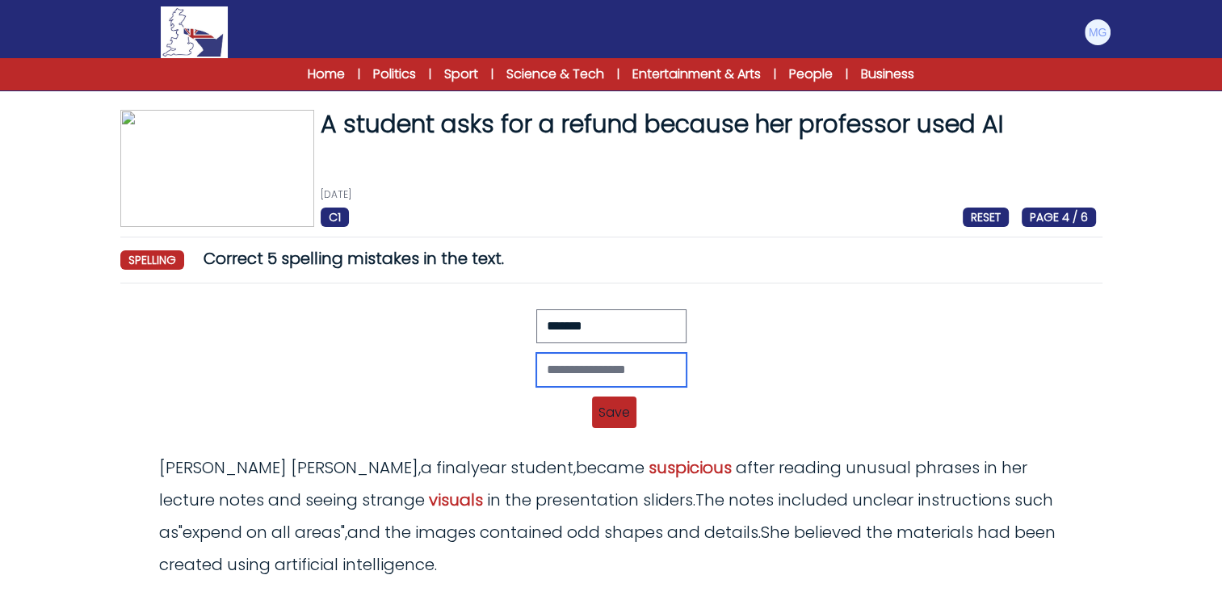
click at [553, 380] on input "text" at bounding box center [611, 370] width 150 height 34
type input "******"
click at [603, 413] on span "Save" at bounding box center [614, 413] width 44 height 32
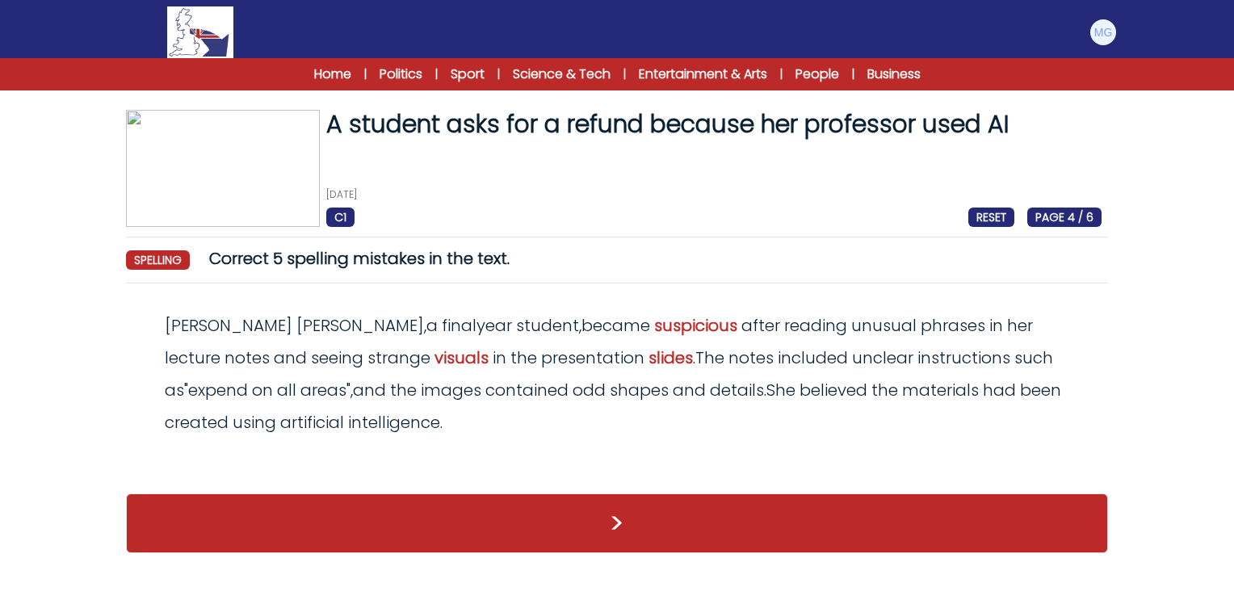
drag, startPoint x: 603, startPoint y: 413, endPoint x: 614, endPoint y: 467, distance: 55.1
click at [613, 467] on div "Revert Save Ella Stapleton, a finalyear student, became suspicoius after readin…" at bounding box center [617, 386] width 982 height 181
click at [248, 379] on span "expend" at bounding box center [218, 390] width 60 height 23
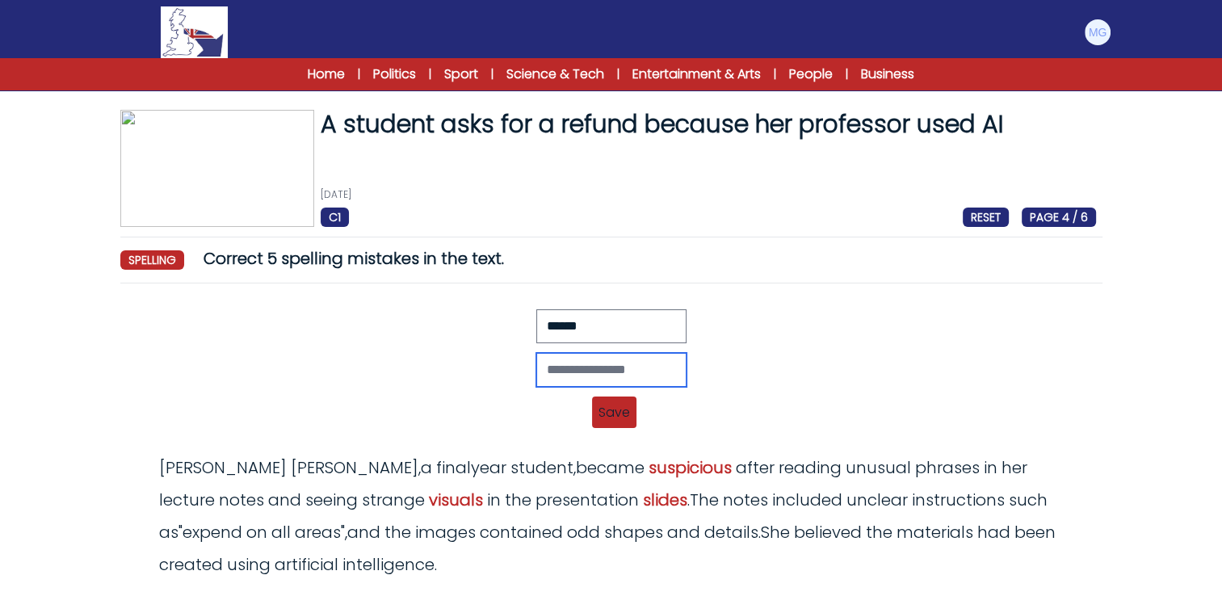
click at [565, 366] on input "text" at bounding box center [611, 370] width 150 height 34
type input "******"
click at [599, 422] on span "Save" at bounding box center [614, 413] width 44 height 32
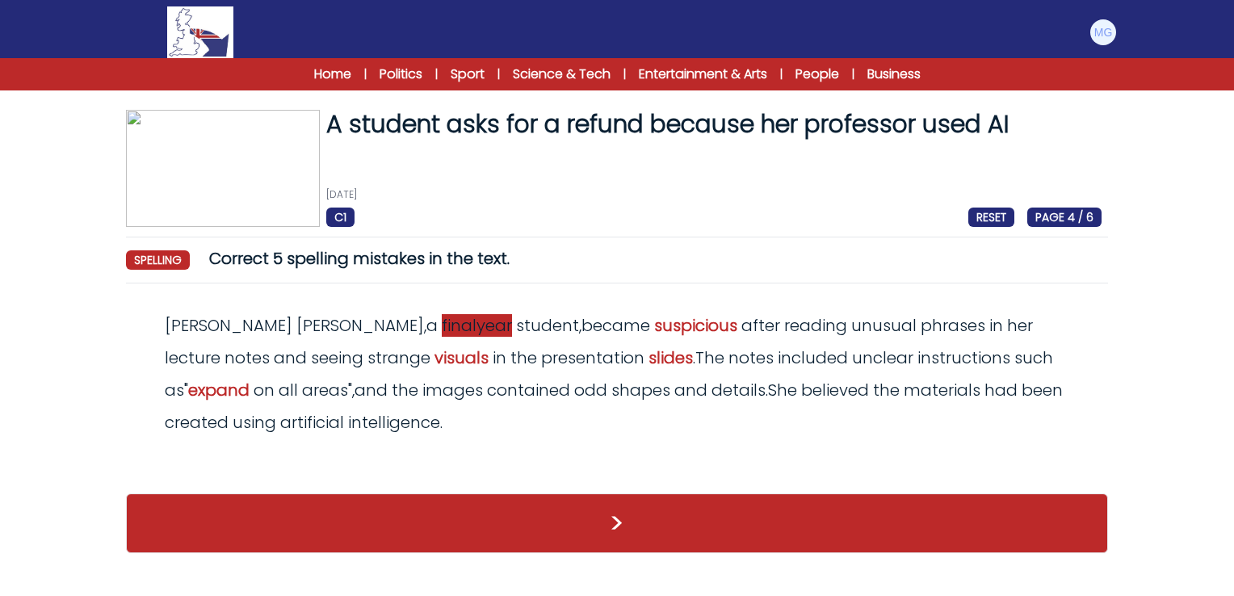
click at [442, 330] on span "finalyear" at bounding box center [477, 325] width 70 height 23
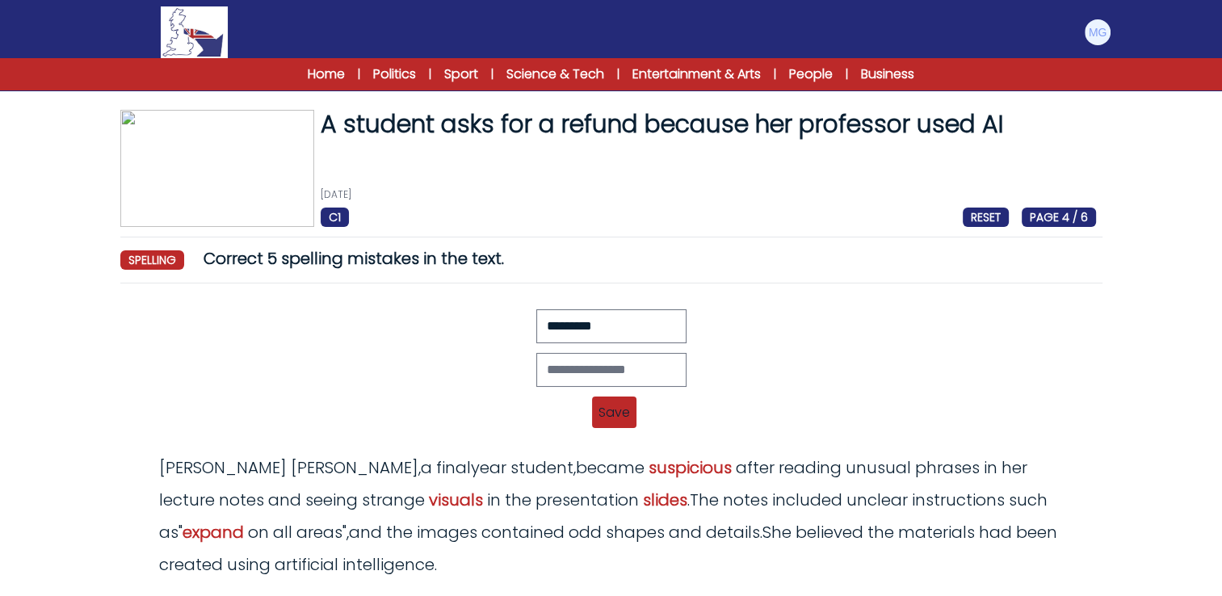
click at [402, 359] on div at bounding box center [611, 370] width 969 height 34
click at [1038, 346] on div "Revert Save Ella Stapleton, a finalyear student, became suspicoius after readin…" at bounding box center [611, 373] width 969 height 129
click at [603, 379] on input "text" at bounding box center [611, 370] width 150 height 34
type input "**********"
click at [632, 412] on span "Save" at bounding box center [614, 413] width 44 height 32
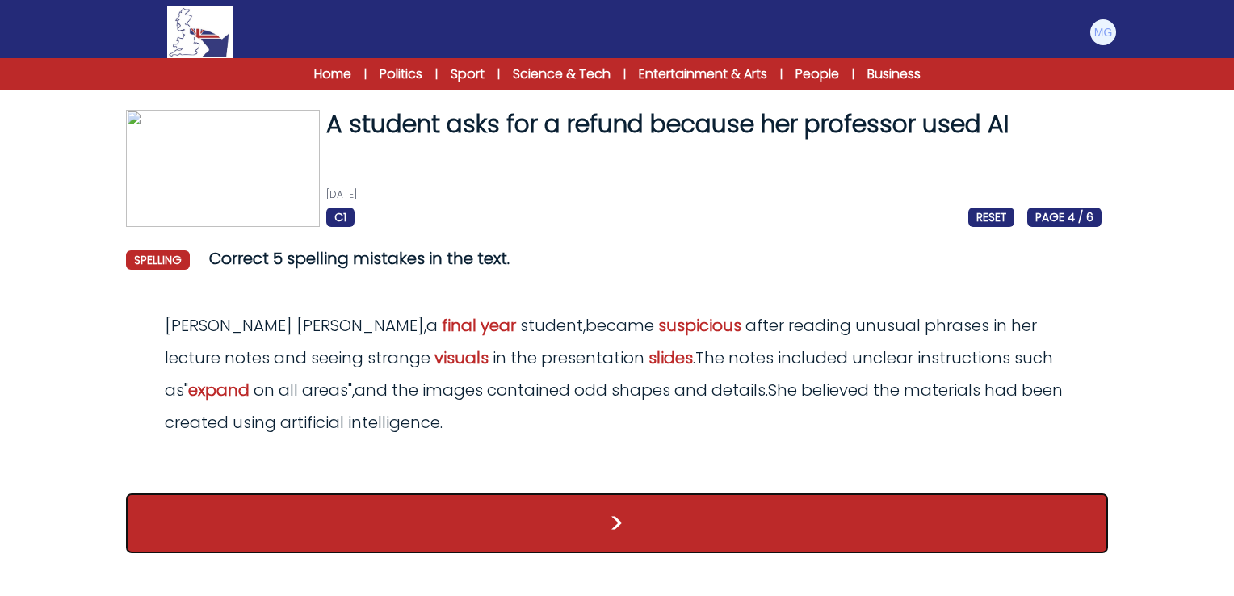
click at [544, 527] on button ">" at bounding box center [617, 524] width 982 height 60
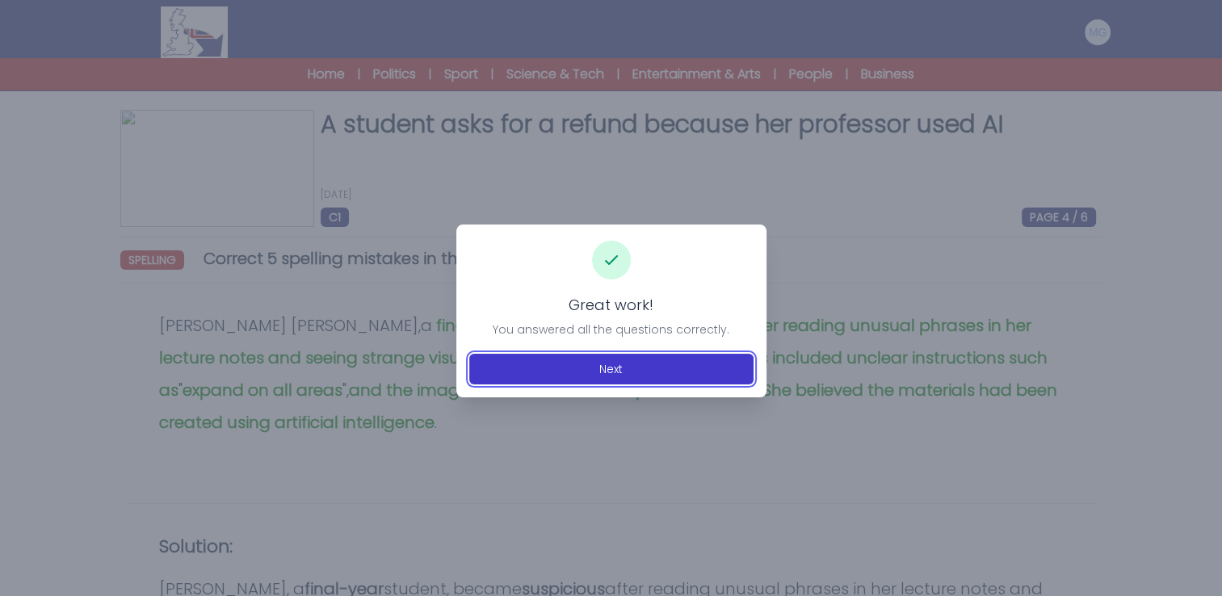
click at [517, 371] on button "Next" at bounding box center [611, 369] width 284 height 31
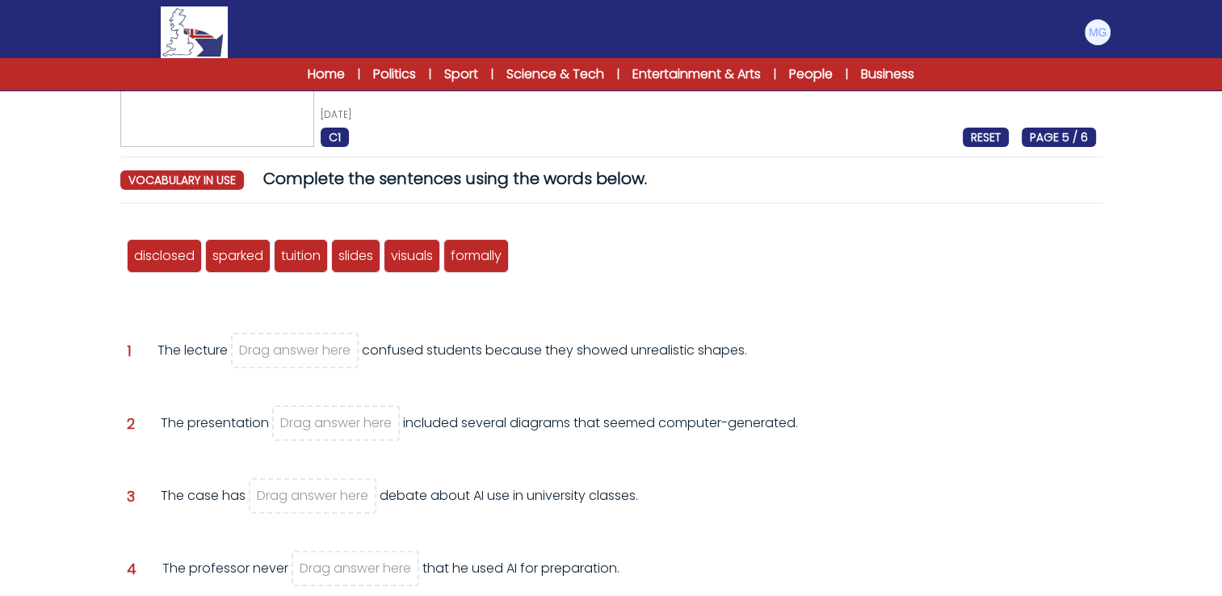
scroll to position [81, 0]
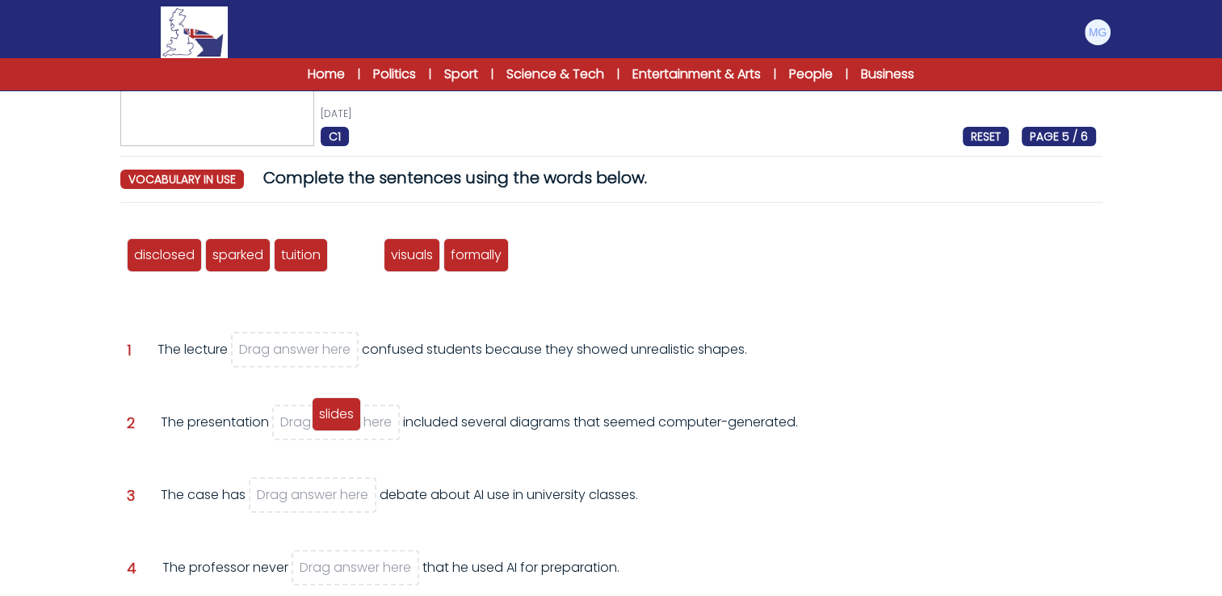
drag, startPoint x: 352, startPoint y: 253, endPoint x: 334, endPoint y: 422, distance: 169.8
click at [334, 422] on span "slides" at bounding box center [336, 414] width 35 height 19
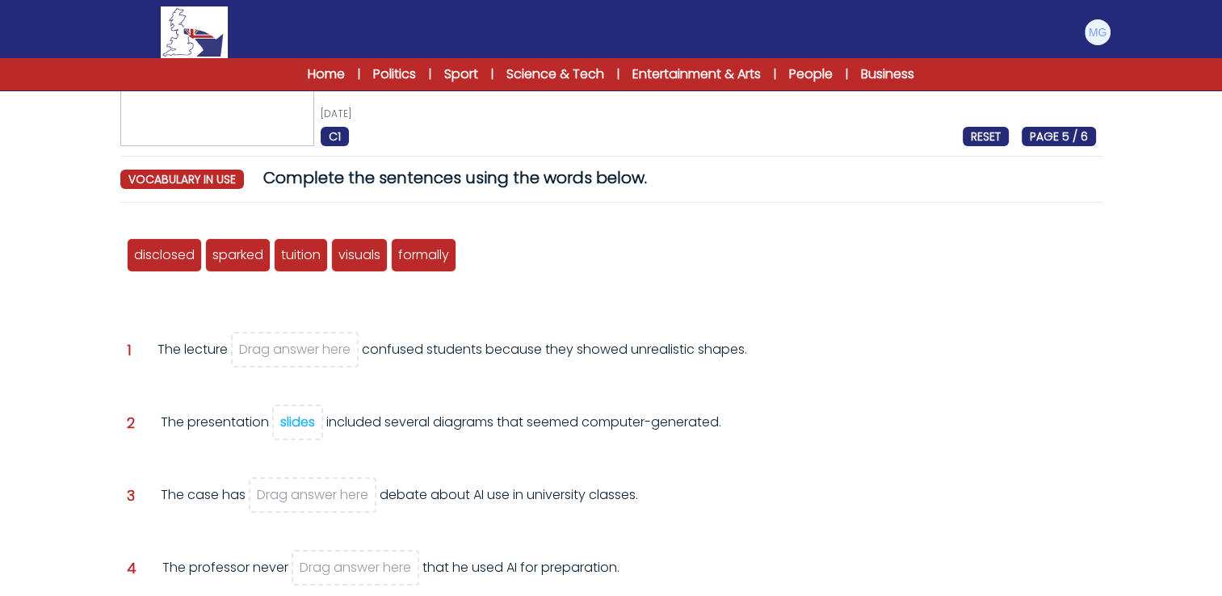
click at [317, 305] on div "disclosed sparked tuition slides visuals formally Question 1 Drag answer here" at bounding box center [611, 509] width 982 height 586
drag, startPoint x: 232, startPoint y: 250, endPoint x: 316, endPoint y: 485, distance: 249.6
click at [316, 485] on span "sparked" at bounding box center [321, 490] width 51 height 19
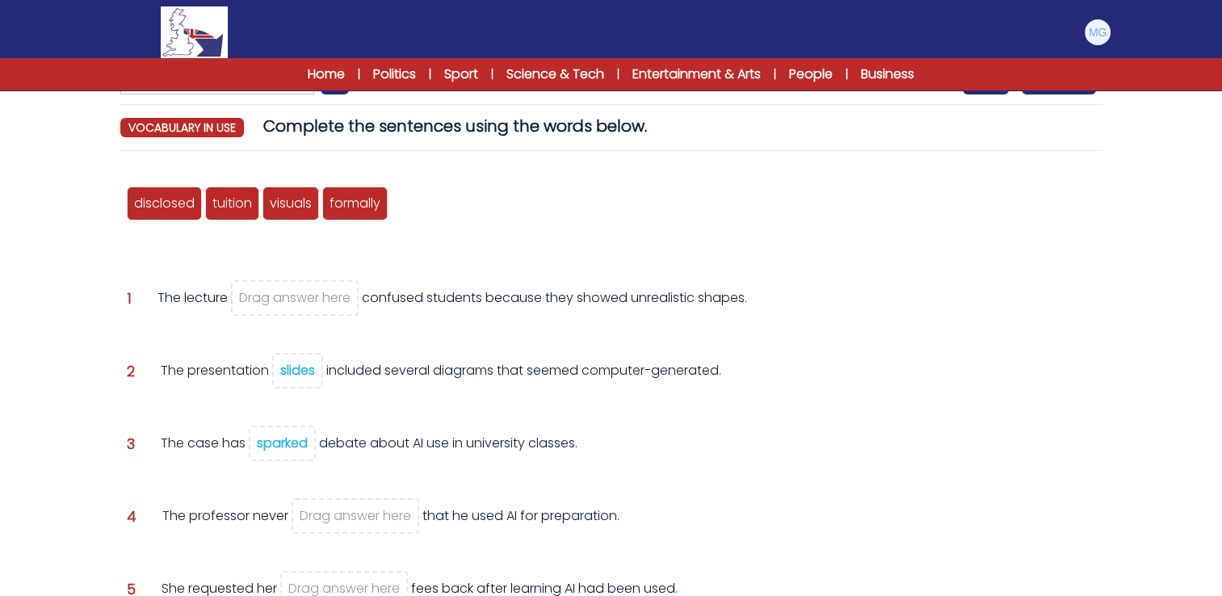
scroll to position [162, 0]
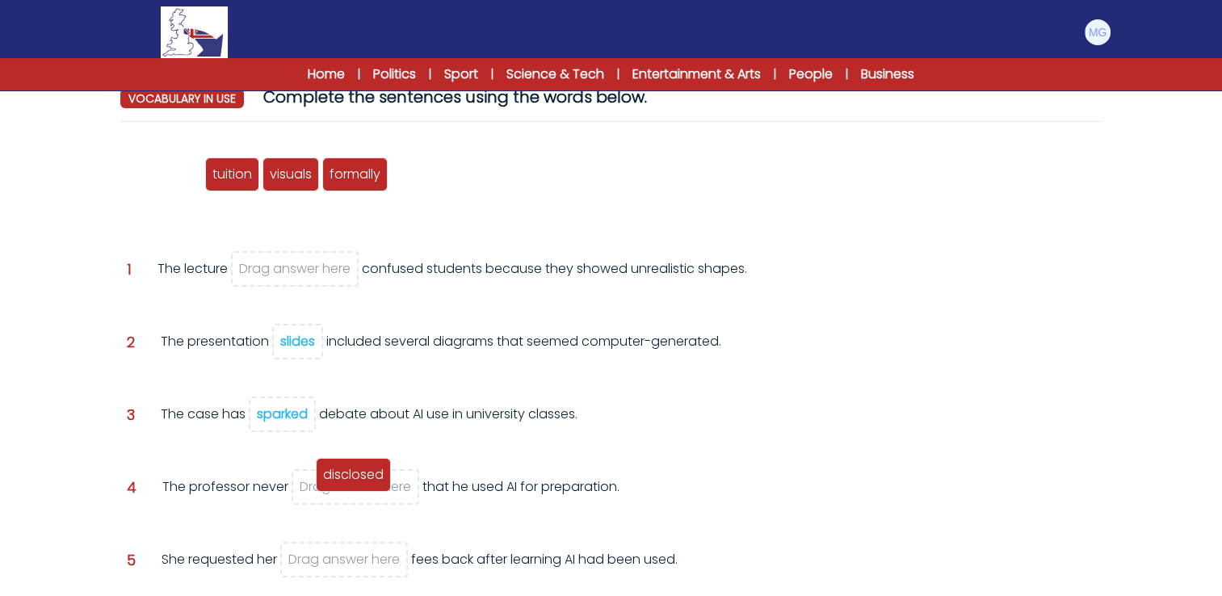
drag, startPoint x: 178, startPoint y: 170, endPoint x: 367, endPoint y: 470, distance: 355.0
click at [367, 470] on span "disclosed" at bounding box center [353, 474] width 61 height 19
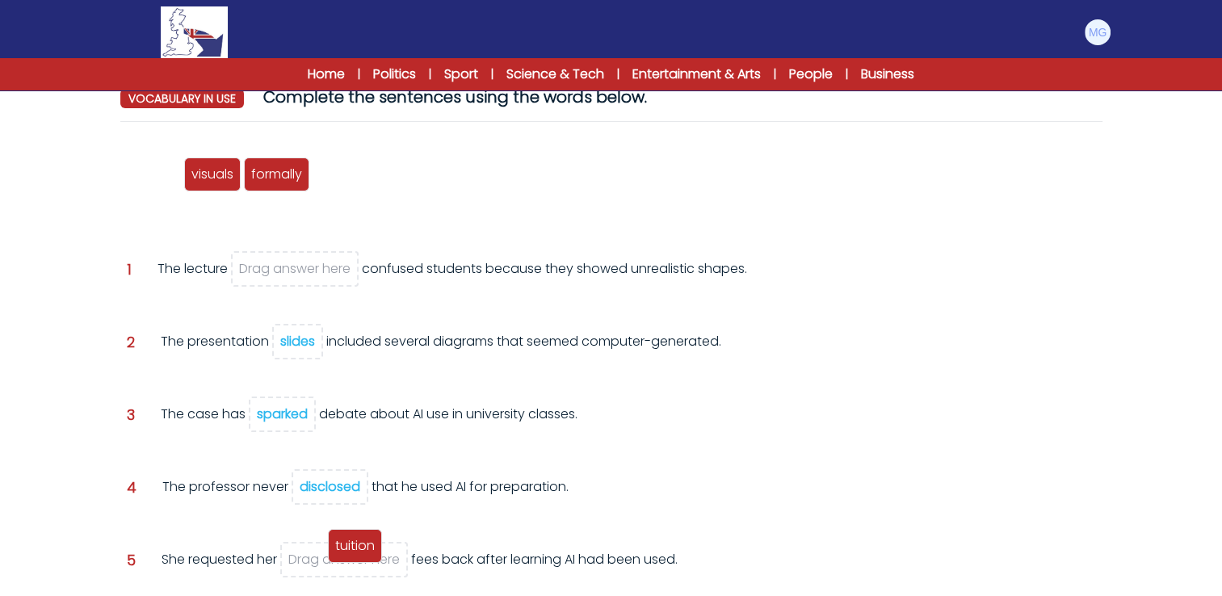
drag, startPoint x: 154, startPoint y: 185, endPoint x: 359, endPoint y: 564, distance: 430.4
click at [359, 563] on div "tuition" at bounding box center [355, 546] width 54 height 34
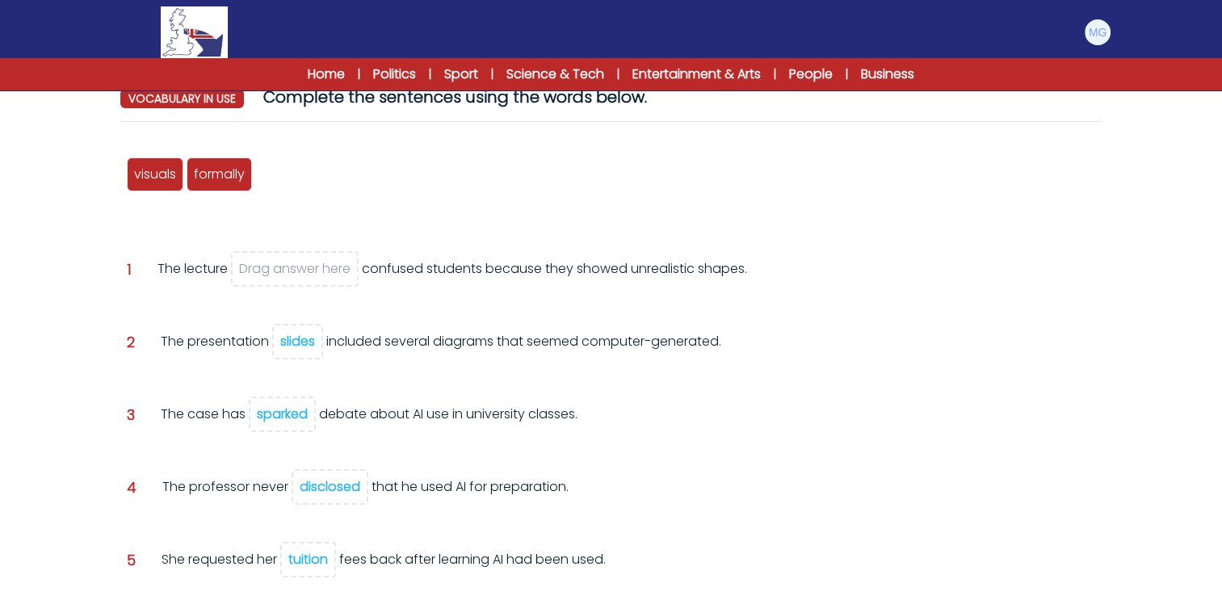
scroll to position [242, 0]
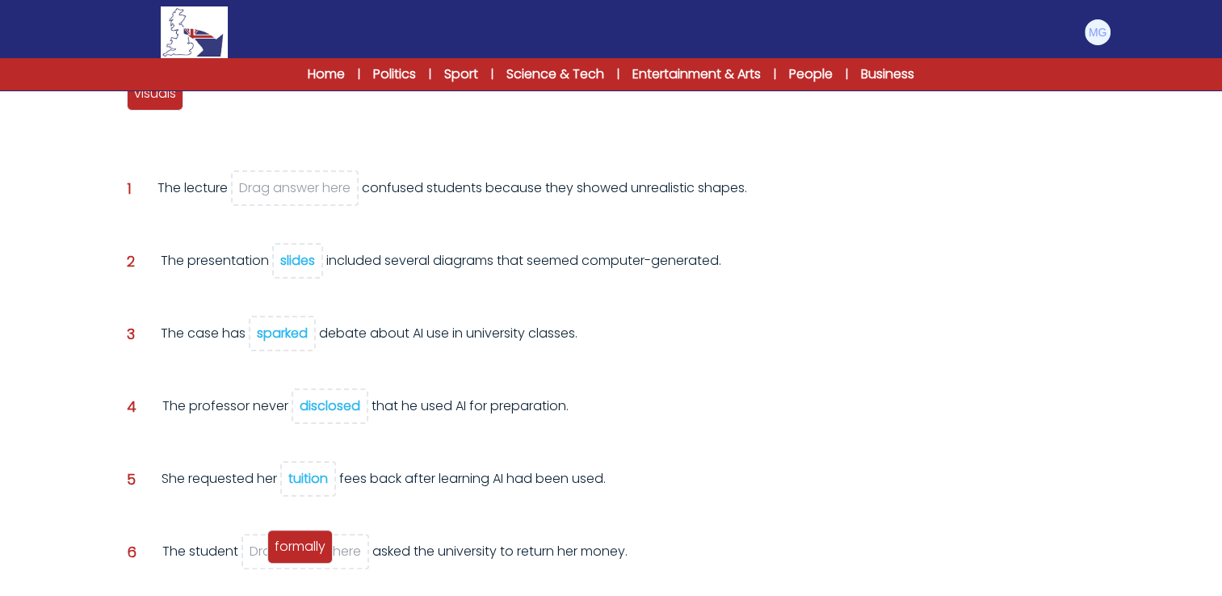
drag, startPoint x: 207, startPoint y: 98, endPoint x: 289, endPoint y: 552, distance: 462.1
click at [289, 552] on span "formally" at bounding box center [300, 546] width 51 height 19
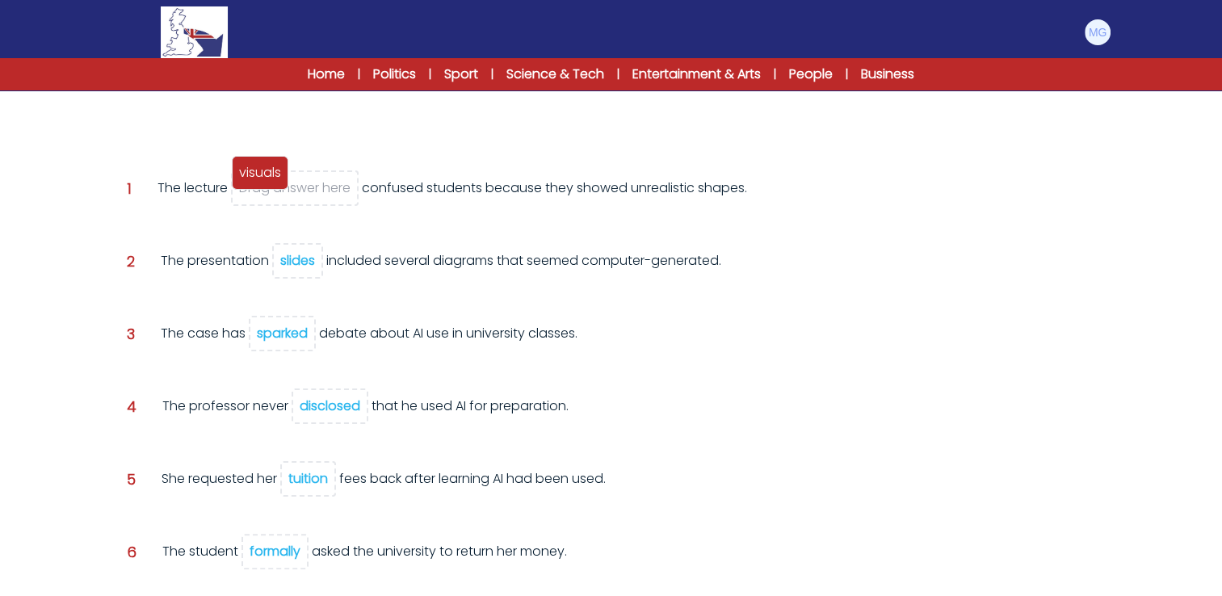
drag, startPoint x: 164, startPoint y: 98, endPoint x: 301, endPoint y: 195, distance: 168.5
click at [281, 182] on span "visuals" at bounding box center [260, 172] width 42 height 19
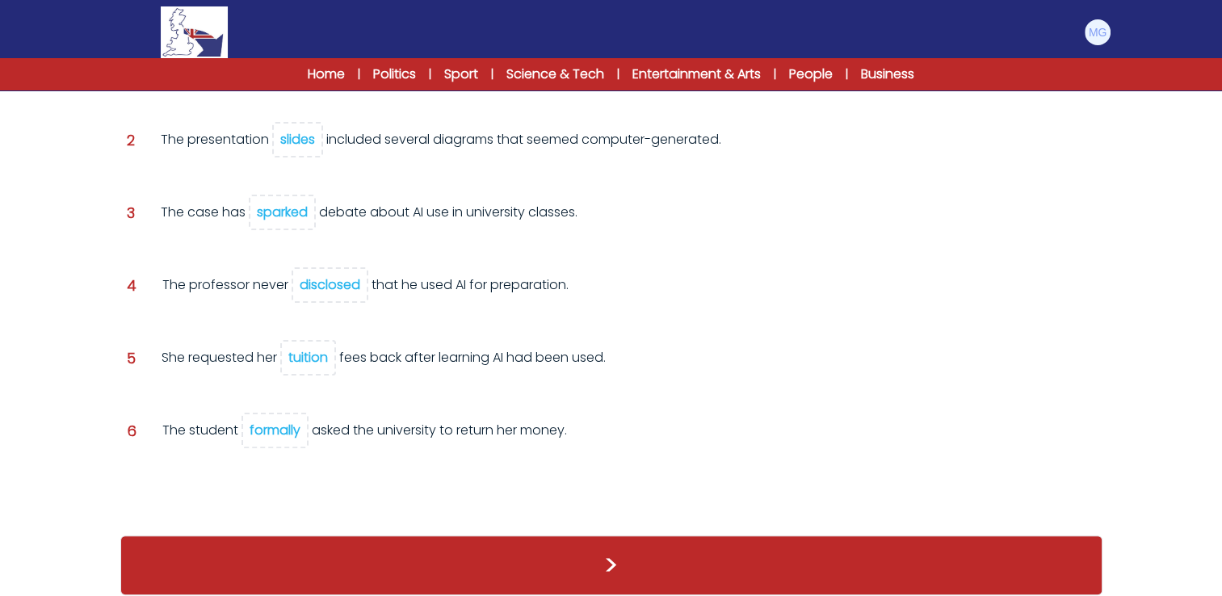
scroll to position [340, 0]
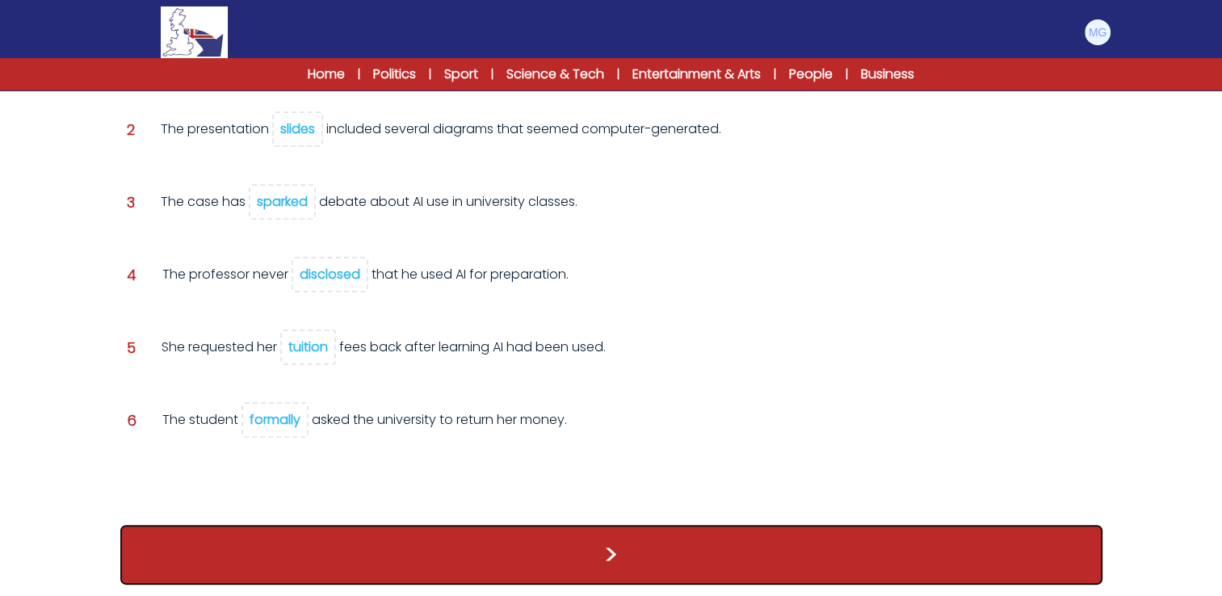
click at [743, 538] on button ">" at bounding box center [611, 555] width 982 height 60
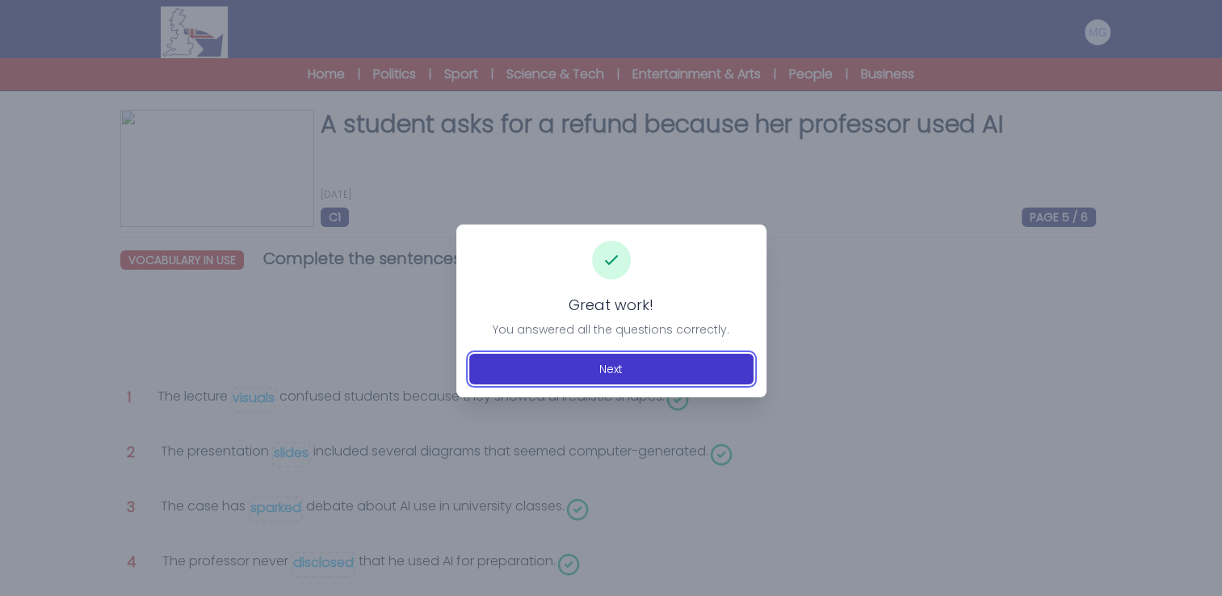
click at [625, 371] on button "Next" at bounding box center [611, 369] width 284 height 31
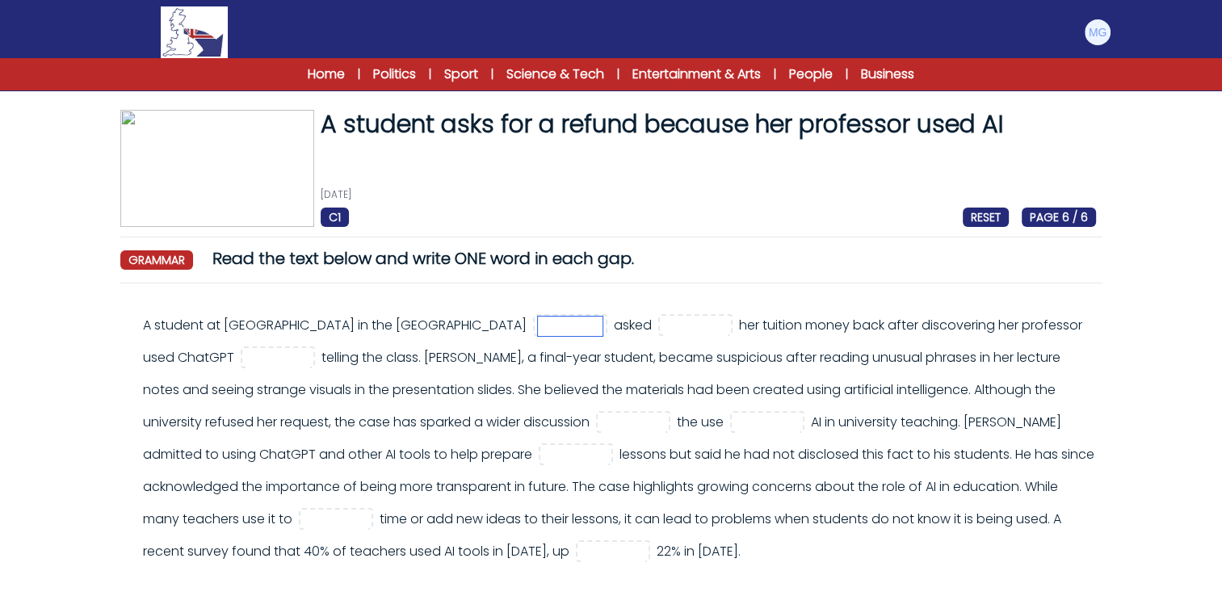
click at [569, 330] on input "text" at bounding box center [570, 326] width 65 height 19
type input "***"
click at [721, 321] on input "text" at bounding box center [695, 326] width 65 height 19
type input "****"
click at [640, 310] on div "A student at Northeastern University in the United States *** asked ****" at bounding box center [619, 438] width 953 height 258
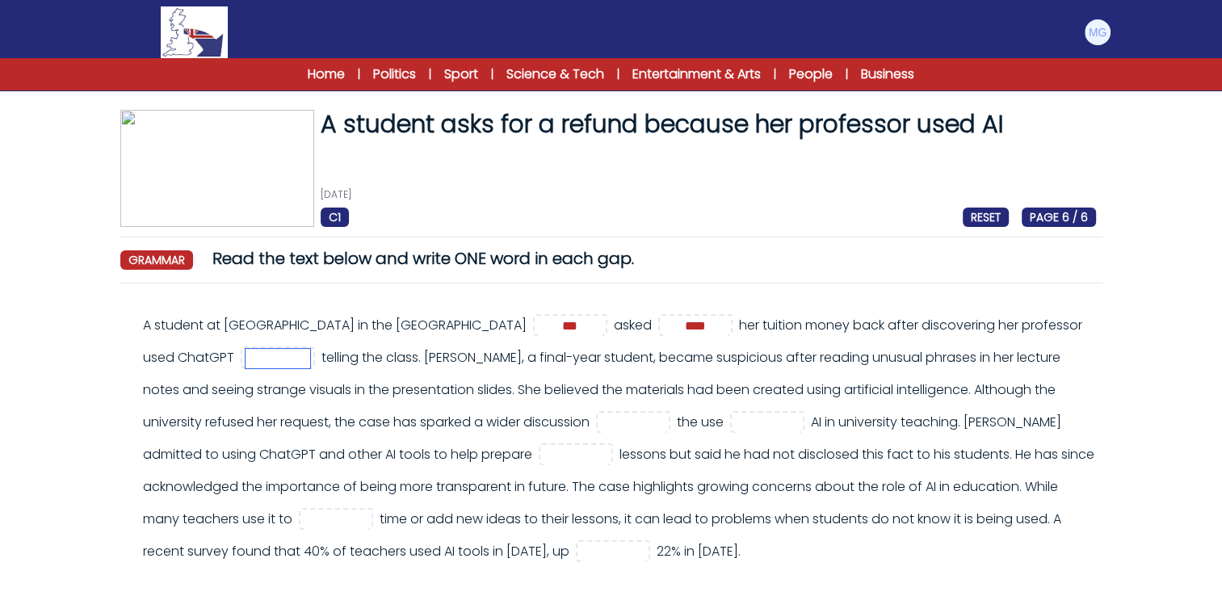
click at [310, 360] on input "text" at bounding box center [278, 358] width 65 height 19
type input "*******"
click at [481, 414] on div "A student at Northeastern University in the United States *** asked ****" at bounding box center [619, 438] width 953 height 258
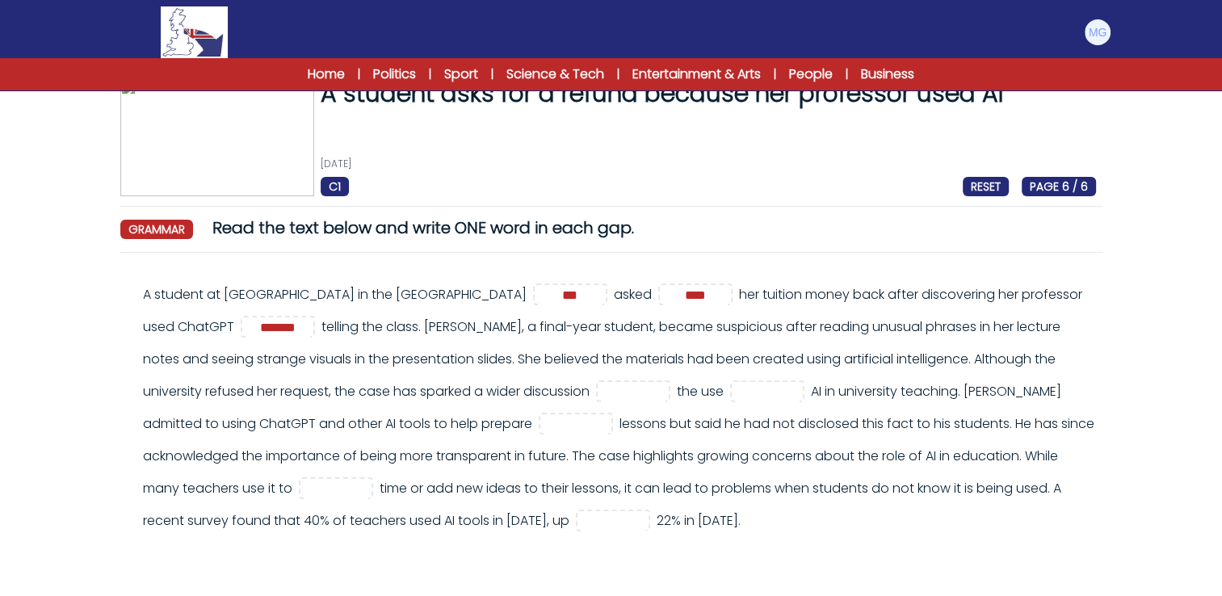
scroll to position [32, 0]
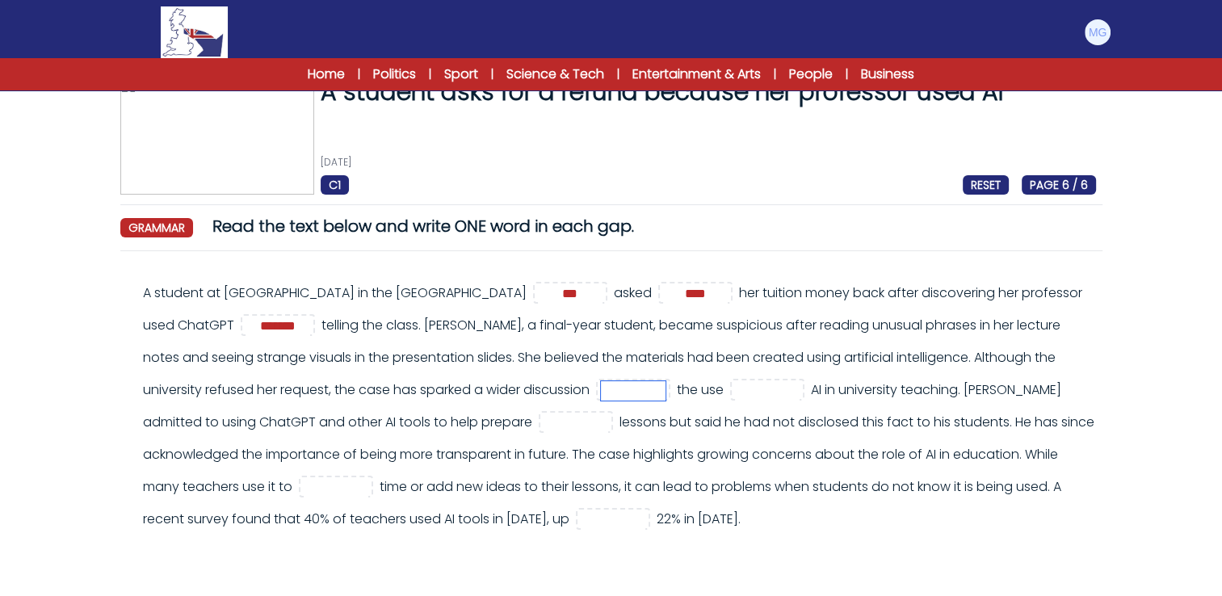
click at [666, 386] on input "text" at bounding box center [633, 390] width 65 height 19
type input "*****"
click at [800, 384] on input "text" at bounding box center [767, 390] width 65 height 19
type input "**"
click at [323, 452] on div "A student at Northeastern University in the United States *** asked **** **" at bounding box center [619, 406] width 953 height 258
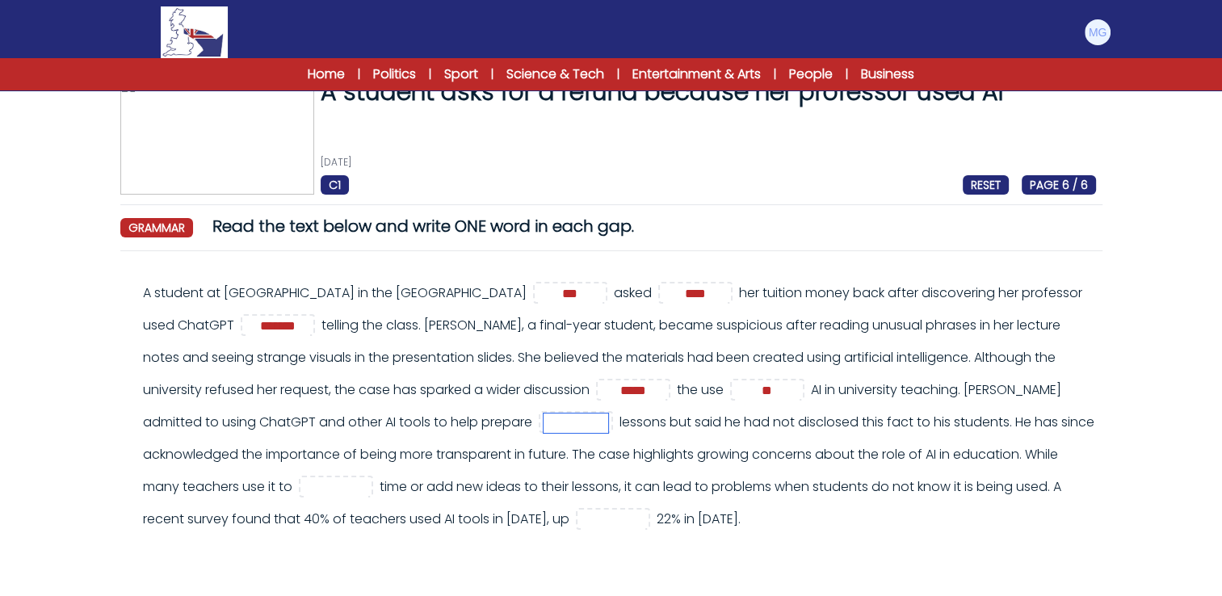
click at [608, 421] on input "text" at bounding box center [576, 423] width 65 height 19
type input "*"
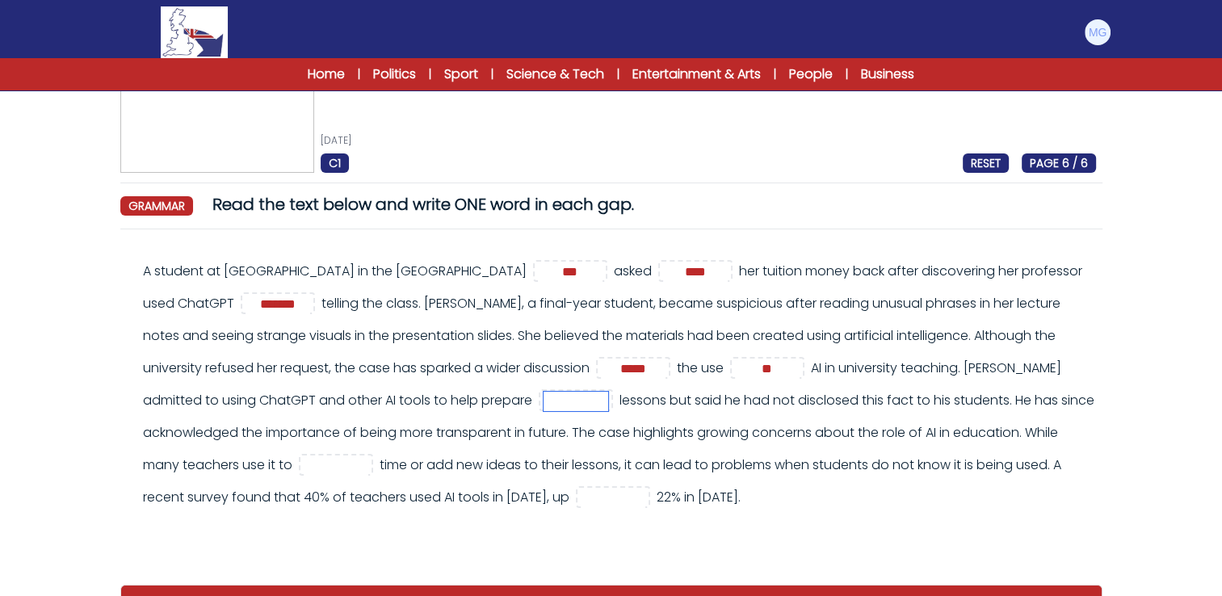
scroll to position [55, 0]
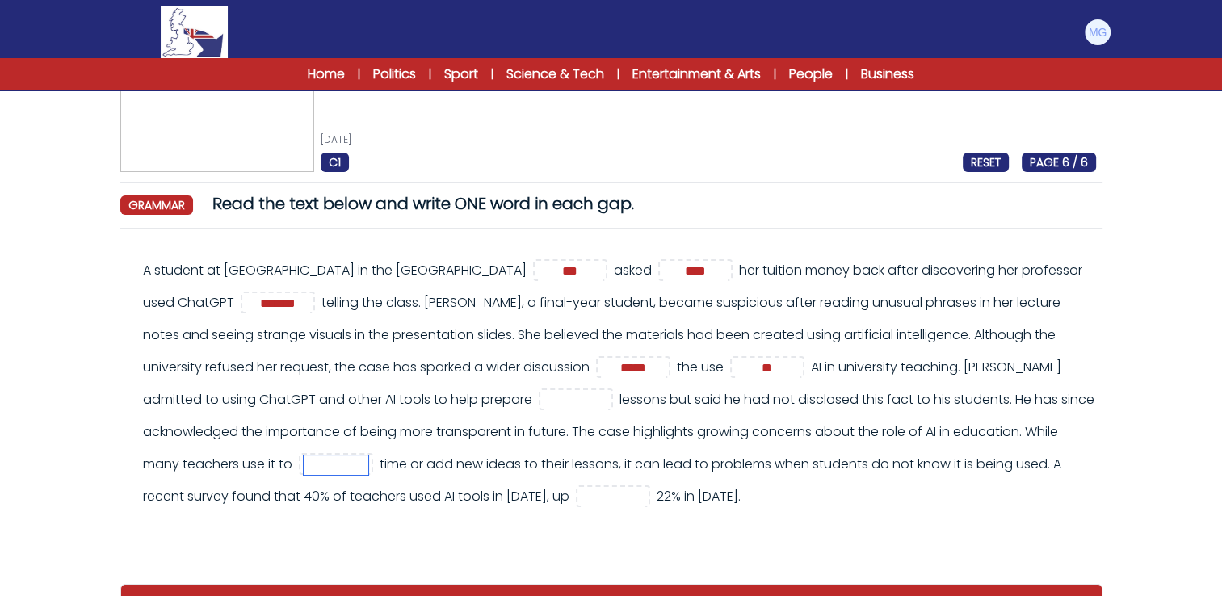
click at [368, 460] on input "text" at bounding box center [336, 465] width 65 height 19
type input "****"
click at [645, 494] on input "text" at bounding box center [613, 497] width 65 height 19
type input "**"
click at [769, 513] on div "A student at Northeastern University in the United States *** asked **** **" at bounding box center [619, 383] width 953 height 258
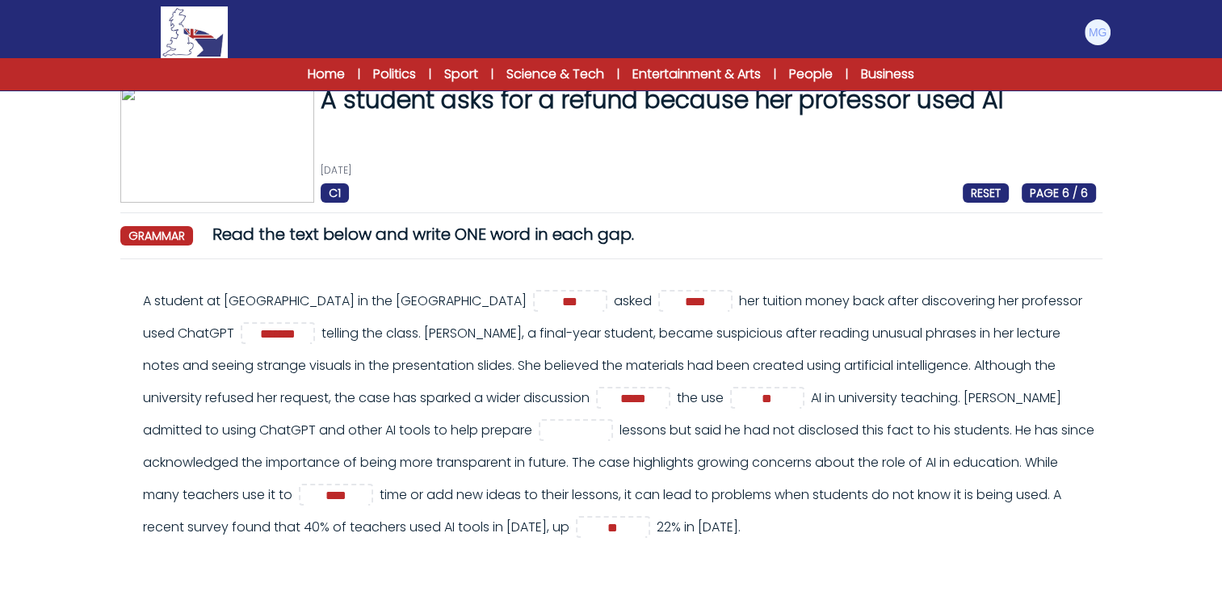
scroll to position [78, 0]
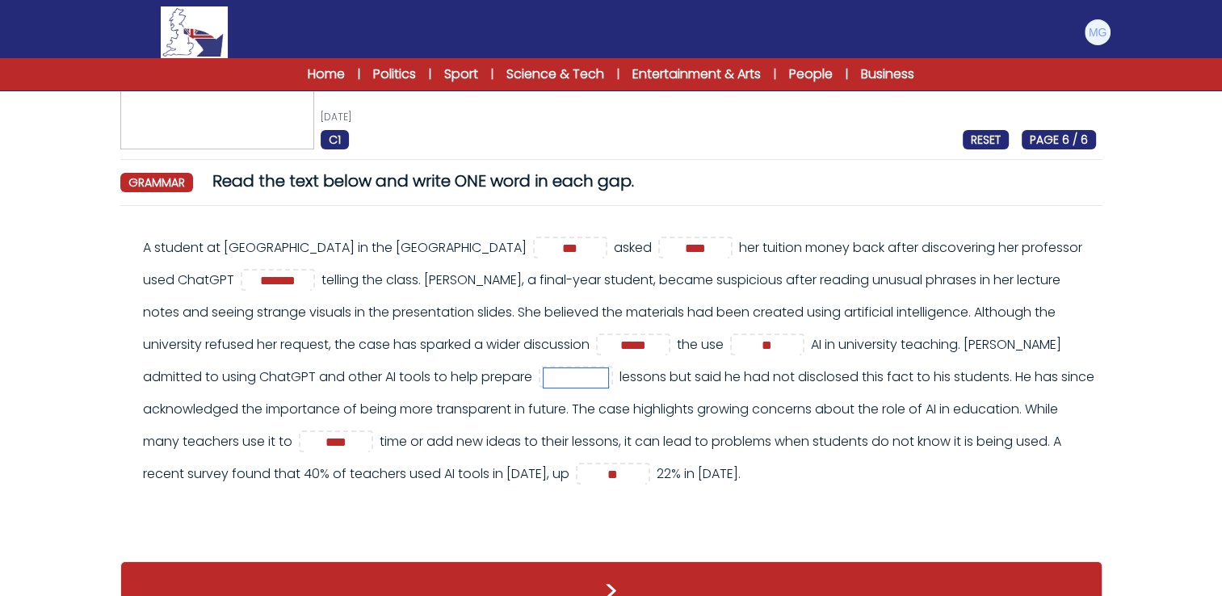
click at [608, 383] on input "text" at bounding box center [576, 377] width 65 height 19
type input "***"
drag, startPoint x: 779, startPoint y: 463, endPoint x: 790, endPoint y: 421, distance: 43.3
click at [788, 426] on div "A student at Northeastern University in the United States *** asked **** **" at bounding box center [619, 361] width 953 height 258
drag, startPoint x: 790, startPoint y: 421, endPoint x: 569, endPoint y: 507, distance: 236.8
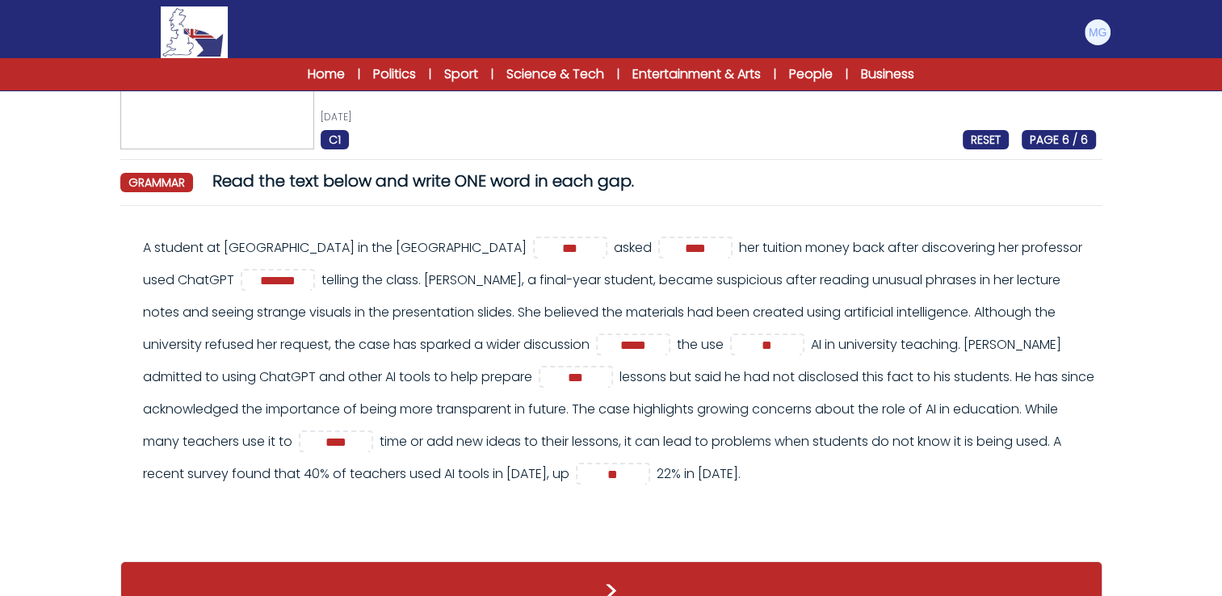
click at [569, 490] on div "A student at Northeastern University in the United States *** asked **** **" at bounding box center [619, 361] width 953 height 258
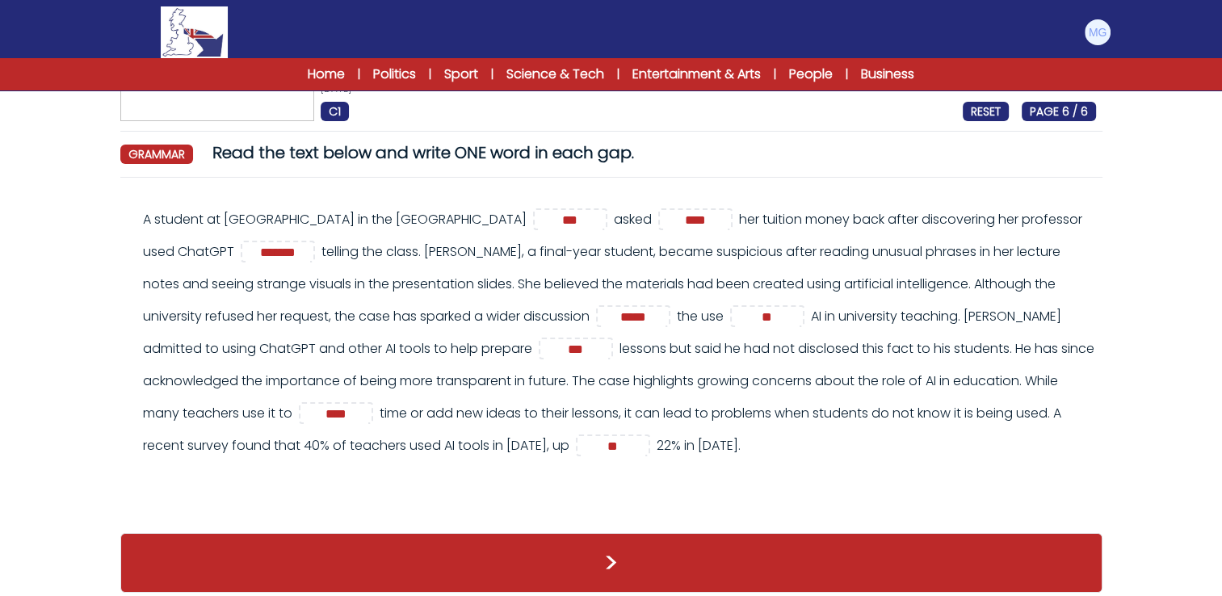
scroll to position [150, 0]
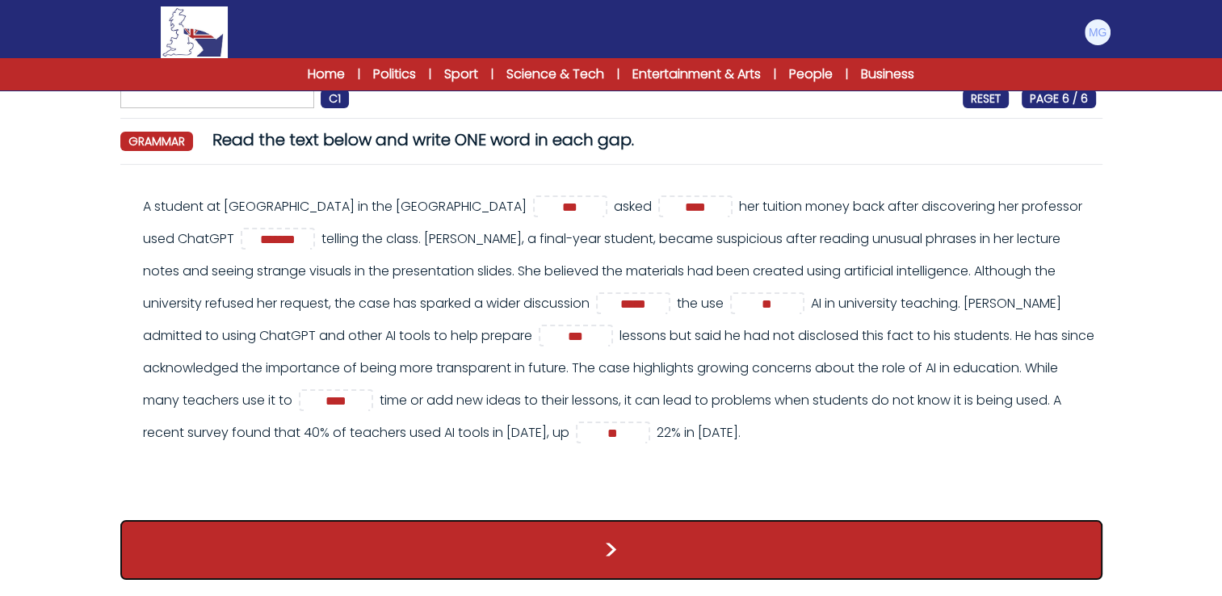
click at [698, 531] on button ">" at bounding box center [611, 550] width 982 height 60
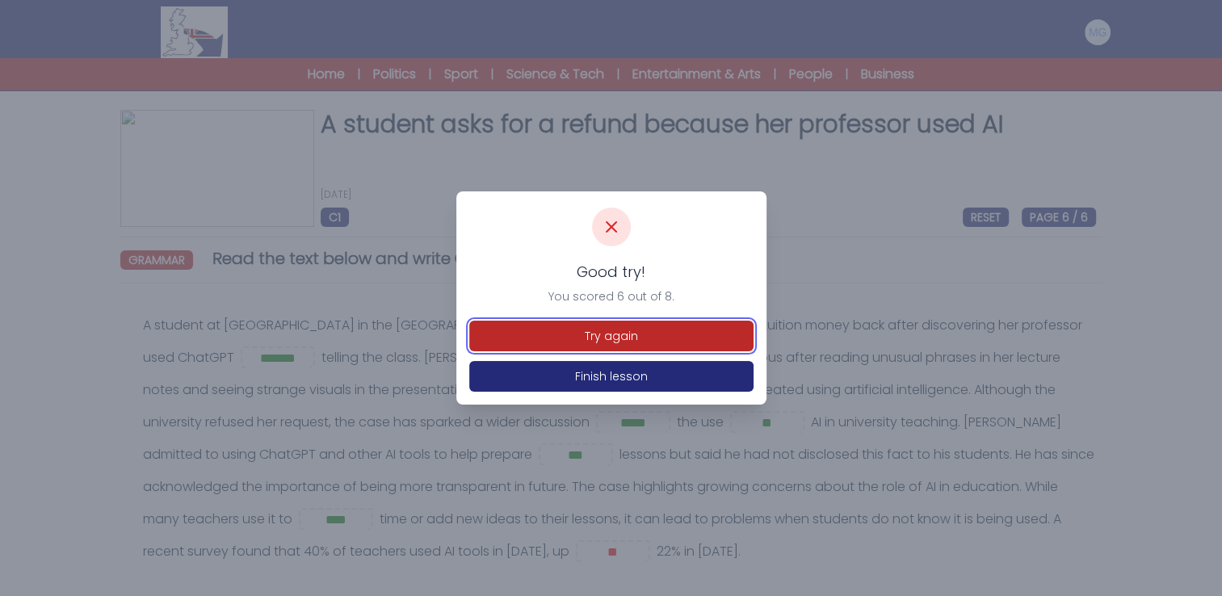
click at [633, 345] on button "Try again" at bounding box center [611, 336] width 284 height 31
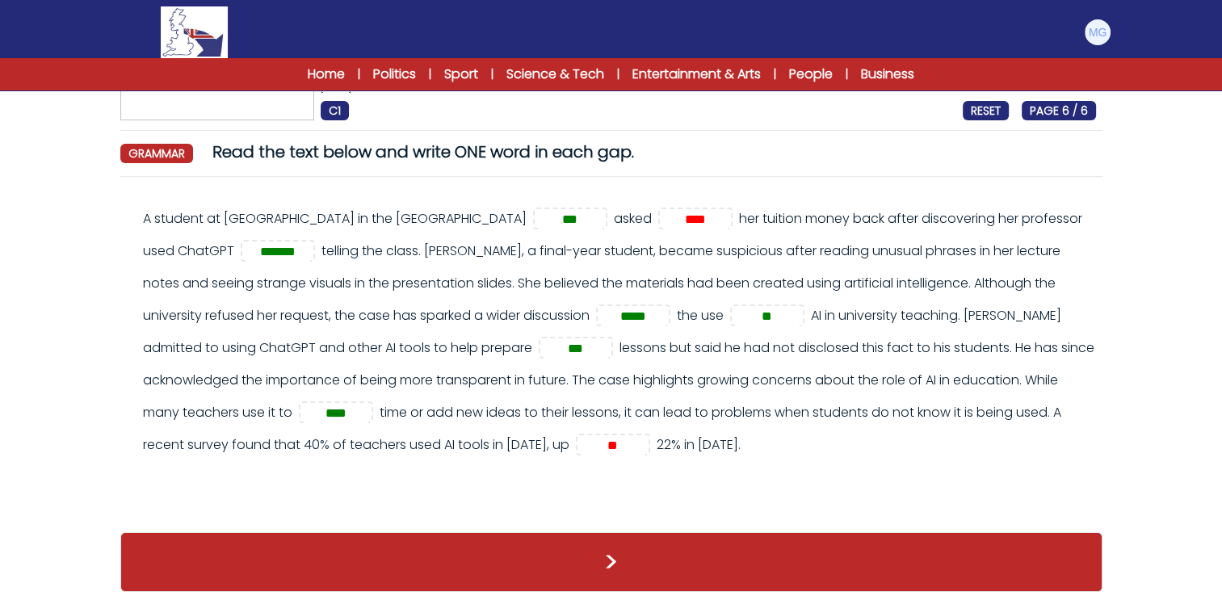
scroll to position [112, 0]
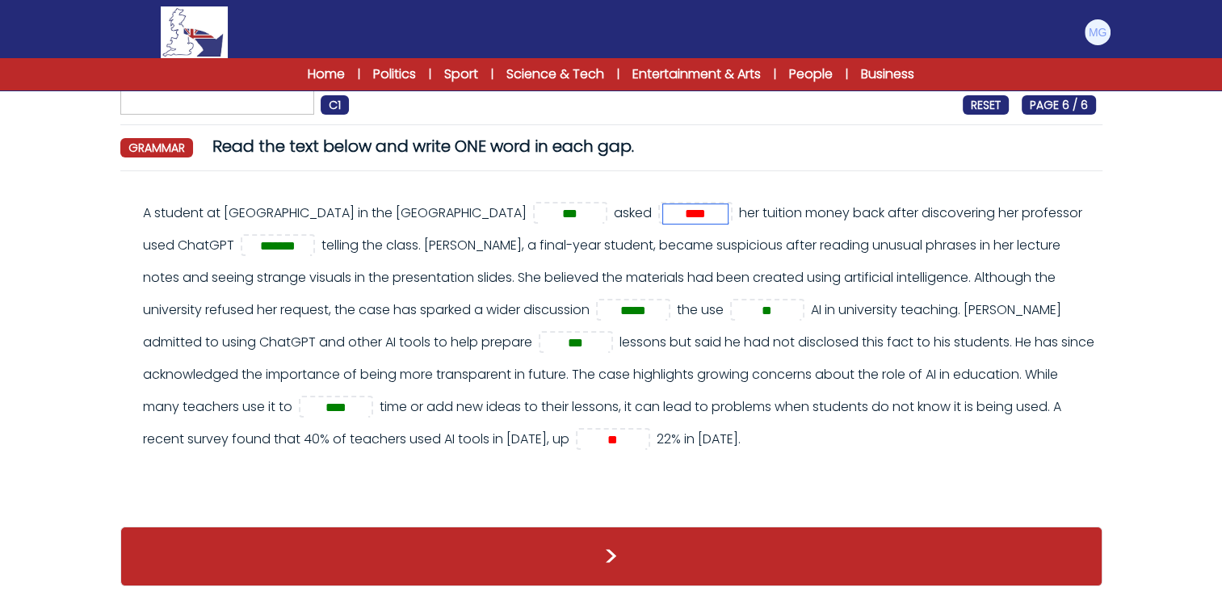
click at [728, 219] on input "****" at bounding box center [695, 213] width 65 height 19
type input "*"
type input "***"
click at [555, 456] on div "A student at Northeastern University in the United States *** asked *** *******…" at bounding box center [619, 326] width 953 height 258
click at [645, 444] on input "**" at bounding box center [613, 440] width 65 height 19
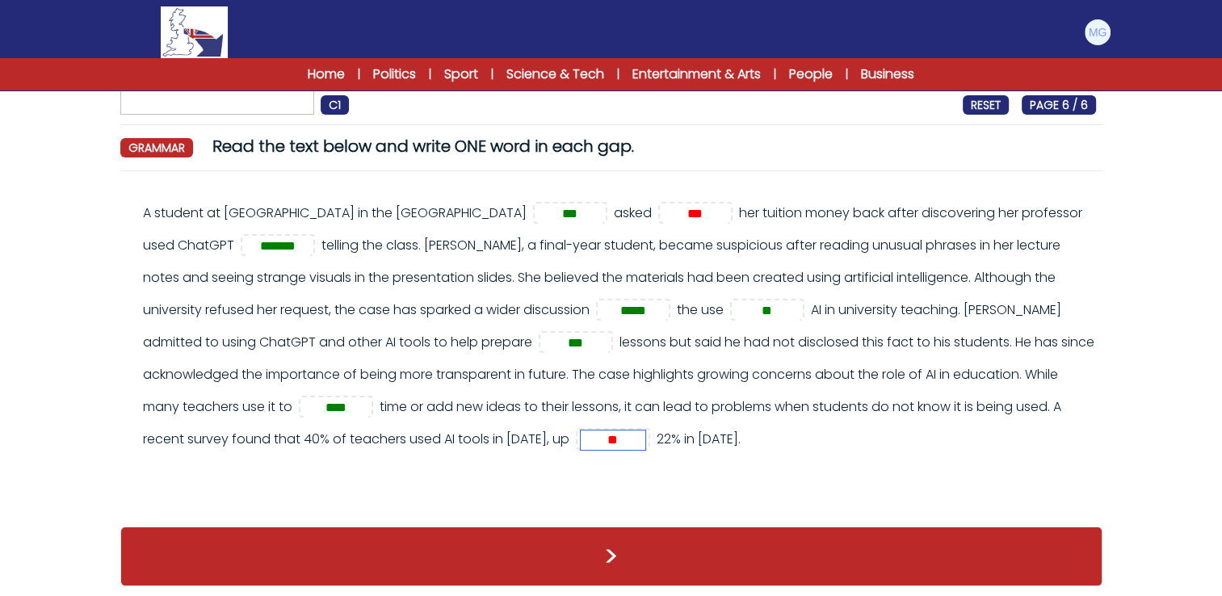
type input "*"
type input "****"
click at [367, 510] on div "A student at Northeastern University in the United States *** *** ******* *****…" at bounding box center [611, 347] width 982 height 326
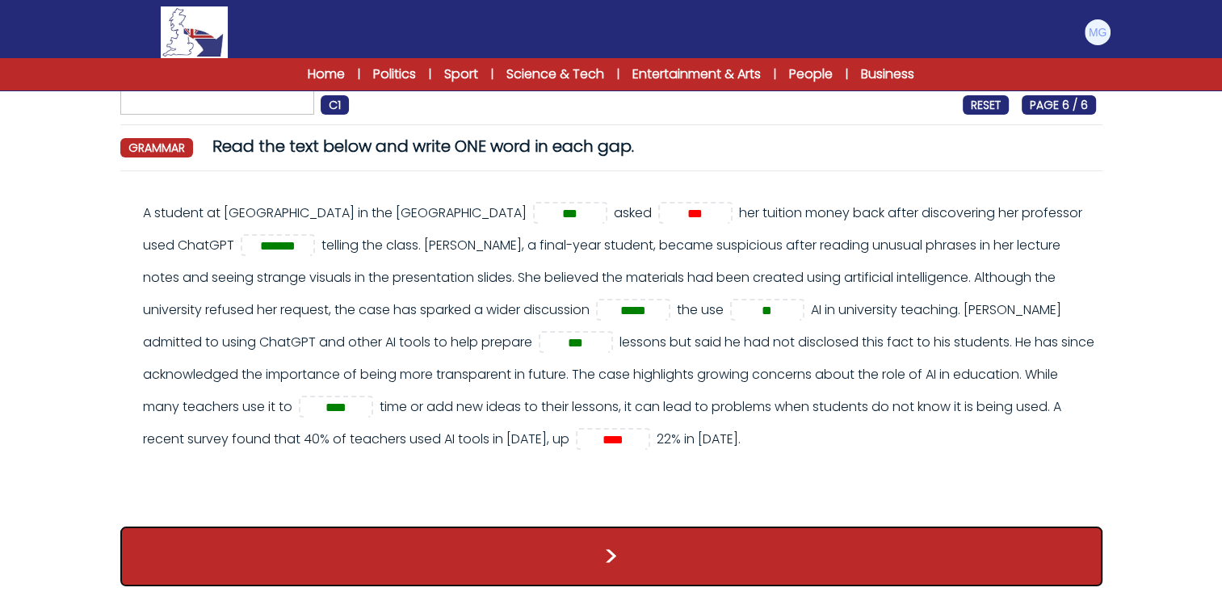
click at [491, 564] on button ">" at bounding box center [611, 557] width 982 height 60
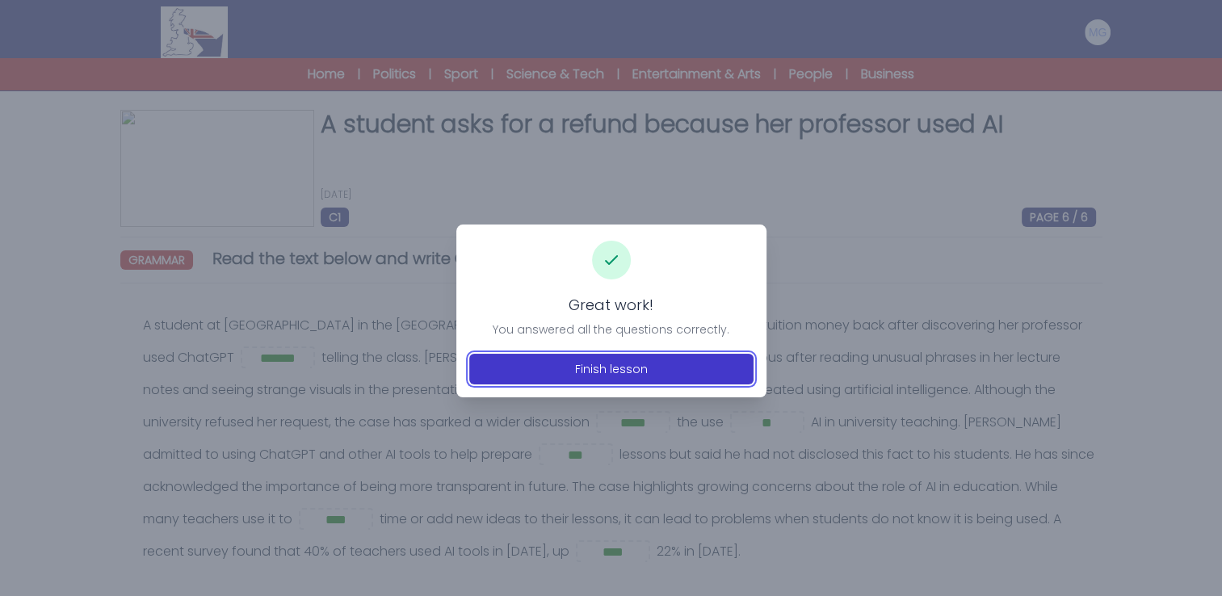
click at [603, 355] on button "Finish lesson" at bounding box center [611, 369] width 284 height 31
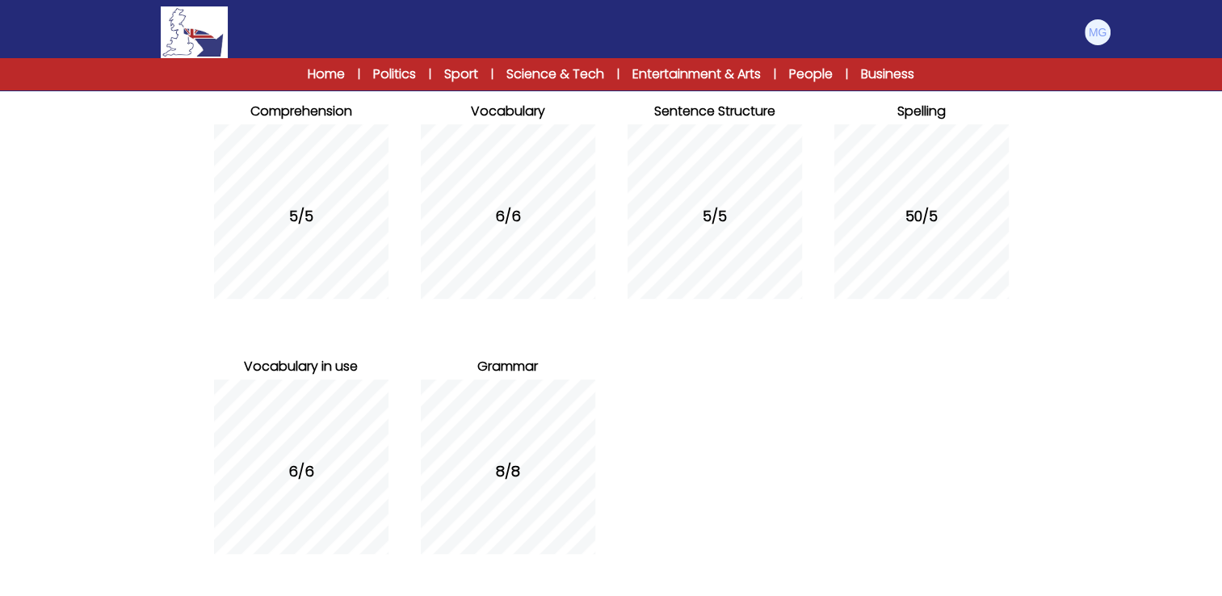
scroll to position [267, 0]
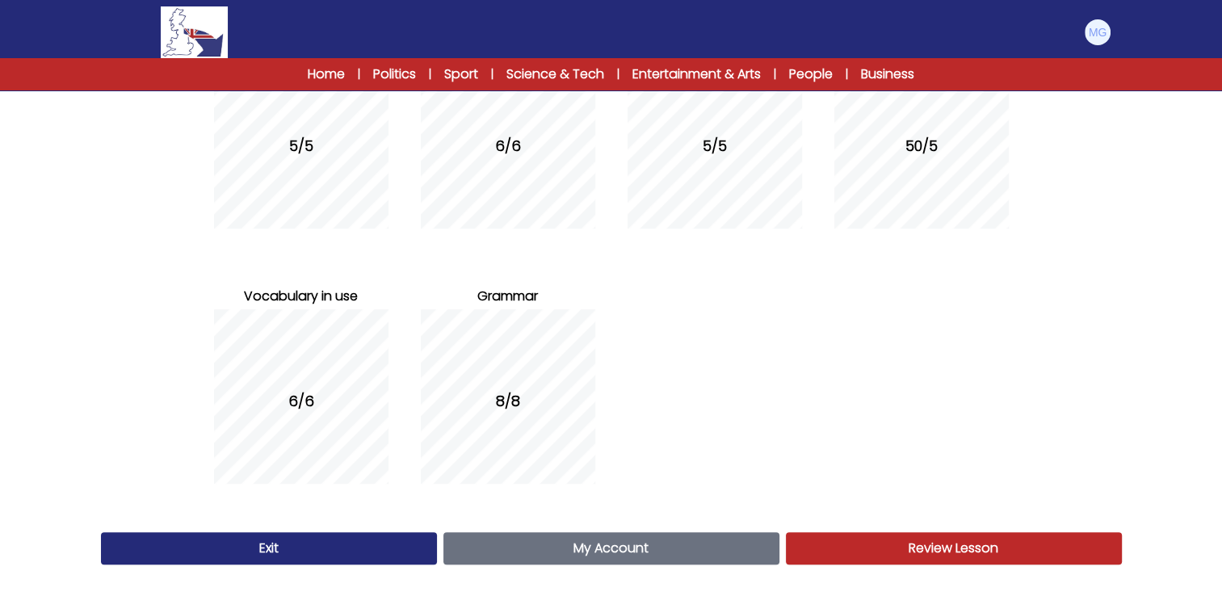
click at [930, 539] on span "Review Lesson" at bounding box center [954, 548] width 90 height 19
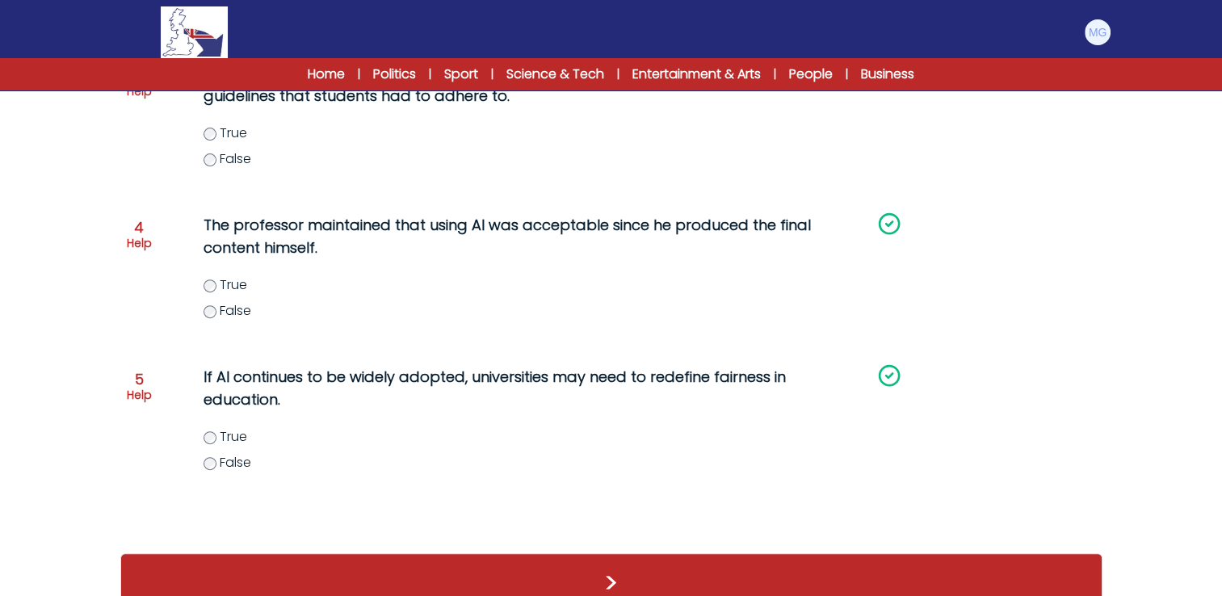
scroll to position [612, 0]
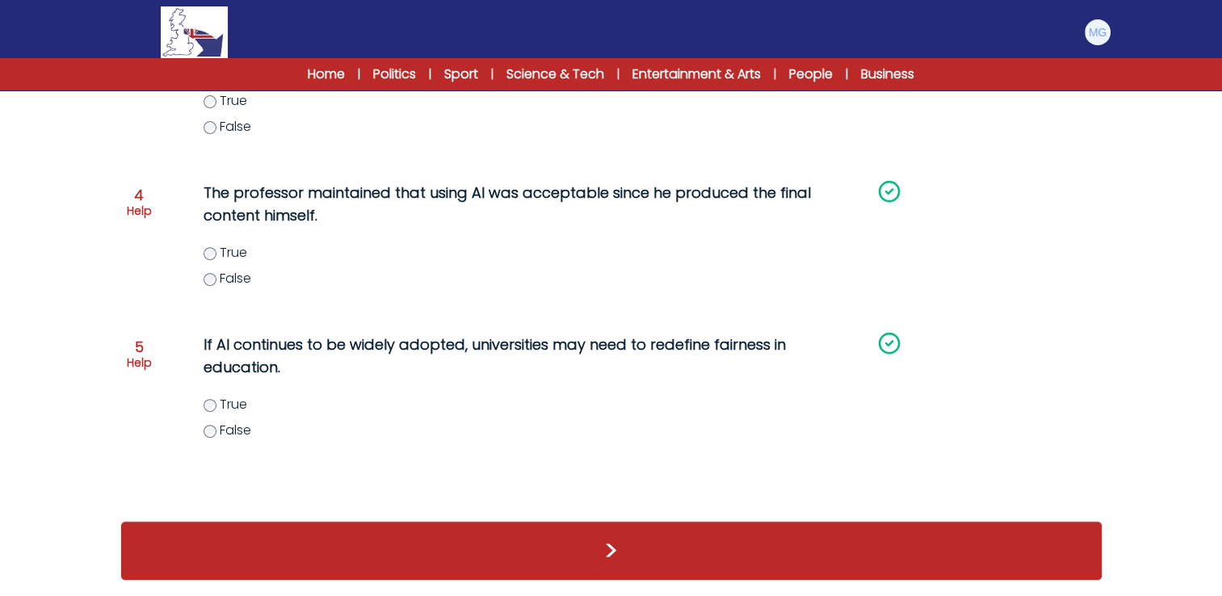
click at [831, 540] on div ">" at bounding box center [611, 551] width 982 height 60
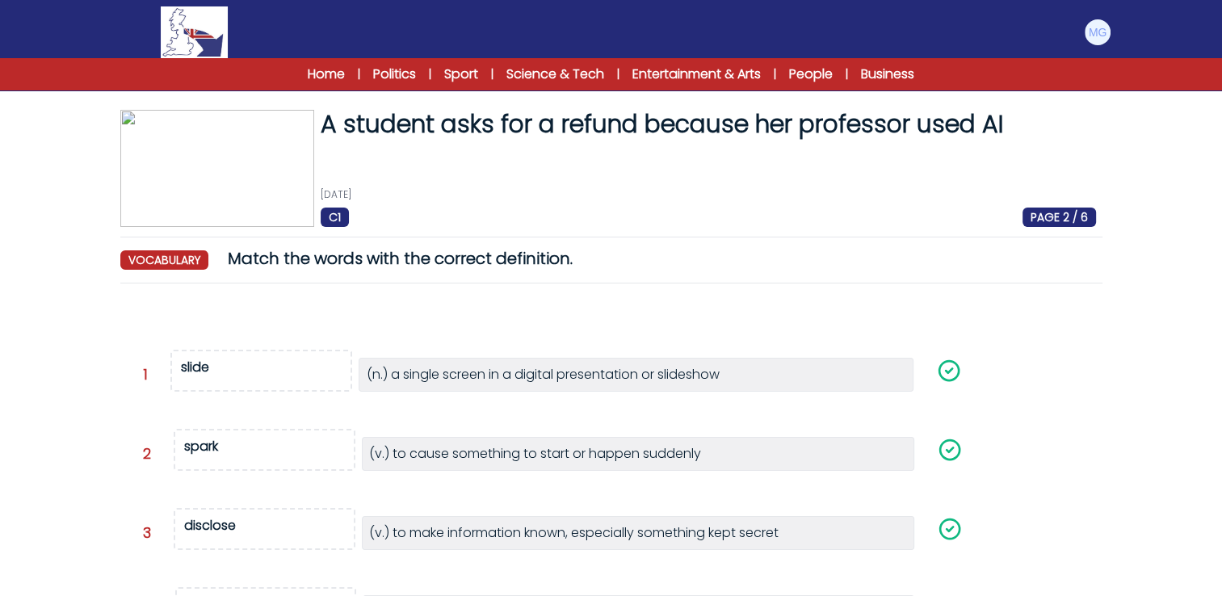
scroll to position [364, 0]
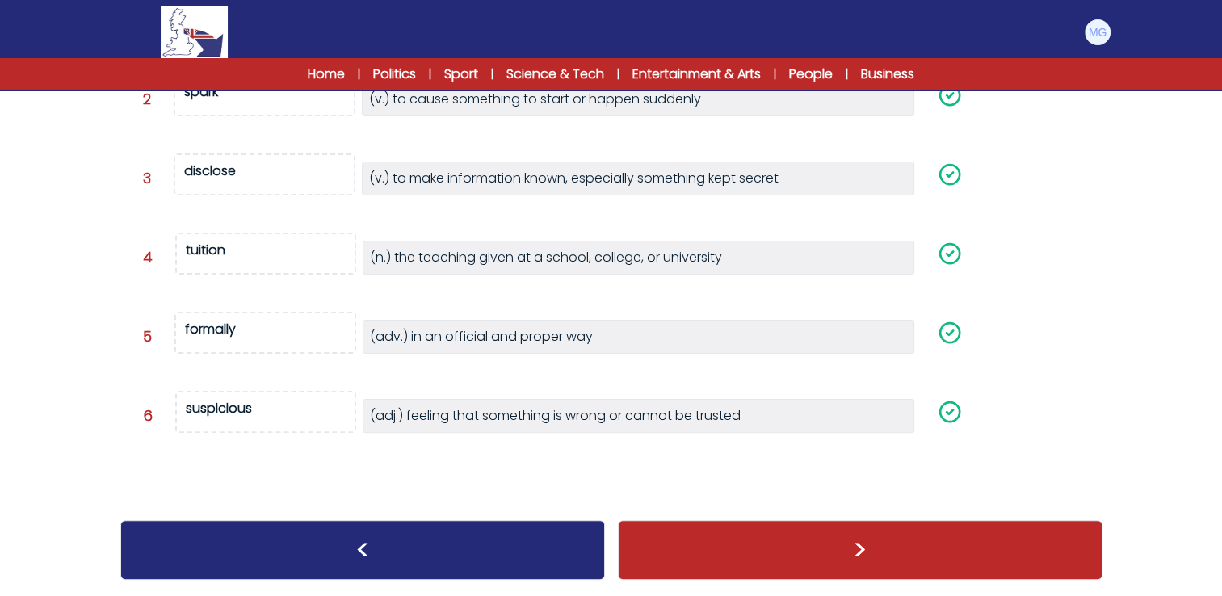
click at [836, 554] on div ">" at bounding box center [860, 550] width 485 height 60
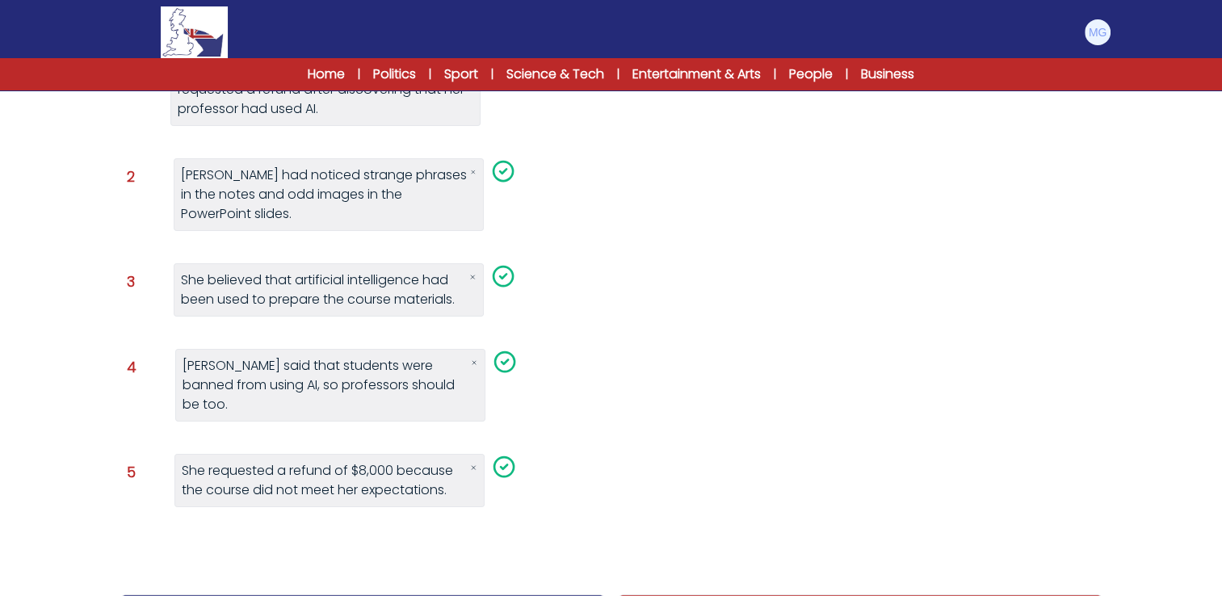
scroll to position [289, 0]
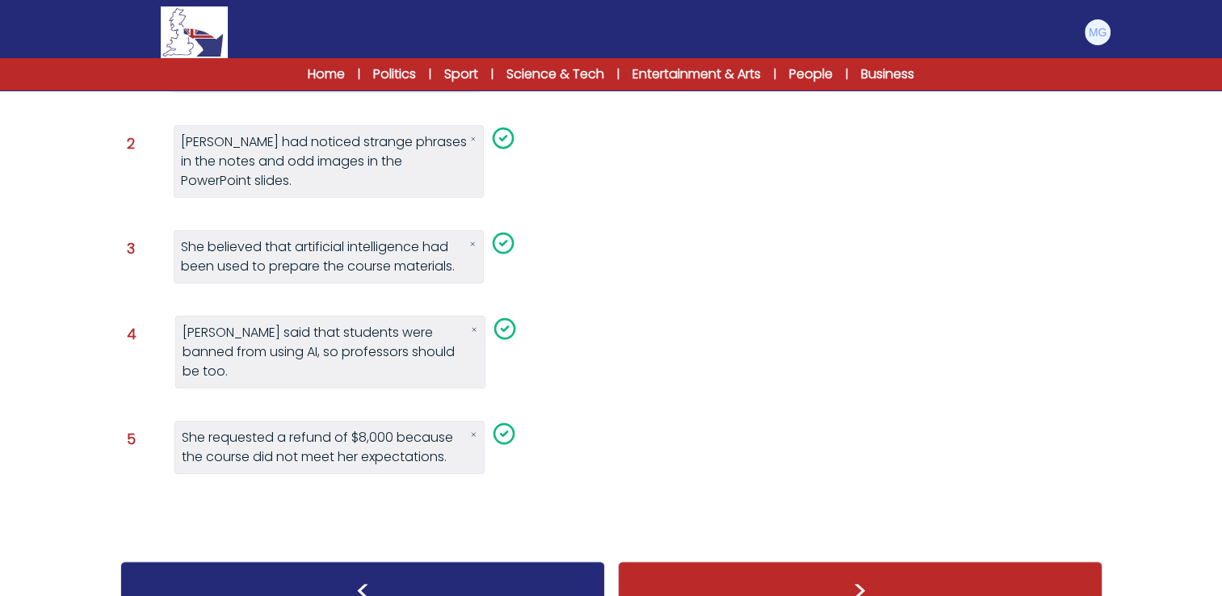
click at [821, 561] on div ">" at bounding box center [860, 591] width 485 height 60
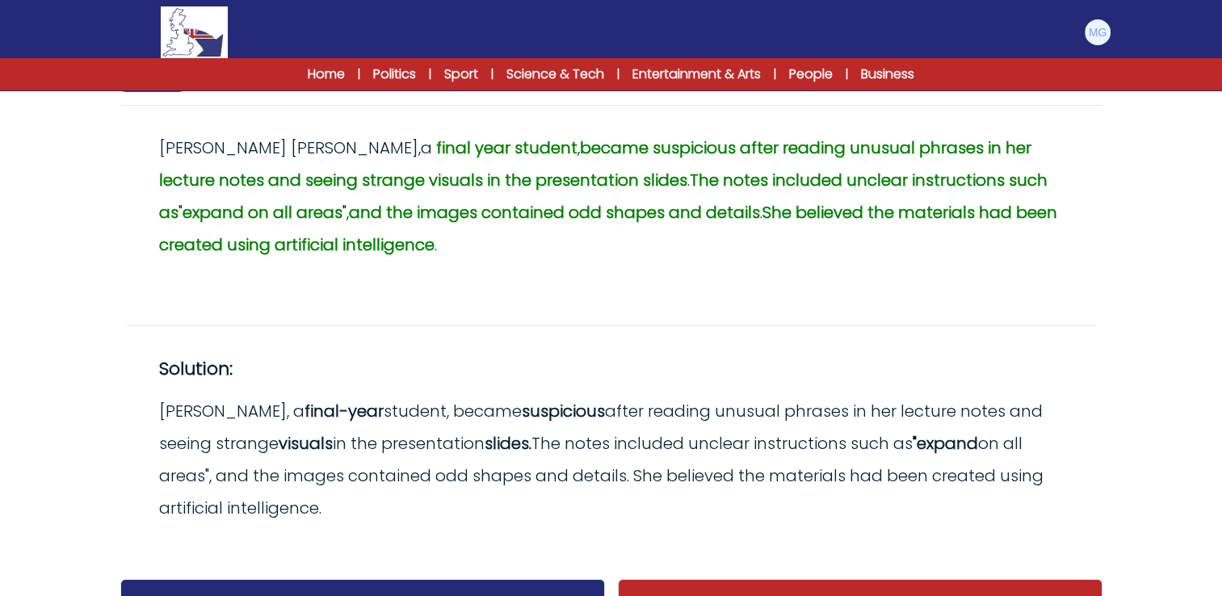
scroll to position [236, 0]
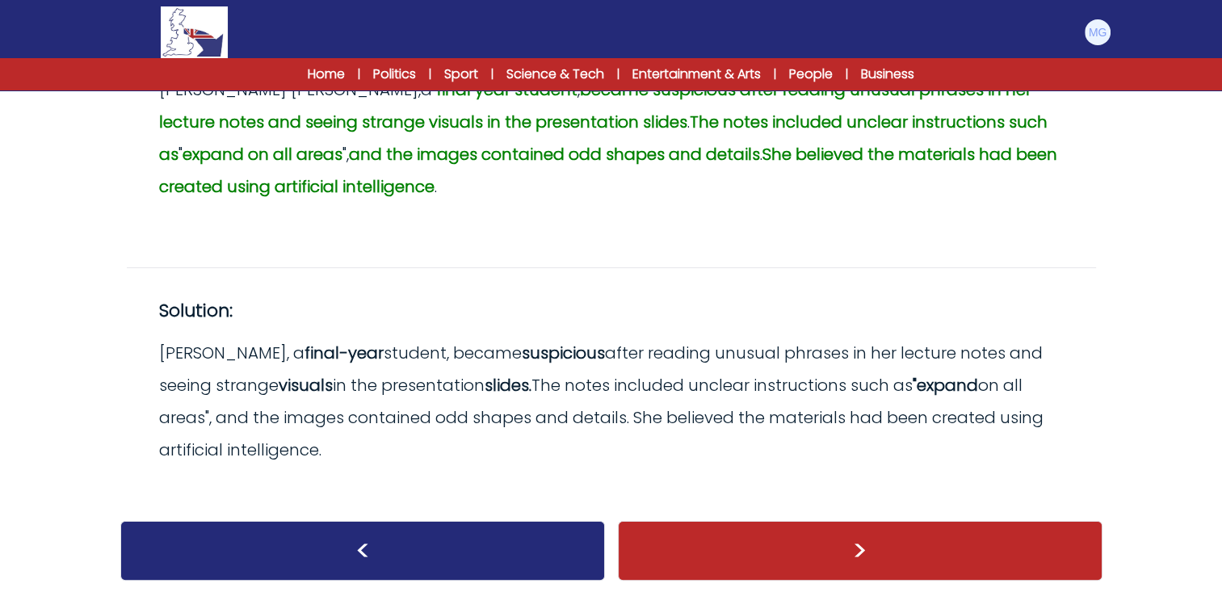
click at [334, 351] on b "final-year" at bounding box center [344, 353] width 79 height 23
click at [783, 541] on div ">" at bounding box center [860, 551] width 485 height 60
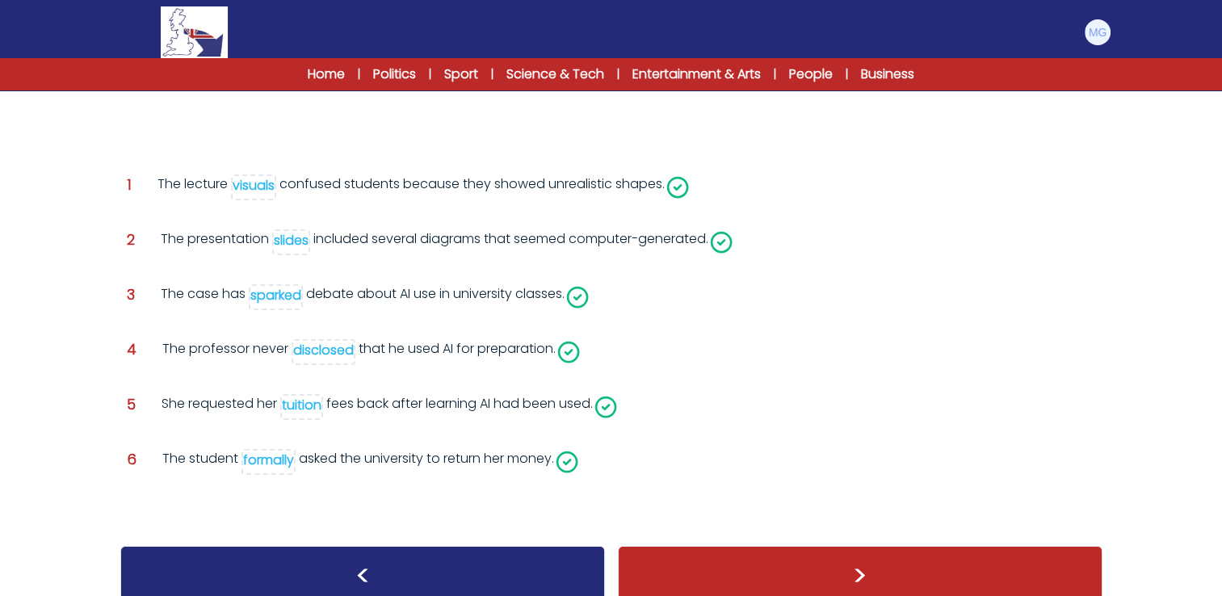
scroll to position [237, 0]
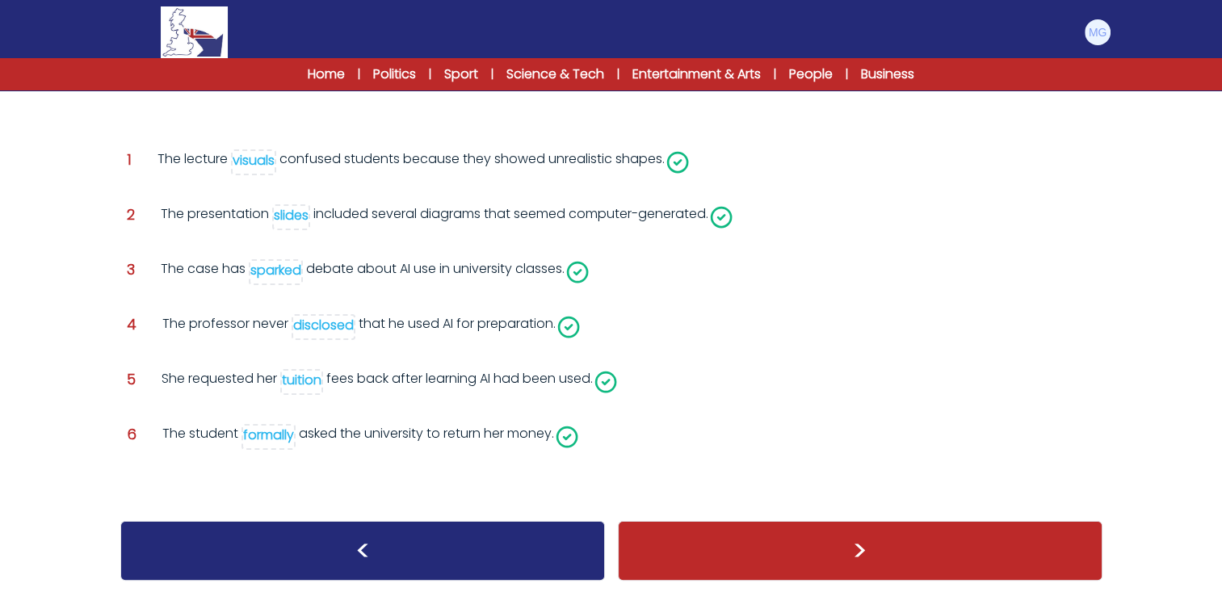
click at [879, 555] on div ">" at bounding box center [860, 551] width 485 height 60
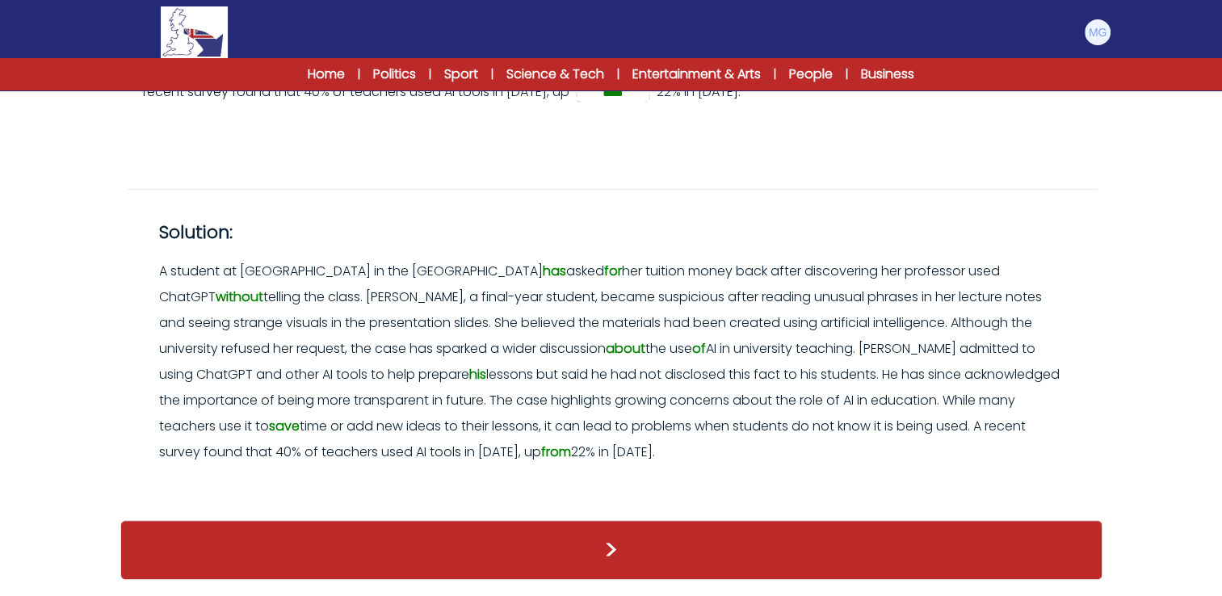
scroll to position [491, 0]
click at [819, 529] on div ">" at bounding box center [611, 550] width 982 height 60
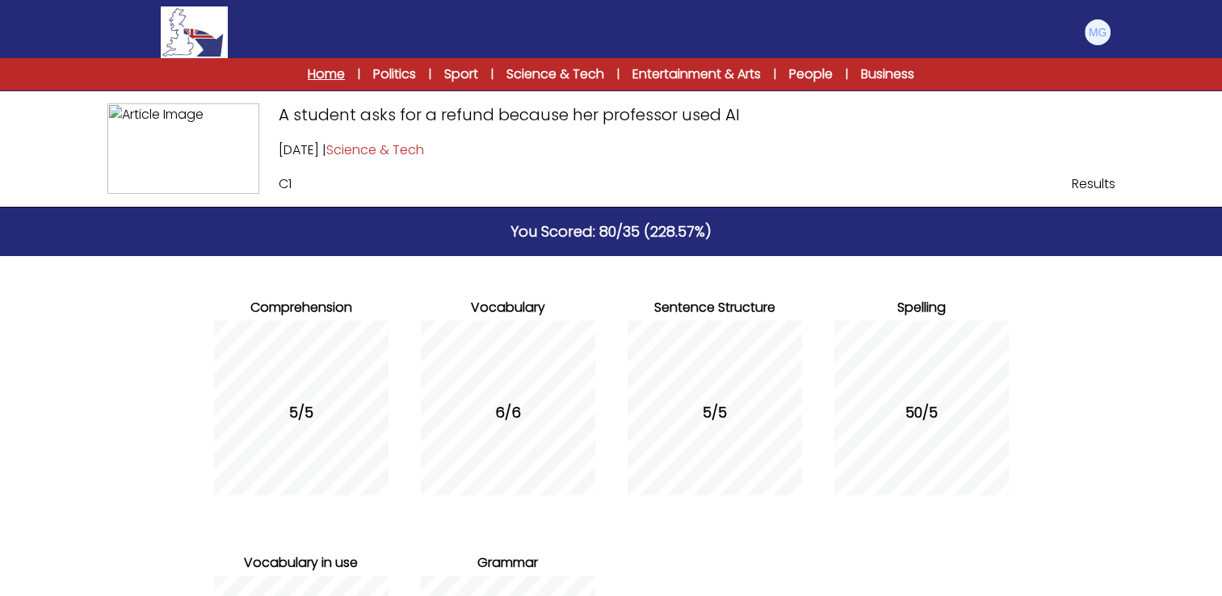
click at [322, 82] on link "Home" at bounding box center [326, 74] width 37 height 19
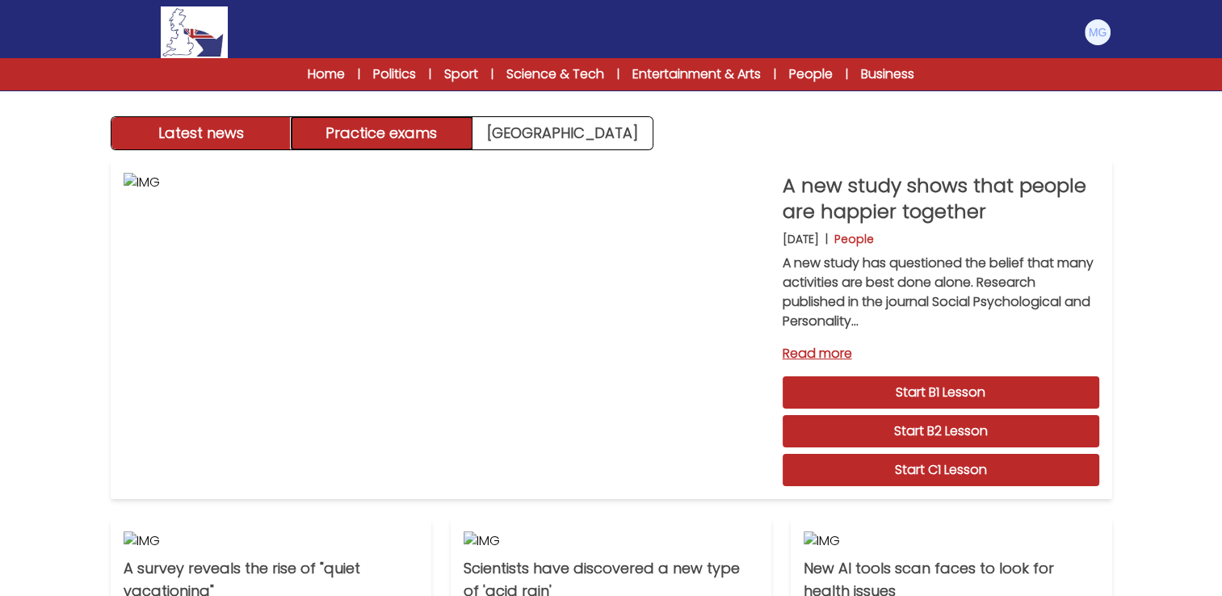
click at [390, 140] on button "Practice exams" at bounding box center [382, 133] width 181 height 32
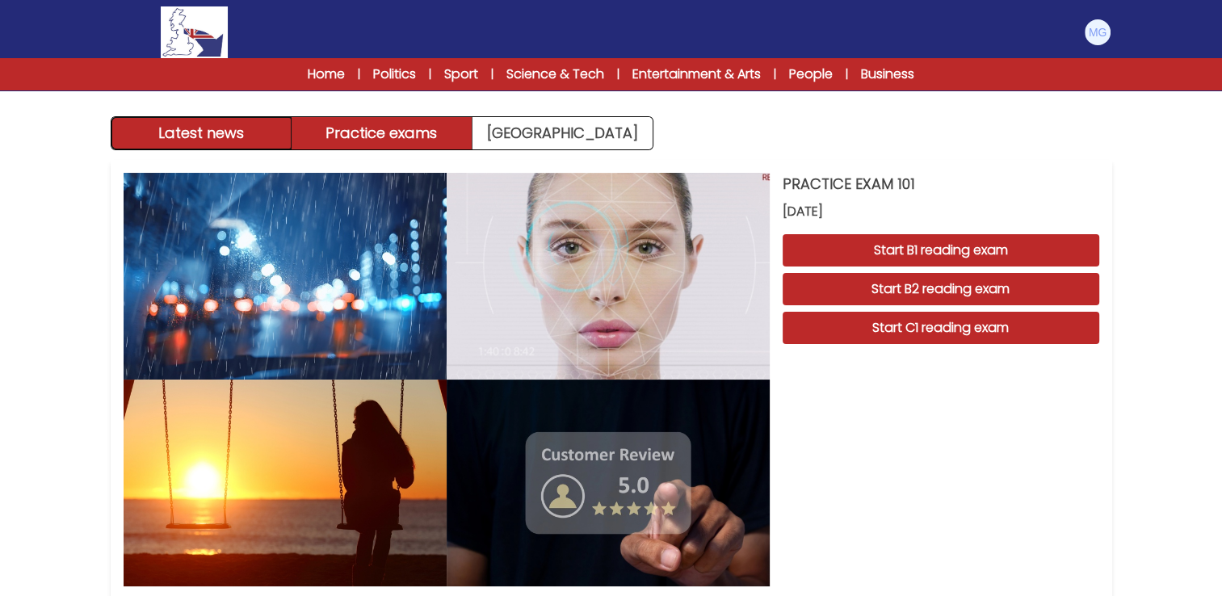
click at [186, 122] on button "Latest news" at bounding box center [201, 133] width 181 height 32
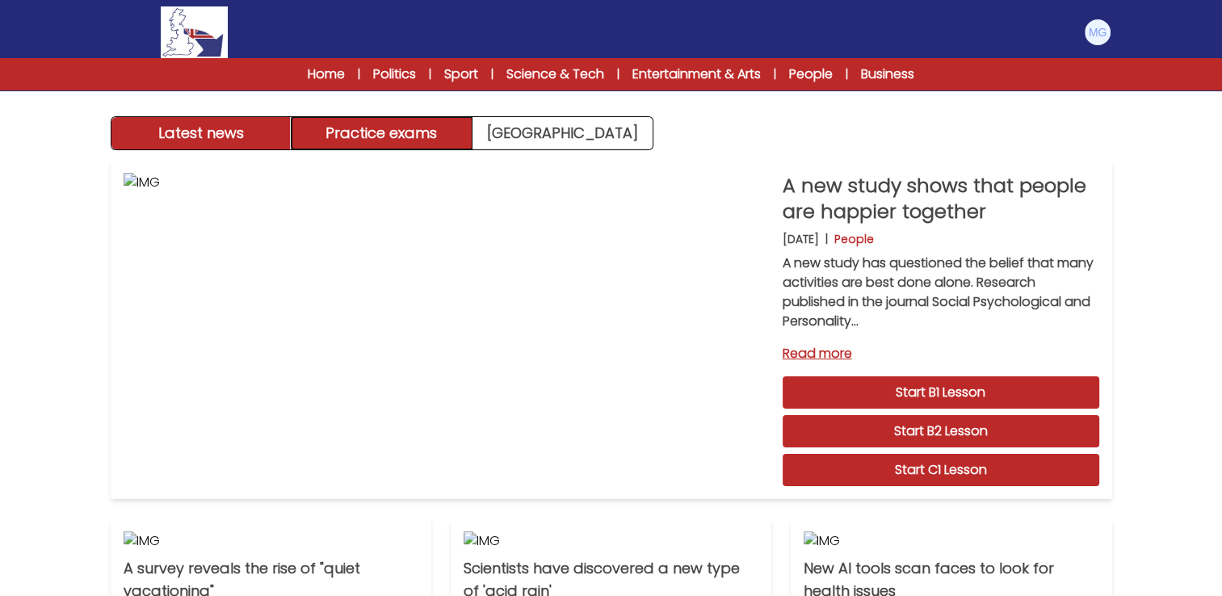
click at [414, 128] on button "Practice exams" at bounding box center [382, 133] width 181 height 32
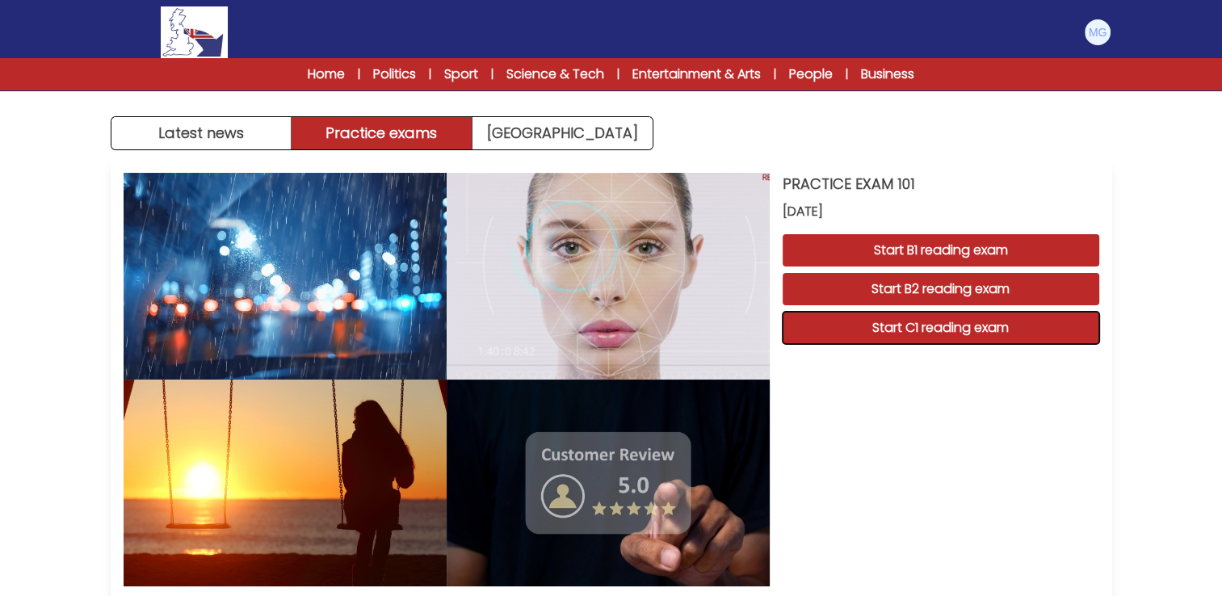
click at [989, 325] on button "Start C1 reading exam" at bounding box center [941, 328] width 317 height 32
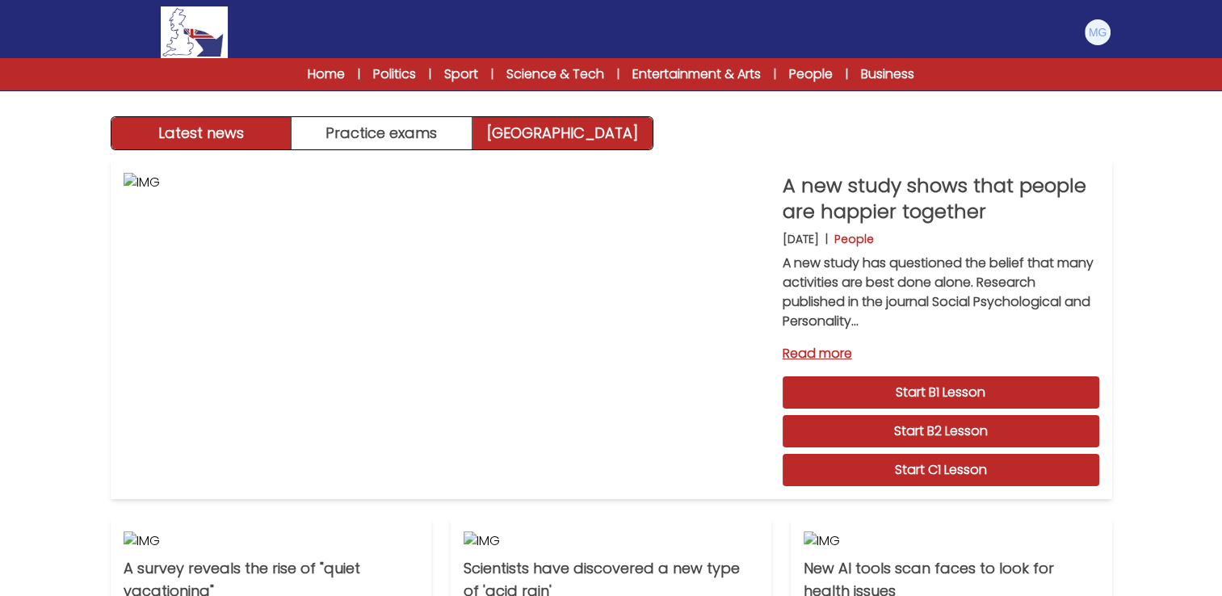
click at [536, 128] on link "[GEOGRAPHIC_DATA]" at bounding box center [563, 133] width 180 height 32
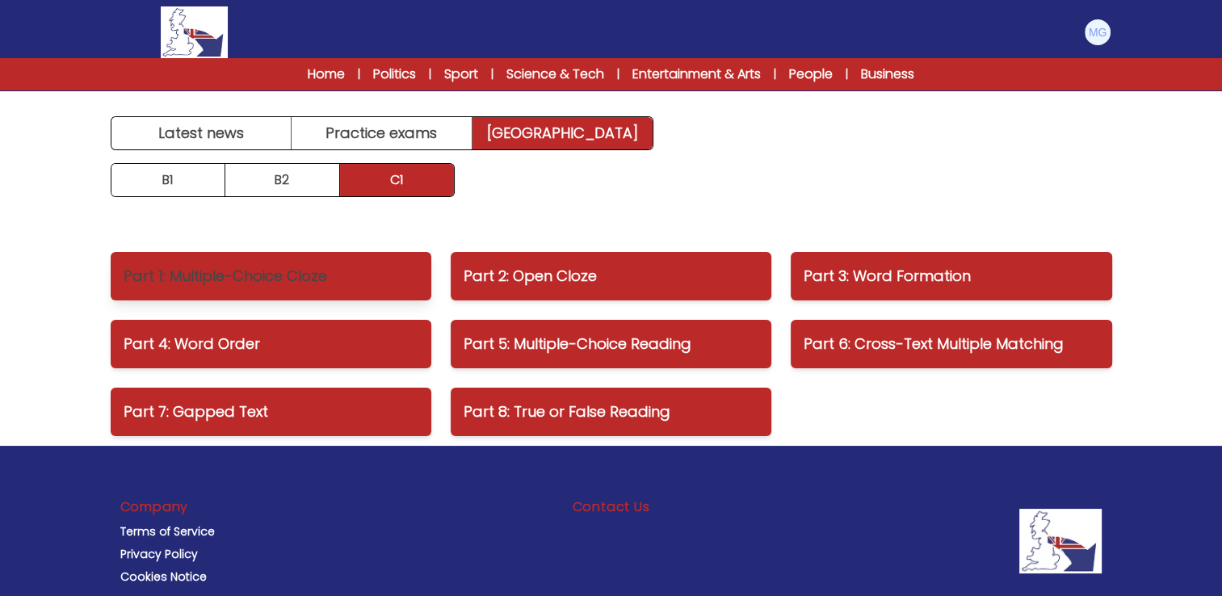
click at [342, 271] on p "Part 1: Multiple-Choice Cloze" at bounding box center [271, 276] width 295 height 23
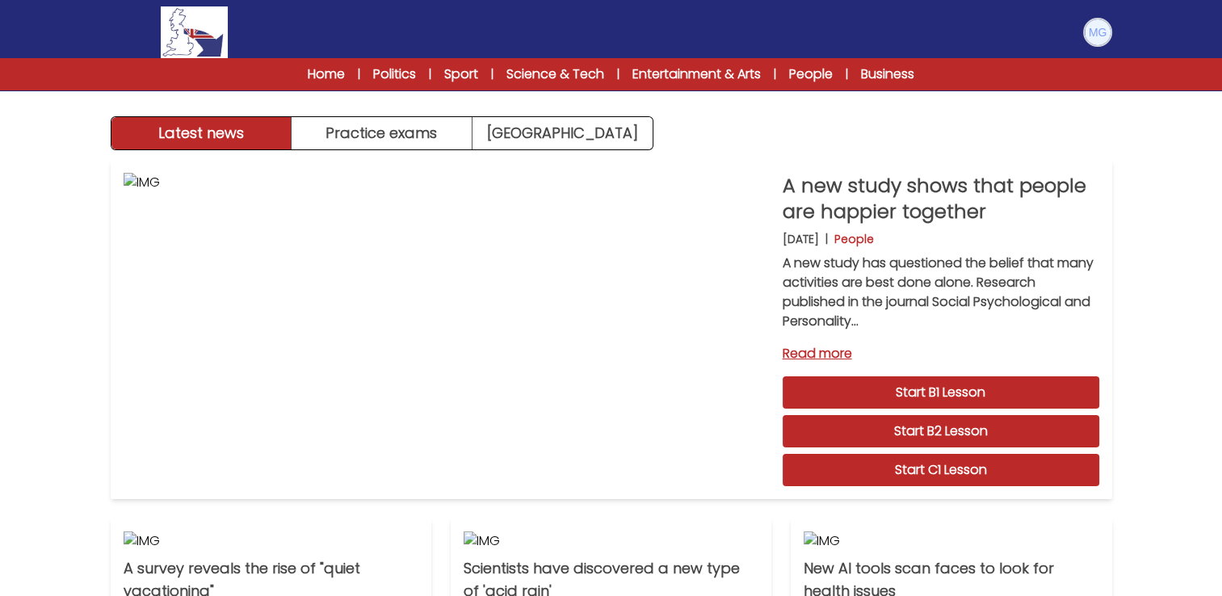
click at [1089, 21] on img at bounding box center [1098, 32] width 26 height 26
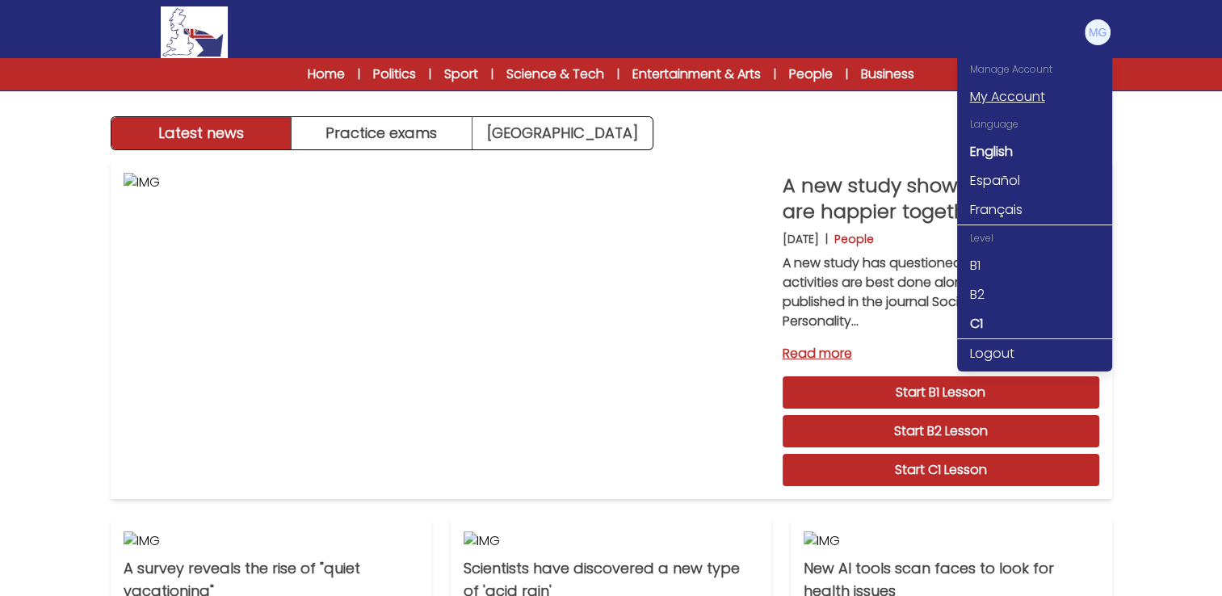
click at [1011, 103] on link "My Account" at bounding box center [1034, 96] width 155 height 29
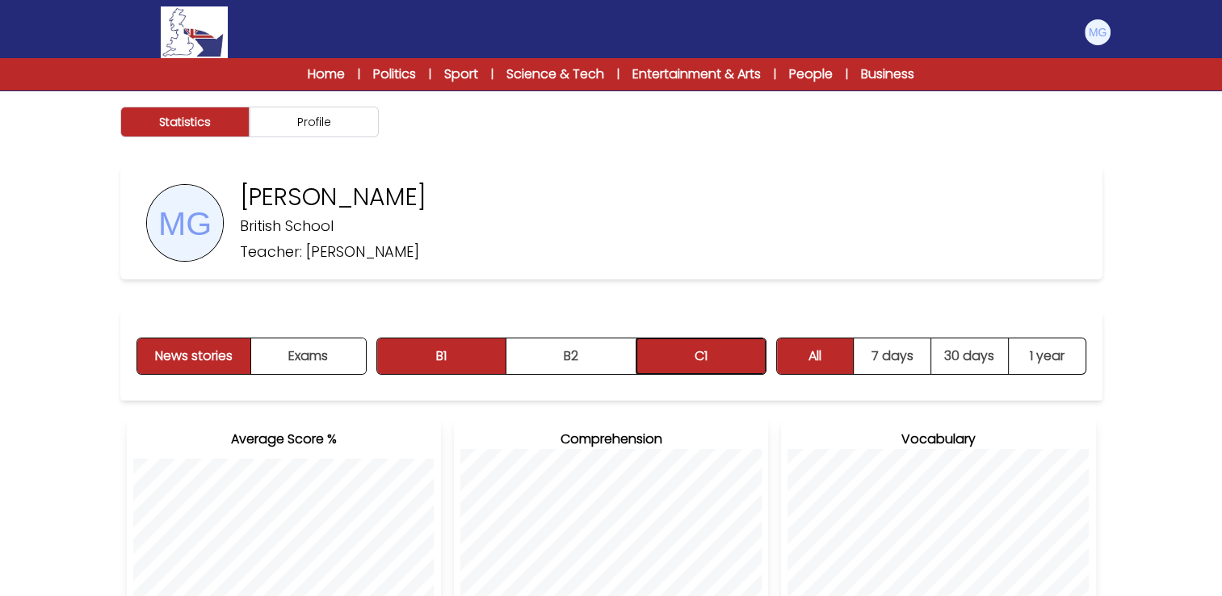
click at [727, 366] on button "C1" at bounding box center [700, 356] width 129 height 36
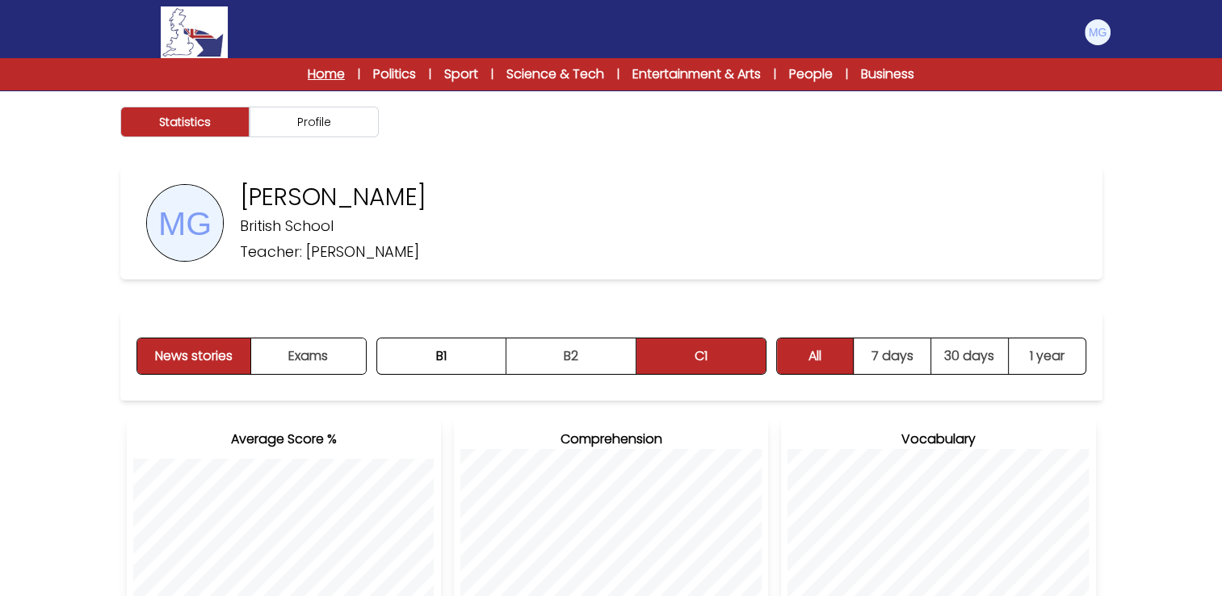
click at [335, 75] on link "Home" at bounding box center [326, 74] width 37 height 19
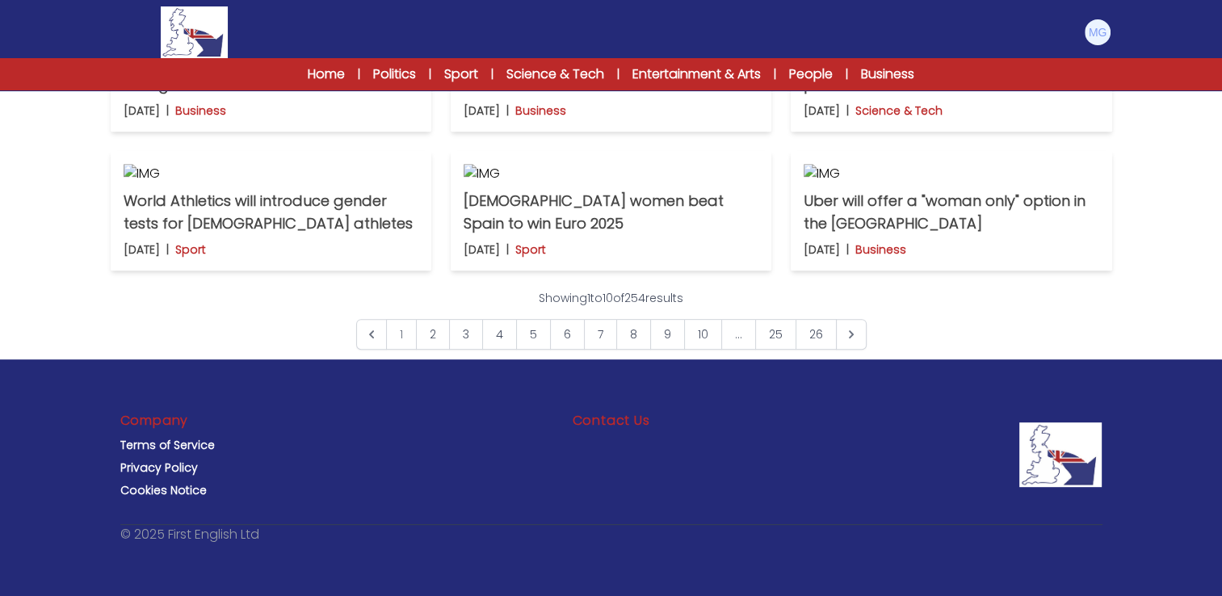
scroll to position [1131, 0]
click at [285, 183] on img at bounding box center [271, 173] width 295 height 19
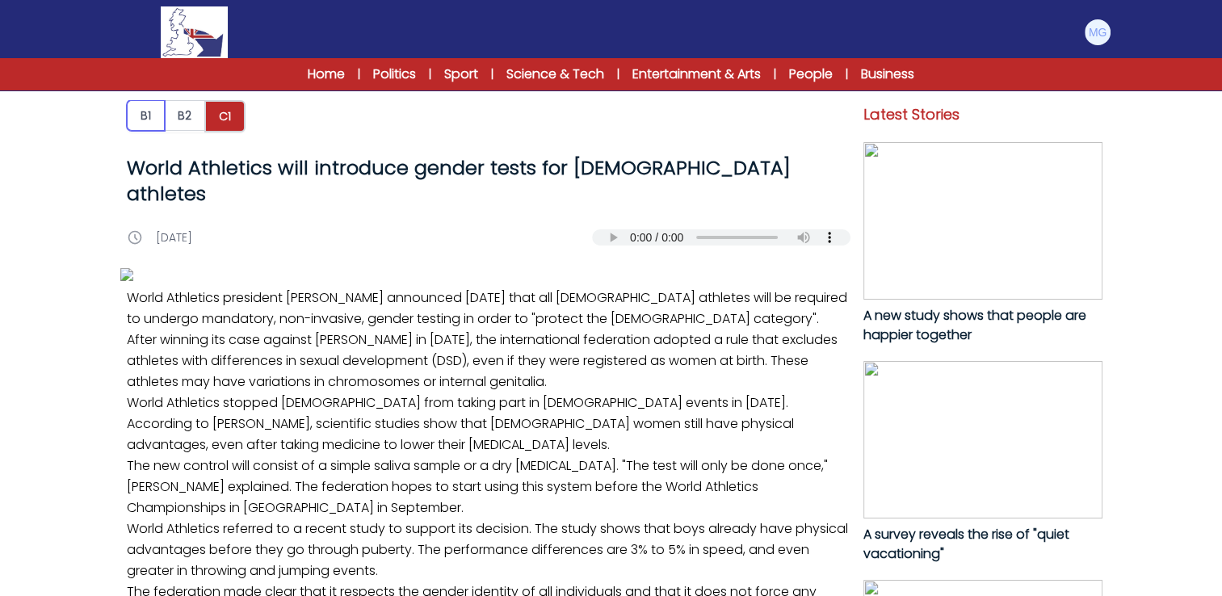
click at [142, 124] on button "B1" at bounding box center [146, 115] width 38 height 31
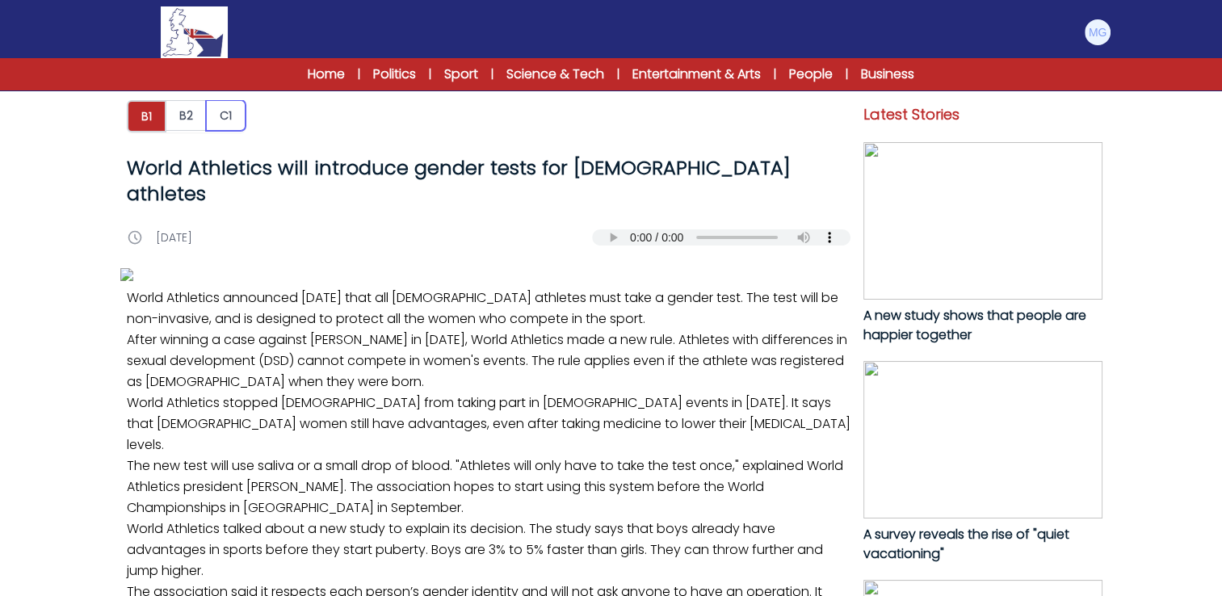
click at [239, 120] on button "C1" at bounding box center [226, 115] width 40 height 31
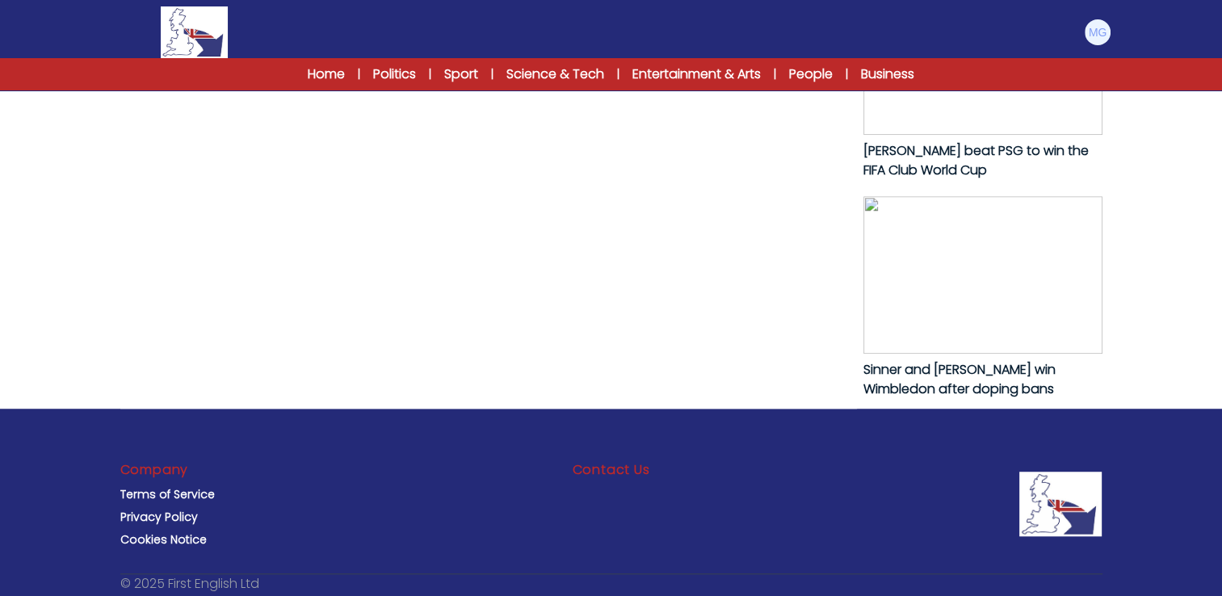
scroll to position [1138, 0]
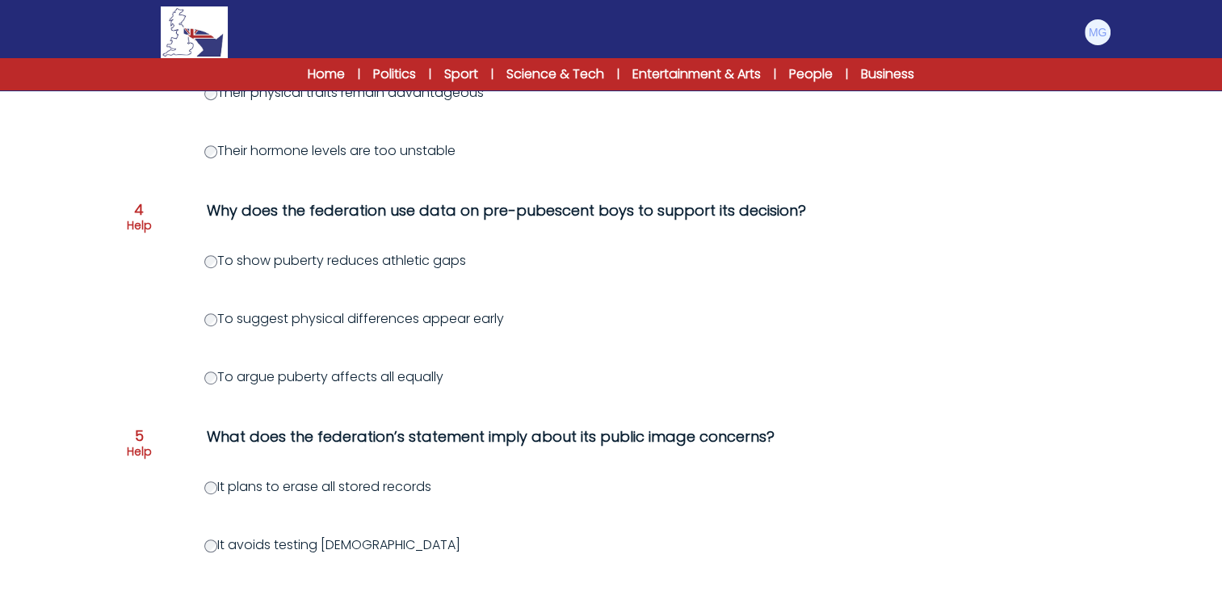
scroll to position [808, 0]
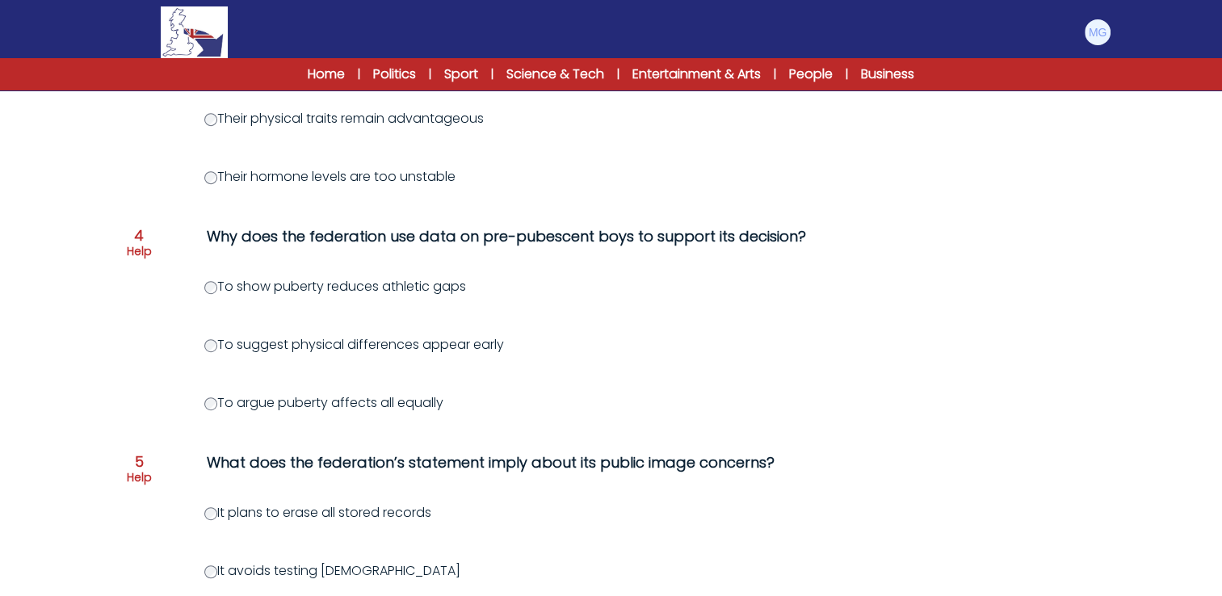
drag, startPoint x: 195, startPoint y: 237, endPoint x: 798, endPoint y: 238, distance: 602.6
click at [798, 238] on div "Question 4 Help Why does the federation use data on pre-pubescent boys to suppo…" at bounding box center [611, 244] width 969 height 39
click at [578, 293] on div "To show puberty reduces athletic gaps" at bounding box center [688, 286] width 969 height 19
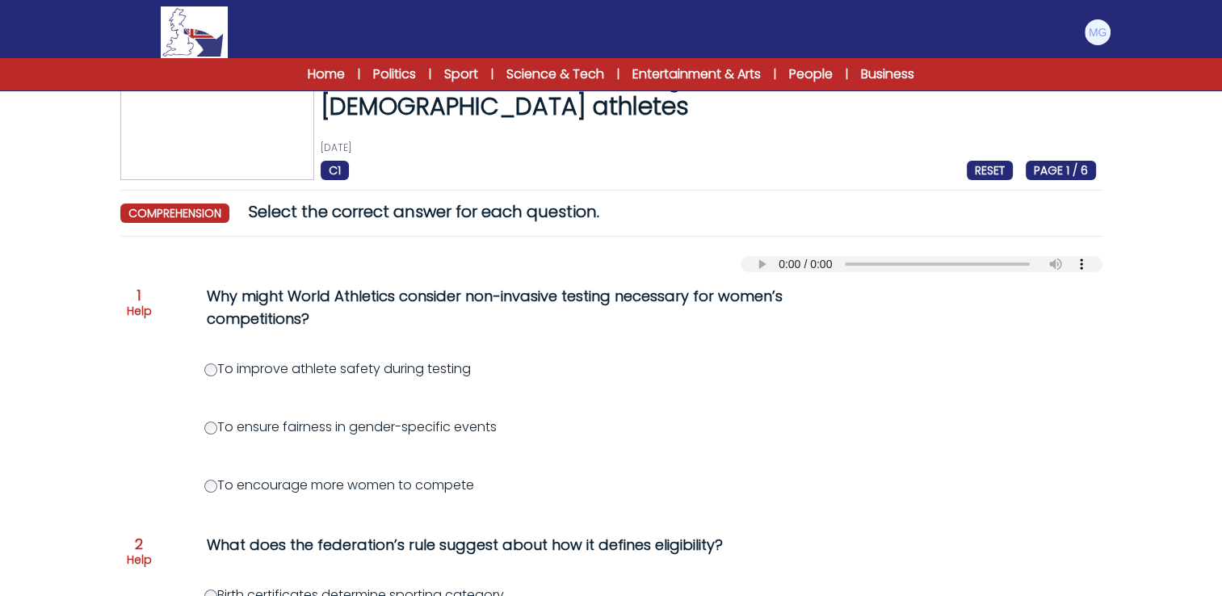
scroll to position [0, 0]
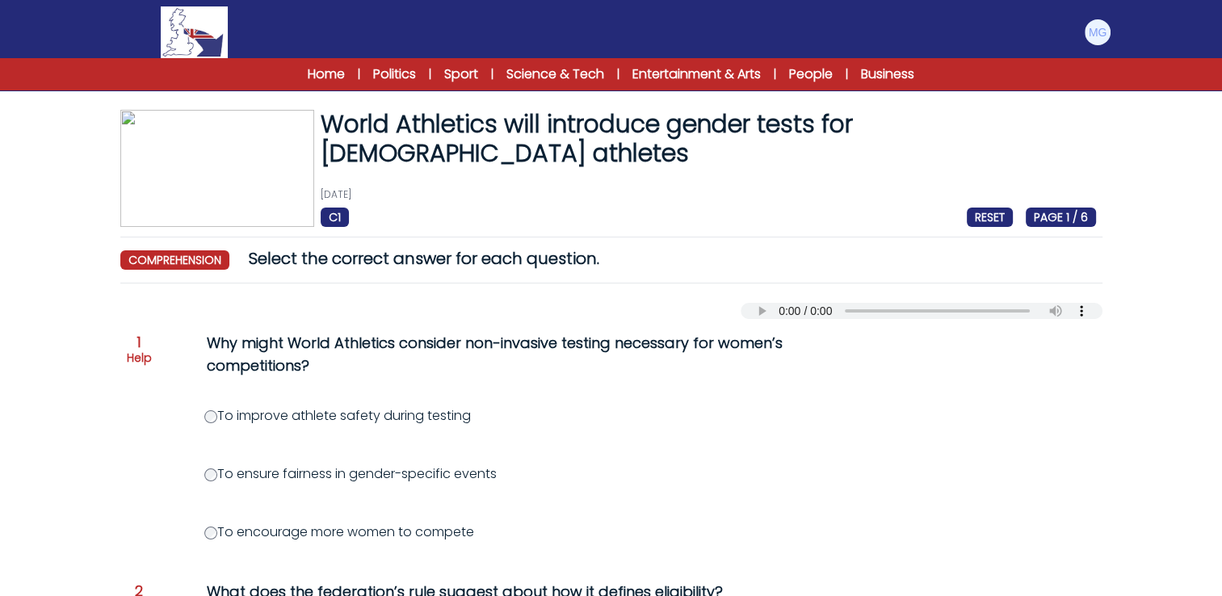
click at [692, 305] on div "Your browser does not support the audio element." at bounding box center [611, 307] width 982 height 23
click at [913, 424] on div "To improve athlete safety during testing" at bounding box center [688, 415] width 969 height 19
click at [622, 313] on div "Your browser does not support the audio element." at bounding box center [611, 307] width 982 height 23
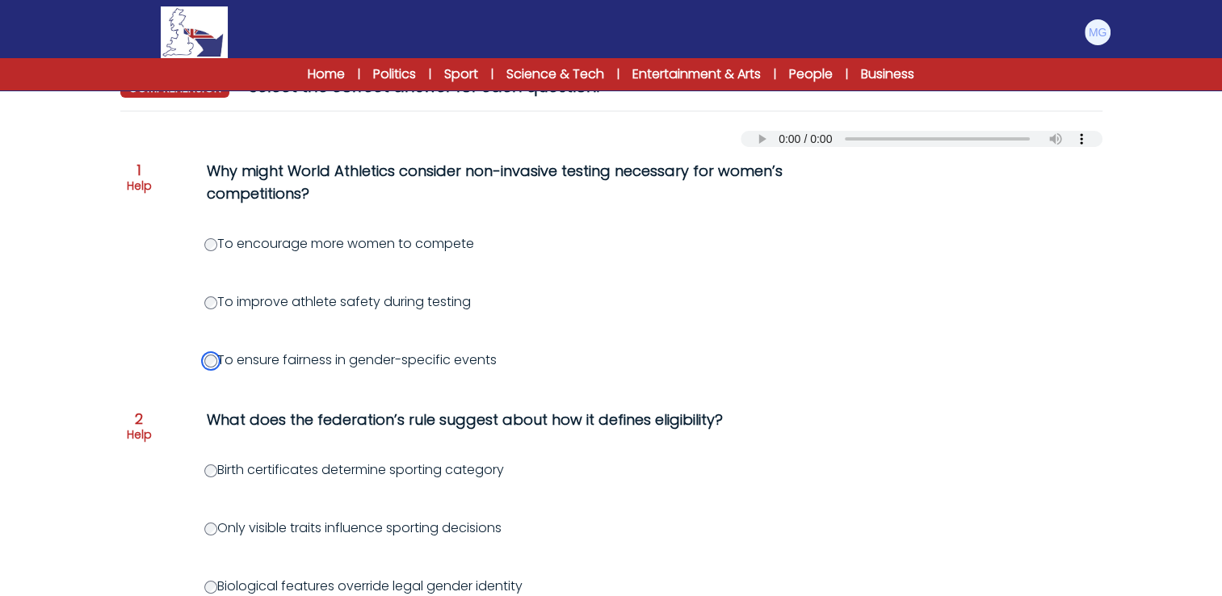
scroll to position [323, 0]
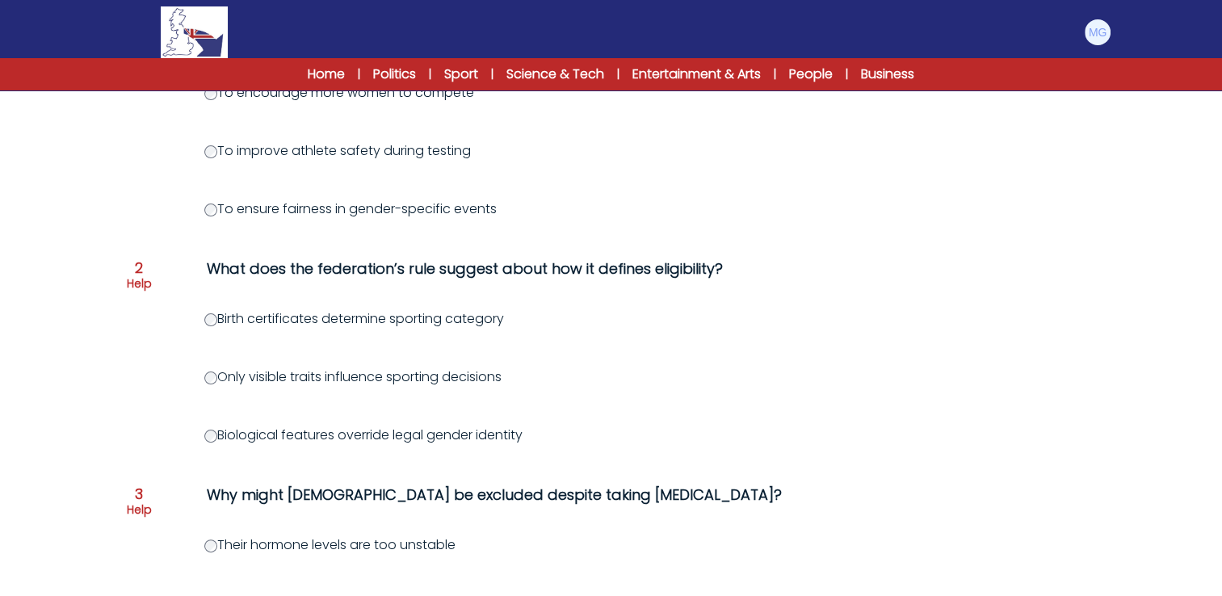
click at [65, 239] on form "World Athletics will introduce gender tests for female athletes 1st August 2025…" at bounding box center [611, 511] width 1222 height 1539
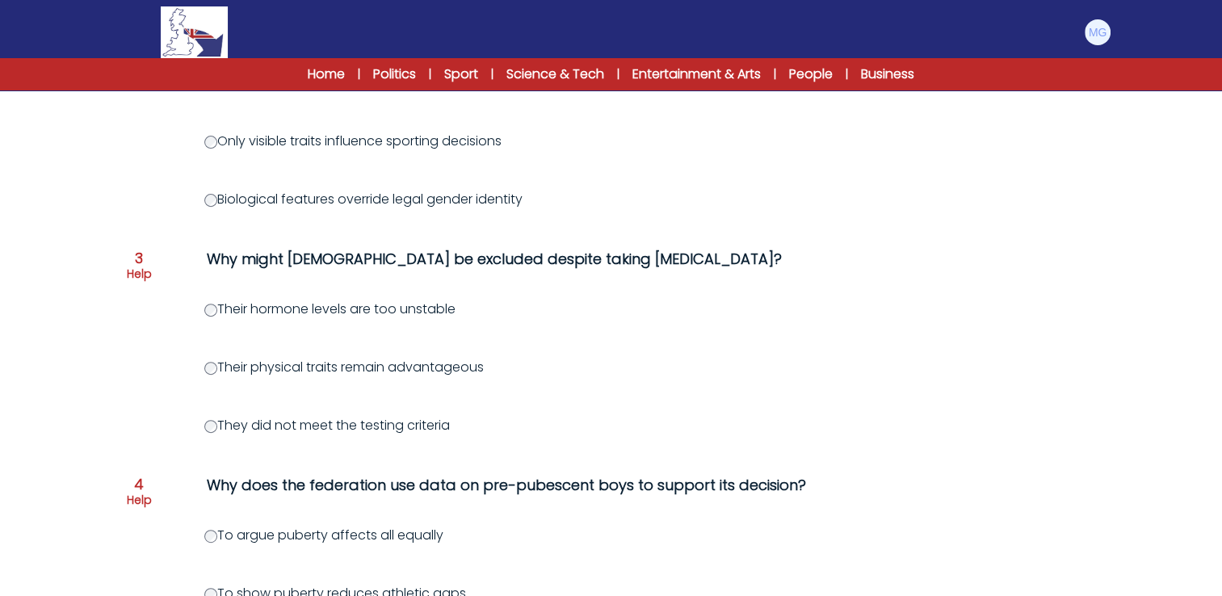
scroll to position [565, 0]
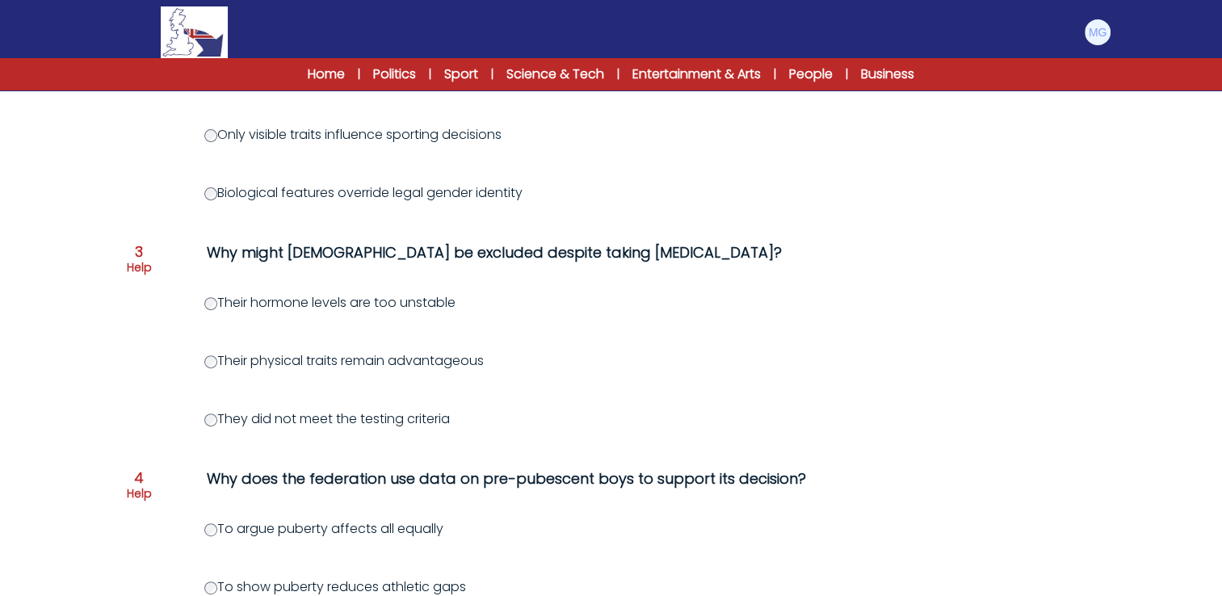
click at [219, 363] on label "Their physical traits remain advantageous" at bounding box center [343, 360] width 279 height 19
click at [81, 351] on form "World Athletics will introduce gender tests for female athletes 1st August 2025…" at bounding box center [611, 268] width 1222 height 1539
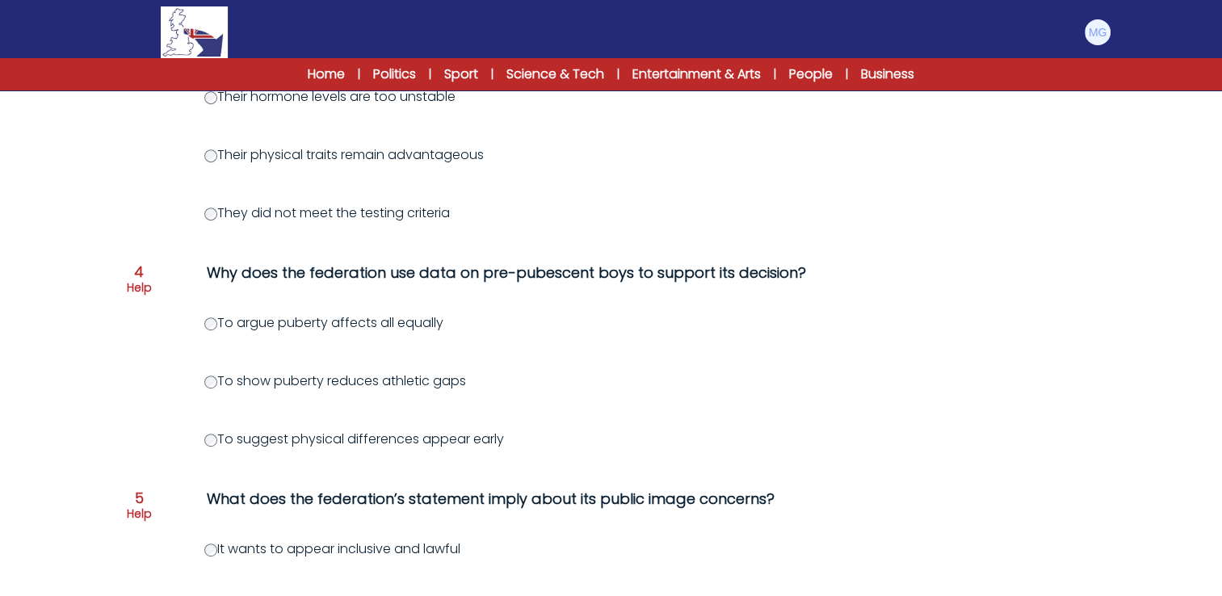
scroll to position [808, 0]
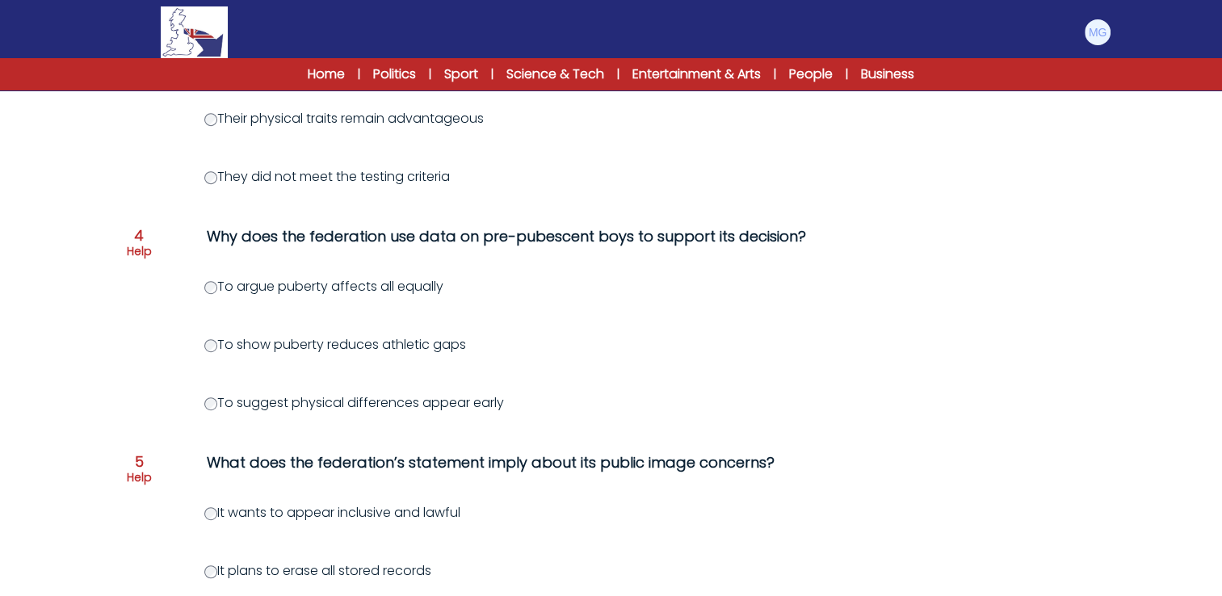
click at [91, 384] on form "World Athletics will introduce gender tests for female athletes 1st August 2025…" at bounding box center [611, 26] width 1222 height 1539
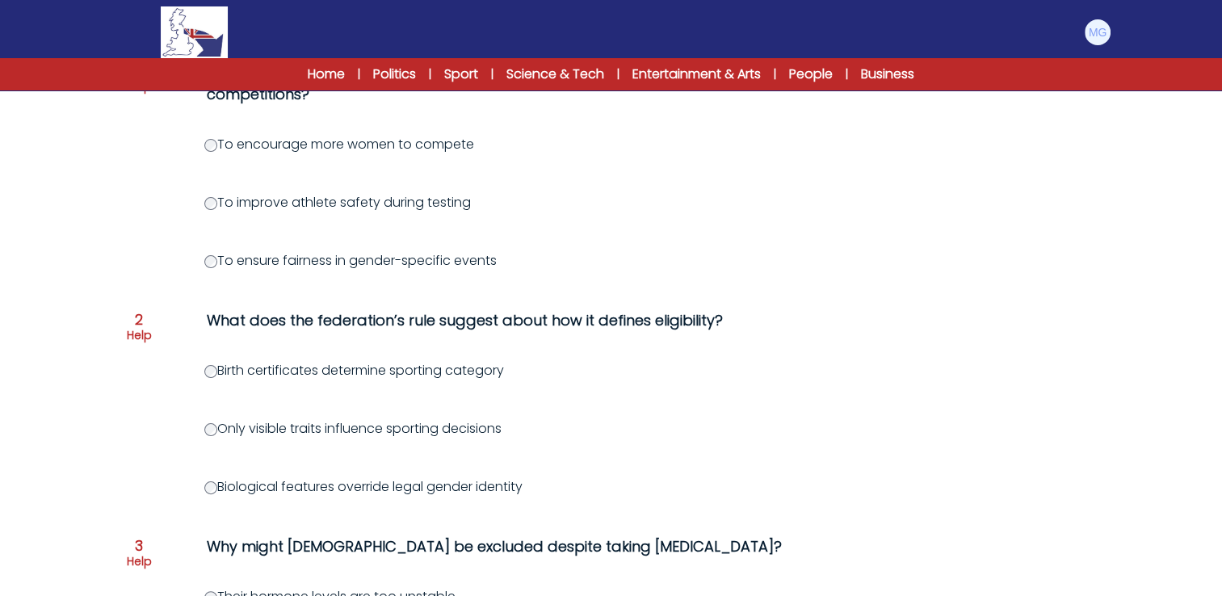
scroll to position [323, 0]
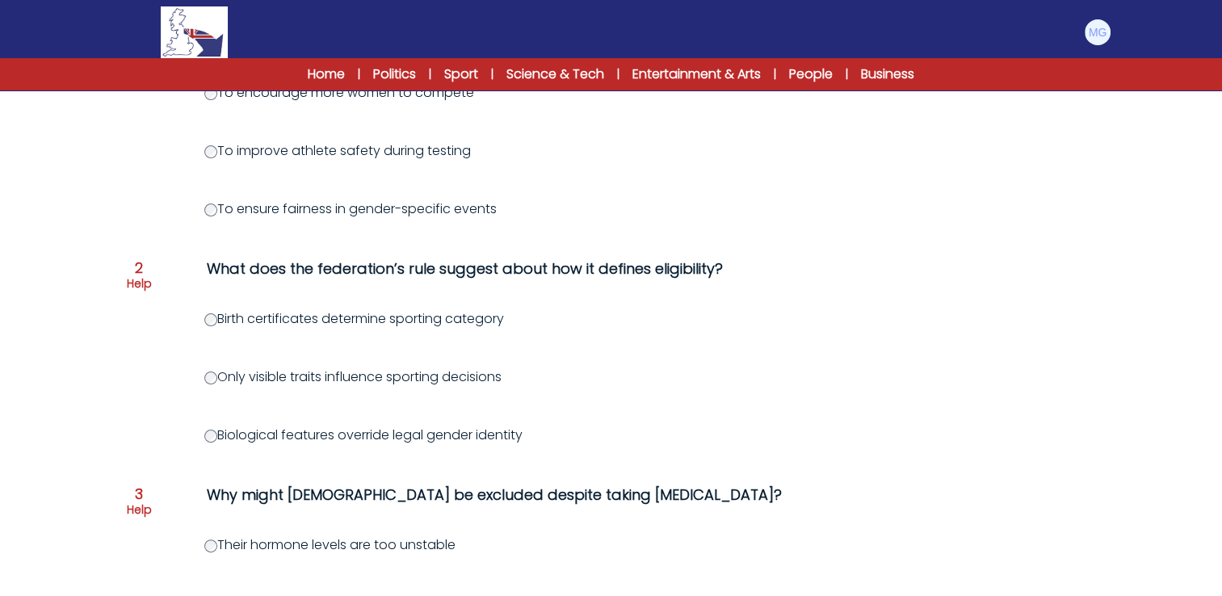
click at [128, 419] on div "Question 1 Help Why might World Athletics consider non-invasive testing necessa…" at bounding box center [611, 592] width 982 height 1192
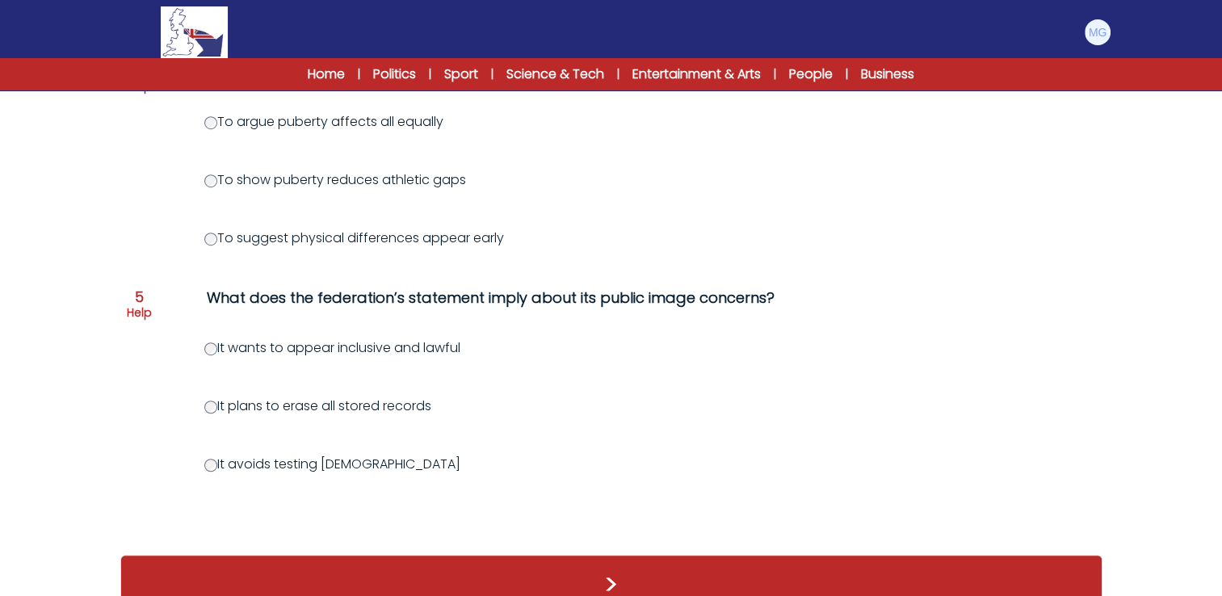
scroll to position [1019, 0]
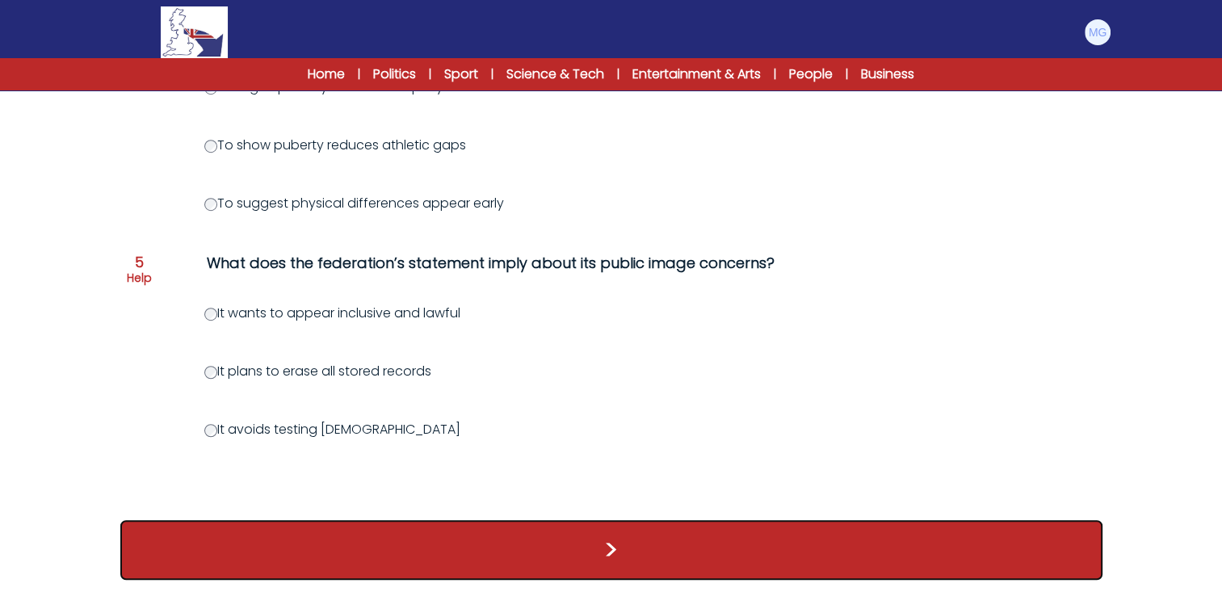
click at [573, 540] on button ">" at bounding box center [611, 550] width 982 height 60
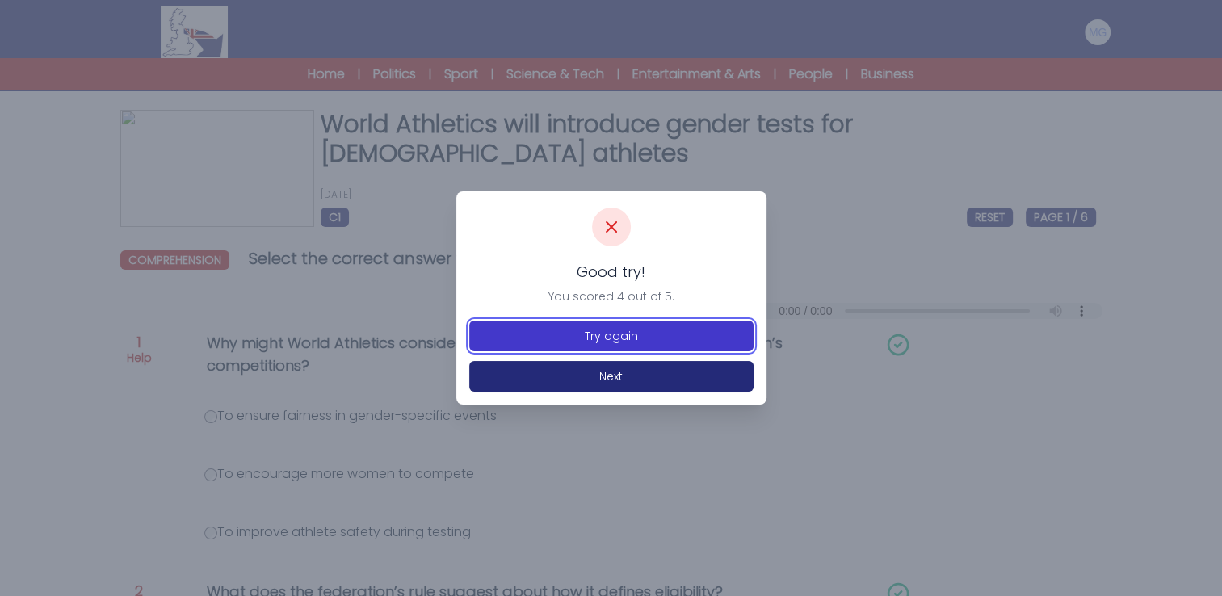
drag, startPoint x: 527, startPoint y: 331, endPoint x: 459, endPoint y: 320, distance: 68.8
click at [527, 332] on button "Try again" at bounding box center [611, 336] width 284 height 31
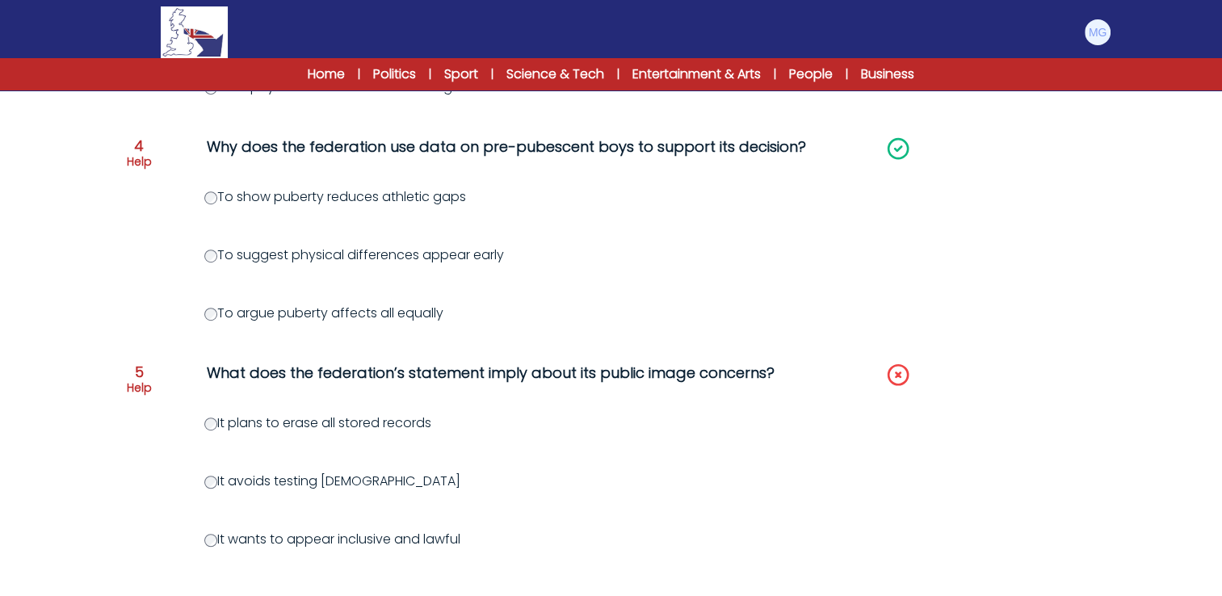
scroll to position [969, 0]
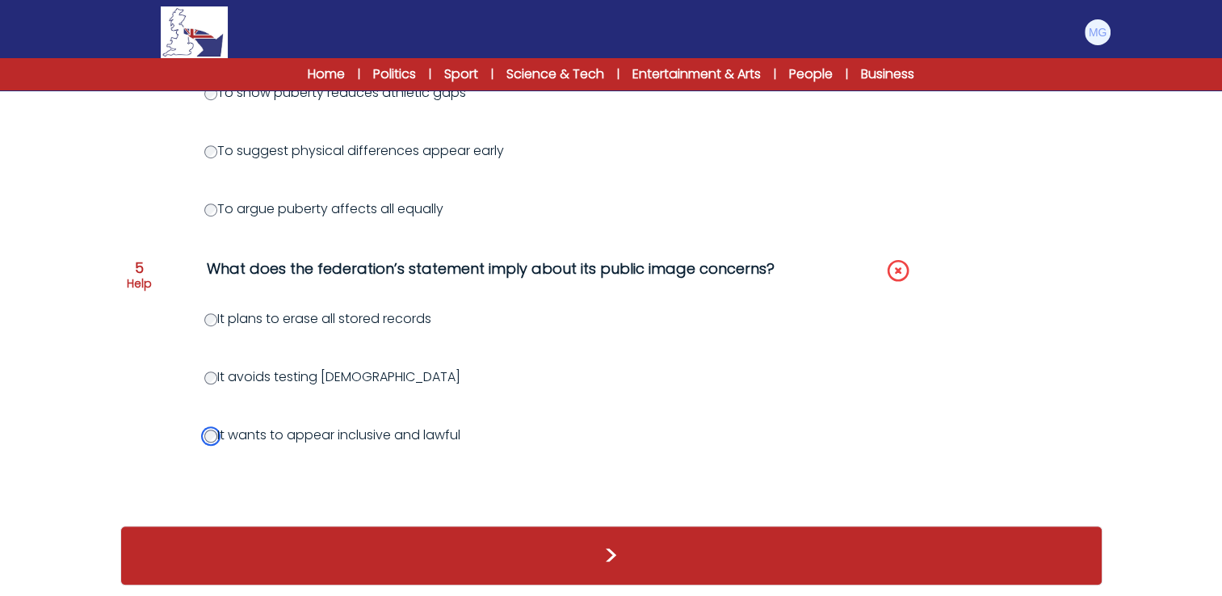
scroll to position [1019, 0]
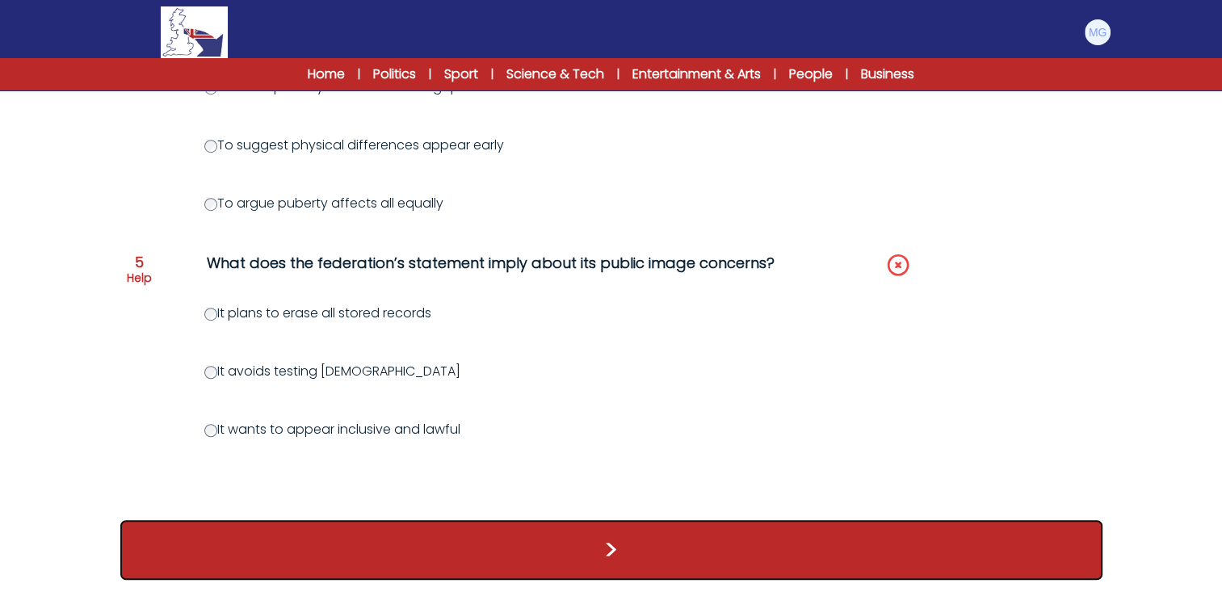
drag, startPoint x: 413, startPoint y: 564, endPoint x: 397, endPoint y: 565, distance: 15.4
click at [414, 565] on button ">" at bounding box center [611, 550] width 982 height 60
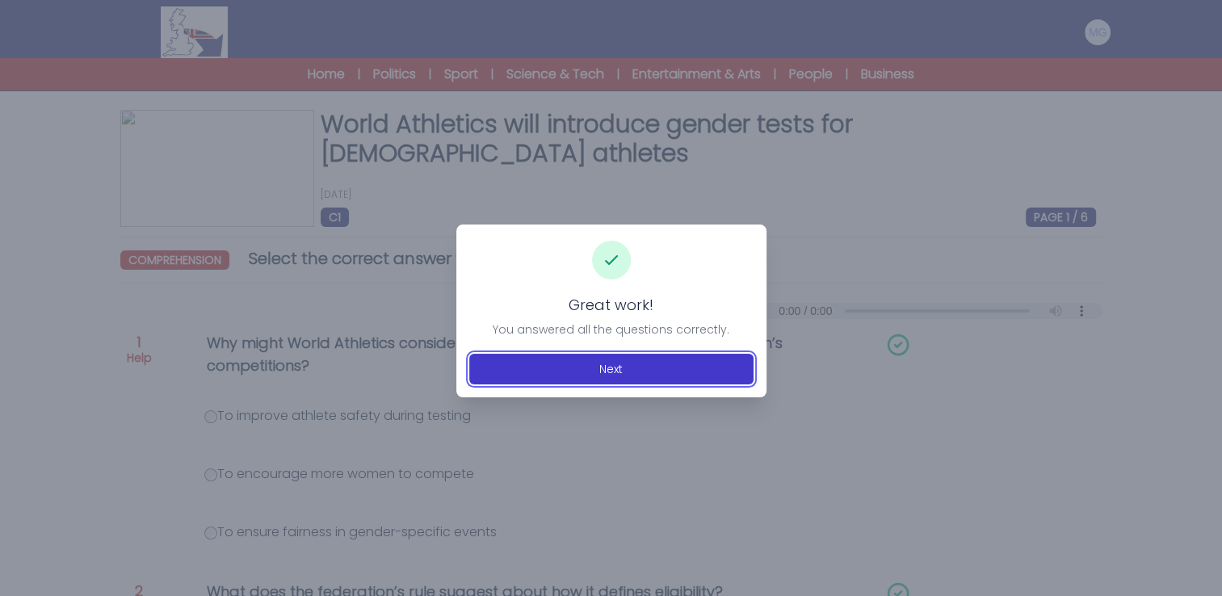
click at [639, 376] on button "Next" at bounding box center [611, 369] width 284 height 31
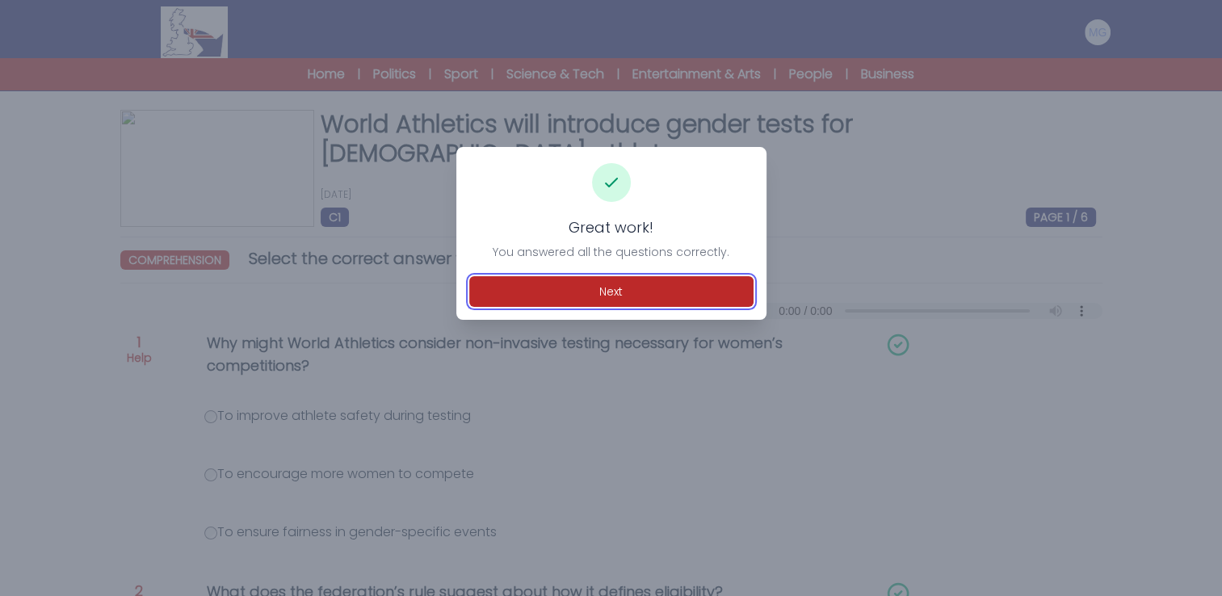
scroll to position [355, 0]
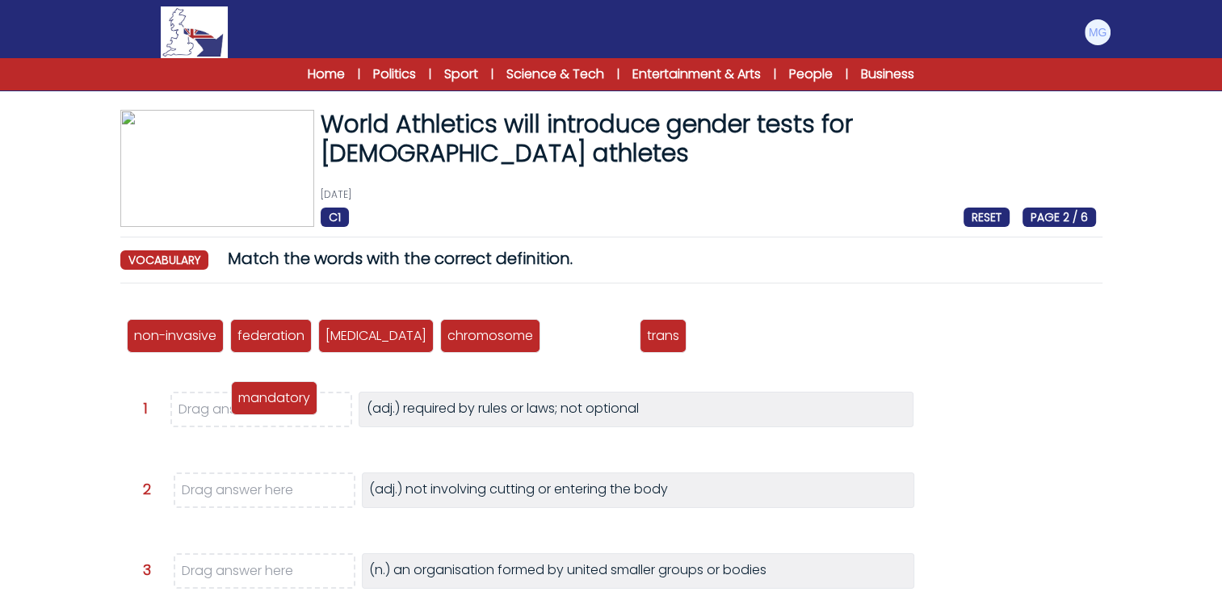
drag, startPoint x: 567, startPoint y: 333, endPoint x: 255, endPoint y: 408, distance: 320.7
click at [254, 405] on p "mandatory" at bounding box center [274, 398] width 72 height 19
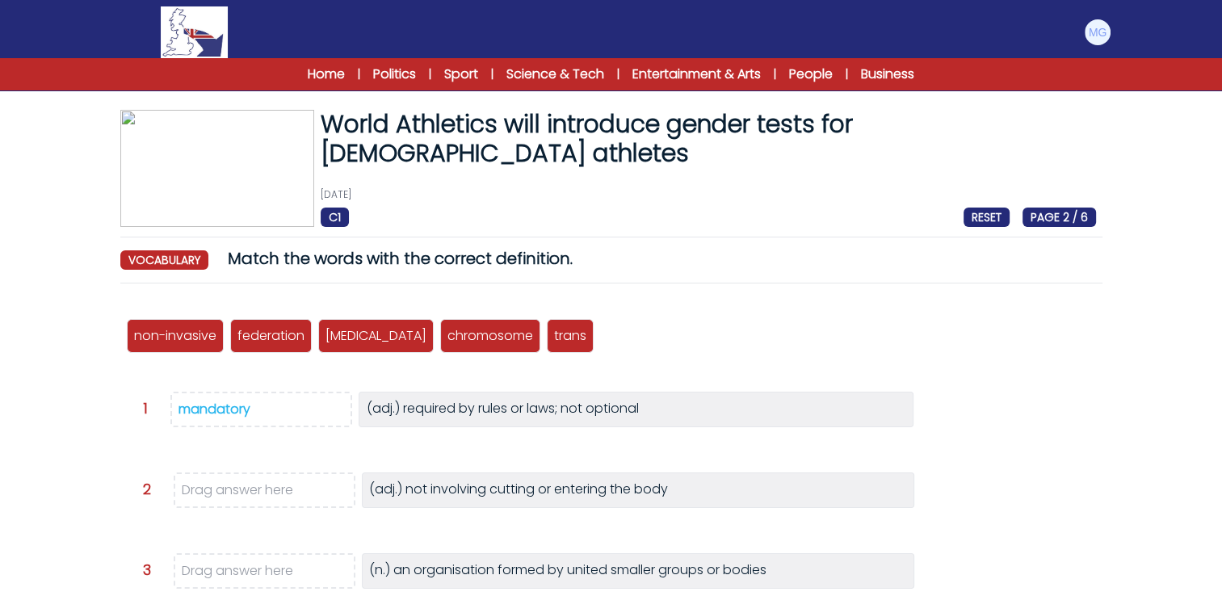
click at [732, 355] on div "non-invasive federation [MEDICAL_DATA] chromosome mandatory trans" at bounding box center [611, 335] width 969 height 53
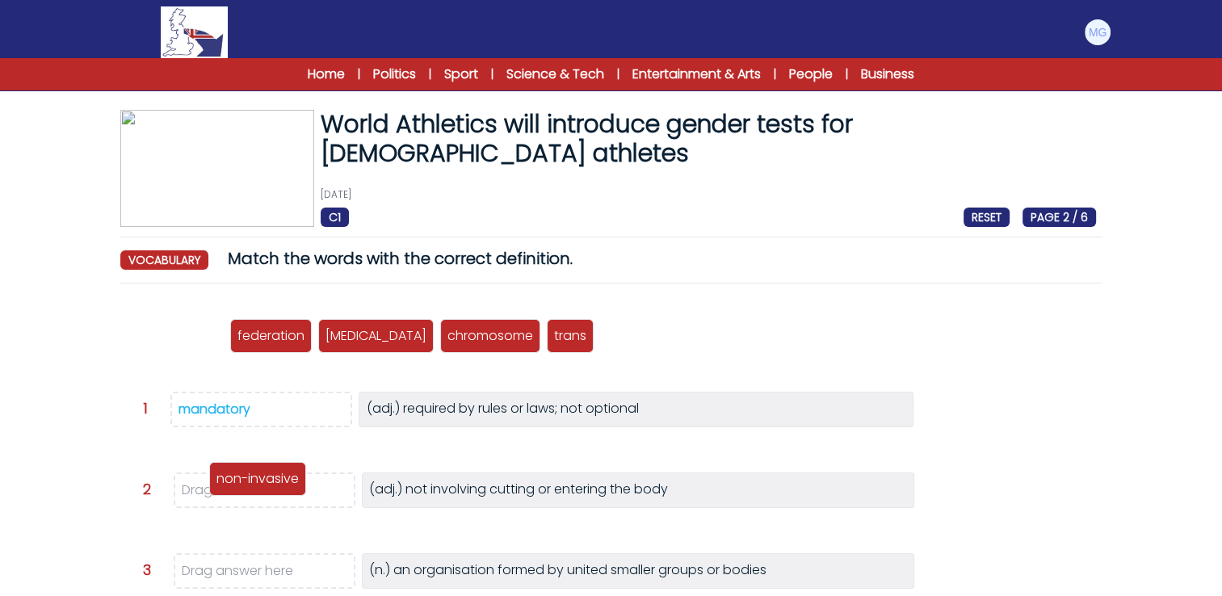
drag, startPoint x: 174, startPoint y: 348, endPoint x: 263, endPoint y: 502, distance: 177.3
click at [263, 496] on div "non-invasive" at bounding box center [257, 479] width 97 height 34
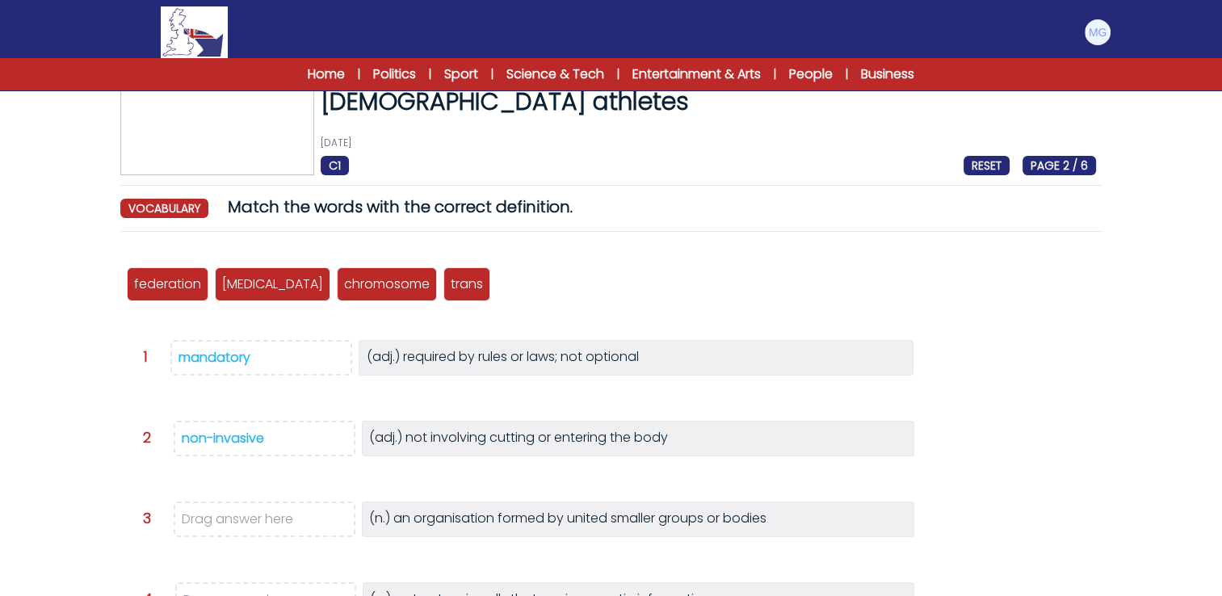
scroll to position [81, 0]
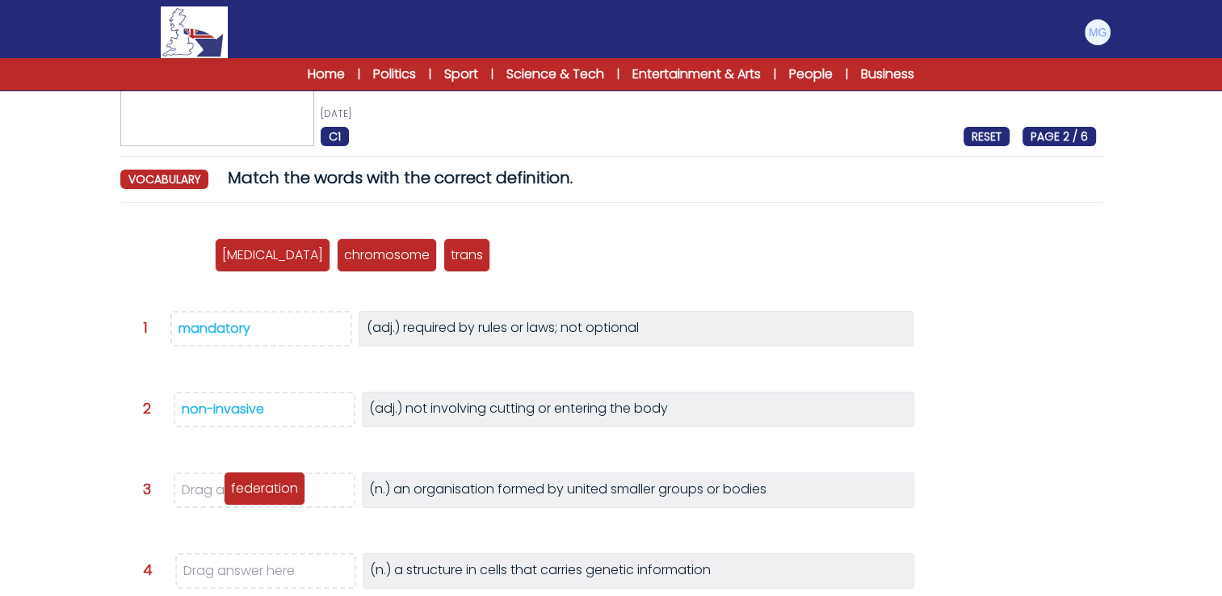
drag, startPoint x: 164, startPoint y: 250, endPoint x: 263, endPoint y: 486, distance: 255.9
click at [263, 486] on p "federation" at bounding box center [264, 488] width 67 height 19
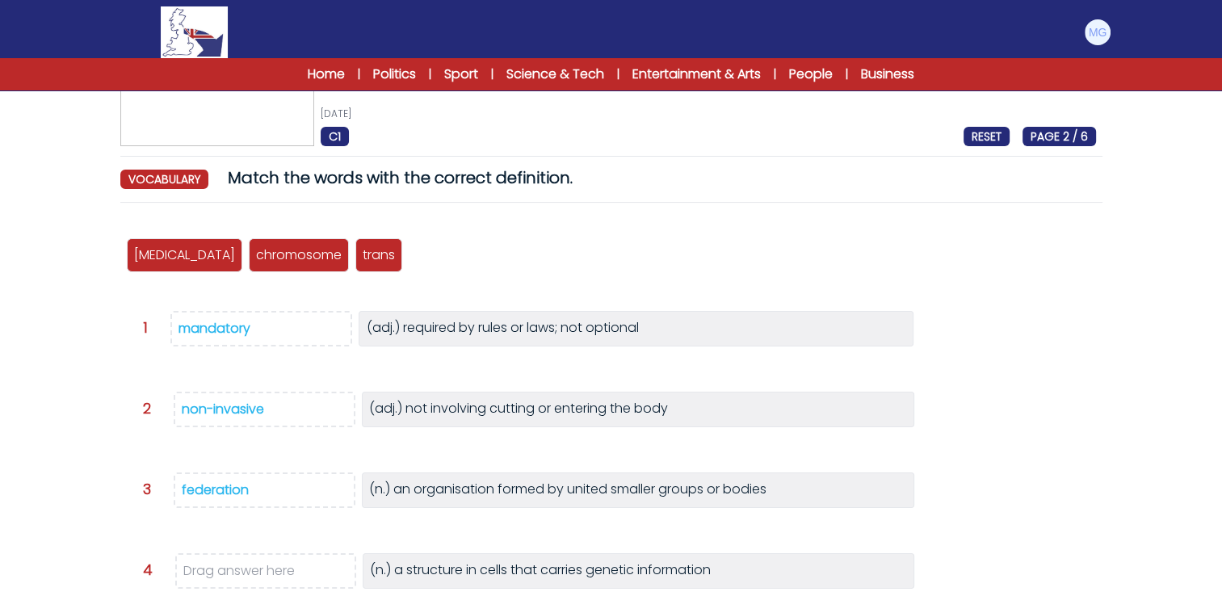
scroll to position [162, 0]
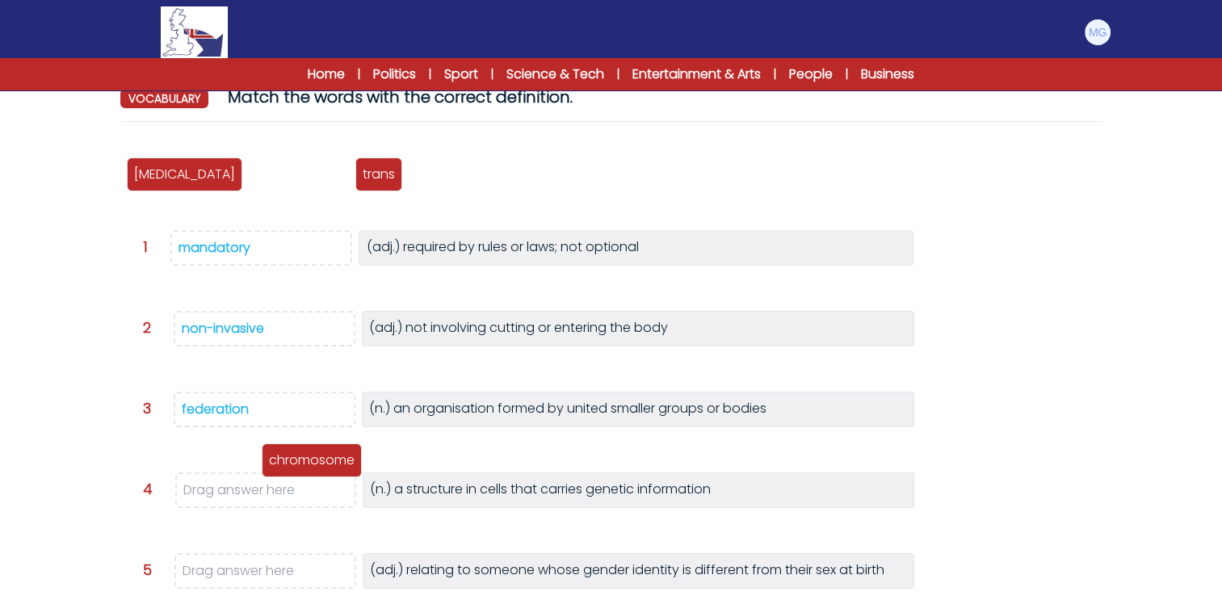
drag, startPoint x: 276, startPoint y: 187, endPoint x: 270, endPoint y: 502, distance: 314.3
click at [270, 477] on div "chromosome" at bounding box center [312, 460] width 100 height 34
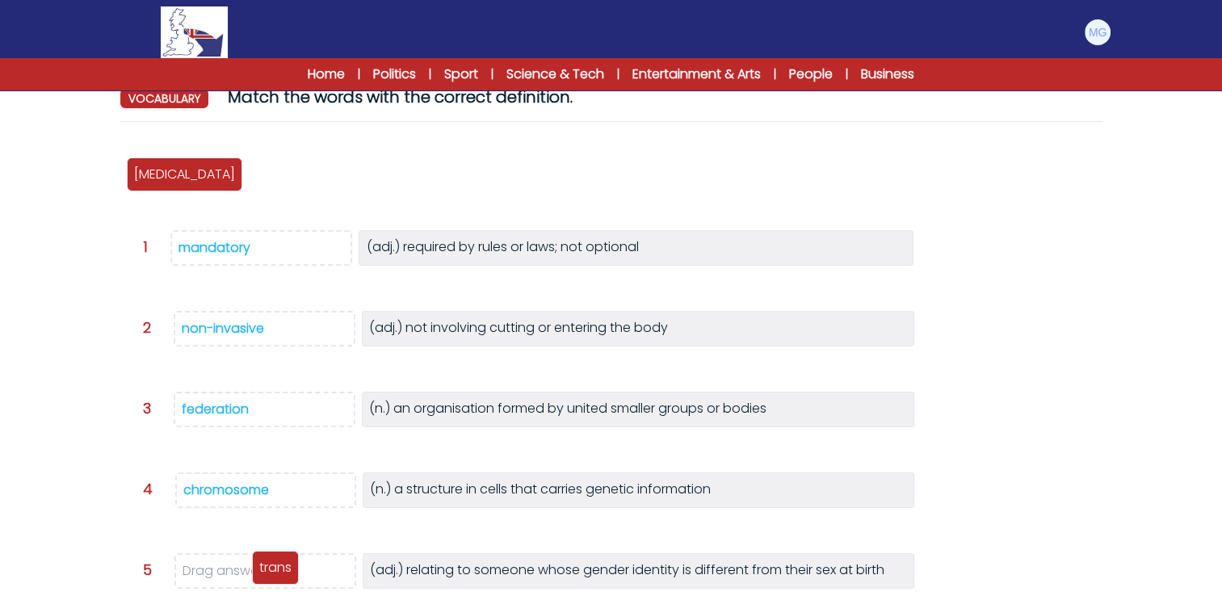
drag, startPoint x: 250, startPoint y: 199, endPoint x: 256, endPoint y: 565, distance: 366.7
click at [259, 565] on p "trans" at bounding box center [275, 567] width 32 height 19
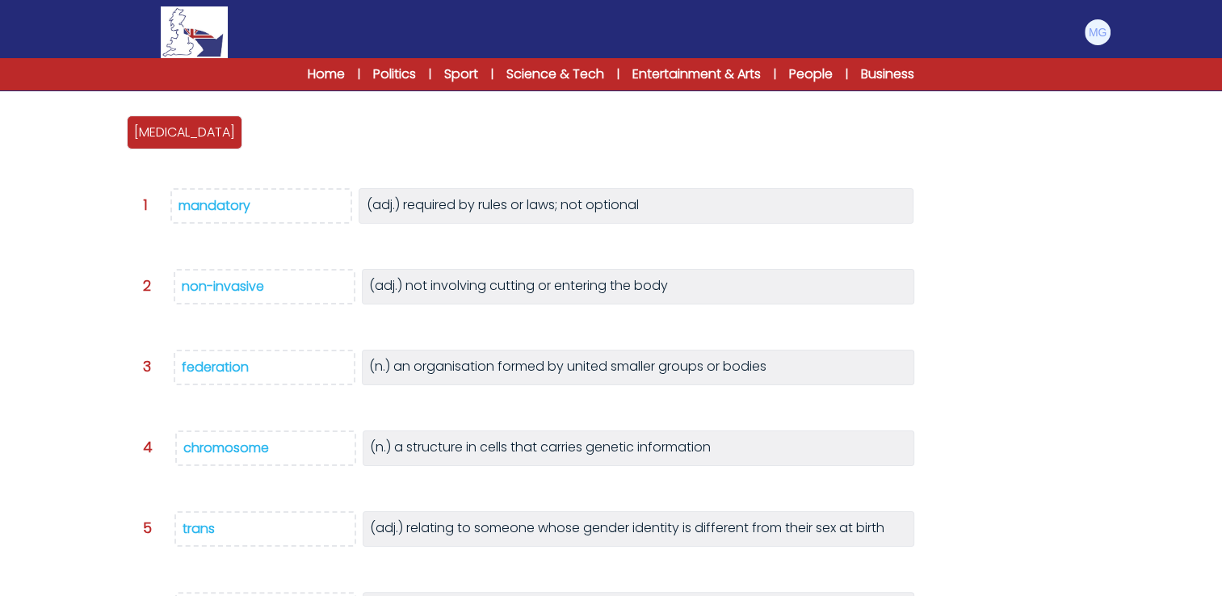
scroll to position [242, 0]
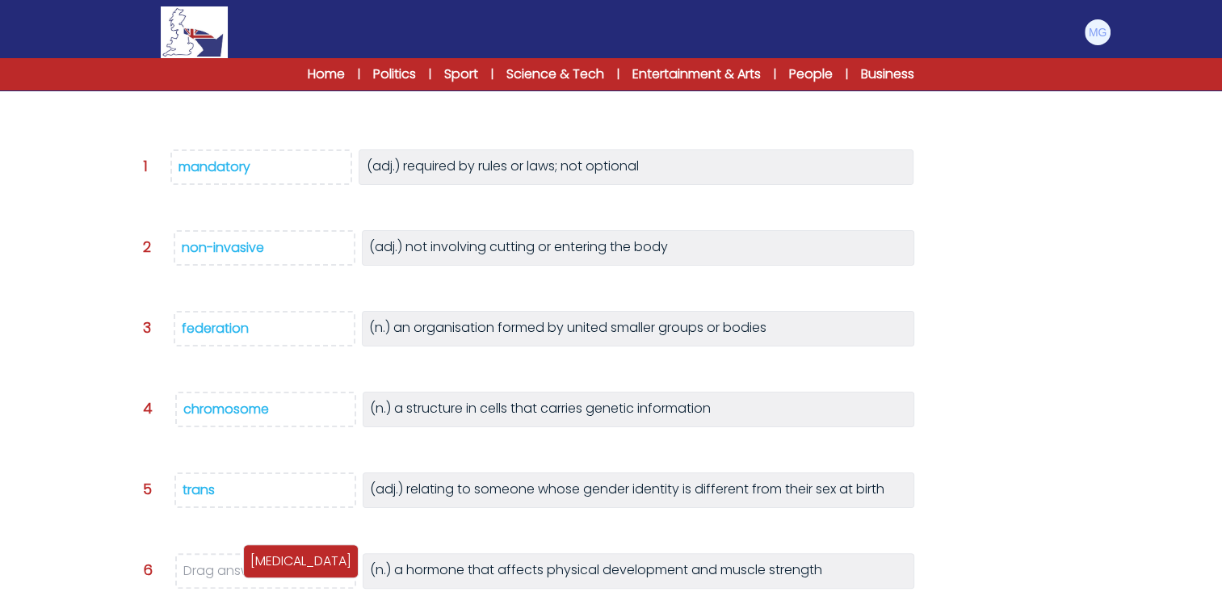
drag, startPoint x: 174, startPoint y: 103, endPoint x: 291, endPoint y: 591, distance: 501.7
click at [291, 578] on div "testosterone" at bounding box center [301, 561] width 116 height 34
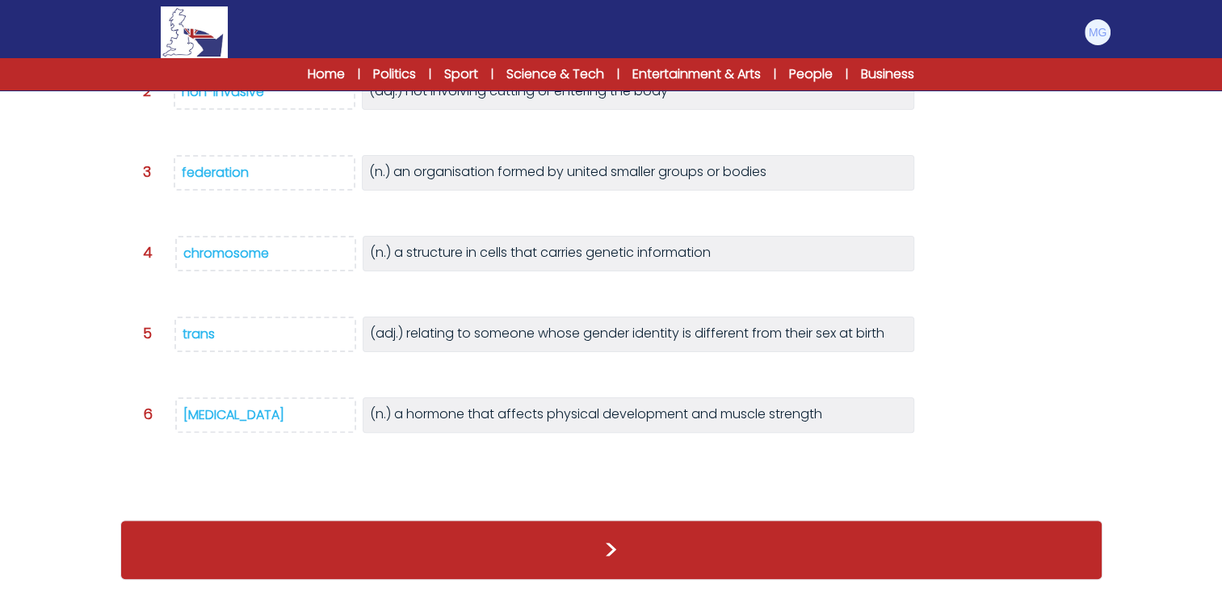
scroll to position [372, 0]
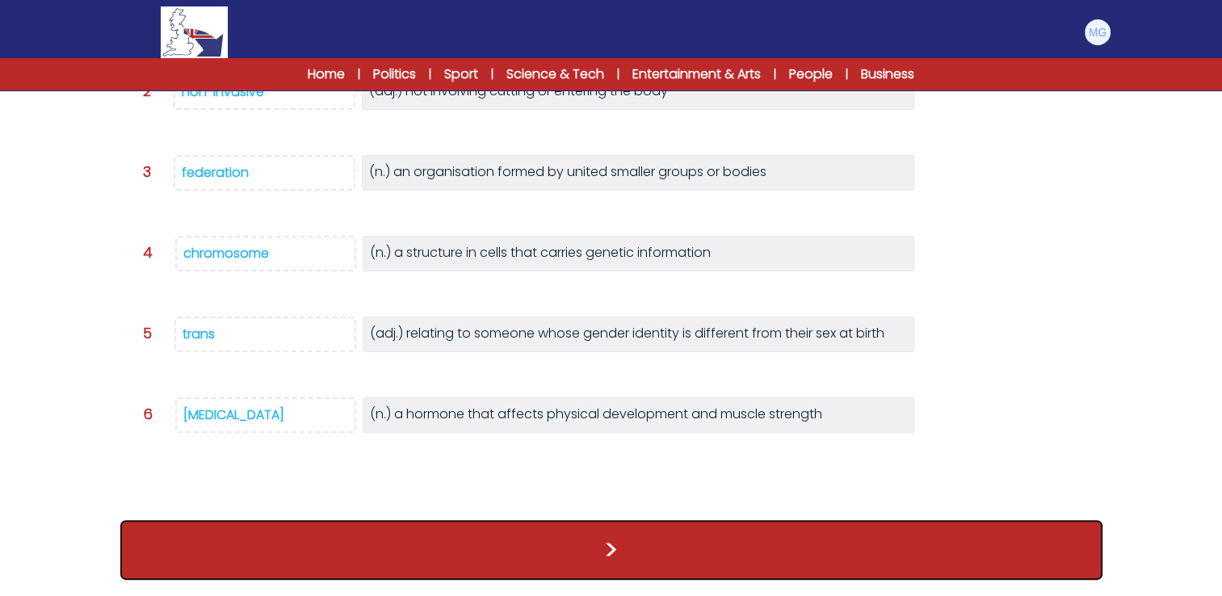
click at [646, 551] on button ">" at bounding box center [611, 550] width 982 height 60
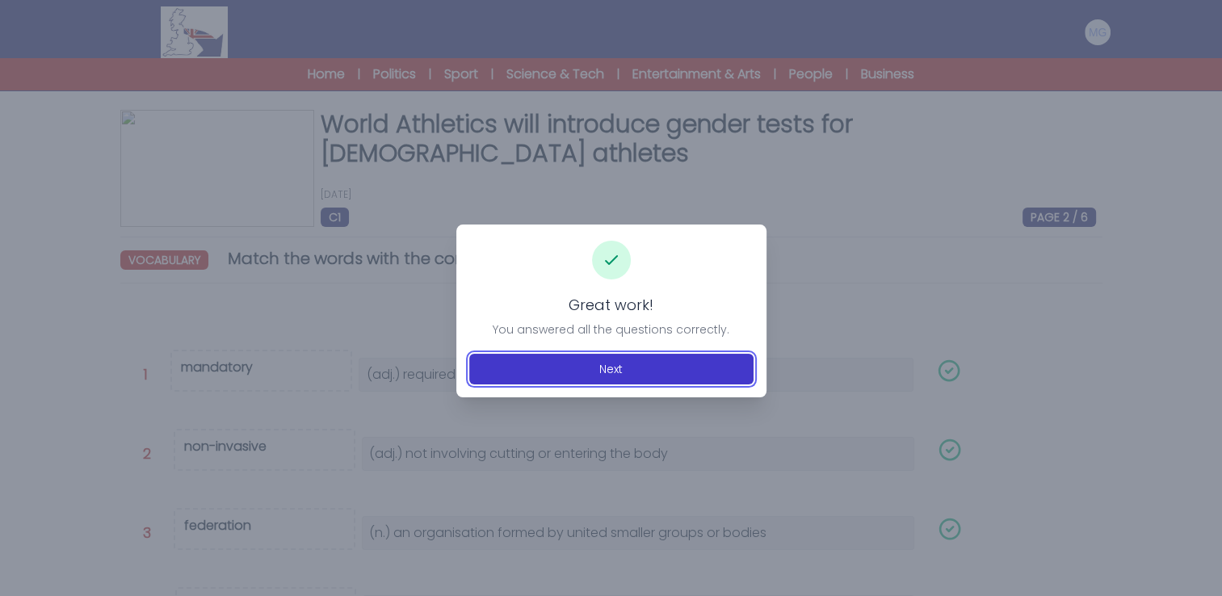
click at [615, 380] on button "Next" at bounding box center [611, 369] width 284 height 31
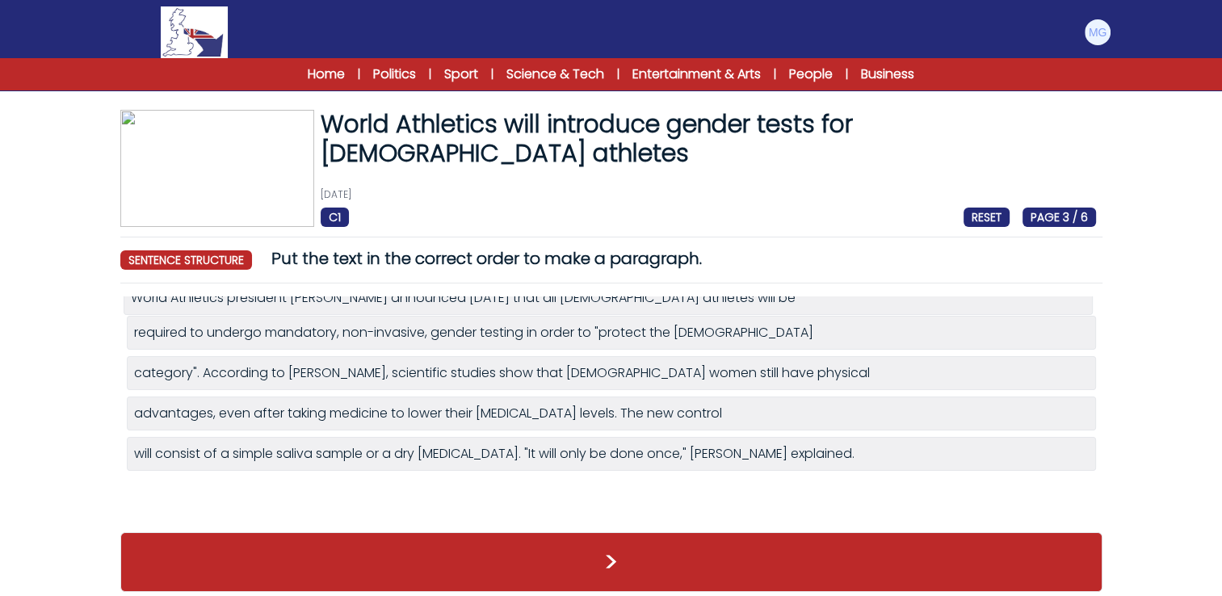
drag, startPoint x: 249, startPoint y: 418, endPoint x: 246, endPoint y: 302, distance: 115.5
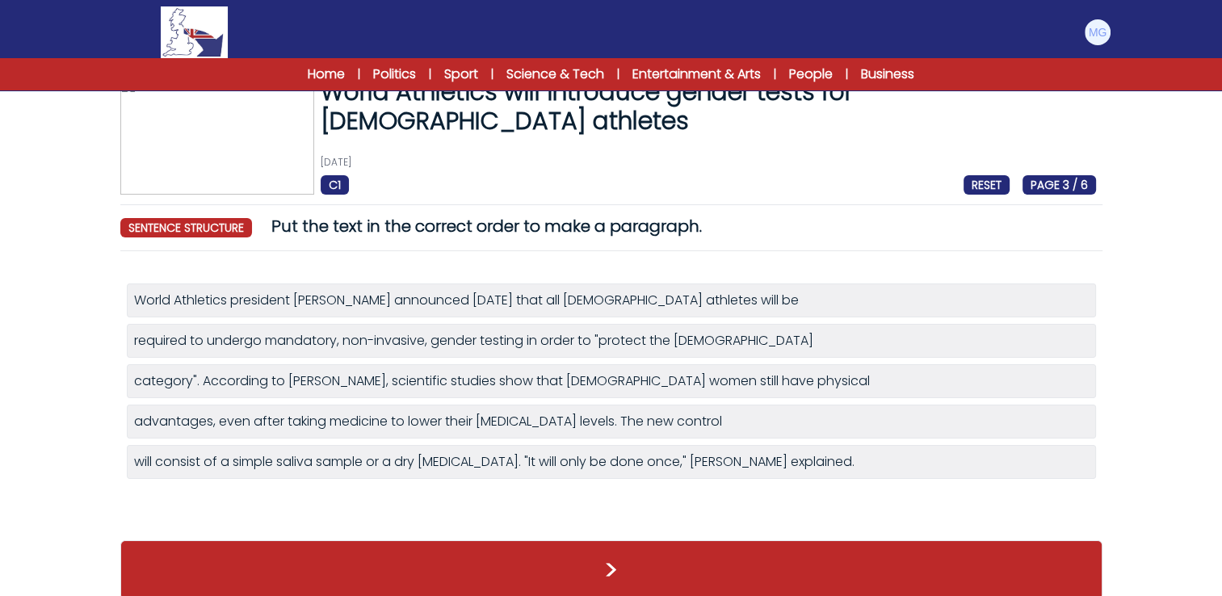
scroll to position [50, 0]
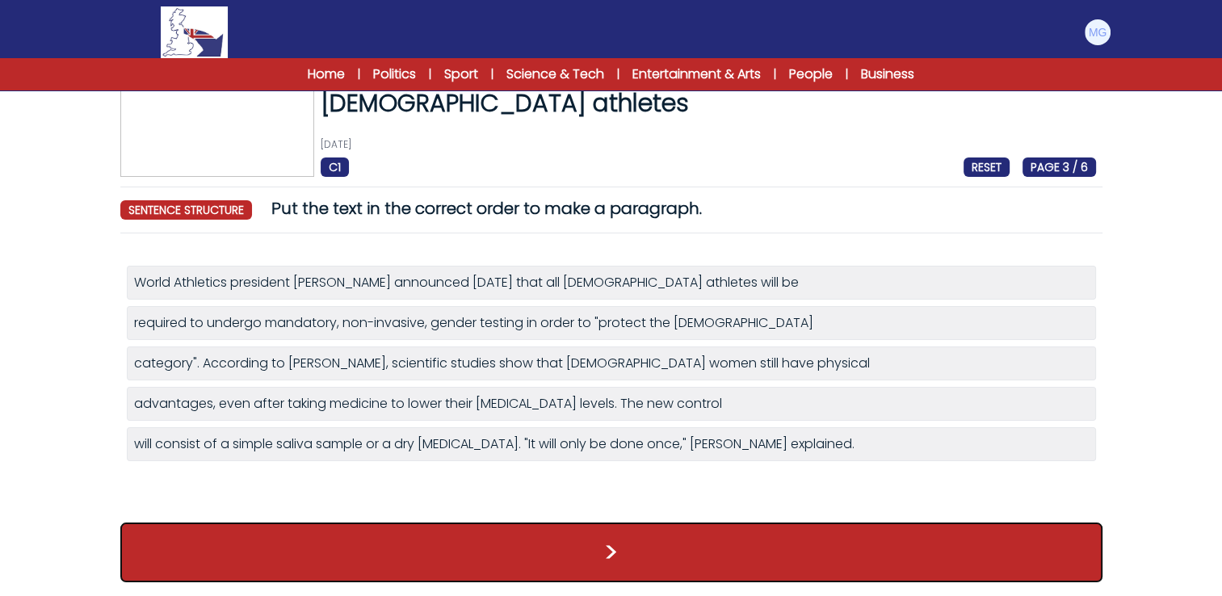
click at [397, 531] on button ">" at bounding box center [611, 553] width 982 height 60
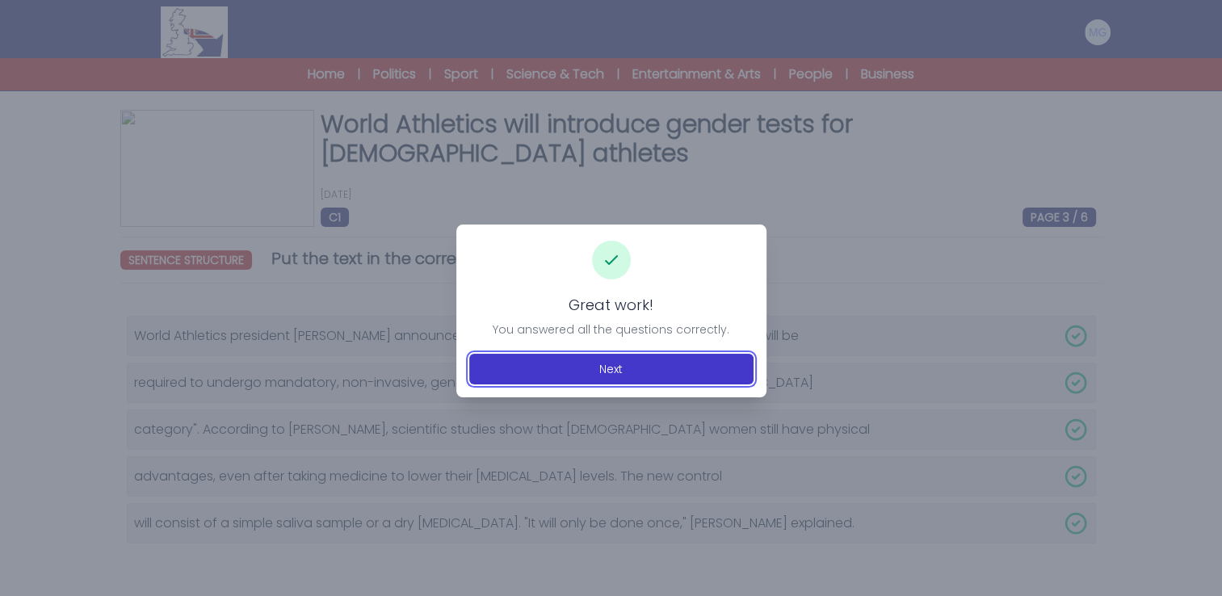
click at [600, 363] on button "Next" at bounding box center [611, 369] width 284 height 31
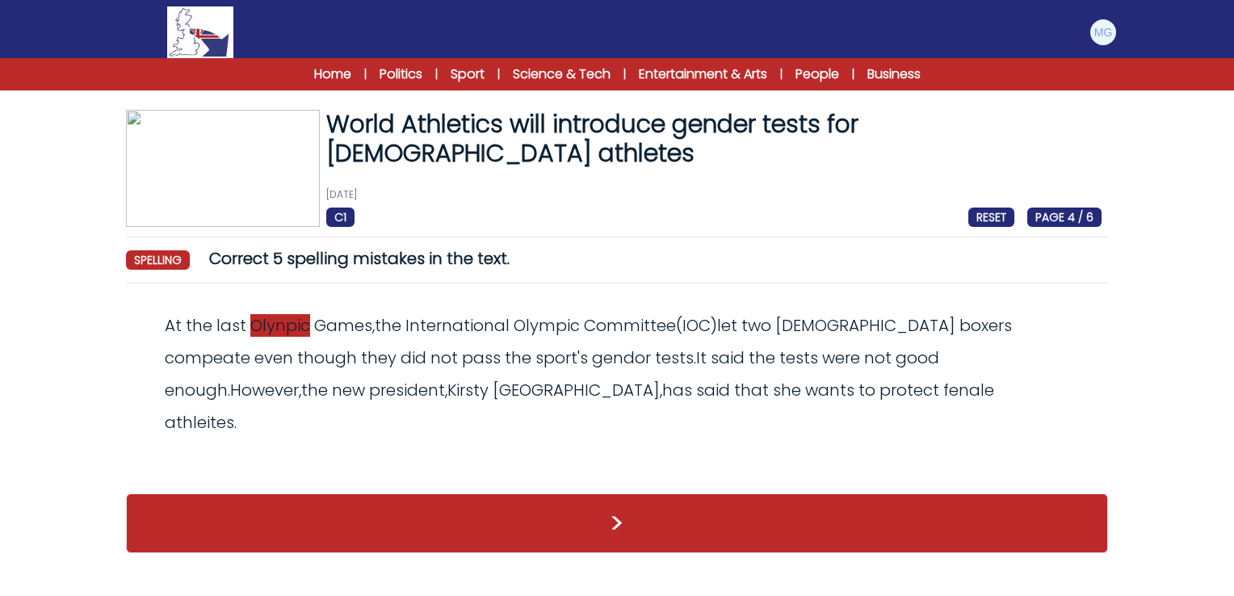
click at [276, 318] on span "Olynpic" at bounding box center [280, 325] width 60 height 23
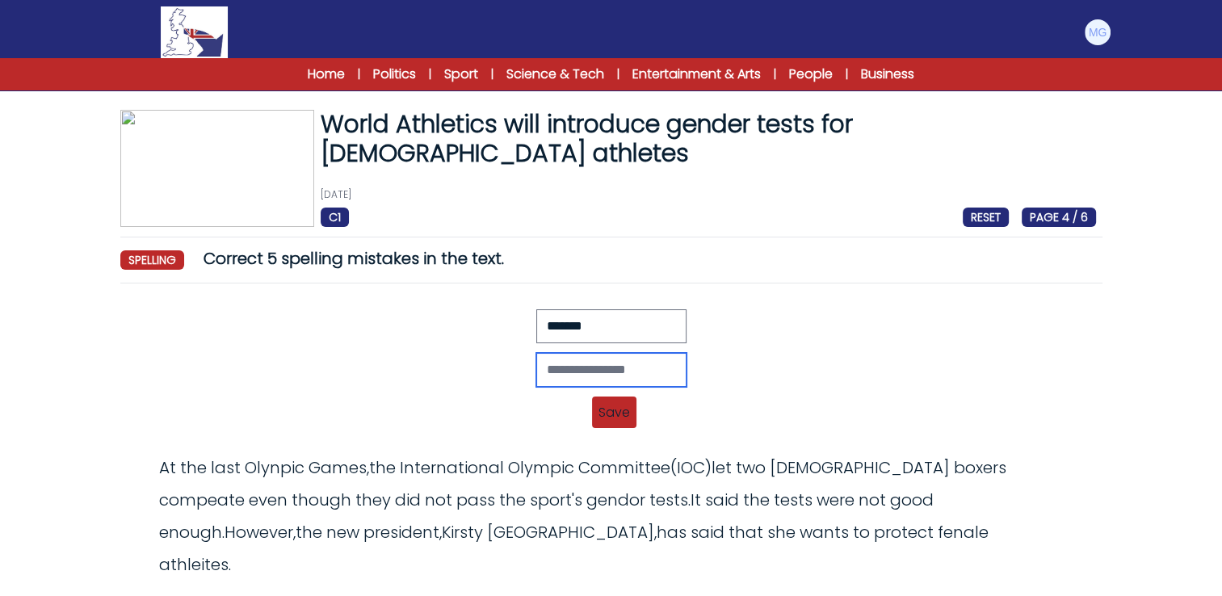
click at [551, 383] on input "text" at bounding box center [611, 370] width 150 height 34
type input "*******"
click at [599, 419] on span "Save" at bounding box center [614, 413] width 44 height 32
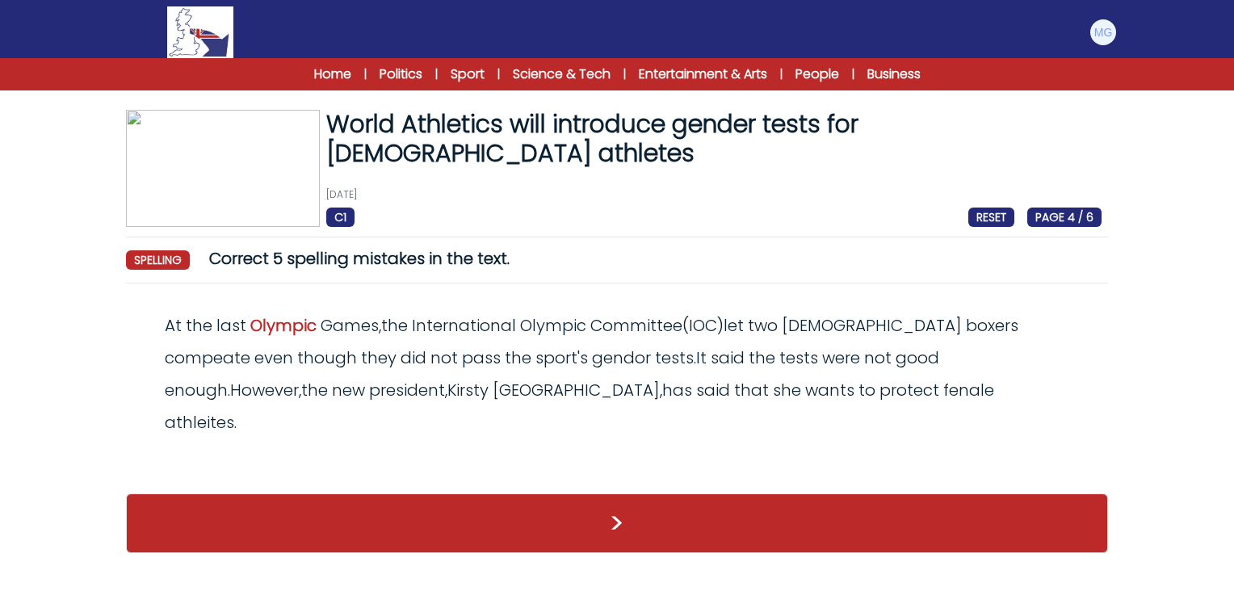
click at [250, 347] on span "compeate" at bounding box center [208, 358] width 86 height 23
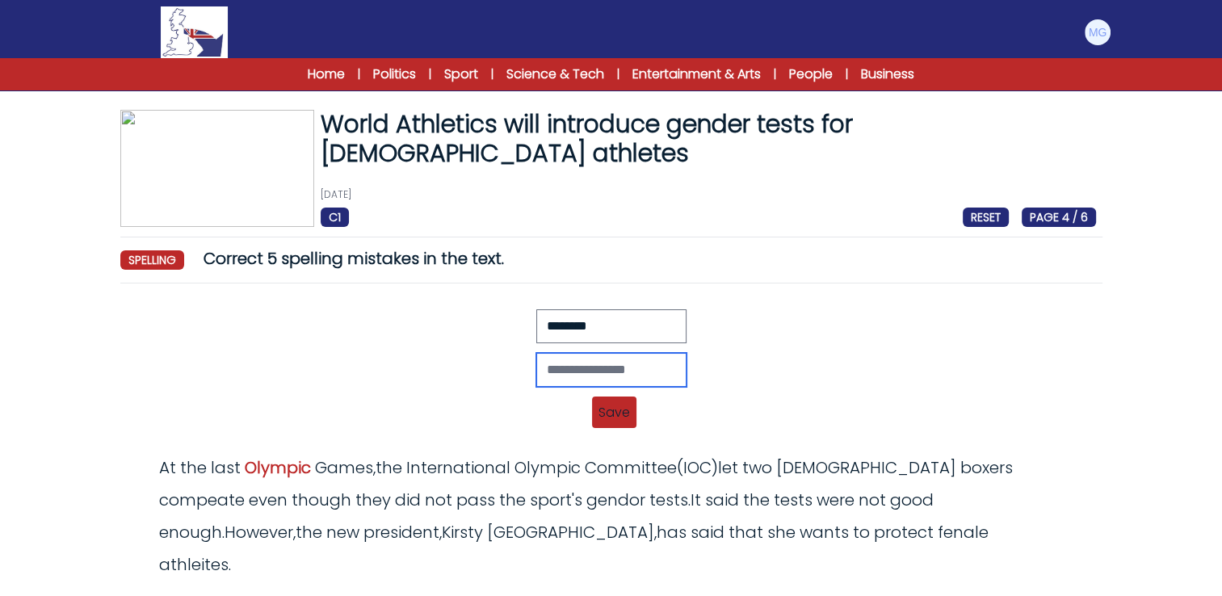
click at [542, 371] on input "text" at bounding box center [611, 370] width 150 height 34
type input "*******"
click at [608, 408] on span "Save" at bounding box center [614, 413] width 44 height 32
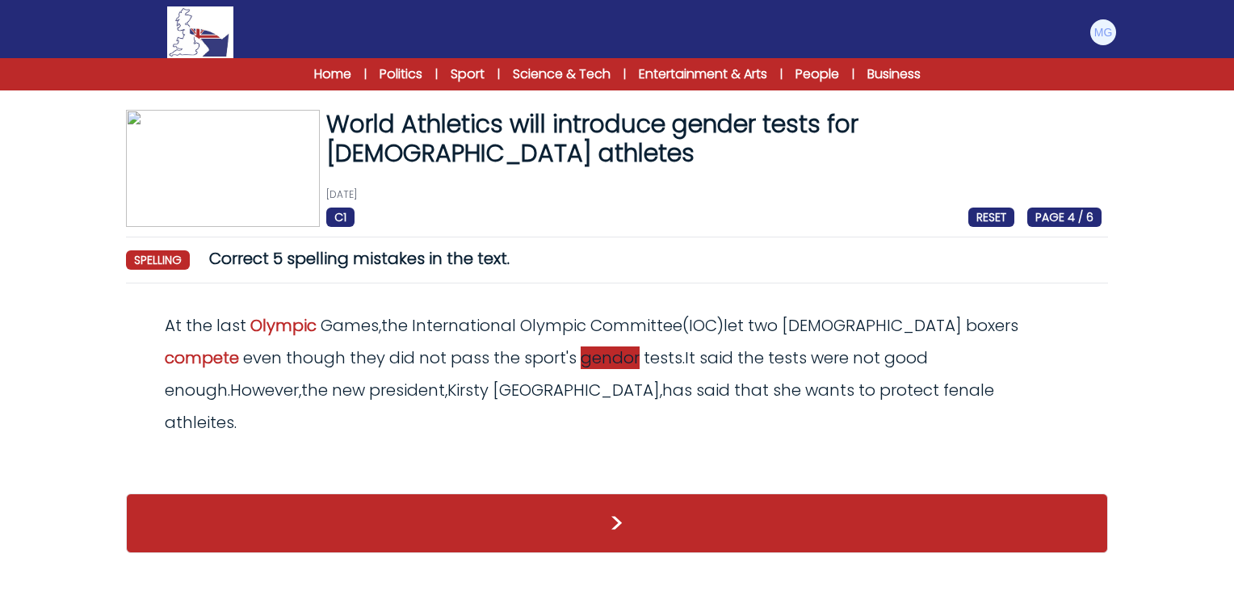
click at [581, 363] on span "gendor" at bounding box center [610, 358] width 59 height 23
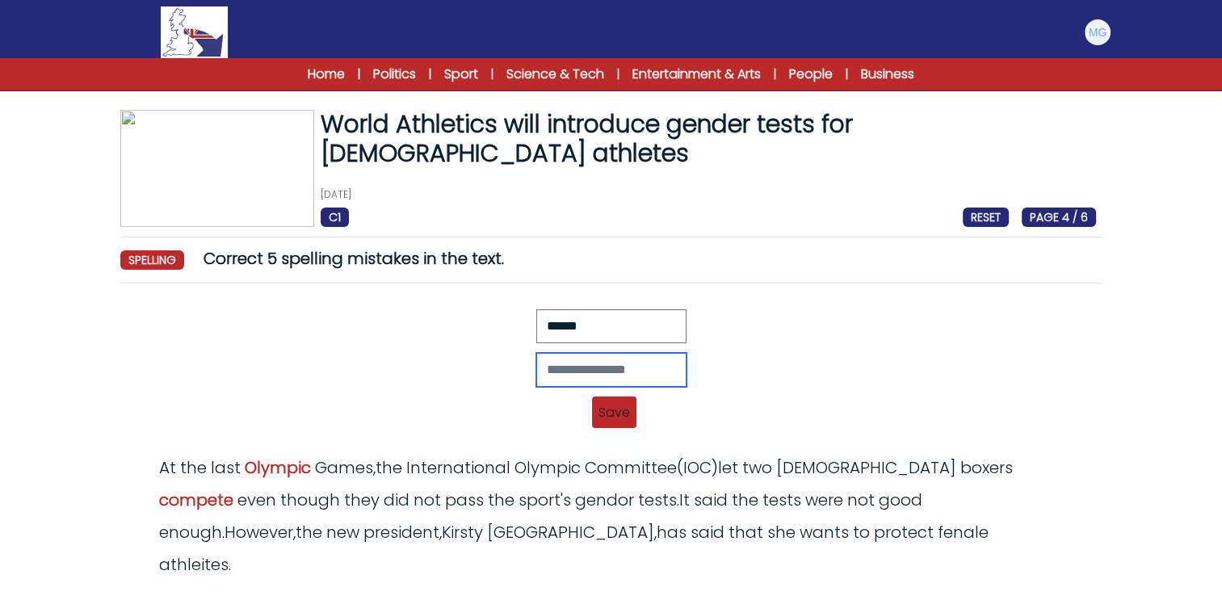
click at [555, 374] on input "text" at bounding box center [611, 370] width 150 height 34
type input "******"
click at [607, 417] on span "Save" at bounding box center [614, 413] width 44 height 32
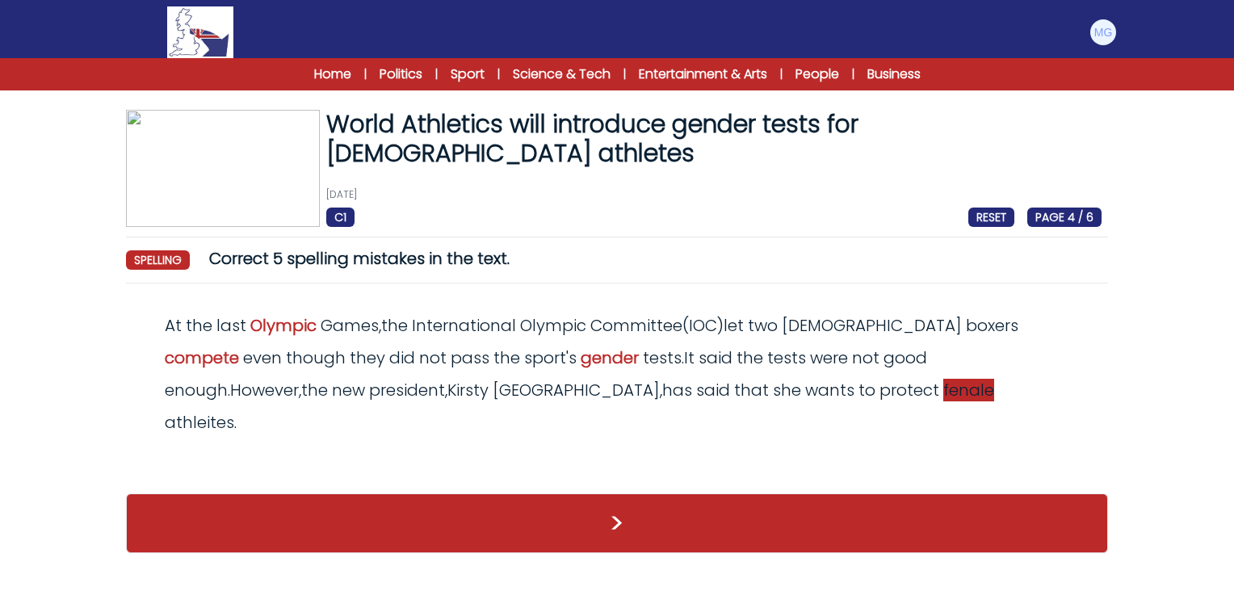
click at [943, 395] on span "fenale" at bounding box center [968, 390] width 51 height 23
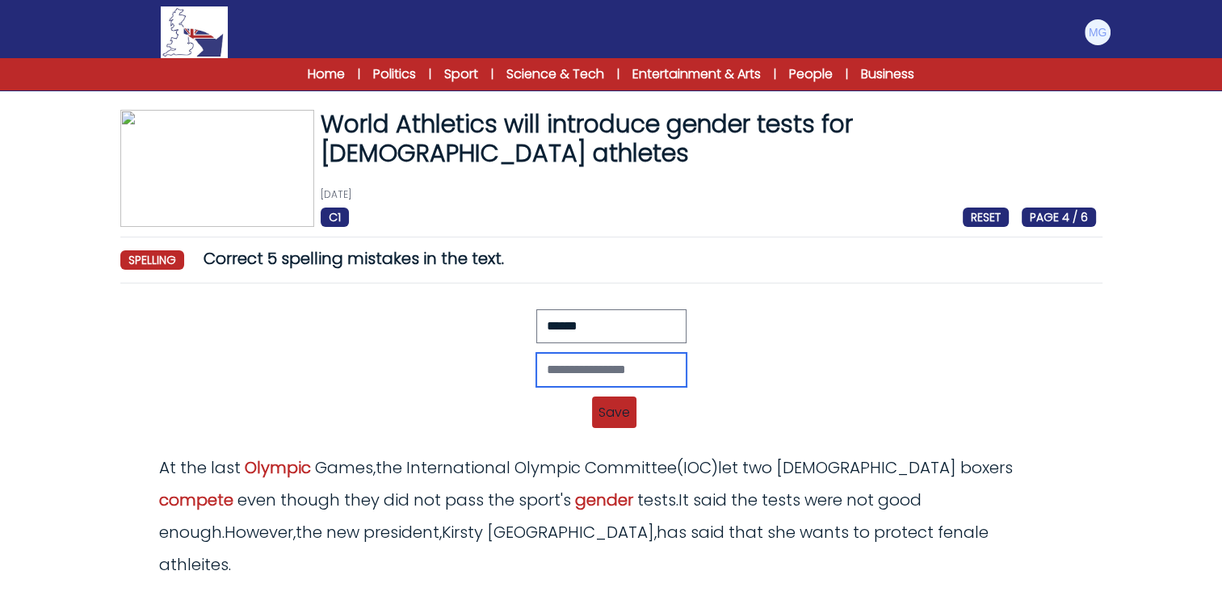
click at [582, 363] on input "text" at bounding box center [611, 370] width 150 height 34
type input "******"
click at [594, 408] on span "Save" at bounding box center [614, 413] width 44 height 32
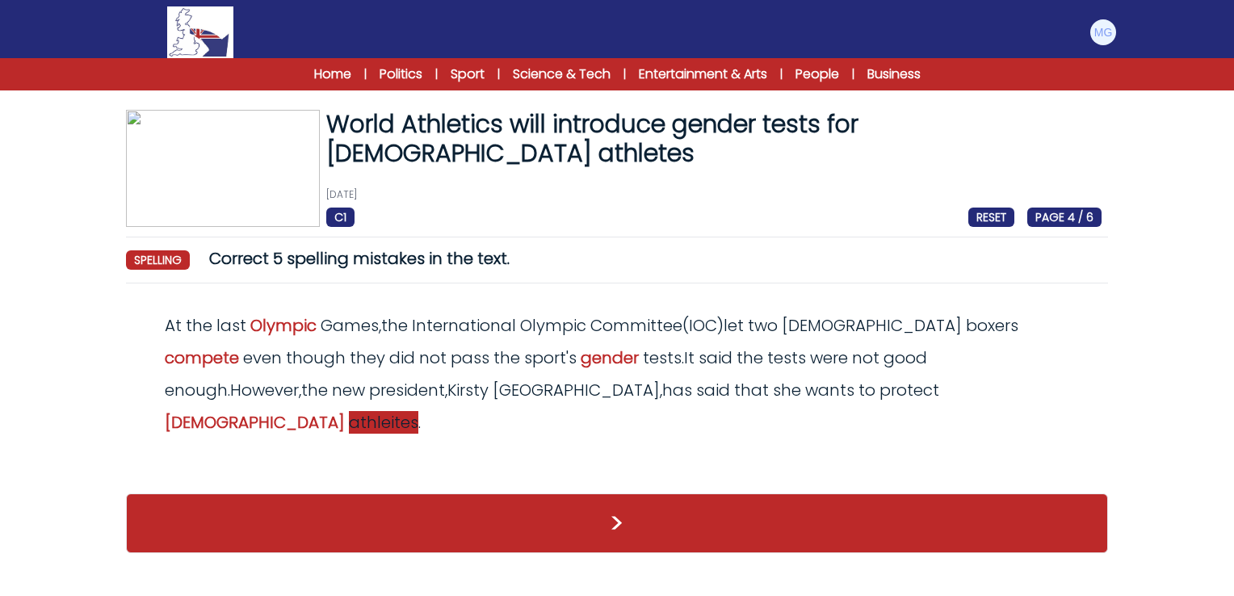
click at [418, 411] on span "athleites" at bounding box center [383, 422] width 69 height 23
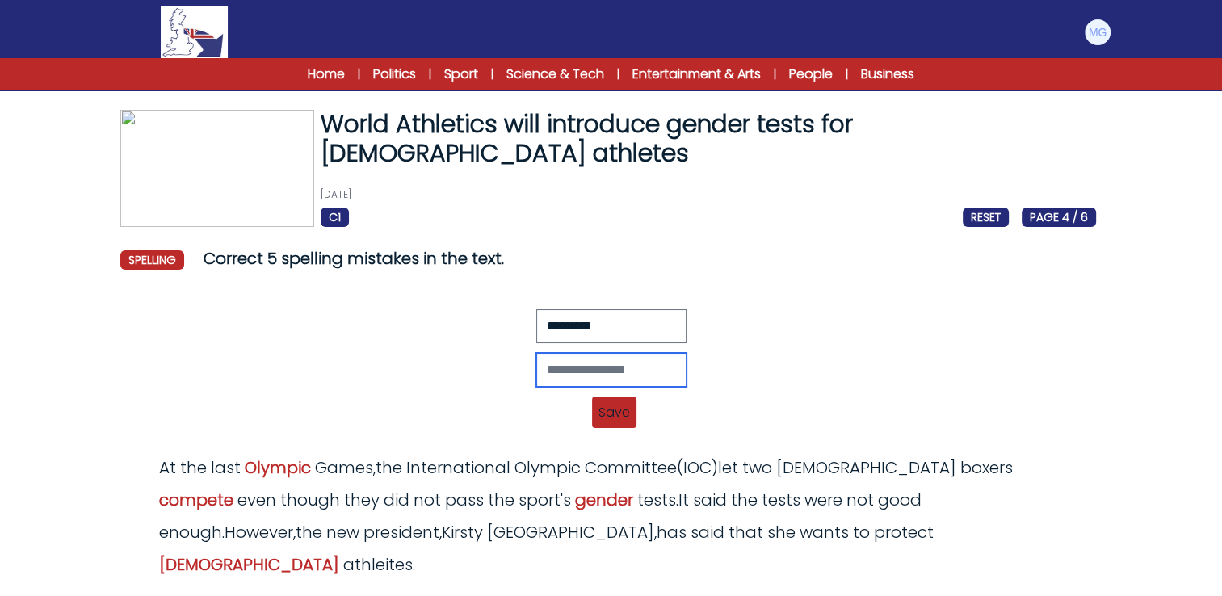
click at [558, 372] on input "text" at bounding box center [611, 370] width 150 height 34
type input "********"
click at [534, 421] on div "Revert Save At the last Olynpic Games, the International Olympic Committee (IOC…" at bounding box center [611, 412] width 969 height 19
click at [610, 409] on span "Save" at bounding box center [614, 413] width 44 height 32
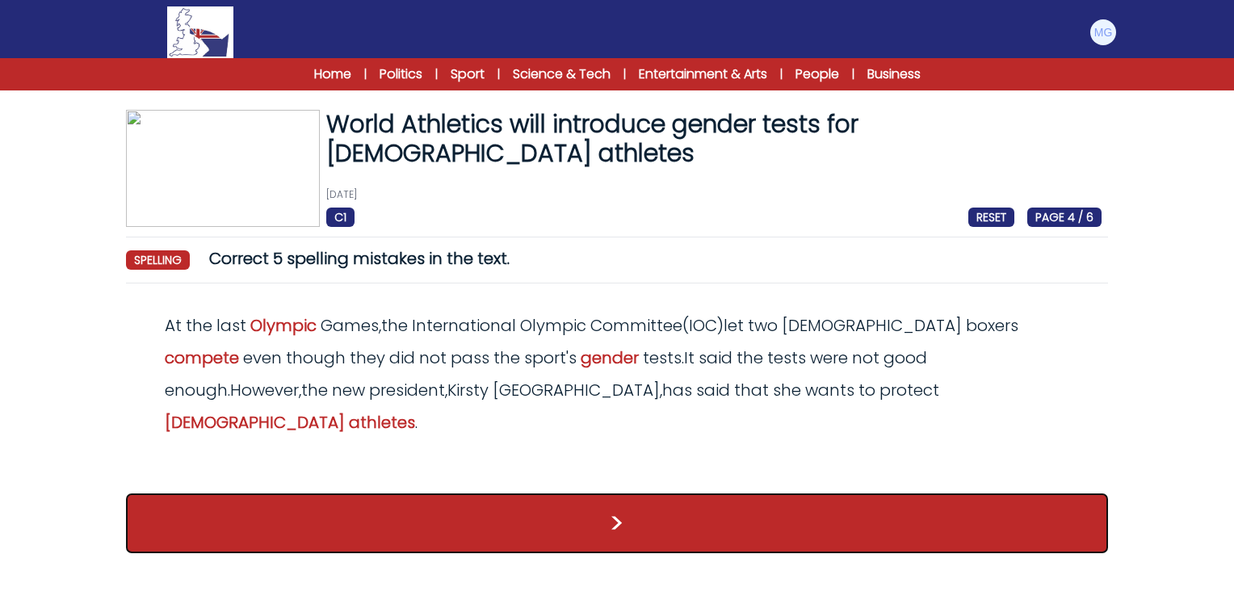
click at [718, 494] on button ">" at bounding box center [617, 524] width 982 height 60
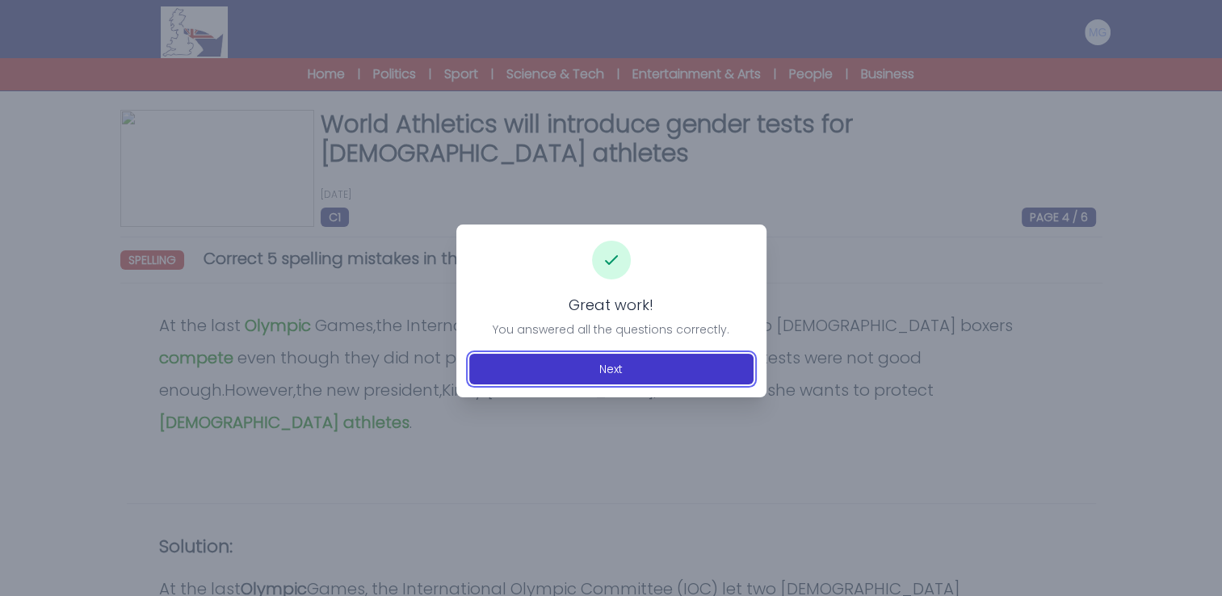
click at [660, 370] on button "Next" at bounding box center [611, 369] width 284 height 31
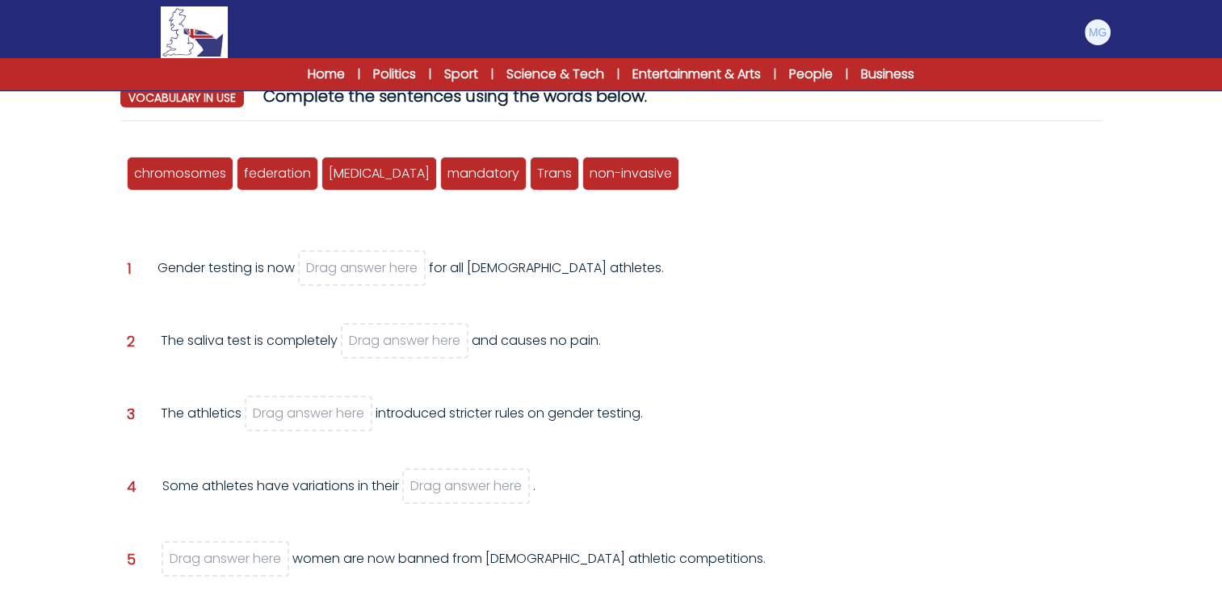
scroll to position [81, 0]
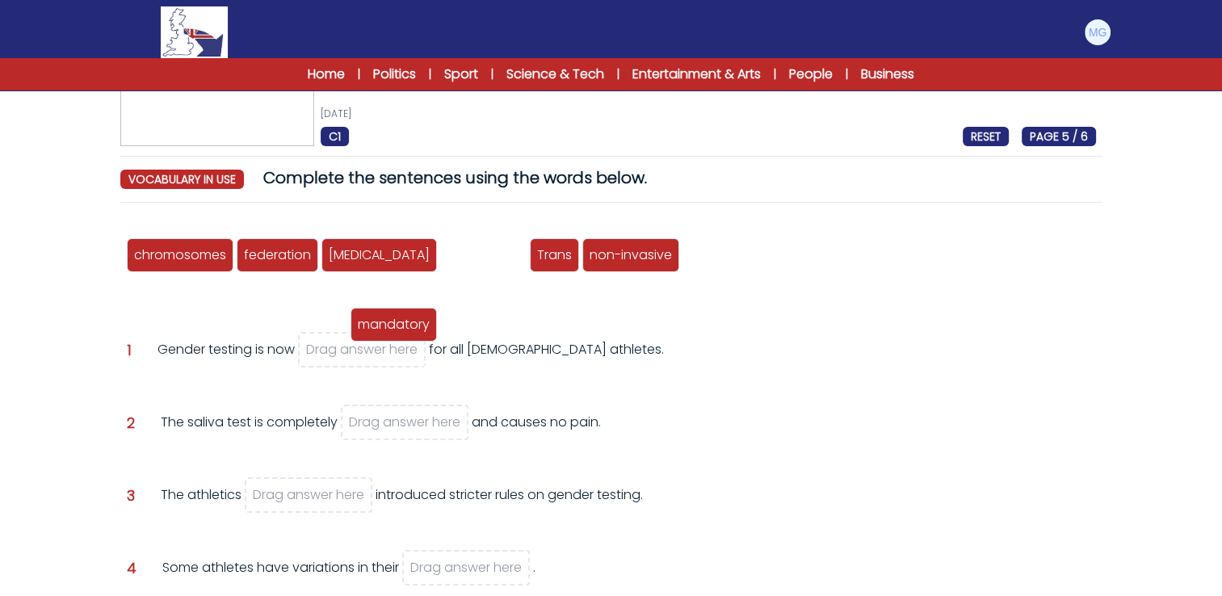
drag, startPoint x: 472, startPoint y: 254, endPoint x: 355, endPoint y: 357, distance: 155.1
click at [358, 334] on span "mandatory" at bounding box center [394, 324] width 72 height 19
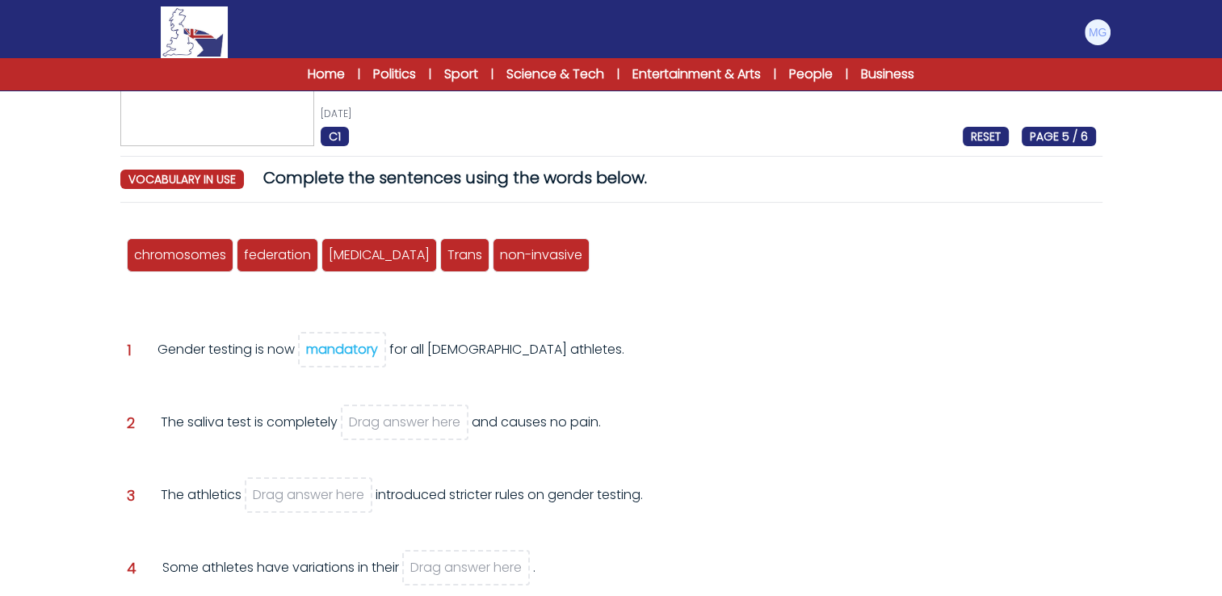
click at [657, 366] on div "Question 1 Gender testing is now mandatory for all female athletes." at bounding box center [611, 362] width 969 height 44
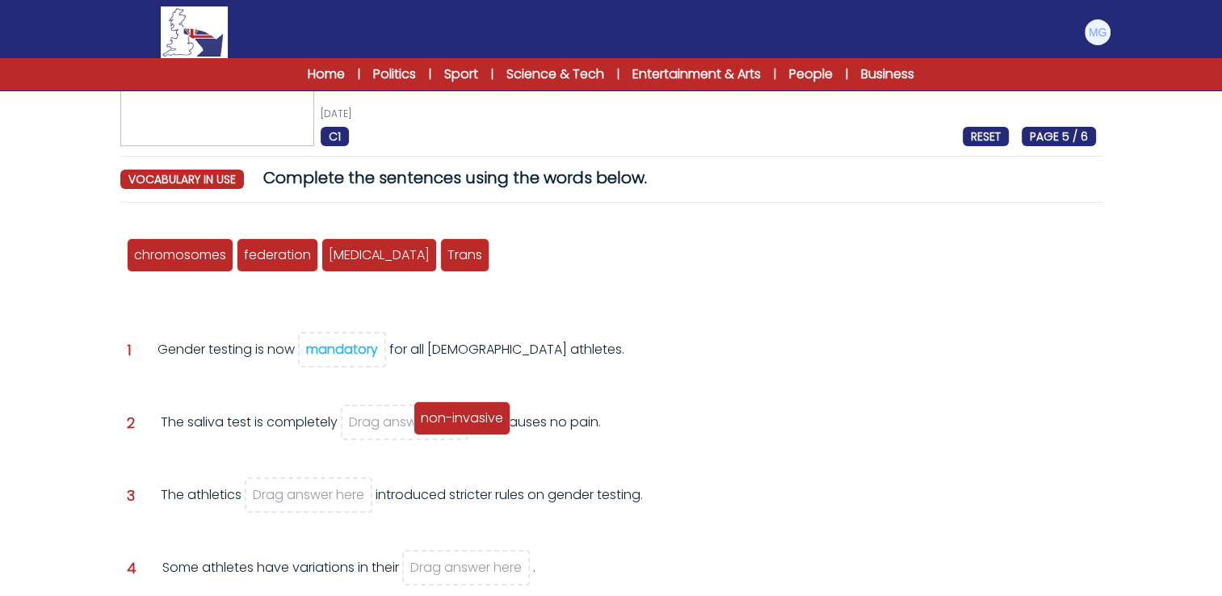
drag, startPoint x: 527, startPoint y: 256, endPoint x: 442, endPoint y: 406, distance: 172.9
click at [435, 411] on span "non-invasive" at bounding box center [462, 418] width 82 height 19
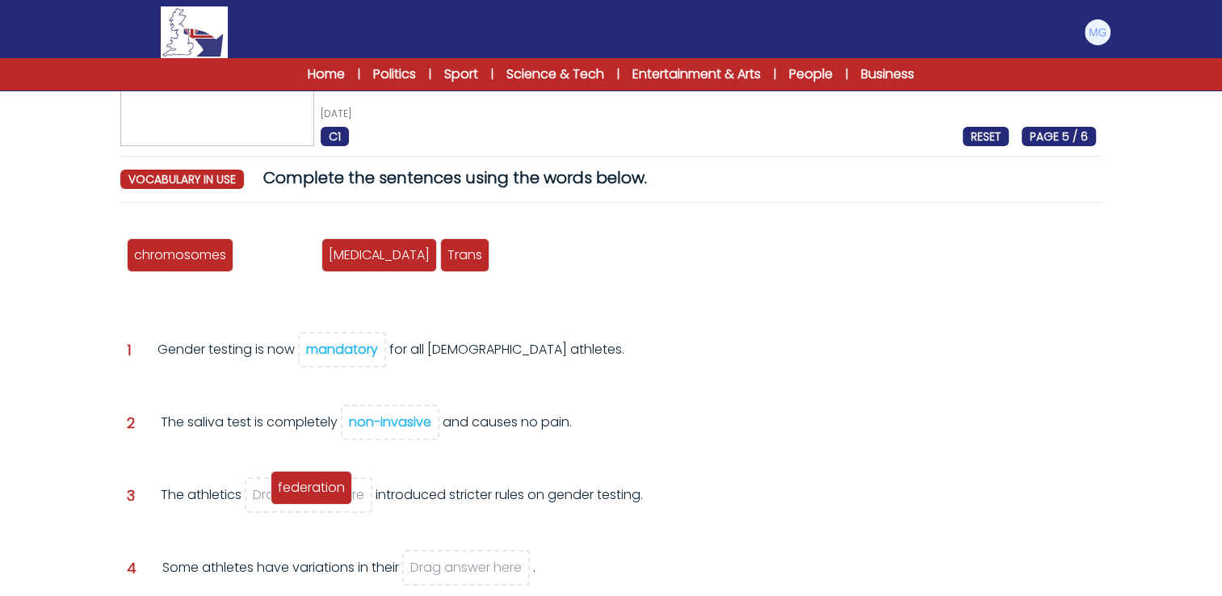
drag, startPoint x: 275, startPoint y: 258, endPoint x: 309, endPoint y: 489, distance: 233.5
click at [309, 489] on span "federation" at bounding box center [311, 487] width 67 height 19
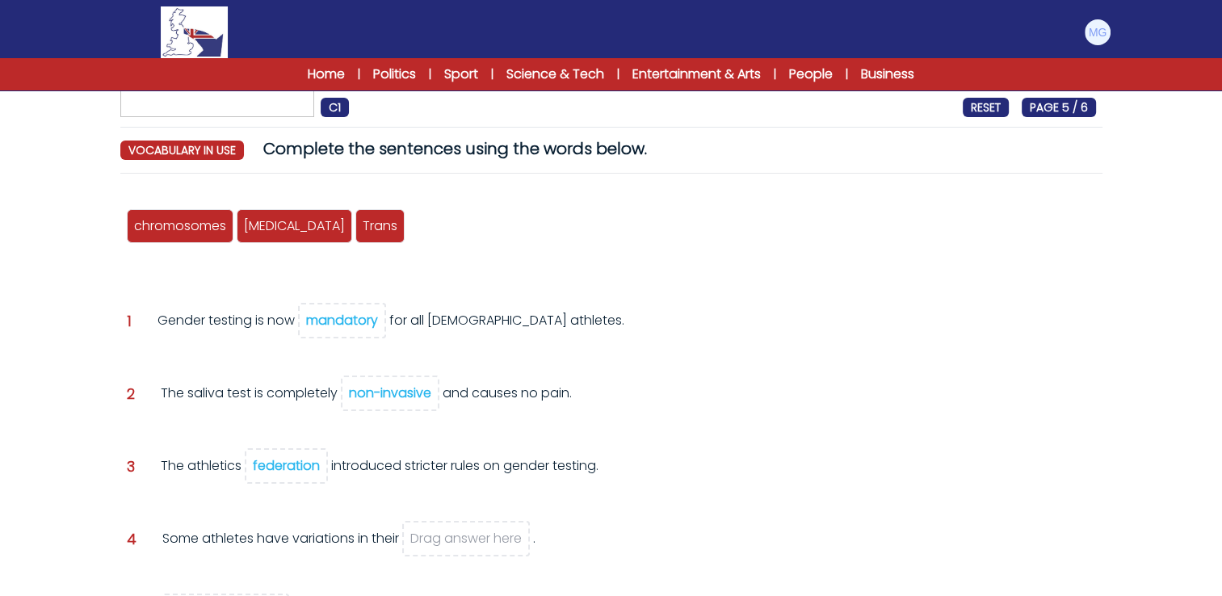
scroll to position [162, 0]
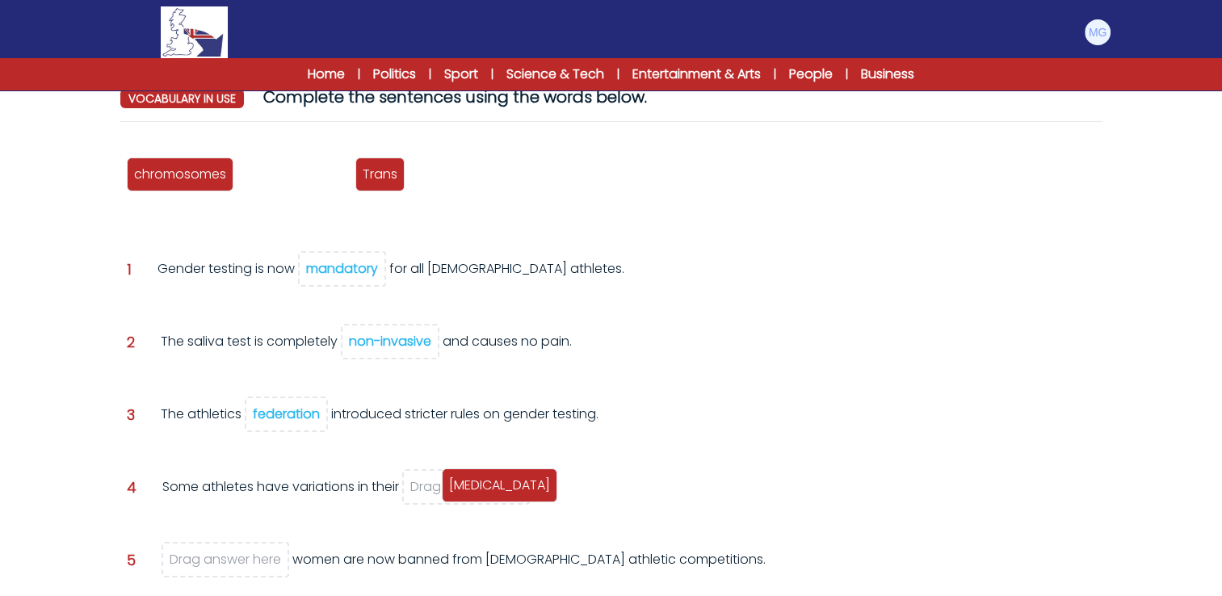
drag, startPoint x: 258, startPoint y: 176, endPoint x: 444, endPoint y: 485, distance: 360.2
click at [449, 485] on span "testosterone" at bounding box center [499, 485] width 101 height 19
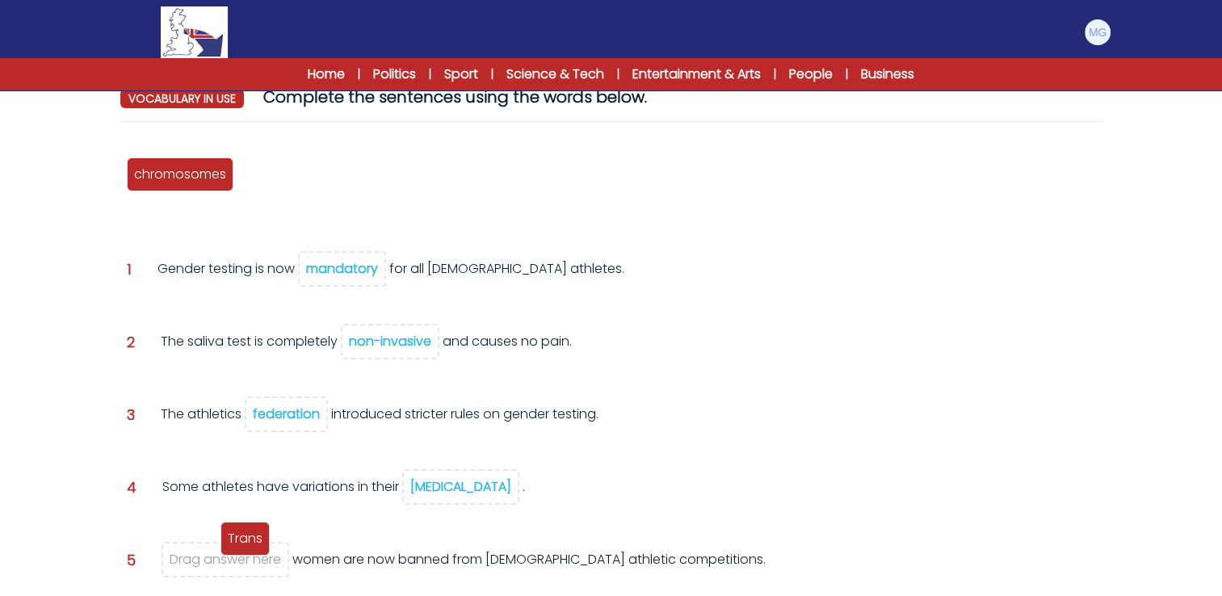
drag, startPoint x: 263, startPoint y: 174, endPoint x: 245, endPoint y: 544, distance: 371.2
click at [245, 544] on span "Trans" at bounding box center [245, 538] width 35 height 19
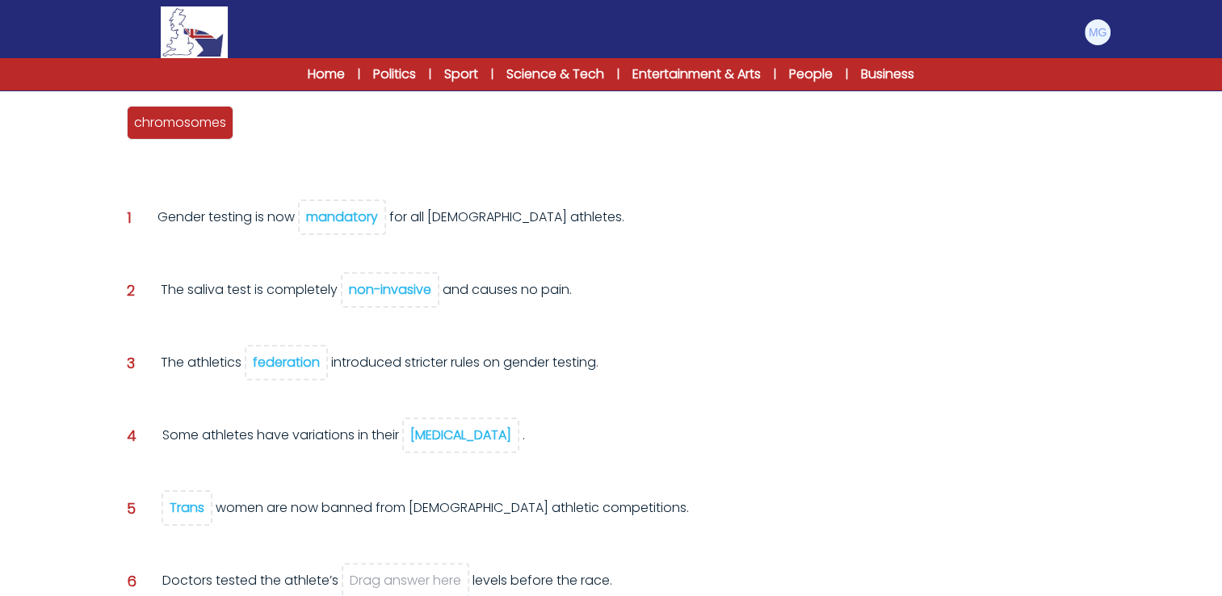
scroll to position [242, 0]
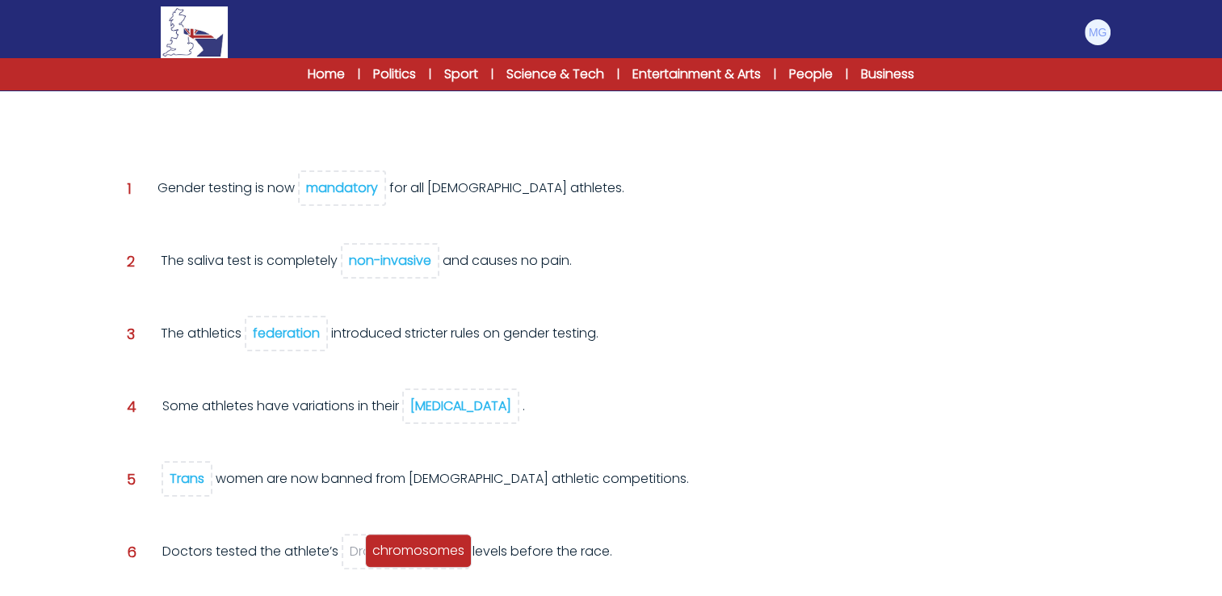
drag, startPoint x: 162, startPoint y: 107, endPoint x: 419, endPoint y: 548, distance: 510.4
click at [401, 562] on div "chromosomes" at bounding box center [418, 551] width 107 height 34
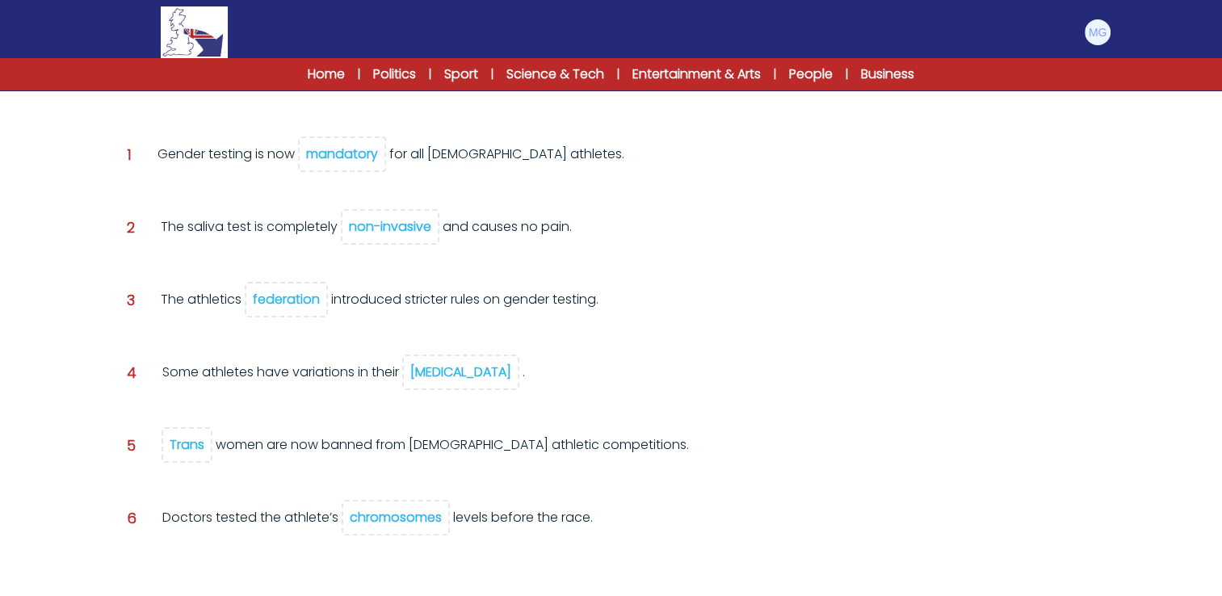
drag, startPoint x: 414, startPoint y: 512, endPoint x: 445, endPoint y: 376, distance: 139.1
click at [445, 376] on div "chromosomes federation testosterone mandatory Trans non-invasive Question 1 man…" at bounding box center [611, 330] width 982 height 552
drag, startPoint x: 445, startPoint y: 376, endPoint x: 588, endPoint y: 441, distance: 156.9
click at [727, 397] on div "Question 4 Some athletes have variations in their testosterone ." at bounding box center [611, 385] width 969 height 44
drag, startPoint x: 401, startPoint y: 511, endPoint x: 441, endPoint y: 402, distance: 116.3
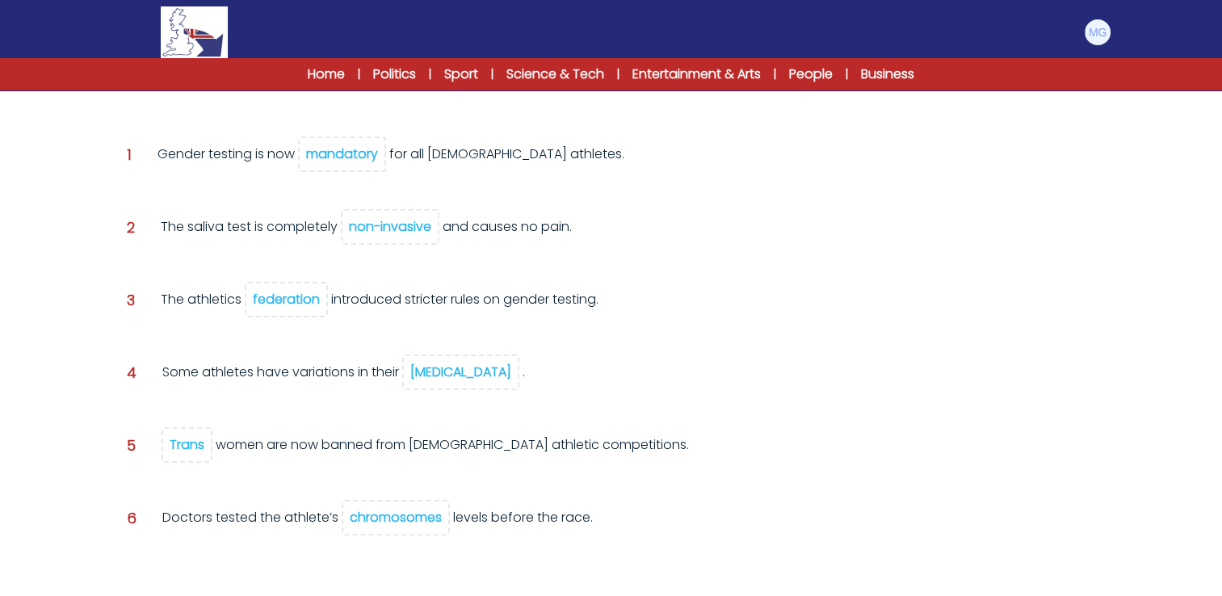
click at [441, 402] on div "chromosomes federation testosterone mandatory Trans non-invasive Question 1 man…" at bounding box center [611, 330] width 982 height 552
drag, startPoint x: 441, startPoint y: 402, endPoint x: 539, endPoint y: 457, distance: 112.1
click at [660, 410] on div "Question 4 Some athletes have variations in their testosterone ." at bounding box center [611, 393] width 969 height 60
click at [426, 521] on div "chromosomes" at bounding box center [396, 517] width 92 height 19
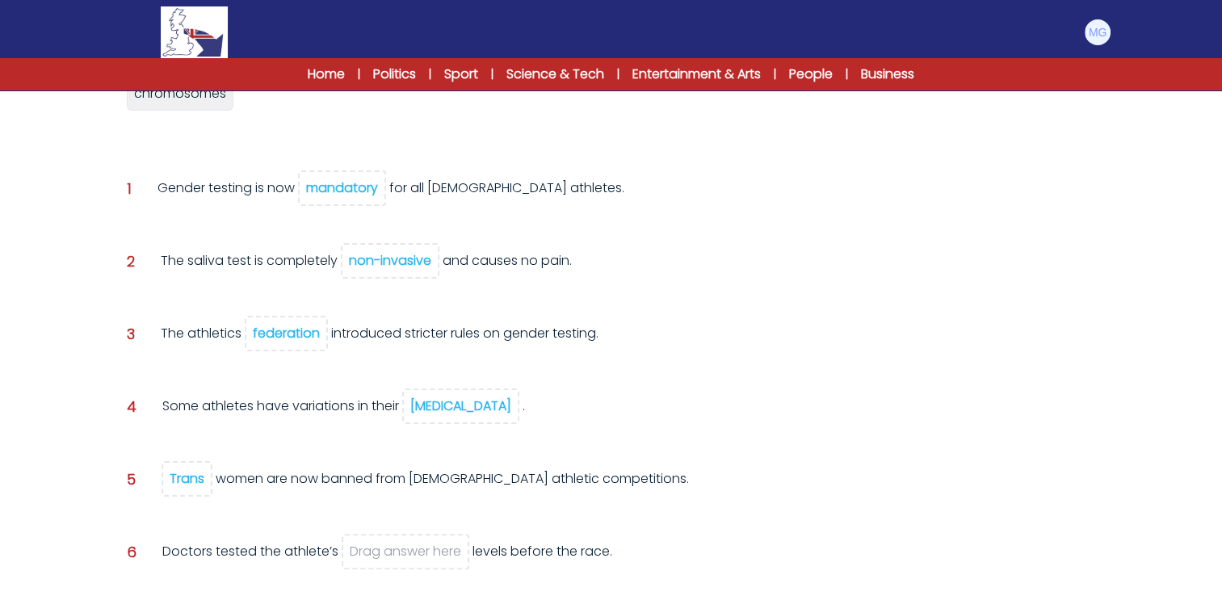
click at [461, 389] on span "testosterone" at bounding box center [460, 407] width 117 height 36
click at [449, 401] on div "testosterone" at bounding box center [460, 406] width 101 height 19
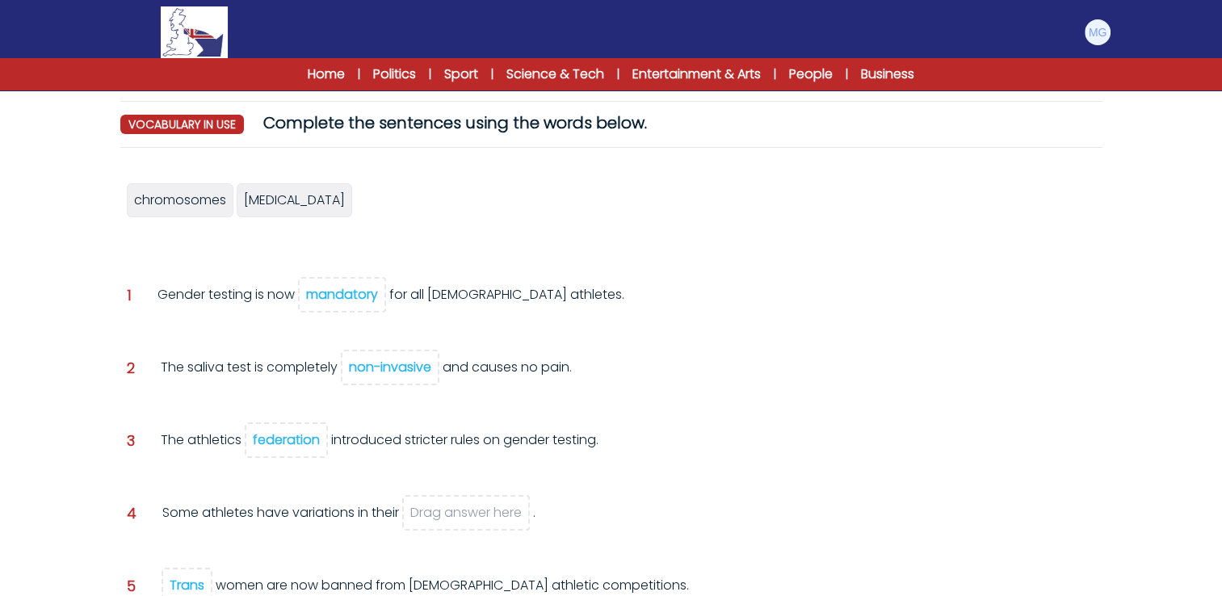
scroll to position [162, 0]
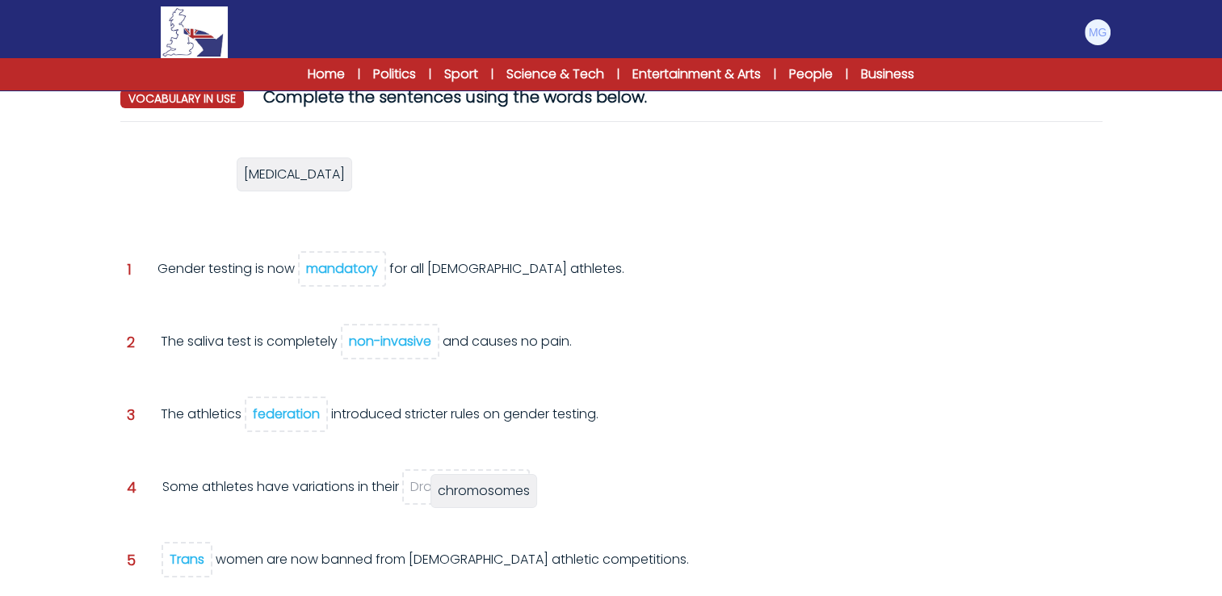
drag, startPoint x: 191, startPoint y: 174, endPoint x: 494, endPoint y: 491, distance: 438.7
click at [494, 491] on span "chromosomes" at bounding box center [484, 490] width 92 height 19
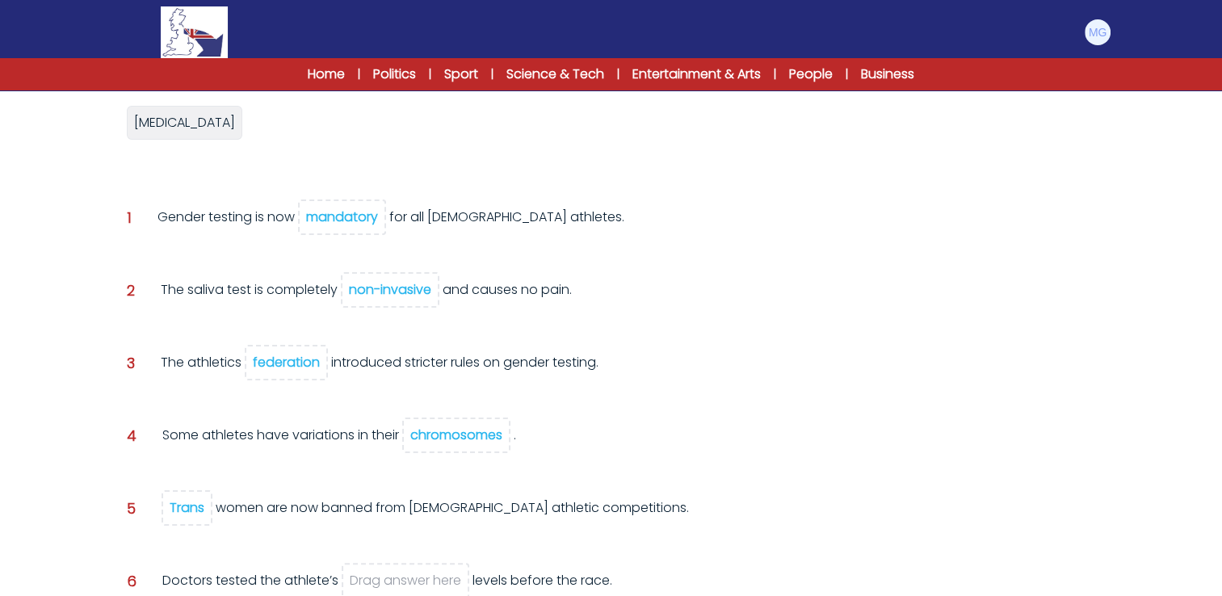
scroll to position [242, 0]
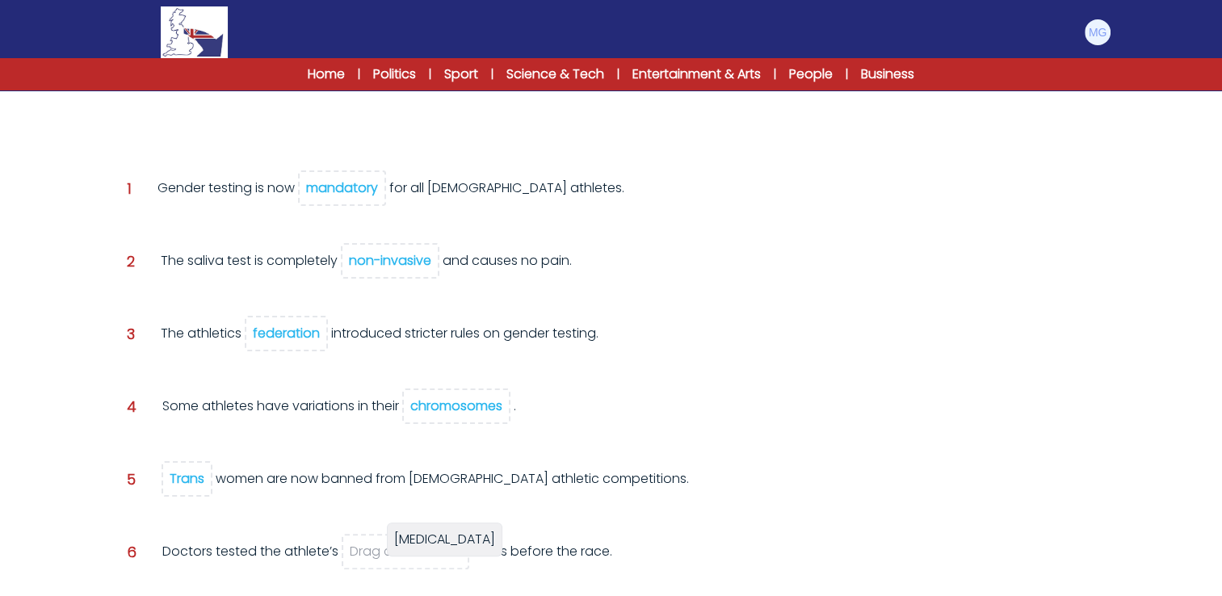
drag, startPoint x: 170, startPoint y: 105, endPoint x: 424, endPoint y: 551, distance: 513.3
click at [424, 551] on div "testosterone" at bounding box center [445, 540] width 116 height 34
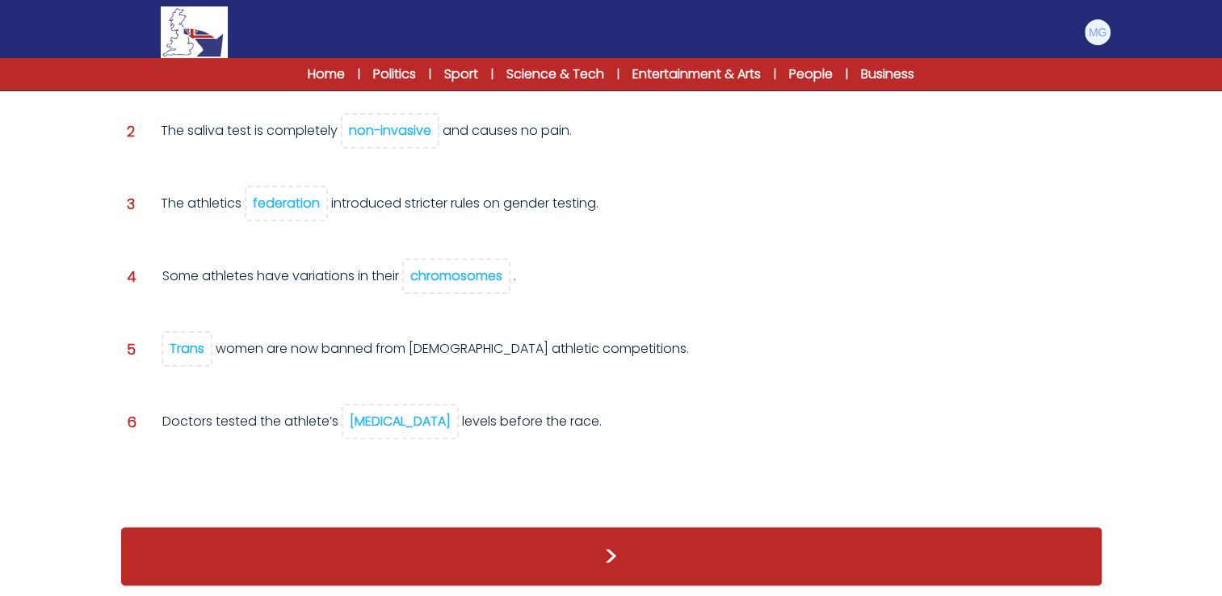
scroll to position [340, 0]
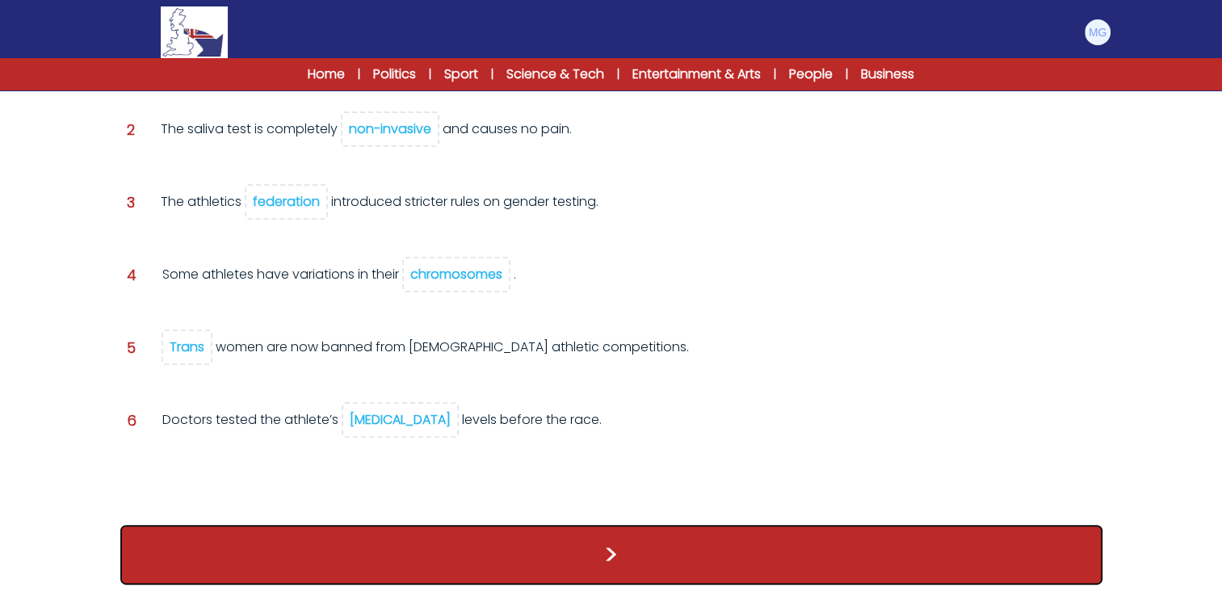
click at [635, 544] on button ">" at bounding box center [611, 555] width 982 height 60
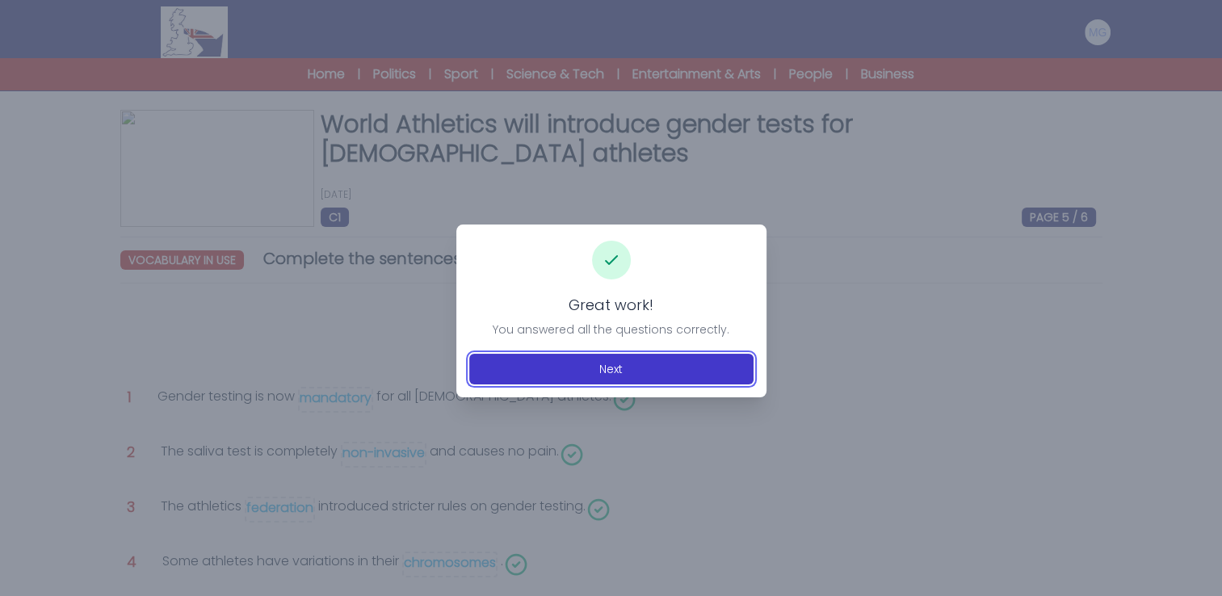
click at [597, 359] on button "Next" at bounding box center [611, 369] width 284 height 31
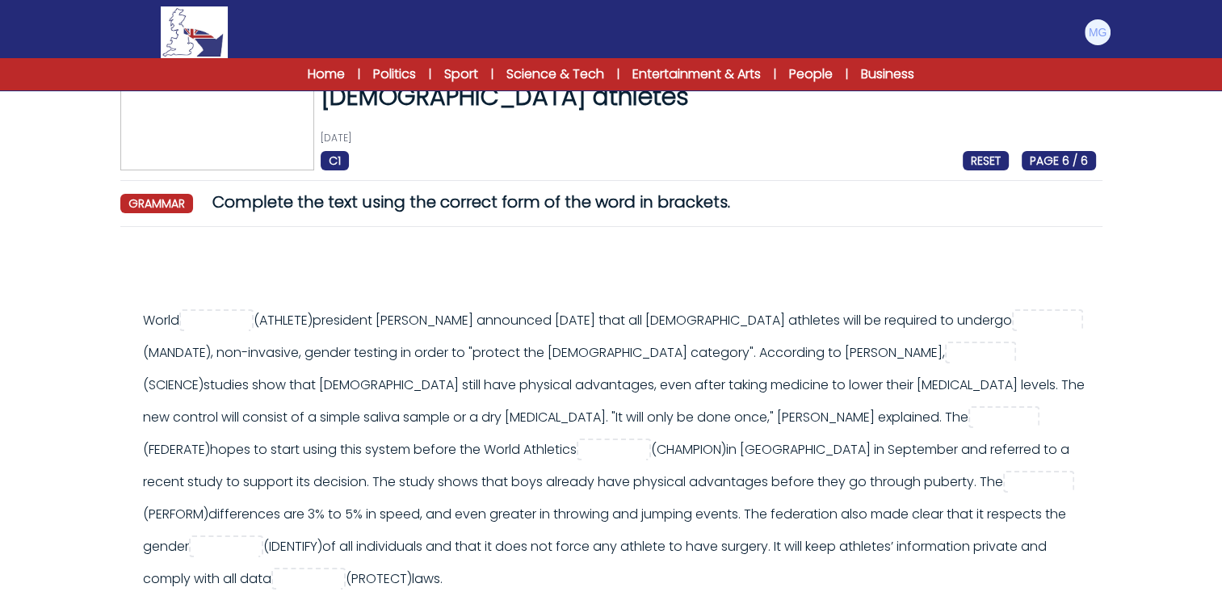
scroll to position [162, 0]
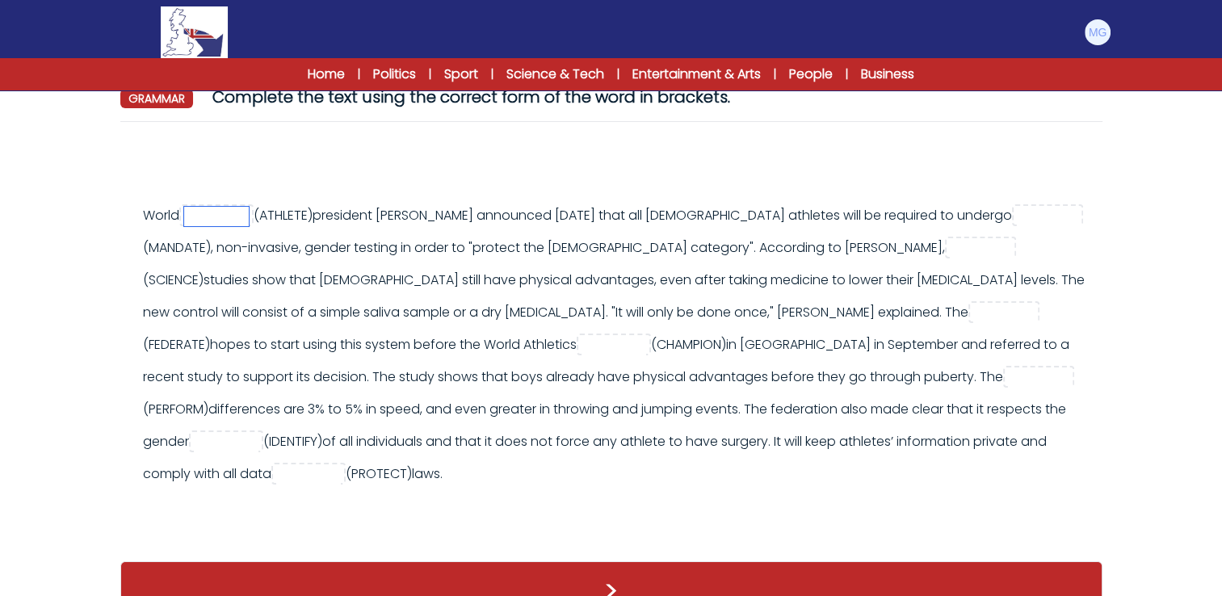
click at [216, 218] on input "text" at bounding box center [216, 216] width 65 height 19
type input "********"
click at [339, 232] on div "World ******** (ATHLETE)" at bounding box center [619, 345] width 953 height 291
click at [950, 252] on input "text" at bounding box center [982, 248] width 65 height 19
type input "**********"
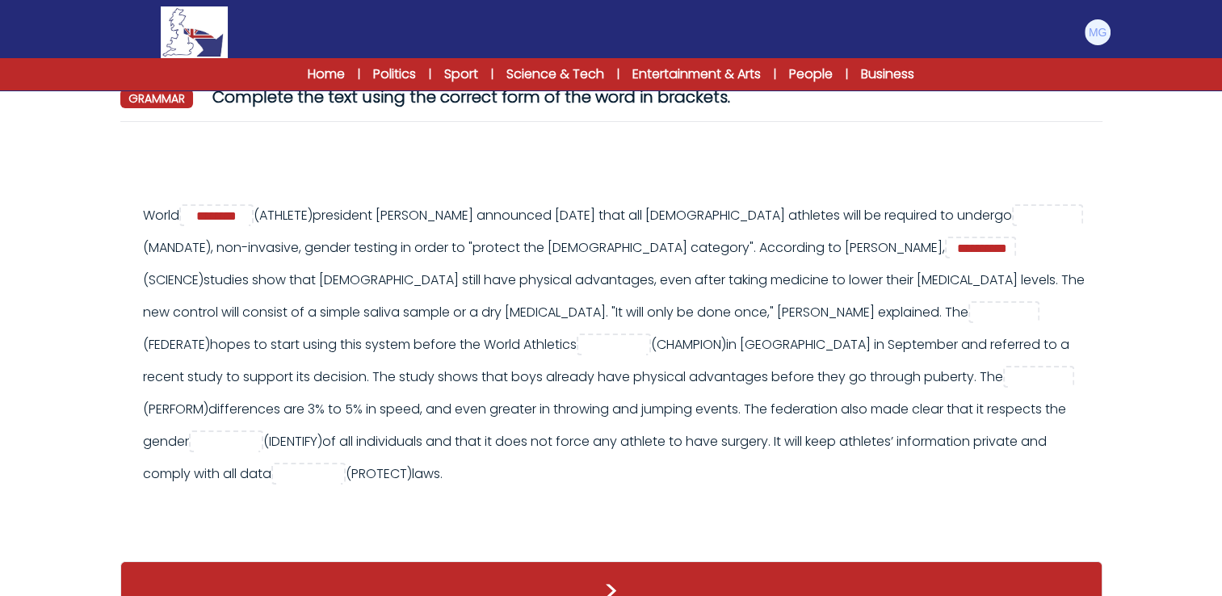
click at [458, 284] on div "**********" at bounding box center [619, 345] width 953 height 291
click at [669, 289] on div "**********" at bounding box center [619, 345] width 953 height 291
click at [973, 321] on input "text" at bounding box center [1005, 313] width 65 height 19
type input "**********"
click at [582, 347] on input "text" at bounding box center [614, 345] width 65 height 19
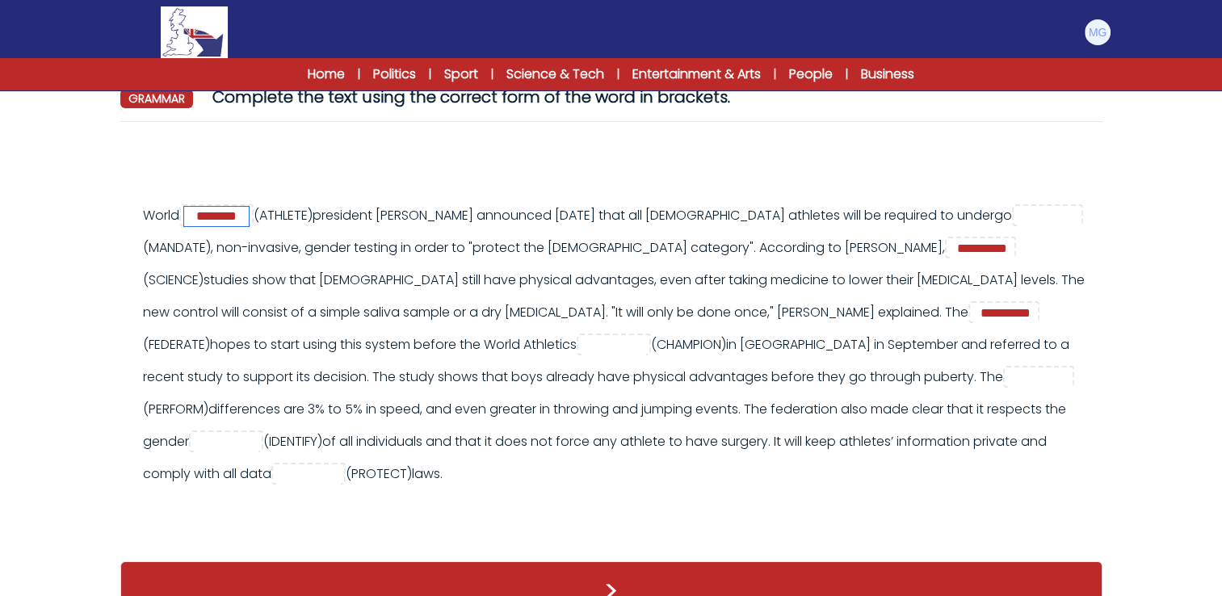
click at [249, 213] on input "********" at bounding box center [216, 216] width 65 height 19
click at [214, 215] on input "*********" at bounding box center [216, 216] width 65 height 19
type input "*********"
click at [582, 348] on input "text" at bounding box center [614, 345] width 65 height 19
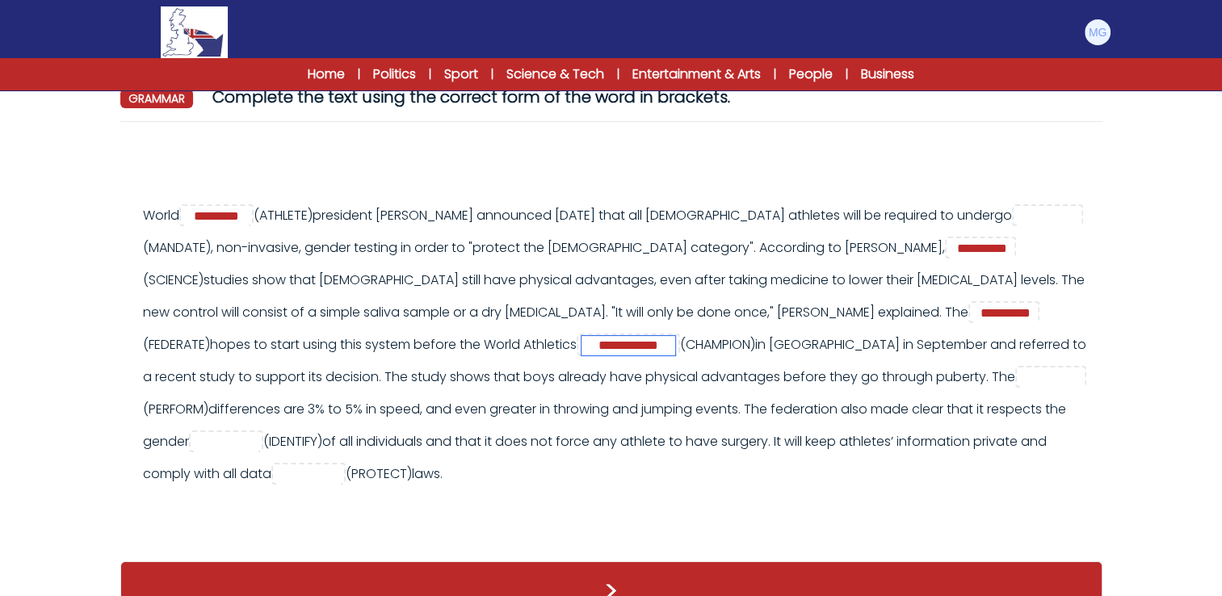
type input "**********"
click at [439, 383] on div "**********" at bounding box center [619, 345] width 953 height 291
click at [1020, 377] on input "text" at bounding box center [1052, 377] width 65 height 19
type input "**********"
click at [842, 374] on div "**********" at bounding box center [619, 345] width 953 height 291
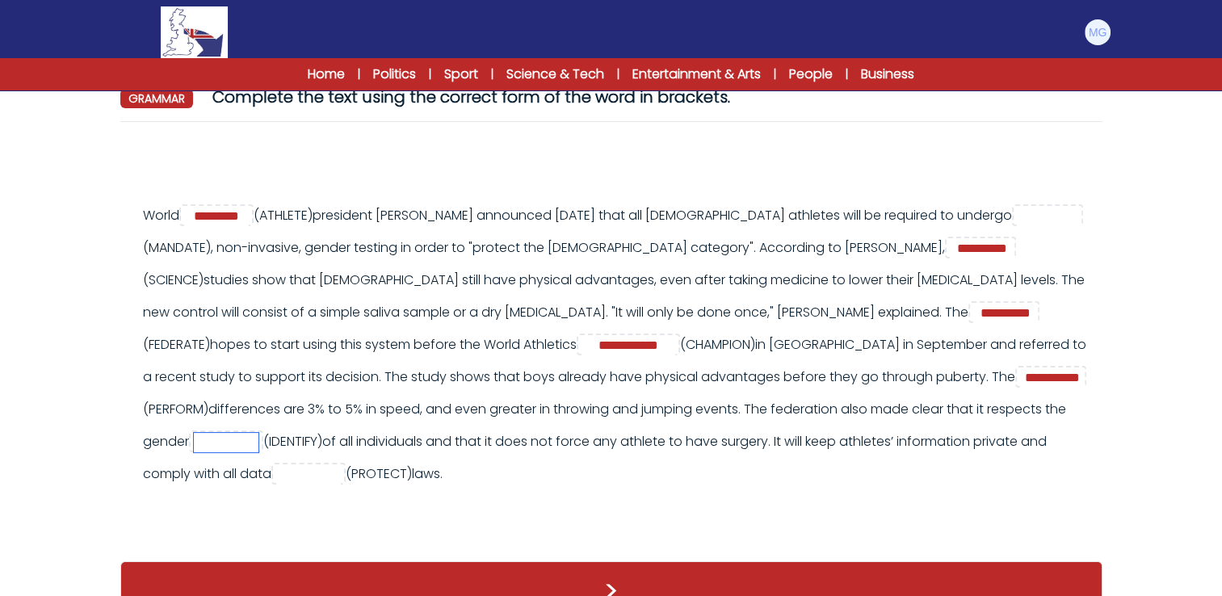
click at [258, 433] on input "text" at bounding box center [226, 442] width 65 height 19
type input "********"
click at [341, 465] on input "text" at bounding box center [308, 474] width 65 height 19
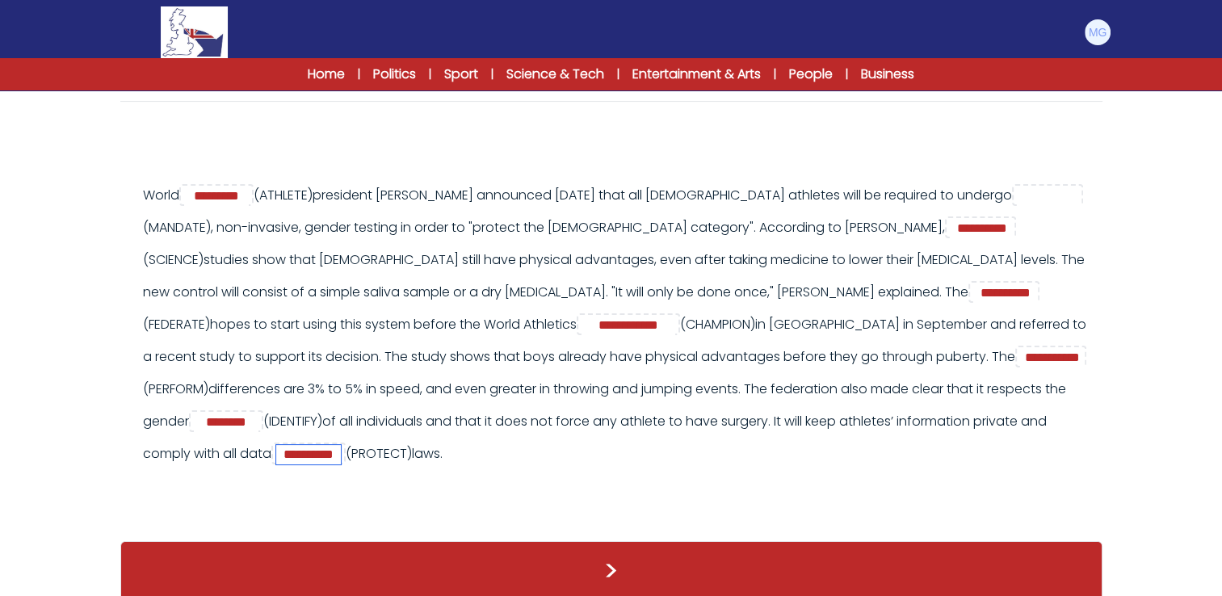
type input "**********"
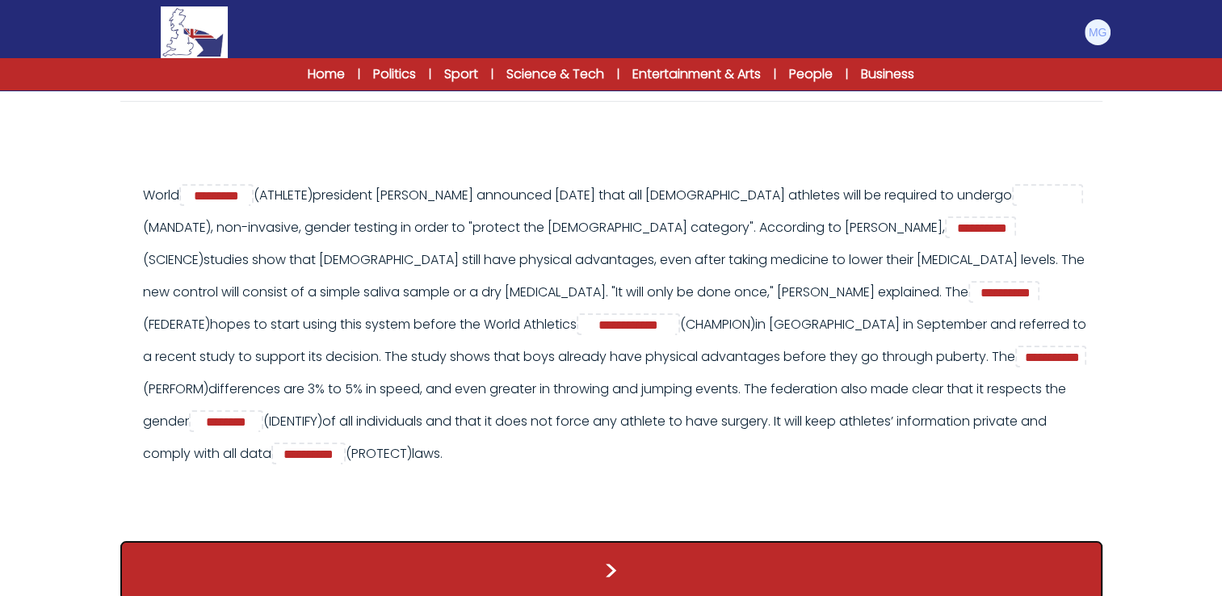
click at [645, 551] on button ">" at bounding box center [611, 571] width 982 height 60
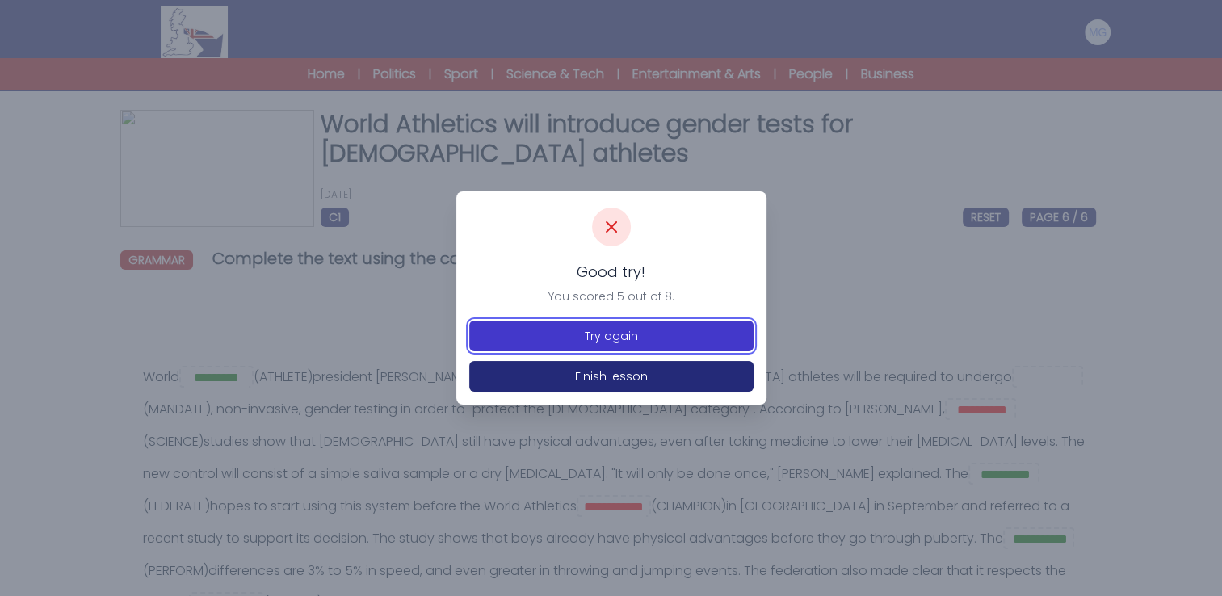
click at [614, 332] on button "Try again" at bounding box center [611, 336] width 284 height 31
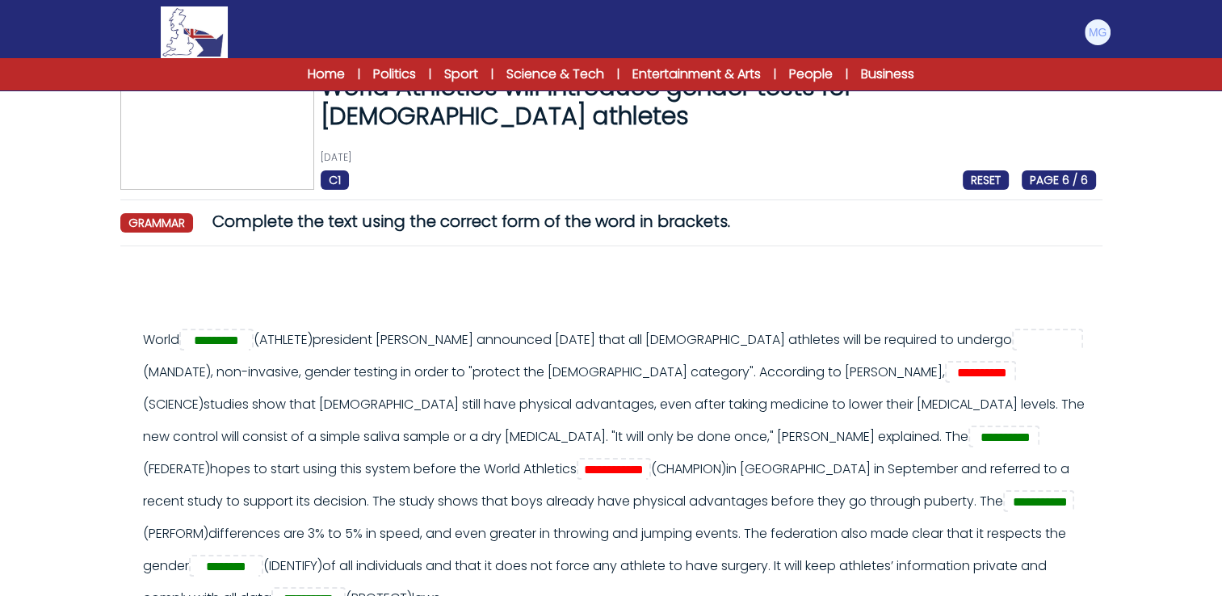
scroll to position [39, 0]
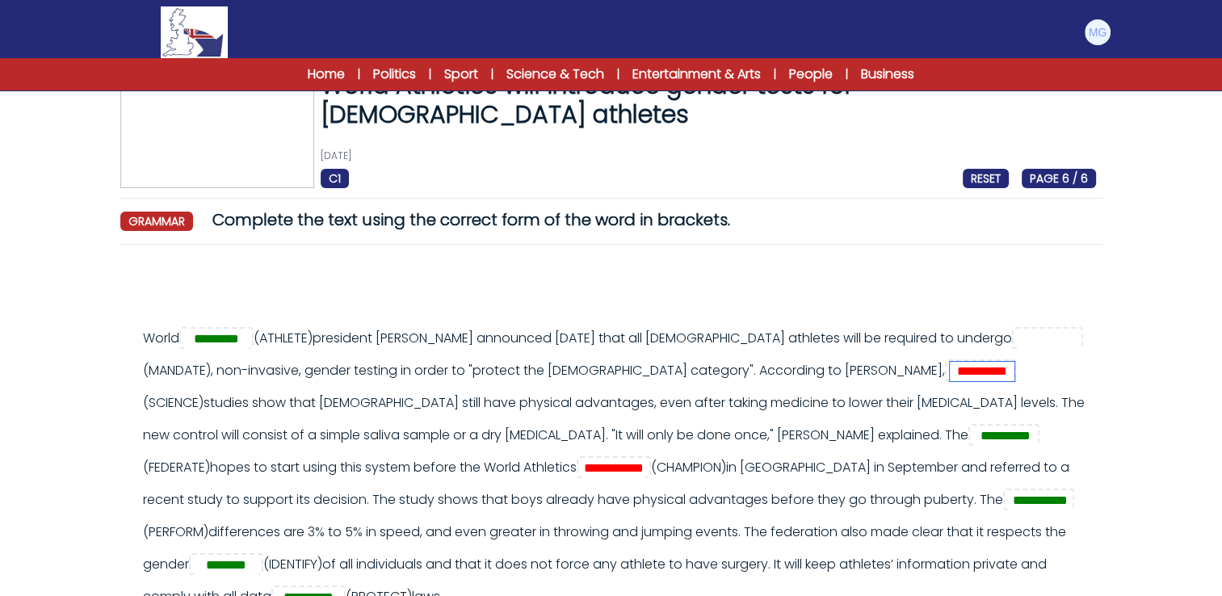
click at [950, 373] on input "**********" at bounding box center [982, 371] width 65 height 19
type input "**********"
click at [582, 470] on input "**********" at bounding box center [614, 468] width 65 height 19
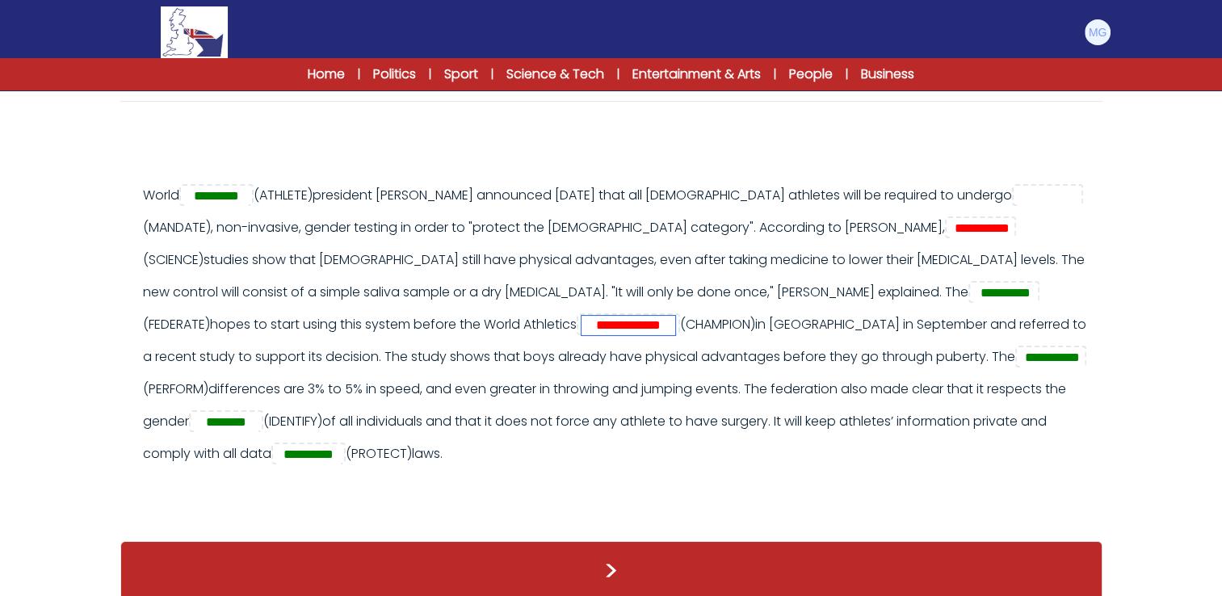
scroll to position [0, 0]
type input "**********"
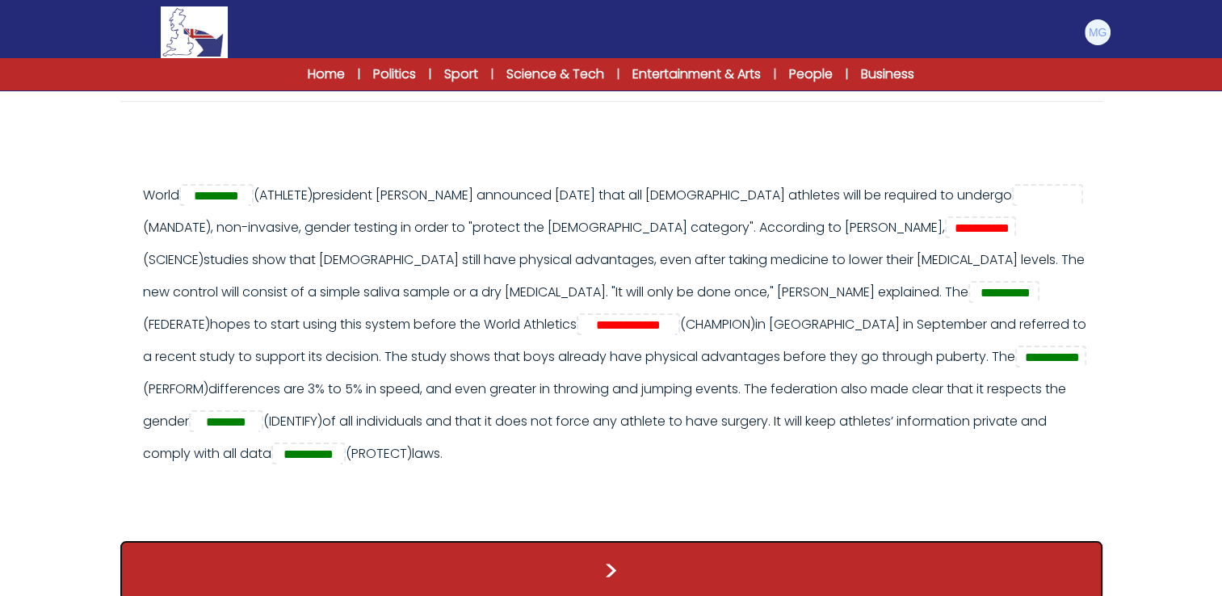
click at [649, 541] on button ">" at bounding box center [611, 571] width 982 height 60
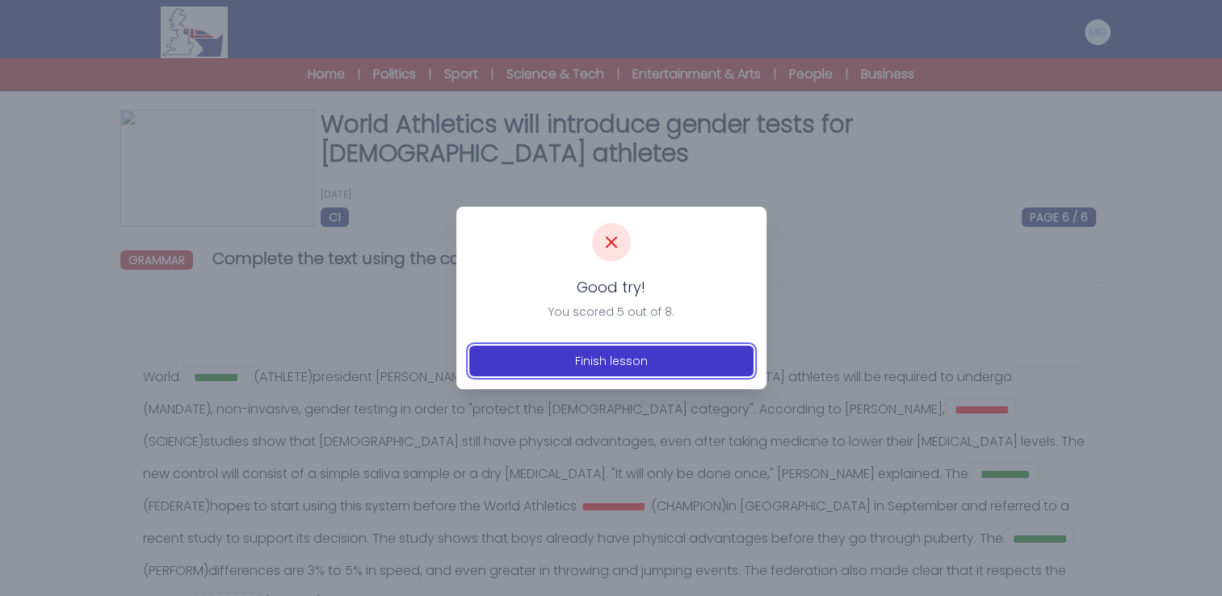
click at [592, 359] on button "Finish lesson" at bounding box center [611, 361] width 284 height 31
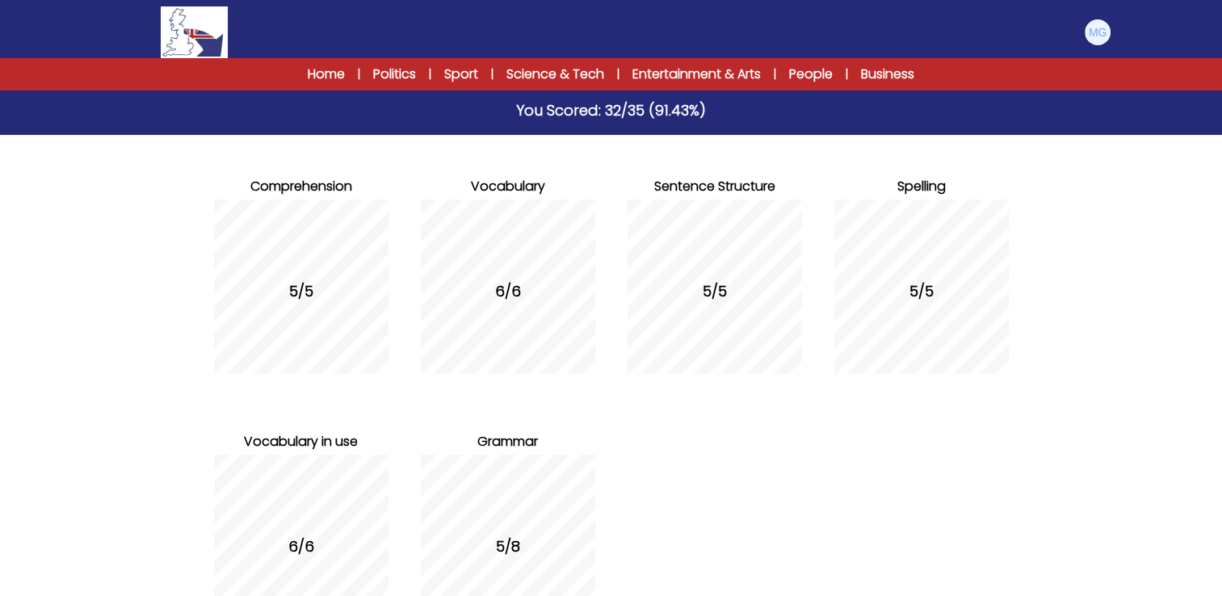
scroll to position [267, 0]
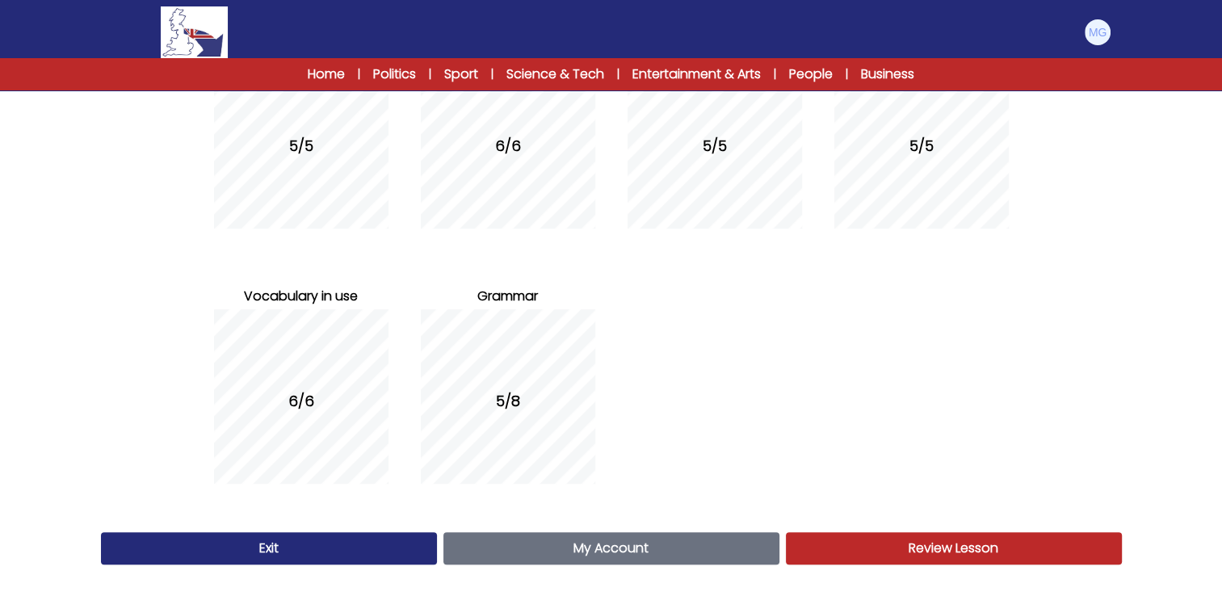
click at [493, 368] on div "5/8" at bounding box center [508, 401] width 174 height 197
click at [502, 307] on div "5/8" at bounding box center [508, 401] width 174 height 197
click at [501, 297] on span "Grammar" at bounding box center [507, 296] width 61 height 19
drag, startPoint x: 501, startPoint y: 297, endPoint x: 691, endPoint y: 409, distance: 220.8
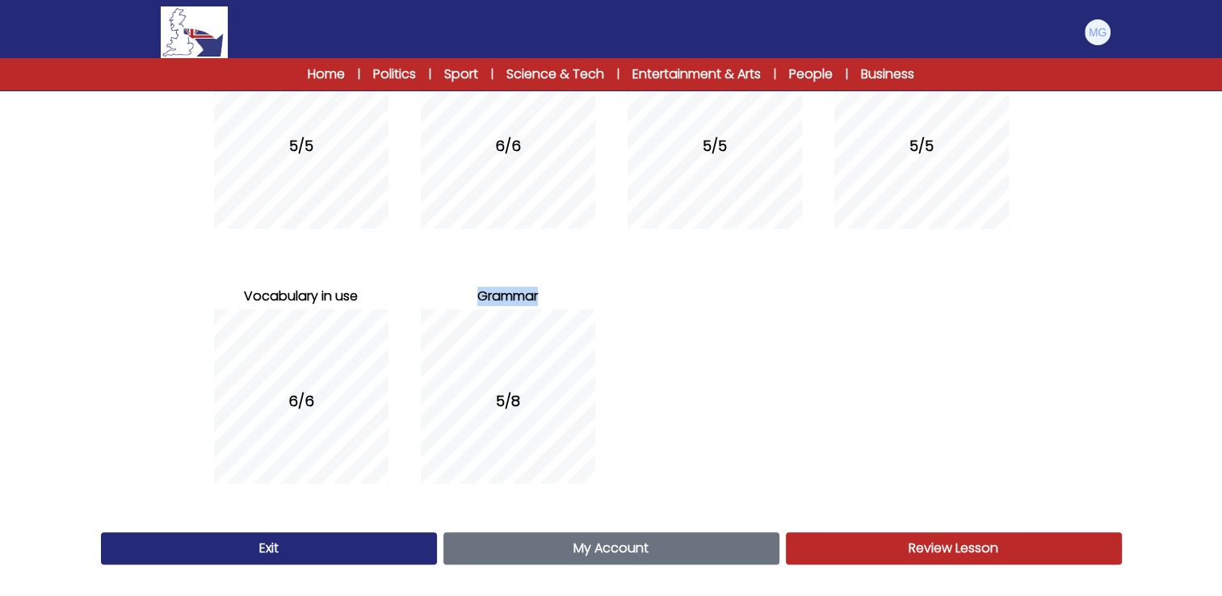
click at [501, 297] on span "Grammar" at bounding box center [507, 296] width 61 height 19
click at [683, 401] on div "Comprehension 5/5 Vocabulary 6/6 Sentence Structure 5/5 Spelling Grammar" at bounding box center [611, 257] width 827 height 536
click at [524, 397] on div "5/8" at bounding box center [508, 401] width 174 height 197
click at [515, 305] on div "5/8" at bounding box center [508, 401] width 174 height 197
click at [911, 554] on span "Review Lesson" at bounding box center [954, 548] width 90 height 19
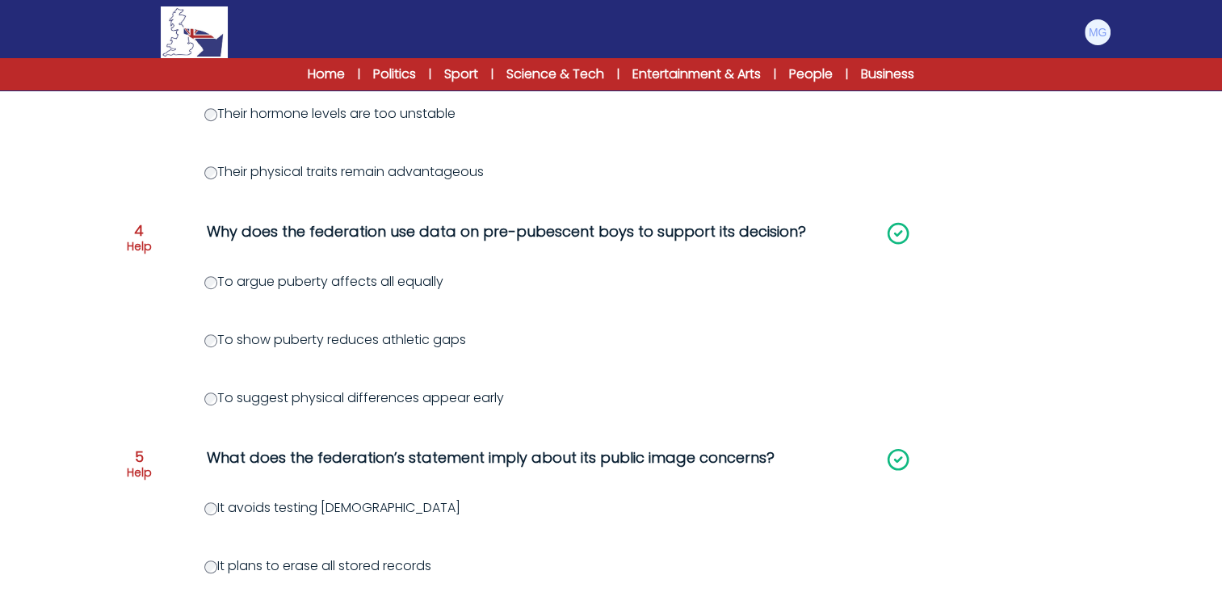
scroll to position [1019, 0]
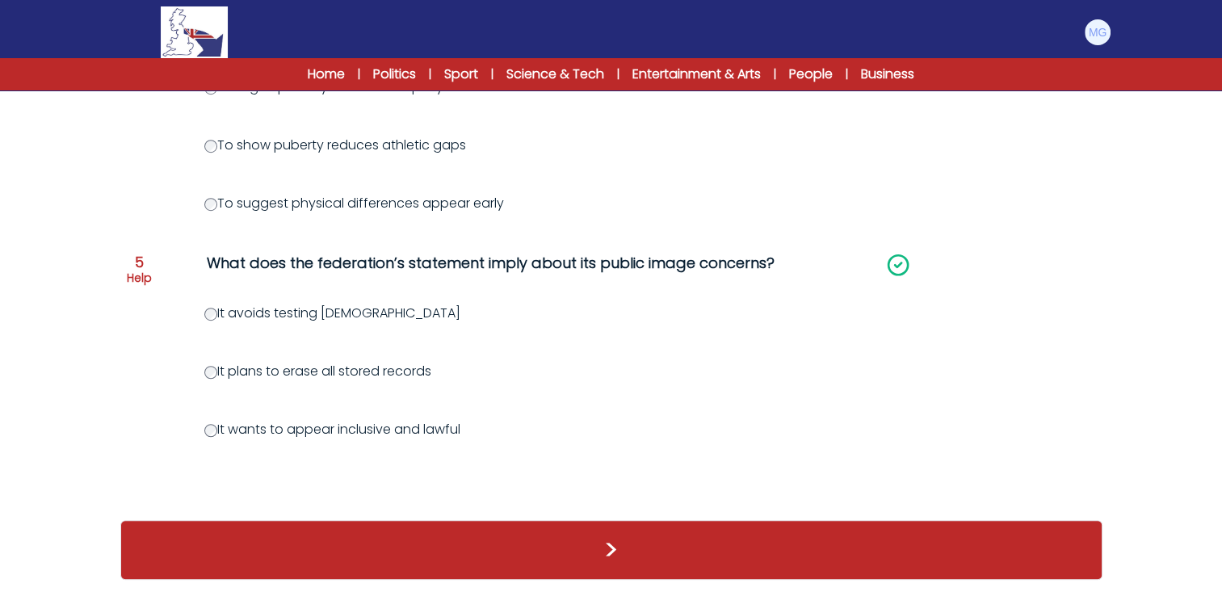
click at [834, 559] on div ">" at bounding box center [611, 550] width 982 height 60
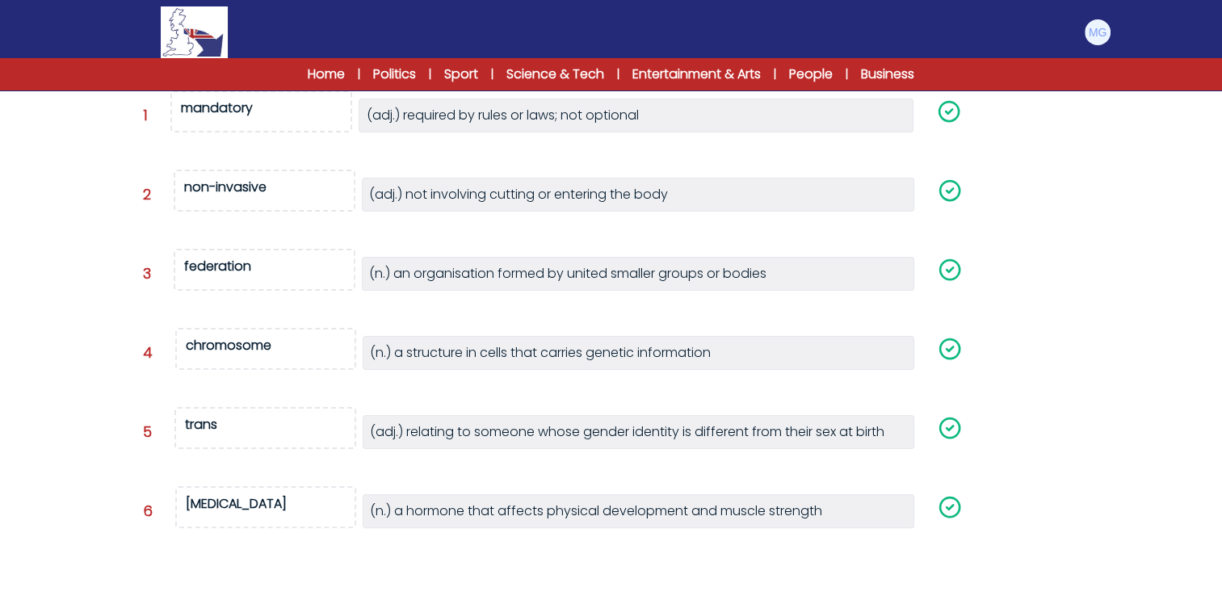
scroll to position [364, 0]
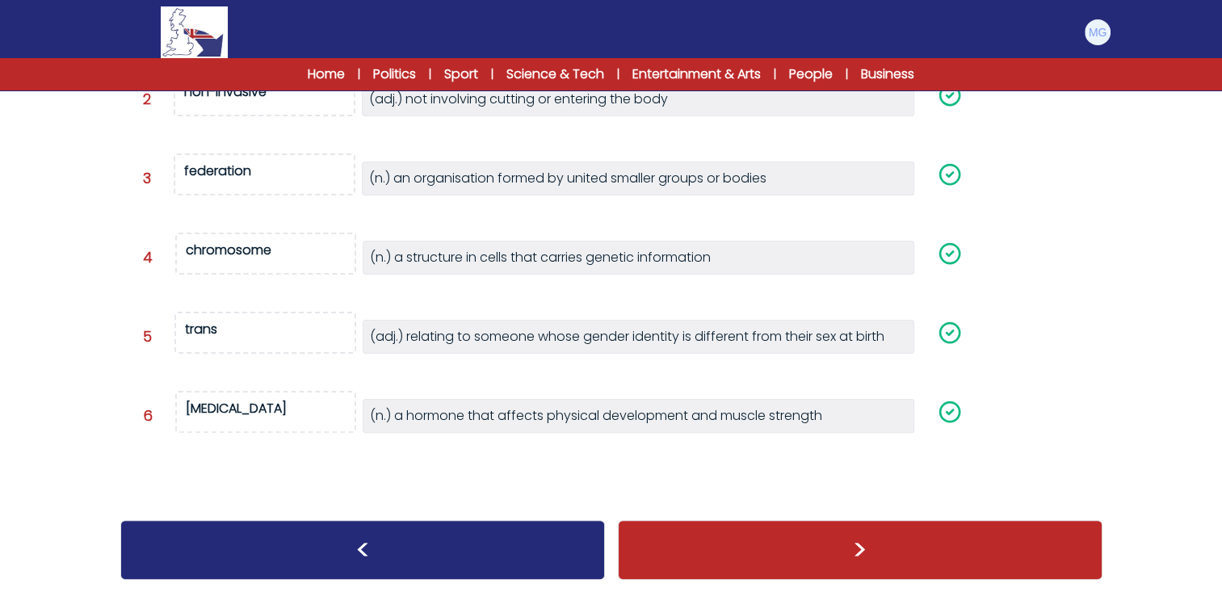
click at [783, 561] on div ">" at bounding box center [860, 550] width 485 height 60
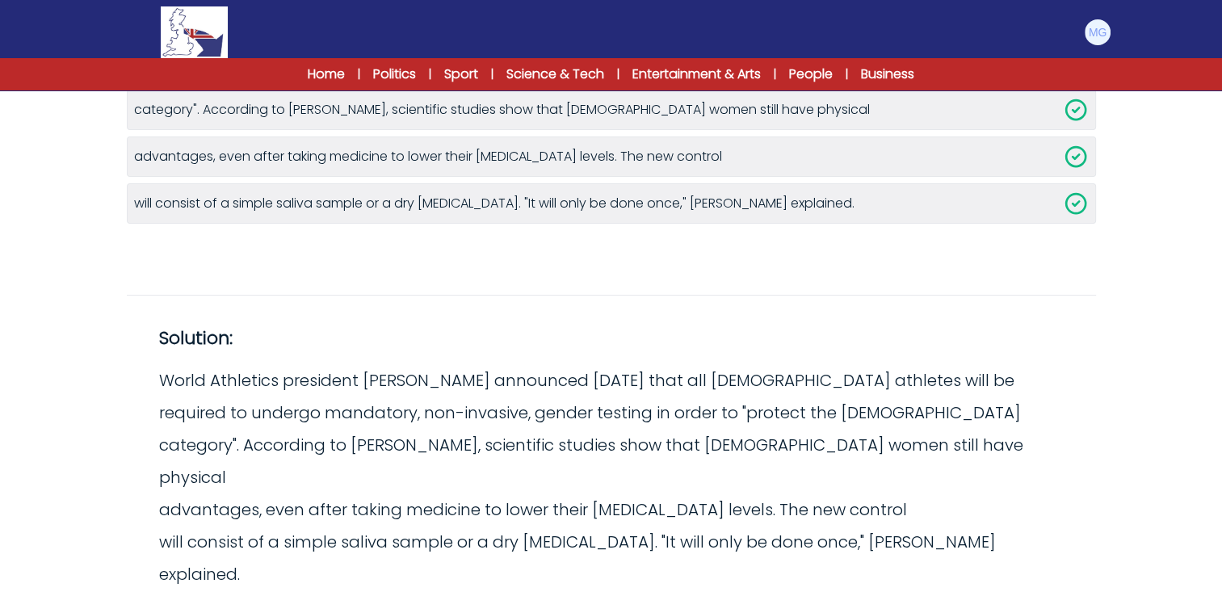
scroll to position [378, 0]
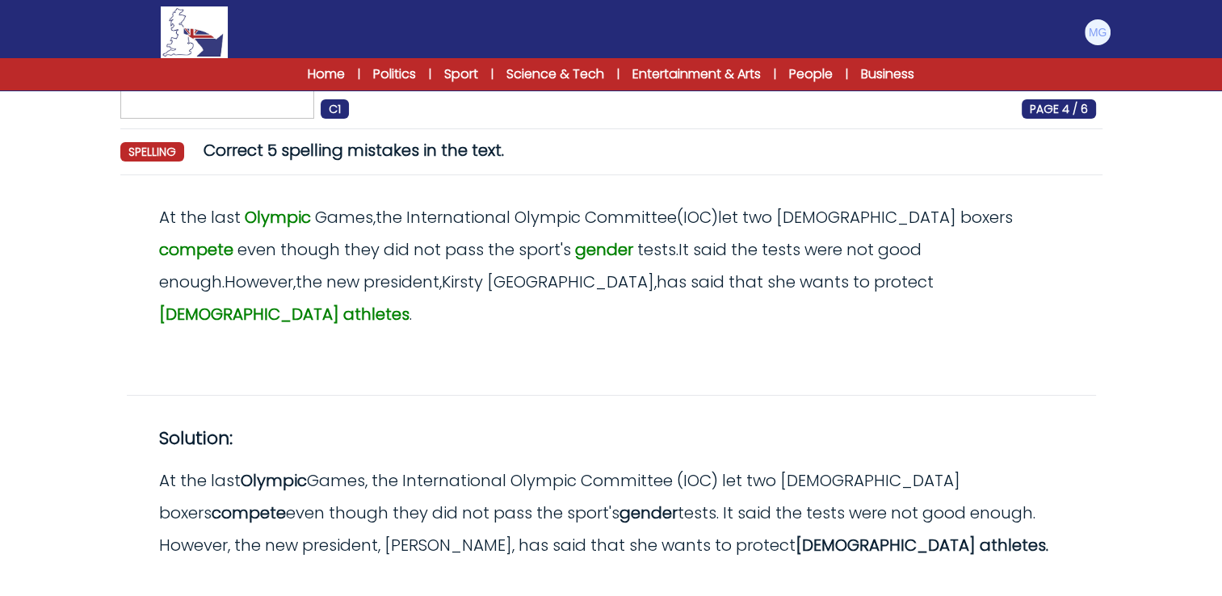
scroll to position [171, 0]
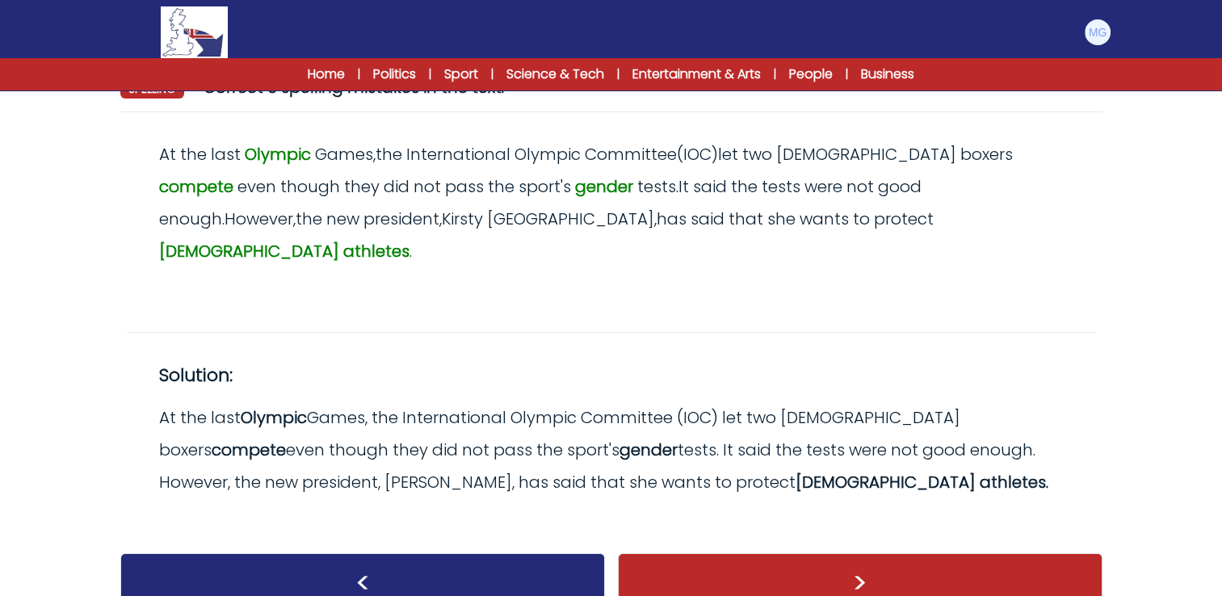
click at [821, 553] on div ">" at bounding box center [860, 583] width 485 height 60
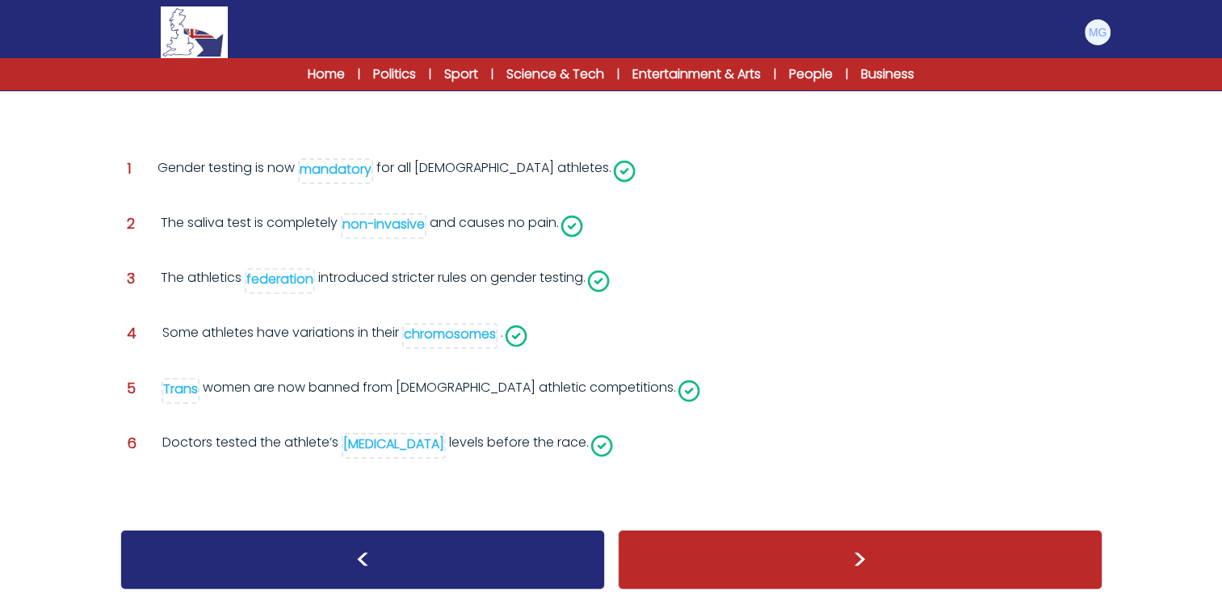
scroll to position [237, 0]
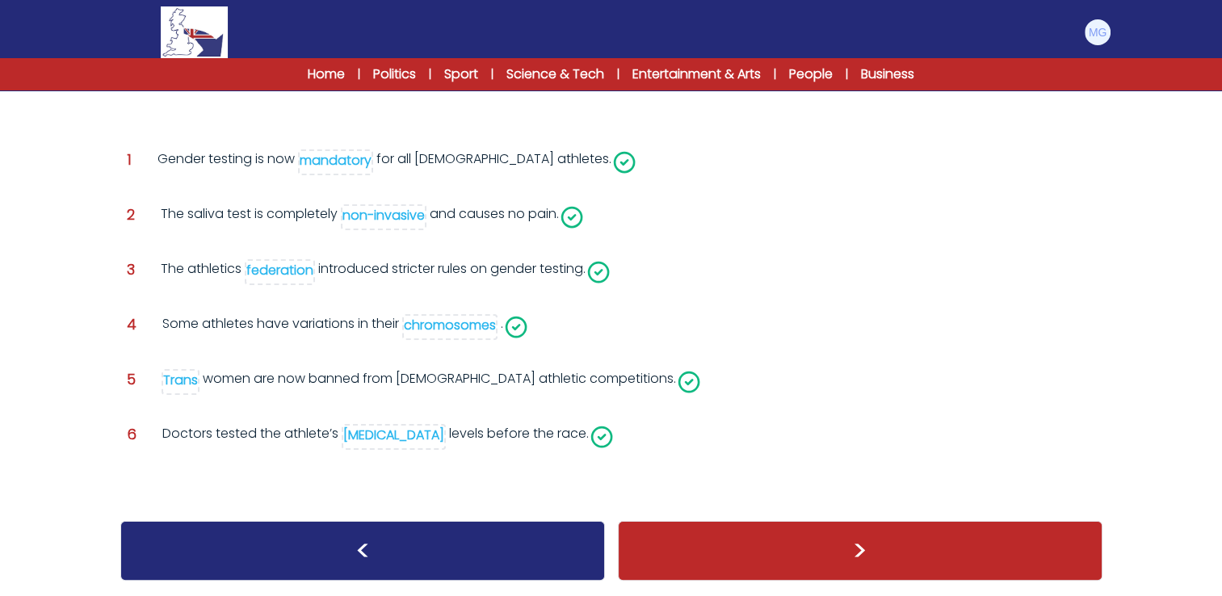
click at [798, 544] on div ">" at bounding box center [860, 551] width 485 height 60
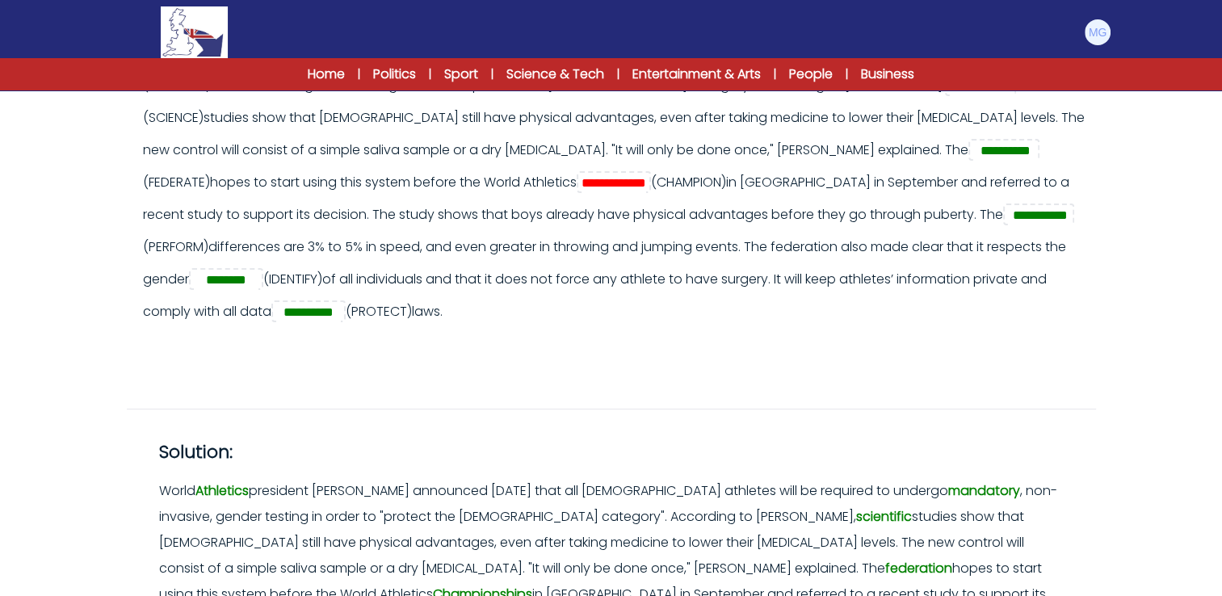
scroll to position [361, 0]
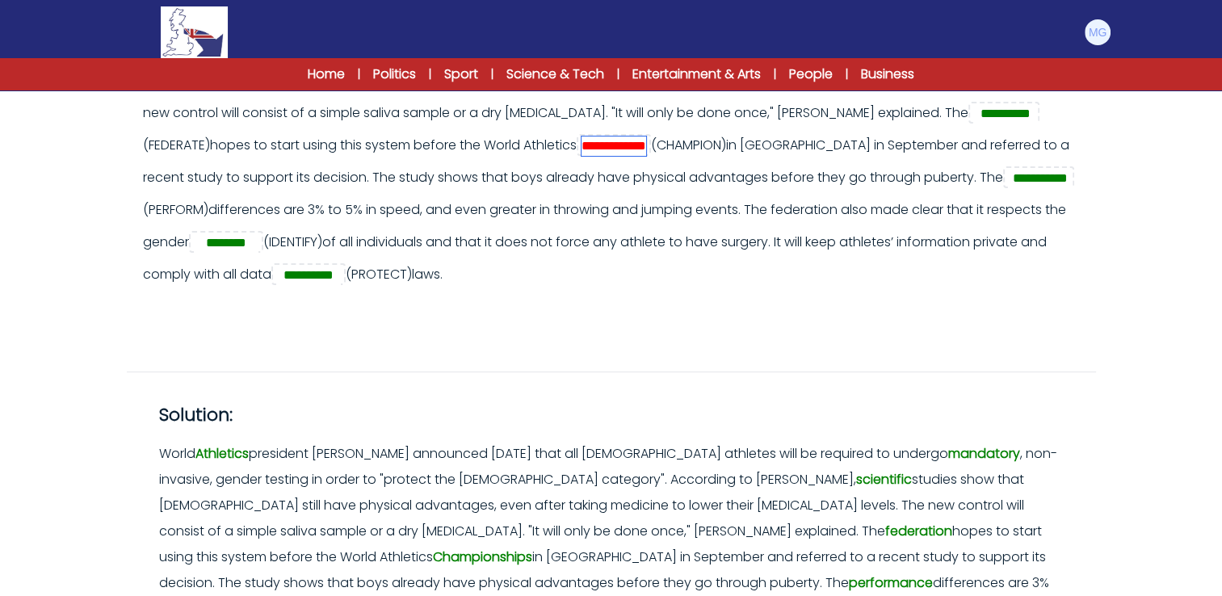
click at [582, 150] on input "**********" at bounding box center [614, 146] width 65 height 19
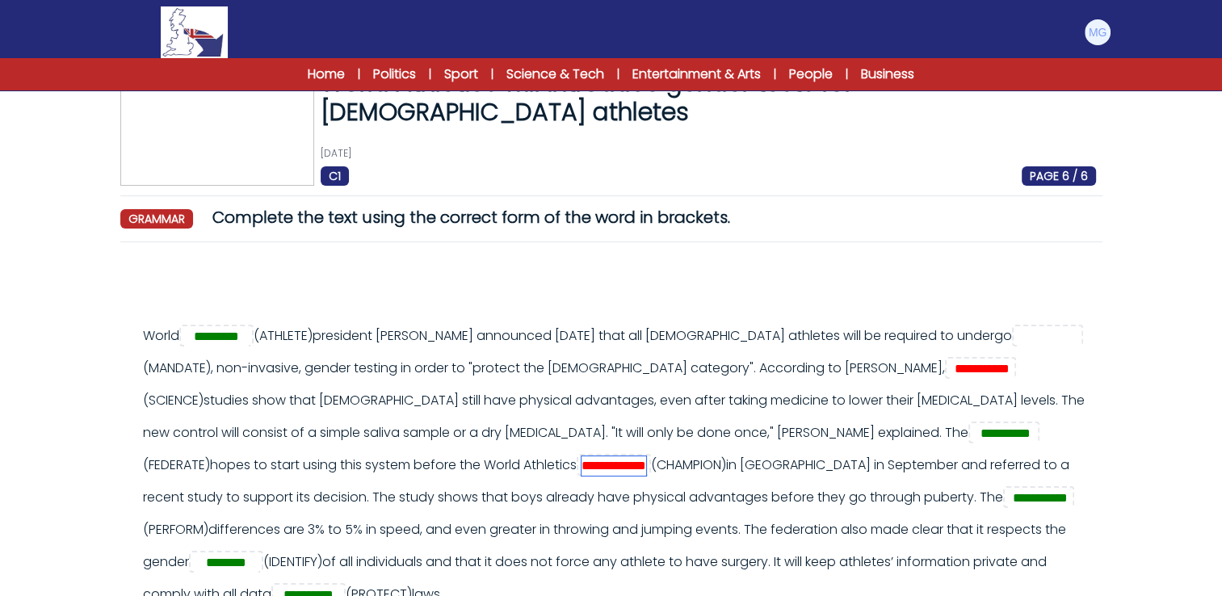
scroll to position [38, 0]
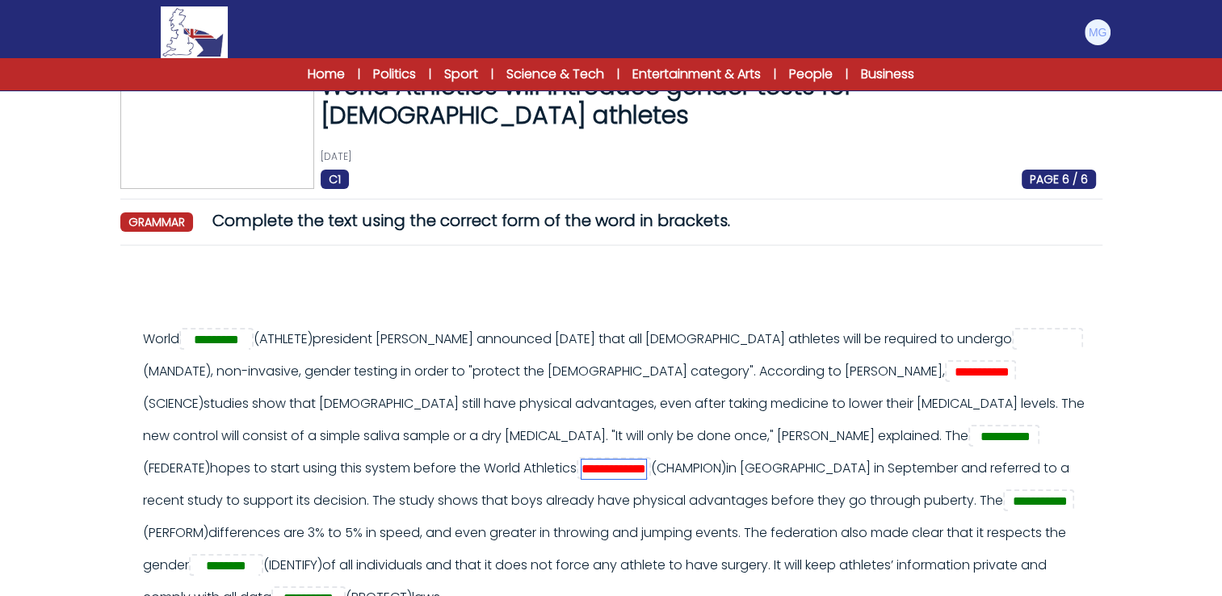
type input "**********"
click at [950, 378] on input "**********" at bounding box center [982, 372] width 65 height 19
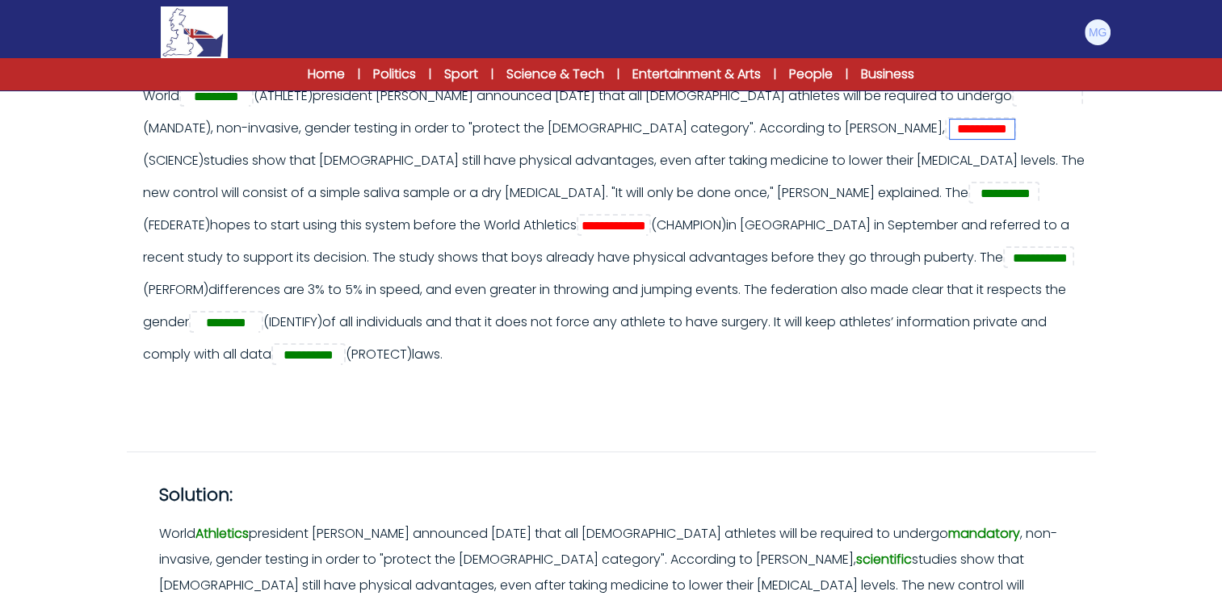
scroll to position [442, 0]
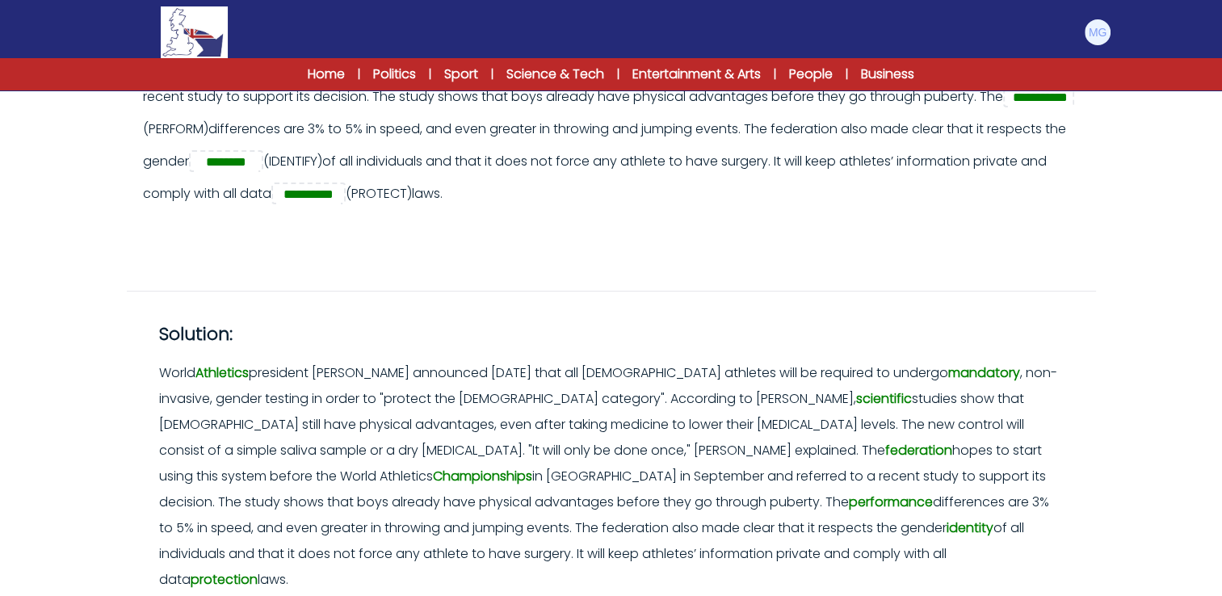
type input "**********"
click at [611, 262] on div "**********" at bounding box center [611, 243] width 982 height 777
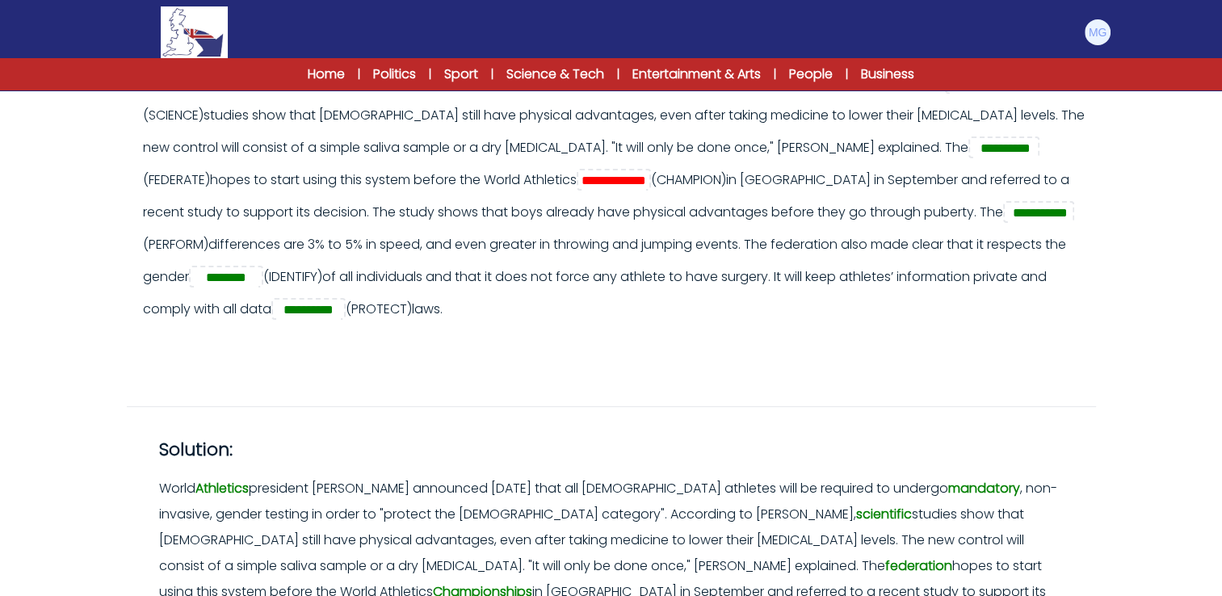
scroll to position [119, 0]
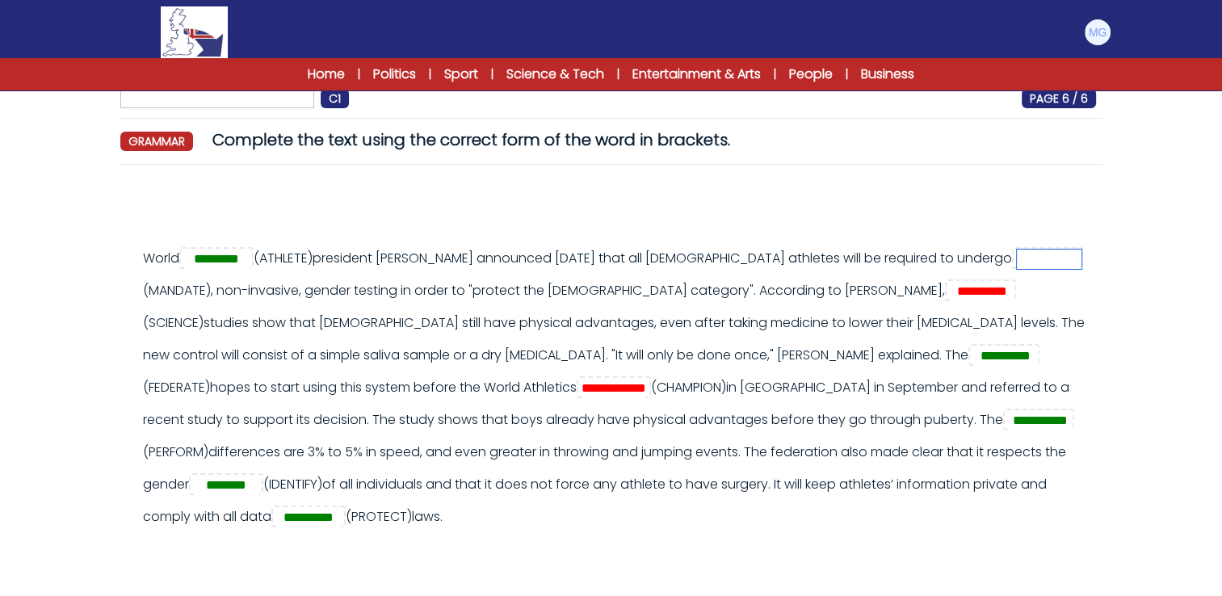
click at [1045, 257] on input "text" at bounding box center [1049, 259] width 65 height 19
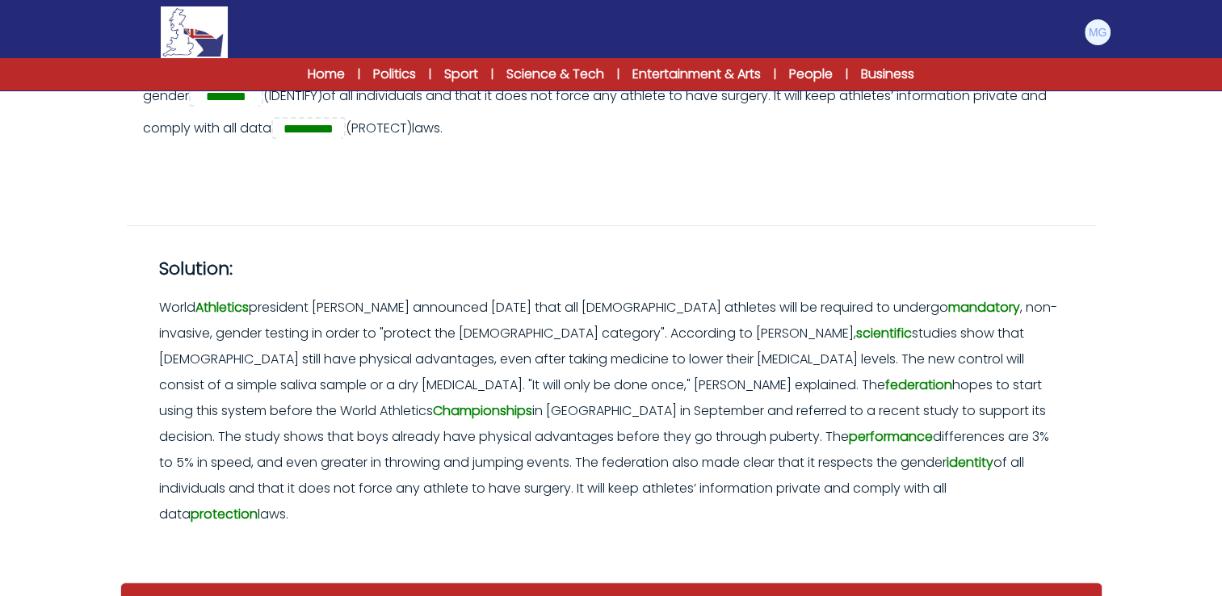
scroll to position [523, 0]
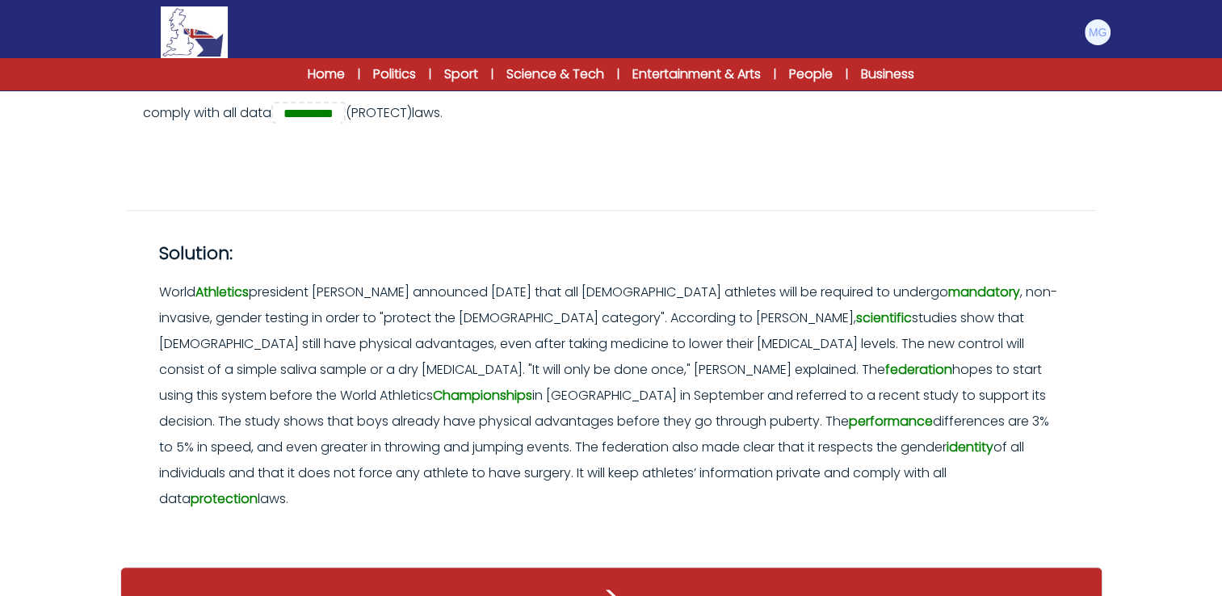
type input "*********"
click at [702, 567] on div ">" at bounding box center [611, 597] width 982 height 60
click at [691, 567] on div ">" at bounding box center [611, 597] width 982 height 60
click at [607, 567] on div ">" at bounding box center [611, 597] width 982 height 60
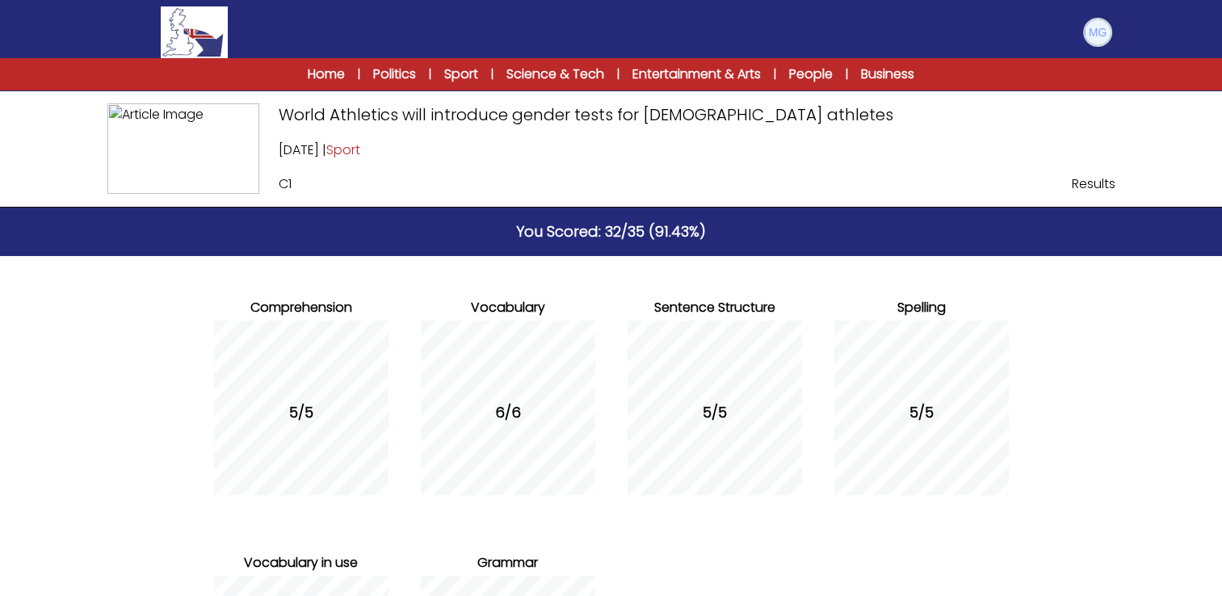
click at [1087, 30] on img at bounding box center [1098, 32] width 26 height 26
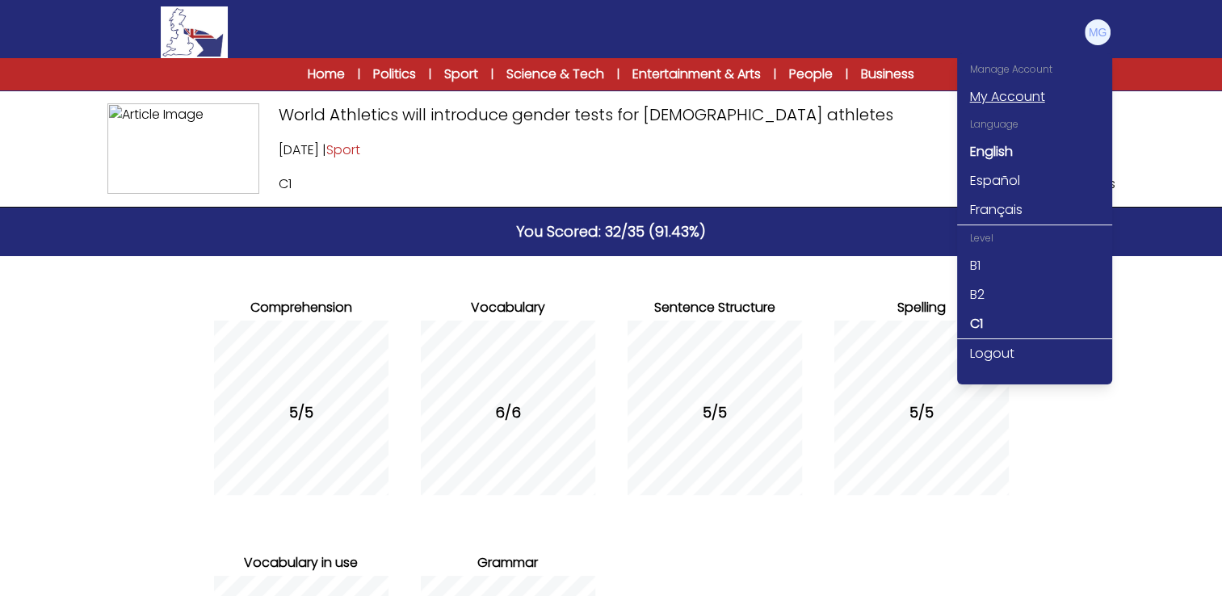
click at [993, 102] on link "My Account" at bounding box center [1034, 96] width 155 height 29
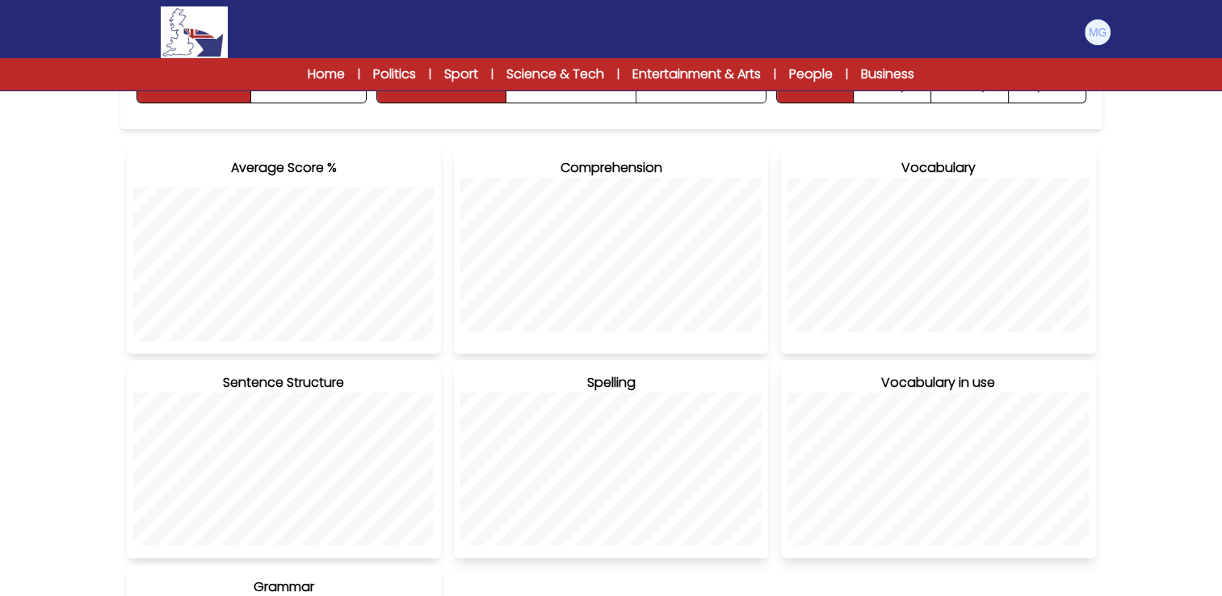
scroll to position [99, 0]
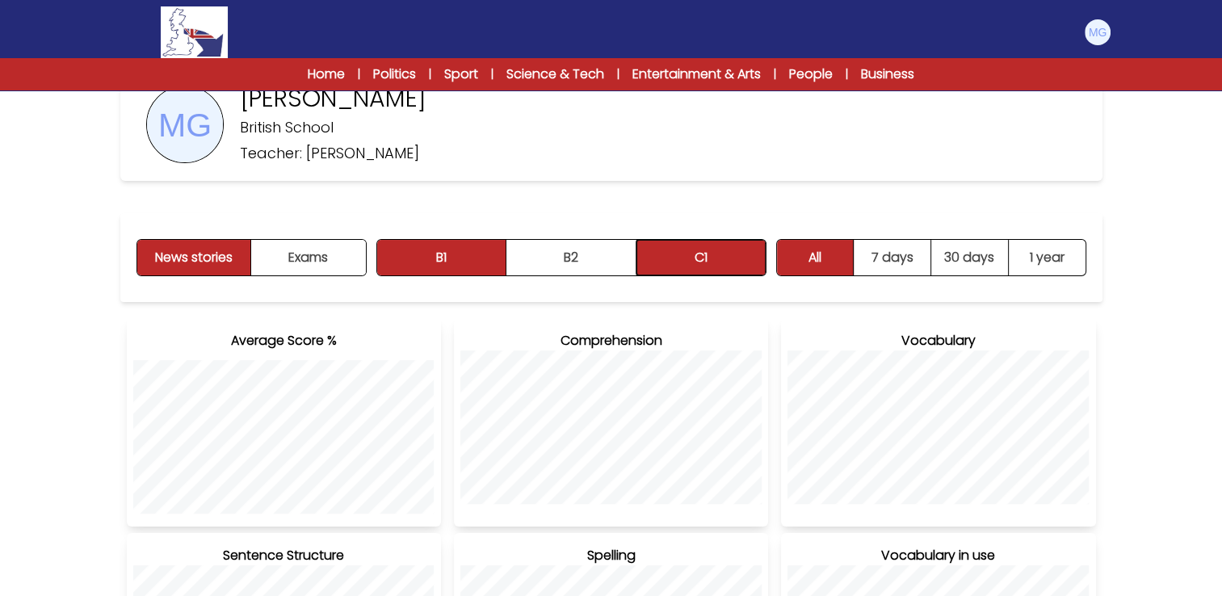
click at [679, 257] on button "C1" at bounding box center [700, 258] width 129 height 36
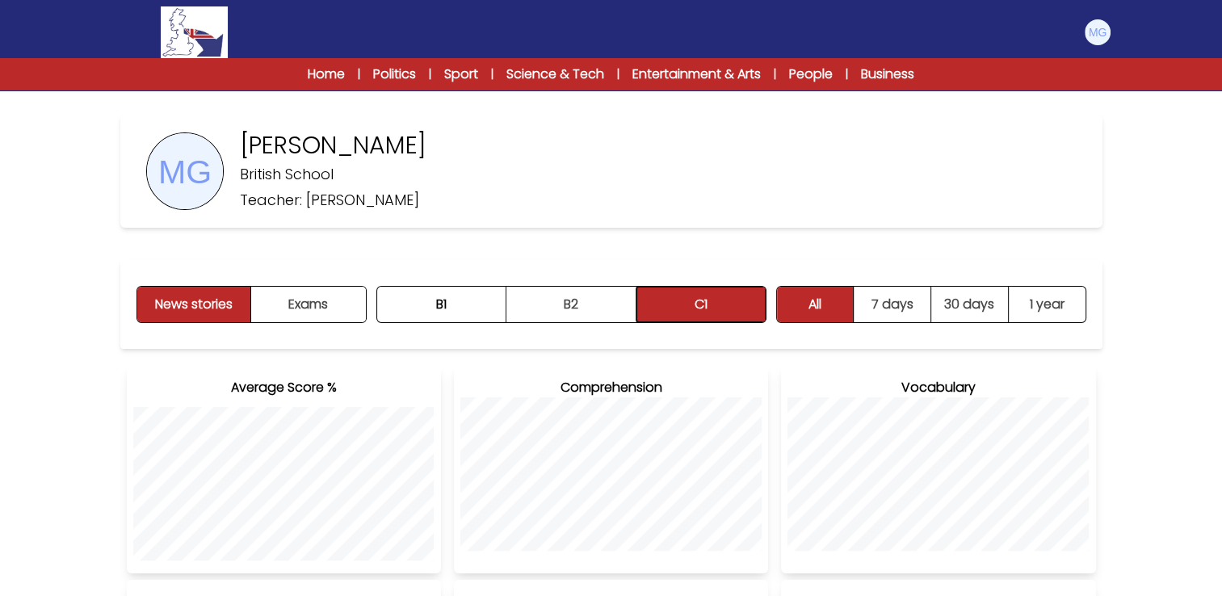
scroll to position [51, 0]
